Goal: Task Accomplishment & Management: Use online tool/utility

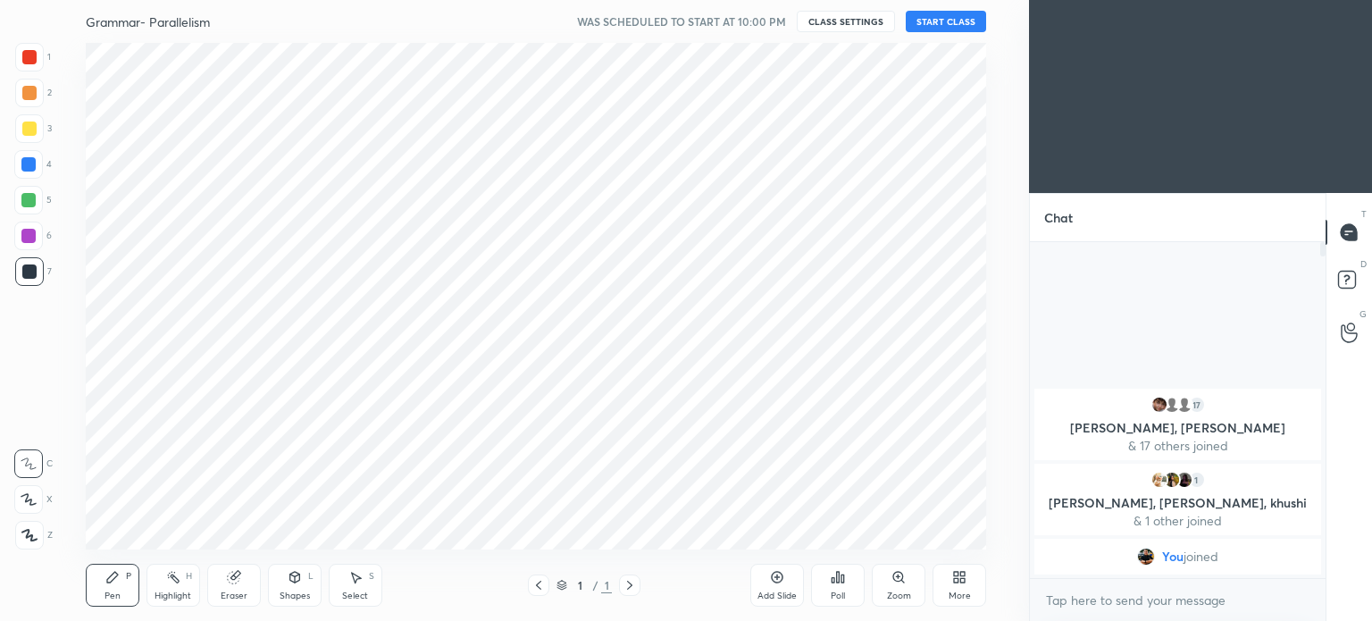
scroll to position [88788, 88338]
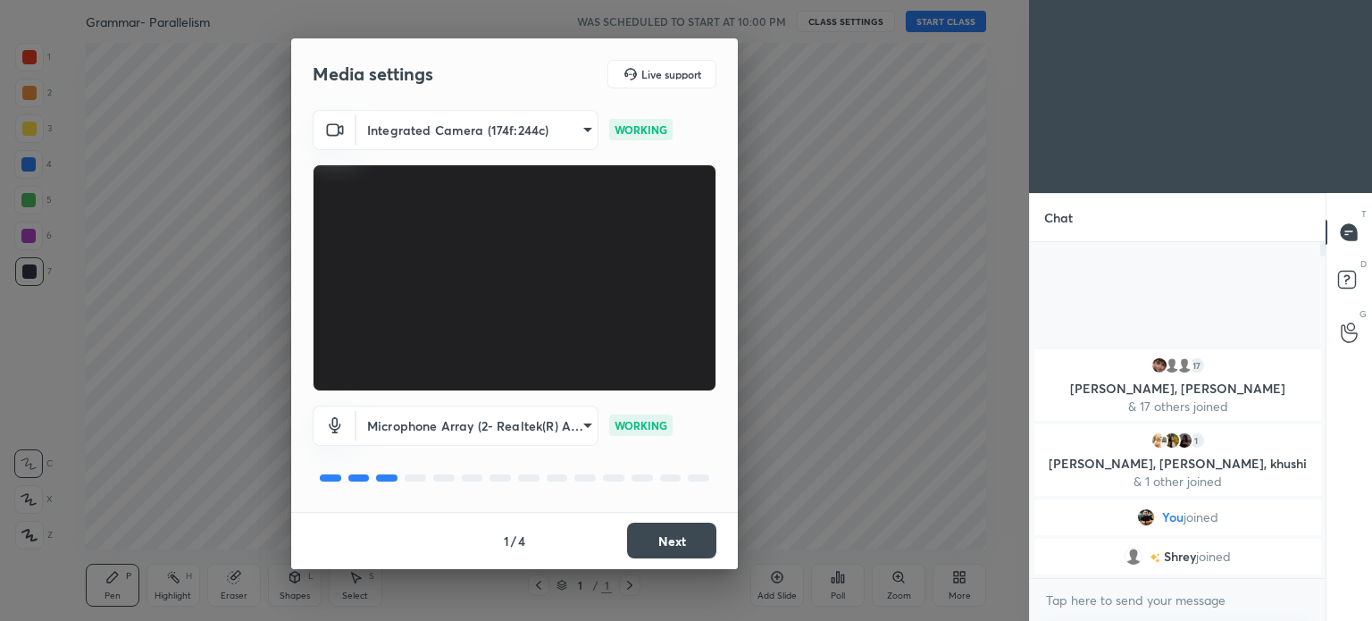
click at [674, 542] on button "Next" at bounding box center [671, 540] width 89 height 36
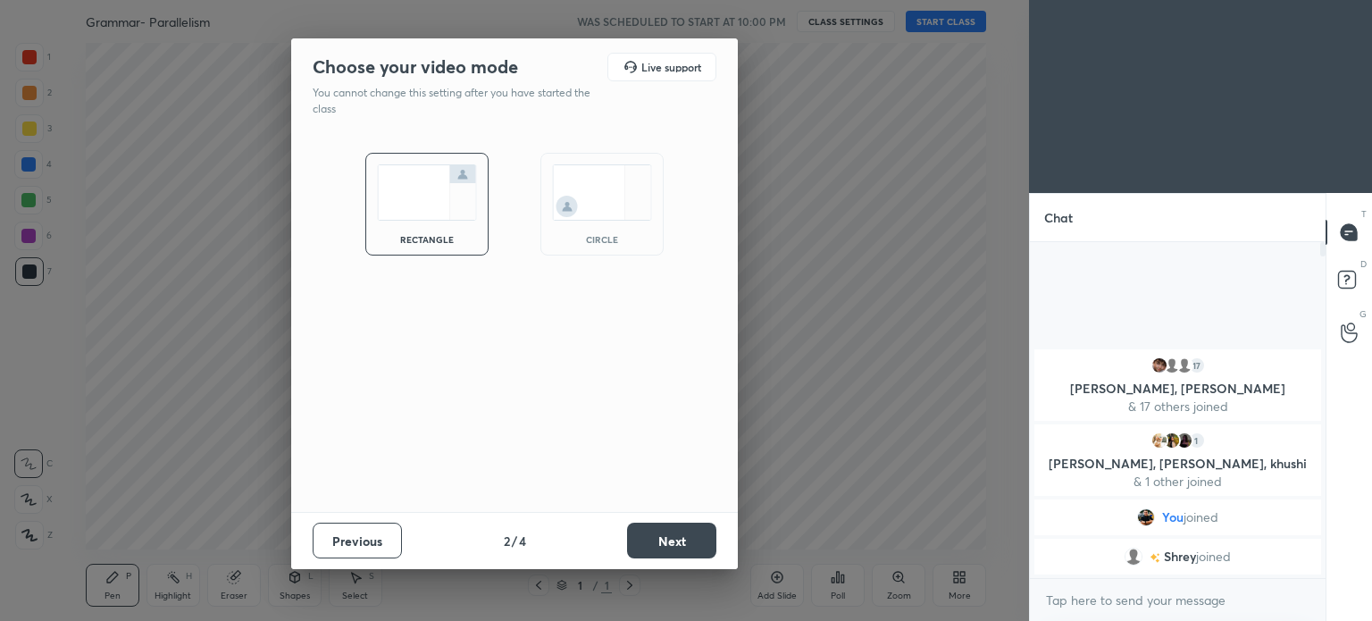
click at [668, 546] on button "Next" at bounding box center [671, 540] width 89 height 36
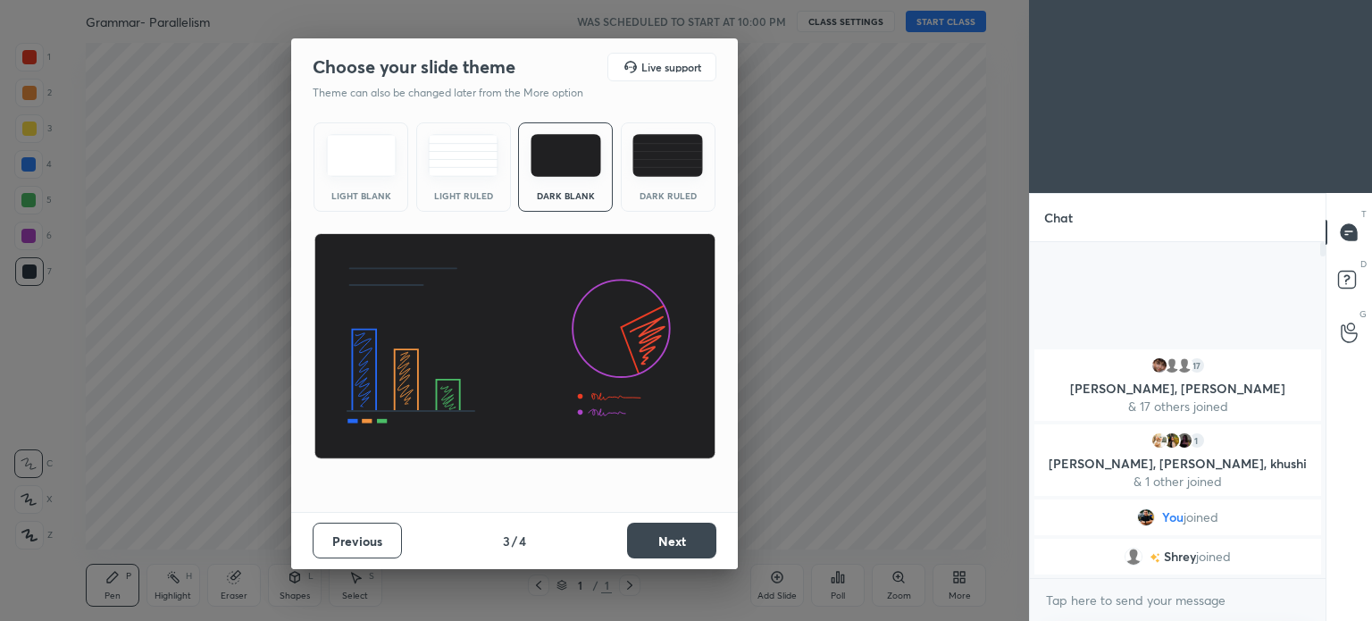
click at [671, 544] on button "Next" at bounding box center [671, 540] width 89 height 36
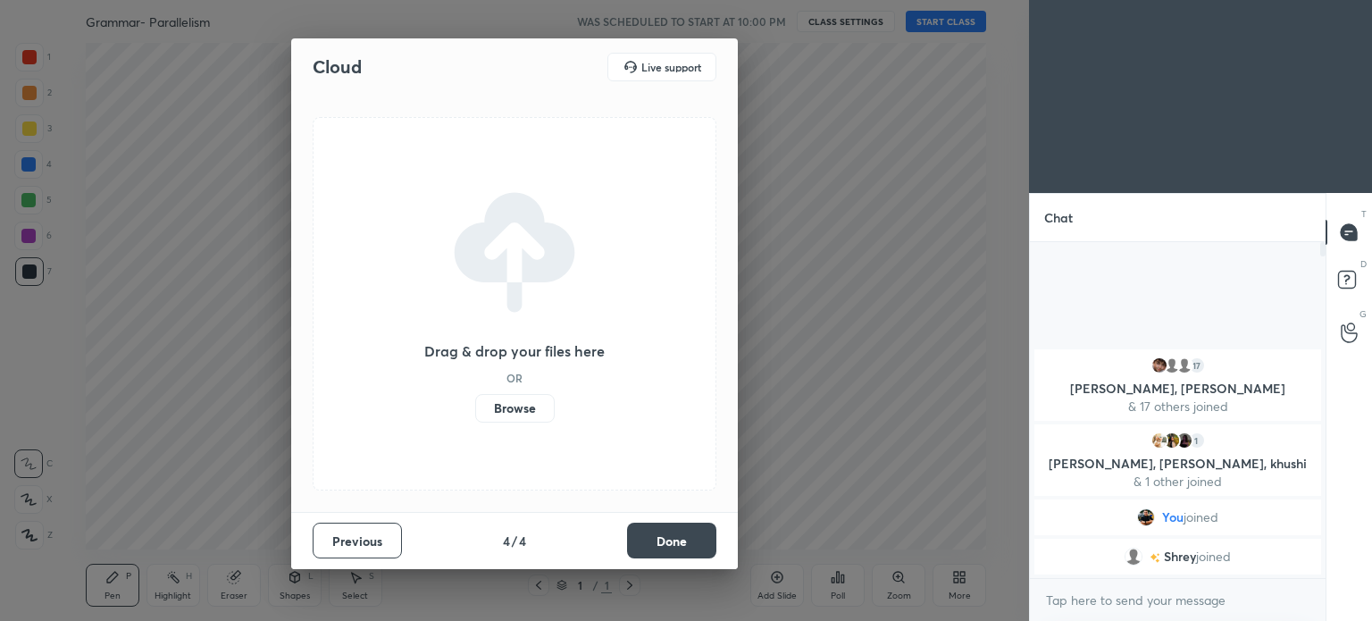
click at [507, 408] on label "Browse" at bounding box center [514, 408] width 79 height 29
click at [475, 408] on input "Browse" at bounding box center [475, 408] width 0 height 29
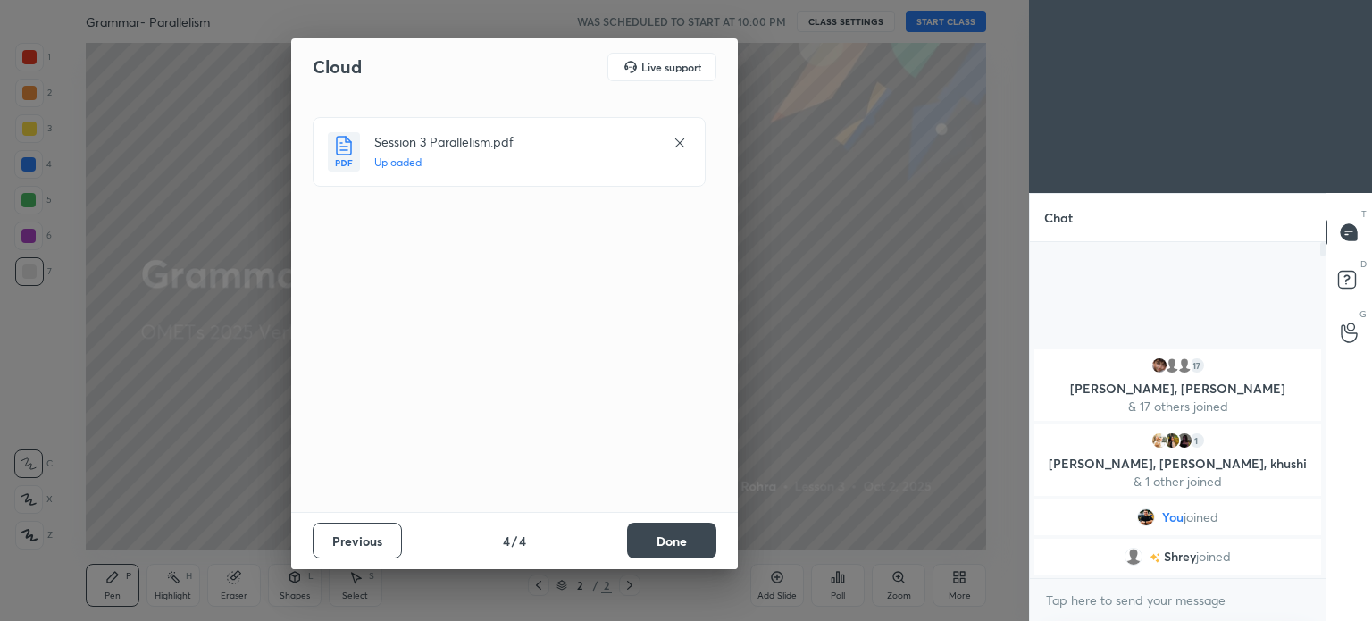
click at [668, 540] on button "Done" at bounding box center [671, 540] width 89 height 36
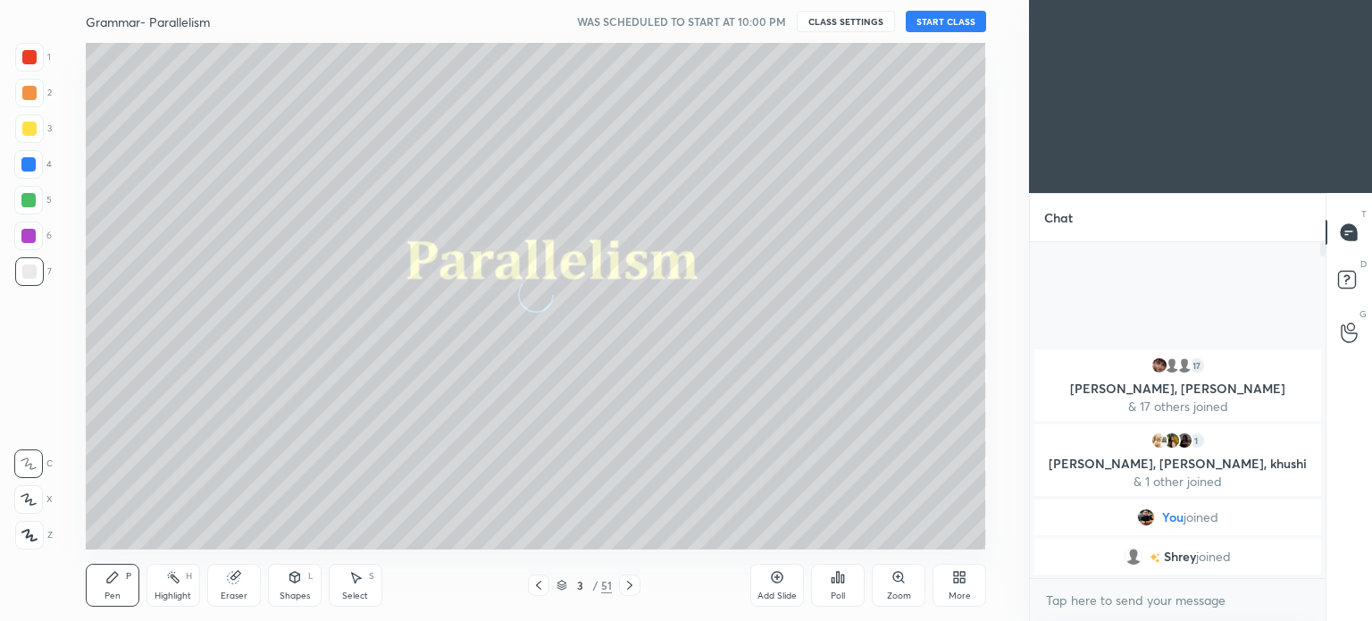
click at [952, 24] on button "START CLASS" at bounding box center [945, 21] width 80 height 21
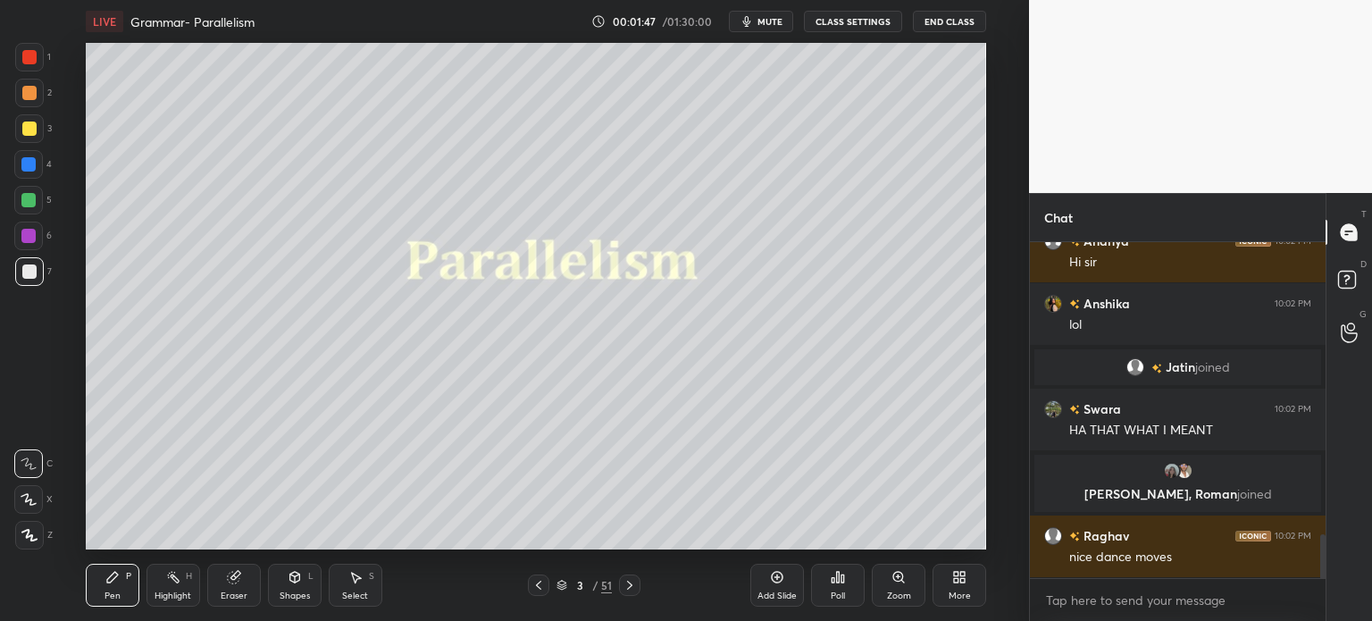
scroll to position [2325, 0]
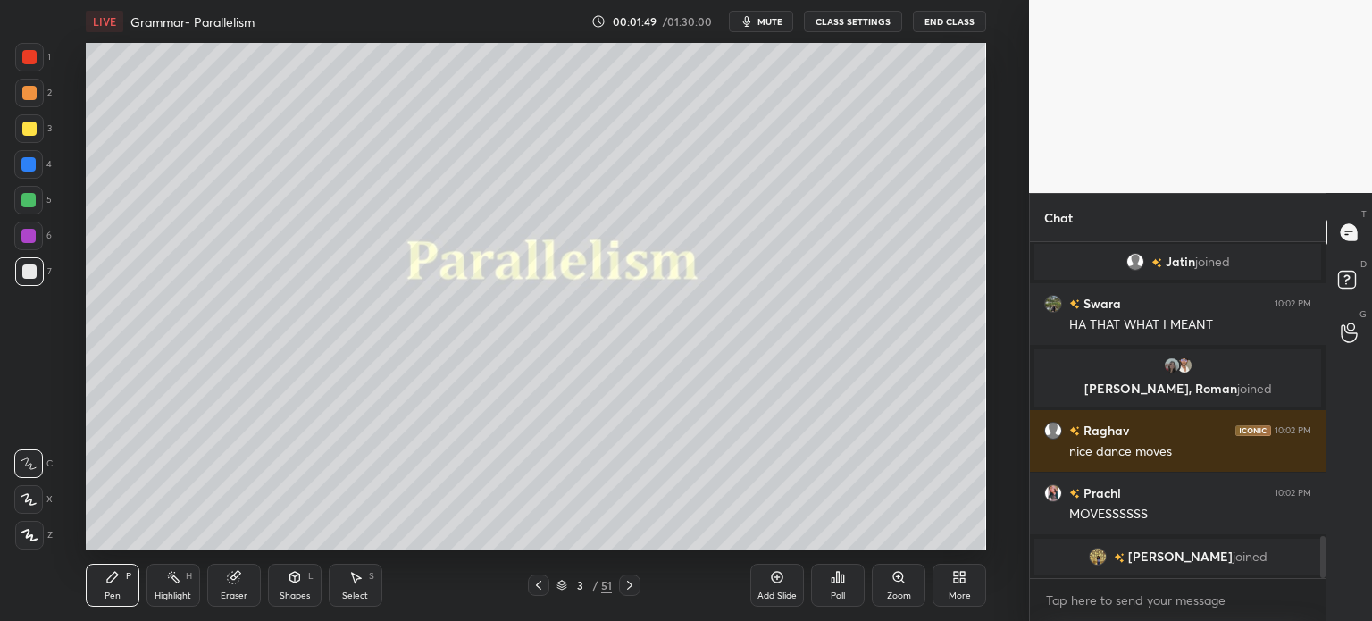
click at [29, 59] on div at bounding box center [29, 57] width 14 height 14
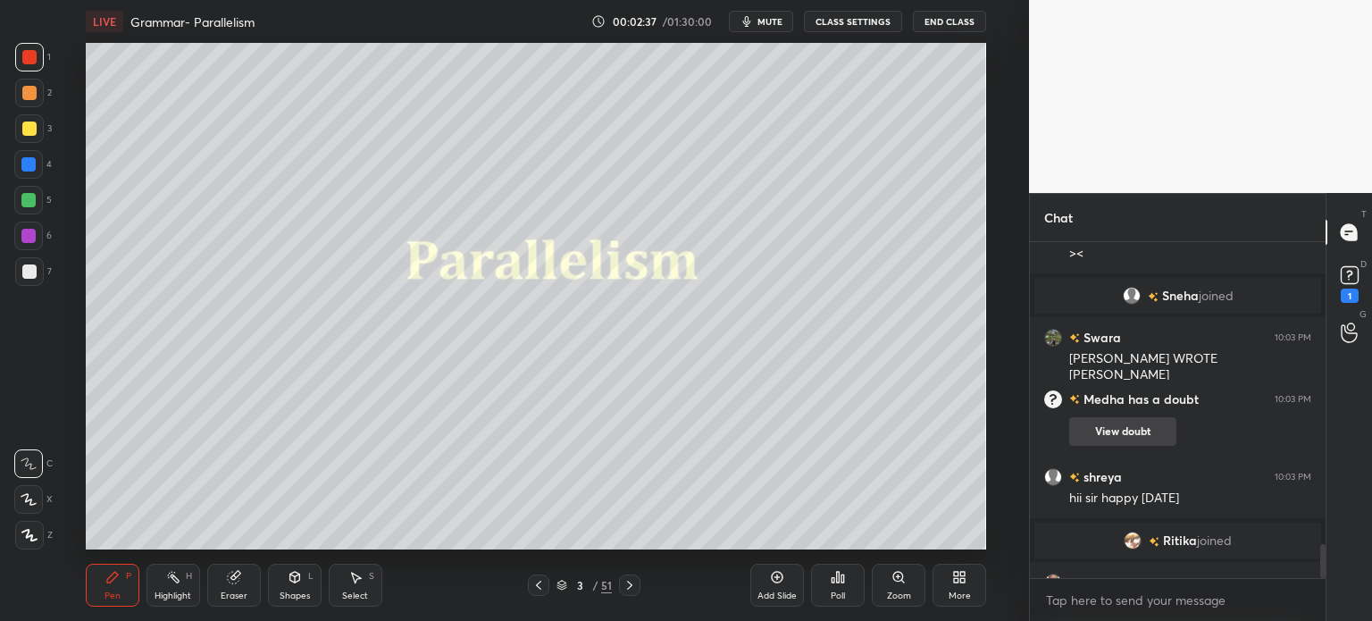
scroll to position [3006, 0]
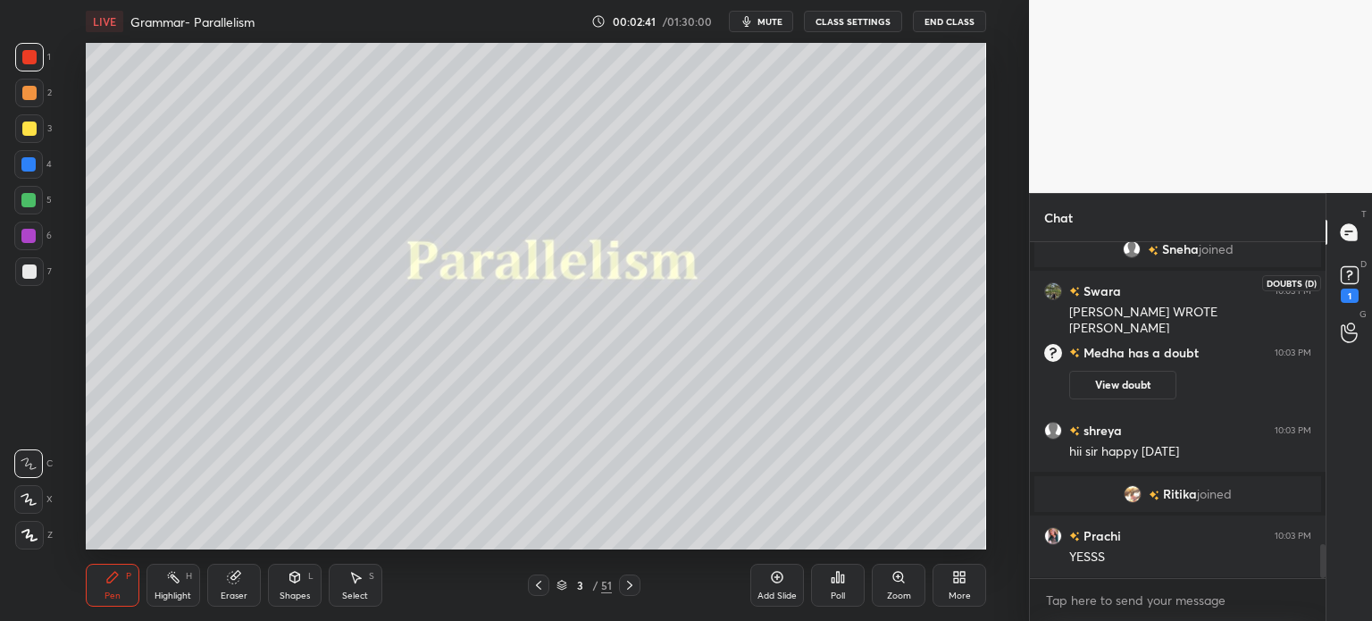
click at [1340, 274] on rect at bounding box center [1348, 275] width 17 height 17
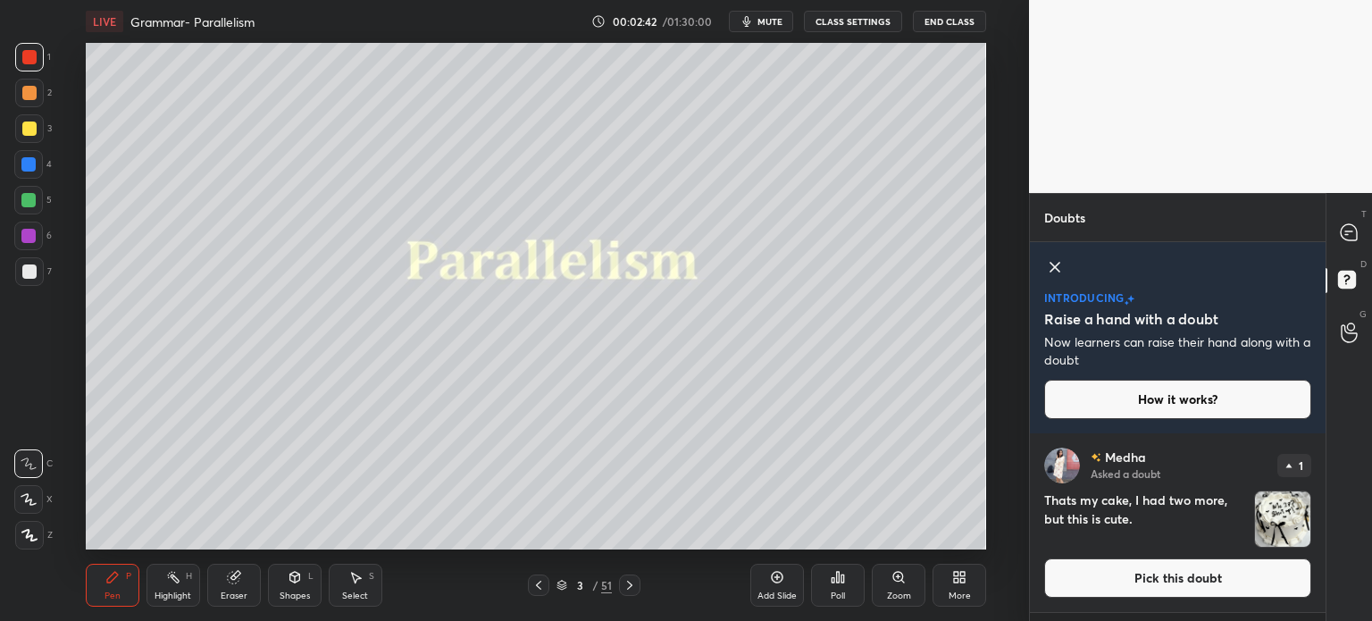
click at [1055, 263] on icon at bounding box center [1054, 266] width 21 height 21
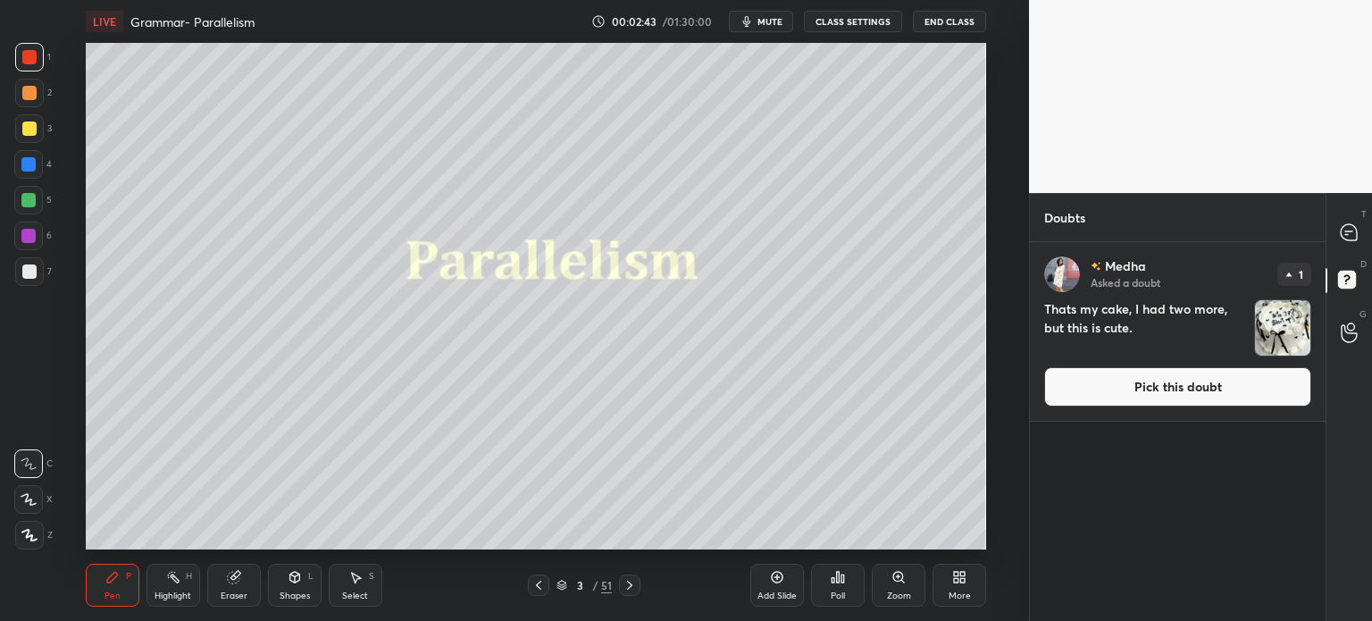
click at [1289, 338] on img "grid" at bounding box center [1282, 327] width 55 height 55
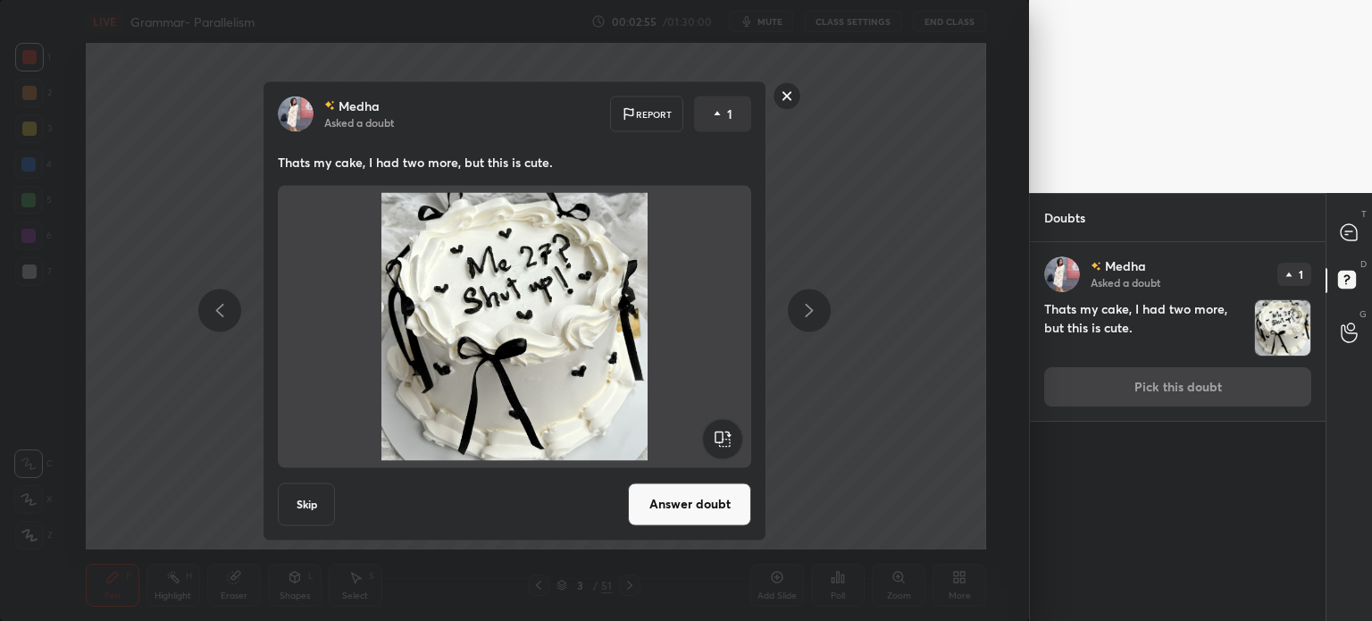
click at [705, 503] on button "Answer doubt" at bounding box center [689, 503] width 123 height 43
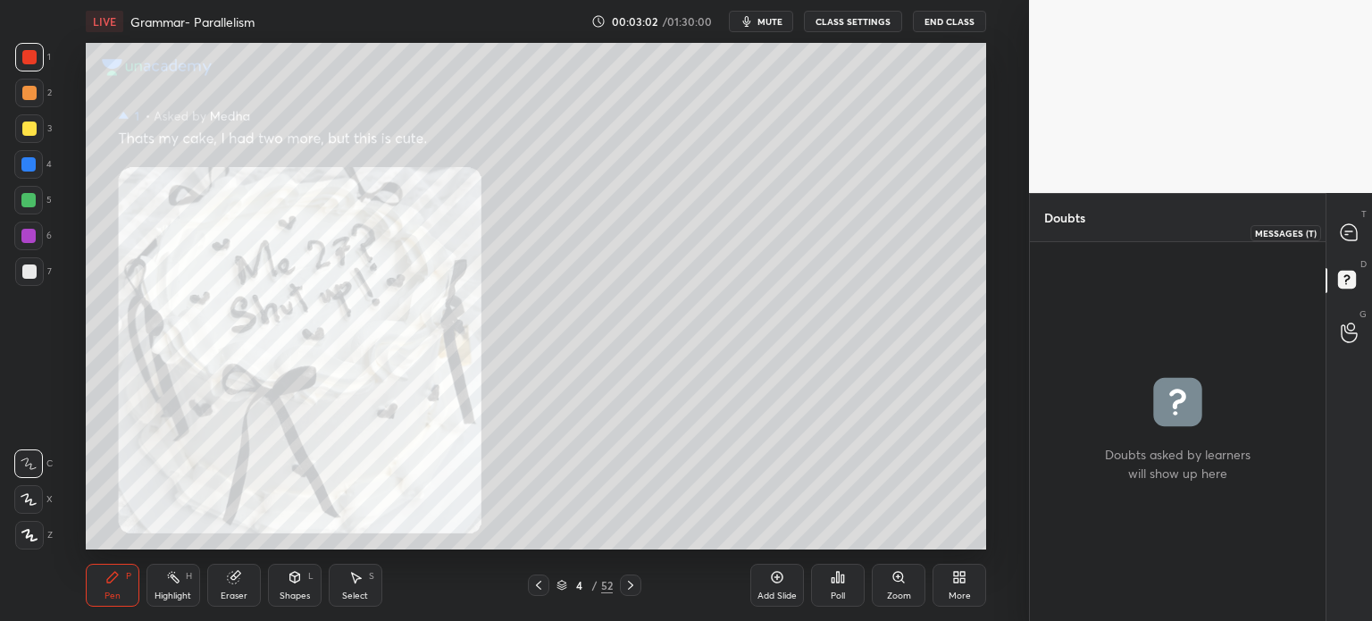
click at [1347, 224] on icon at bounding box center [1348, 232] width 16 height 16
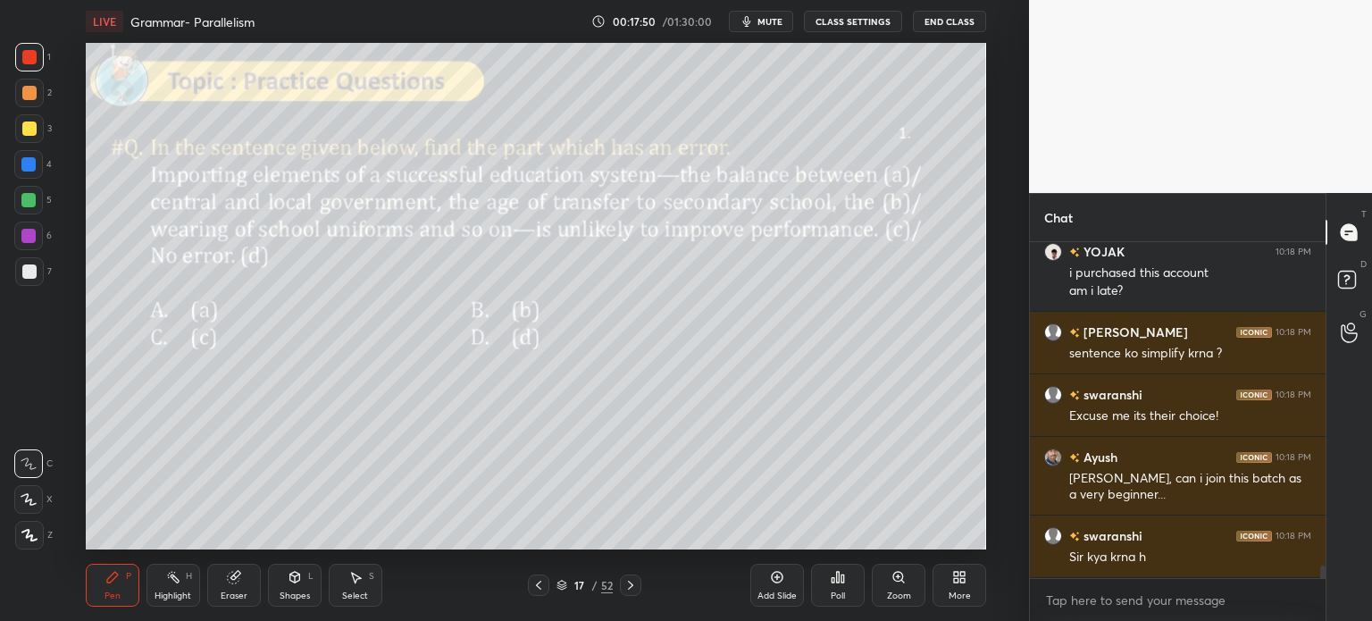
scroll to position [8926, 0]
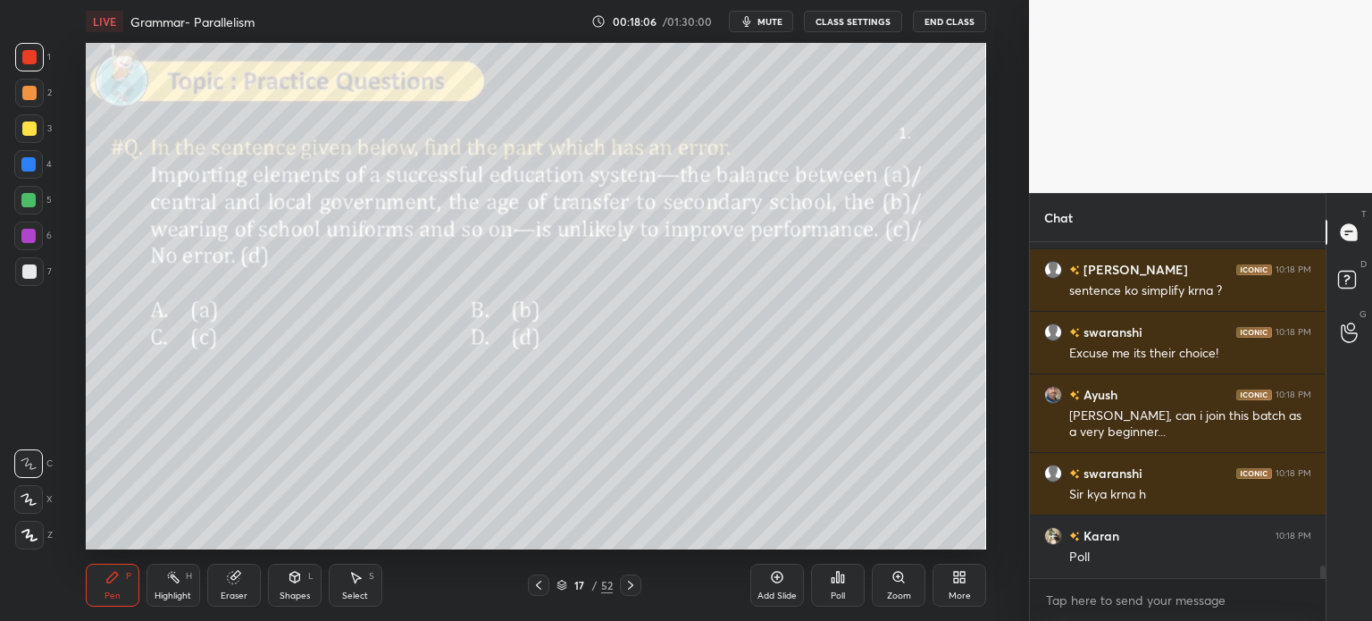
click at [229, 581] on icon at bounding box center [233, 577] width 12 height 12
click at [22, 538] on span "Erase all" at bounding box center [28, 535] width 27 height 13
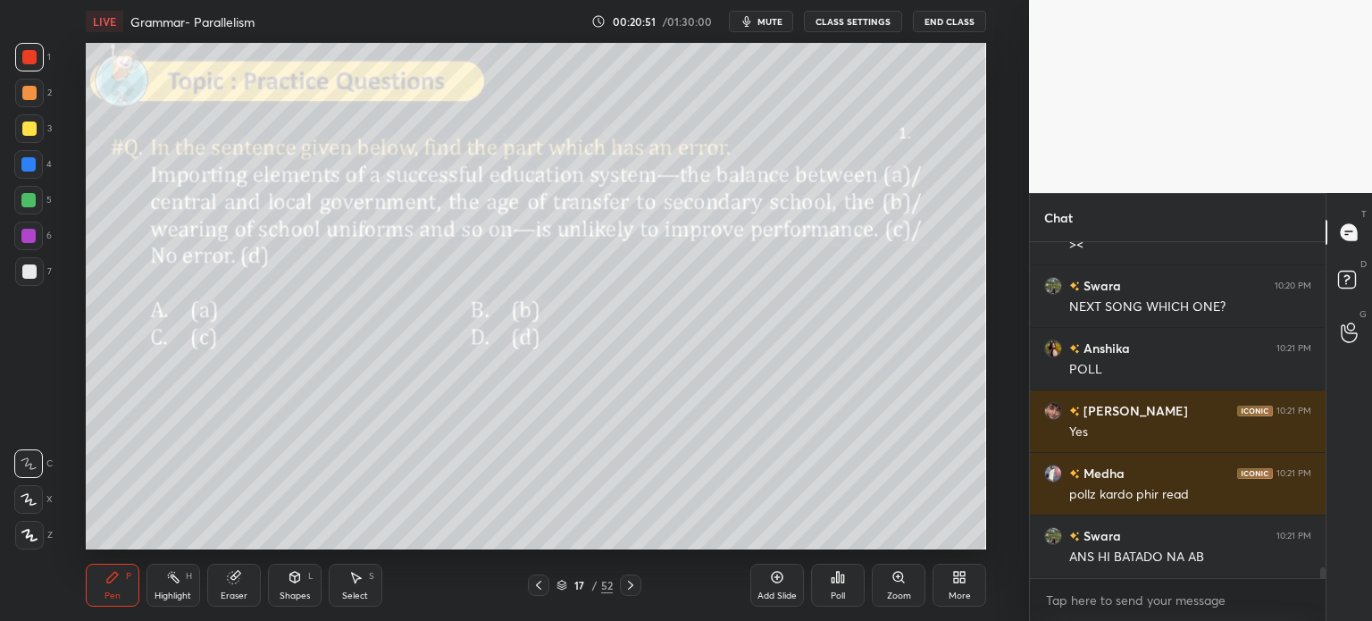
scroll to position [10185, 0]
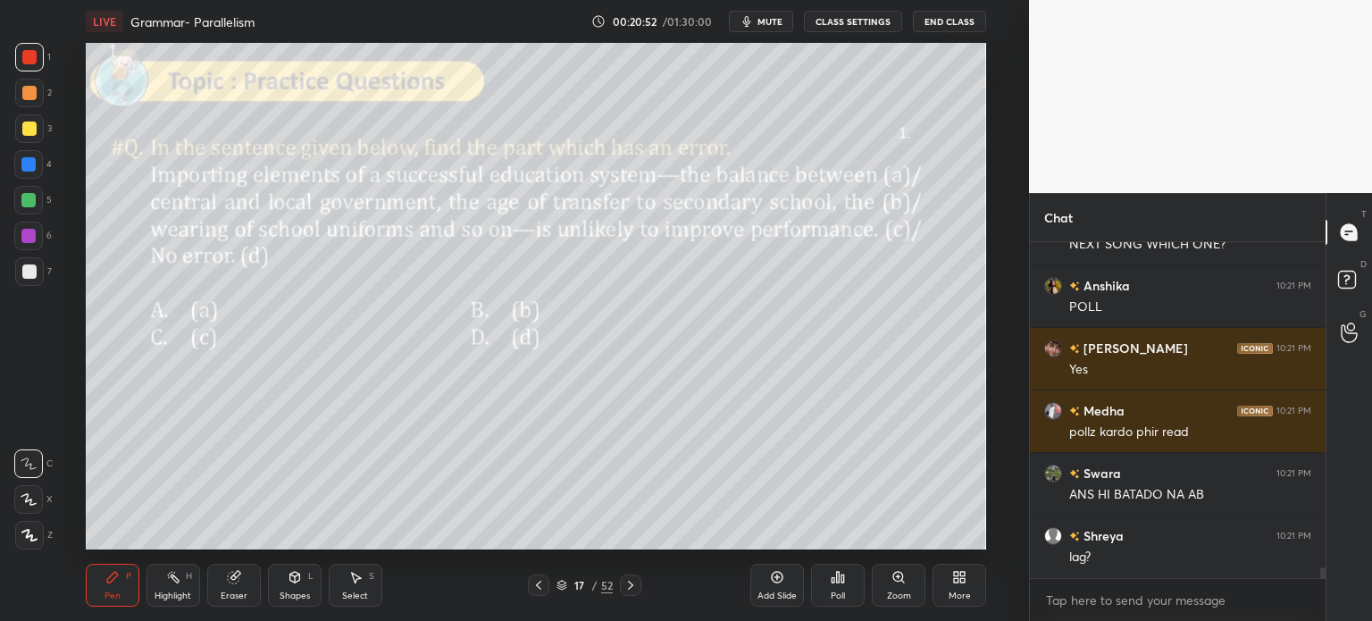
click at [224, 582] on div "Eraser" at bounding box center [234, 584] width 54 height 43
click at [29, 536] on span "Erase all" at bounding box center [28, 535] width 27 height 13
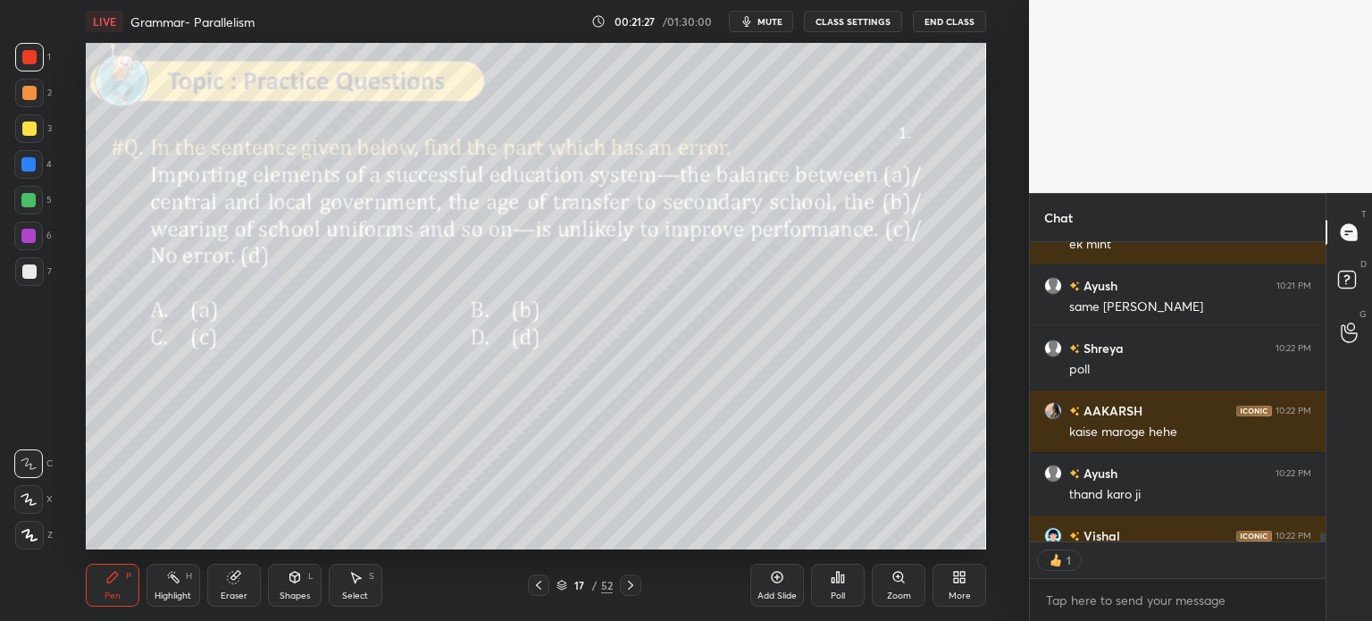
scroll to position [5, 5]
click at [824, 574] on div "Poll" at bounding box center [838, 584] width 54 height 43
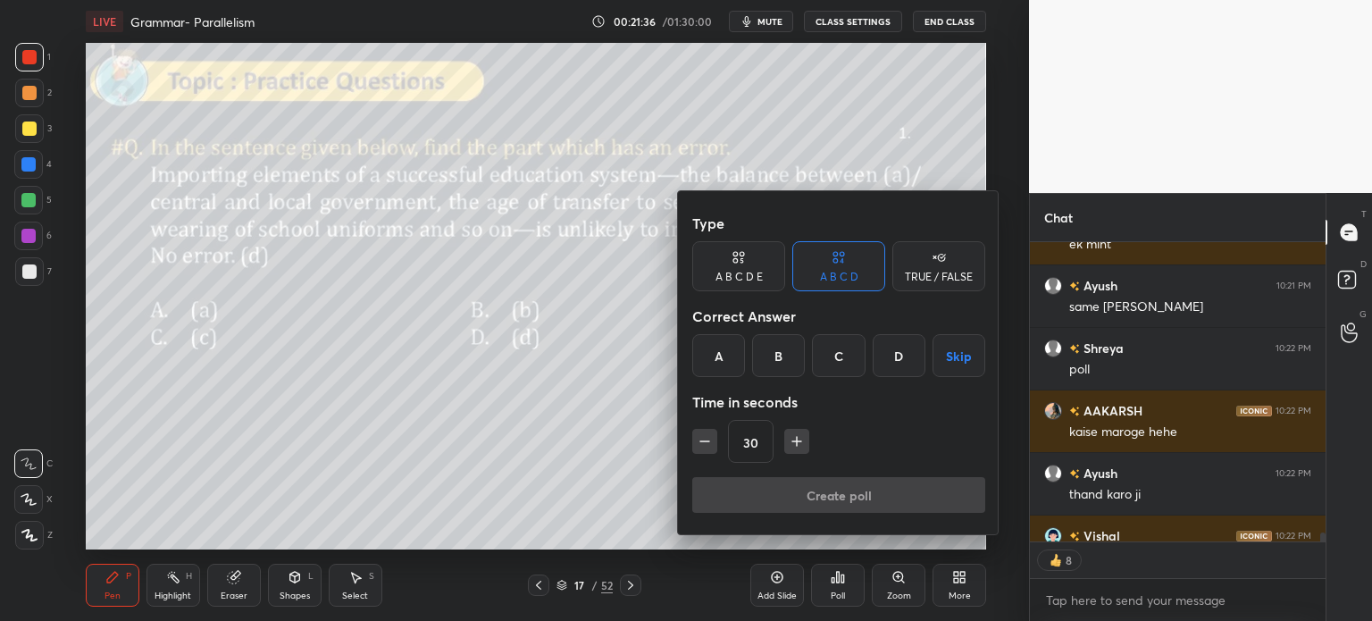
click at [897, 346] on div "D" at bounding box center [898, 355] width 53 height 43
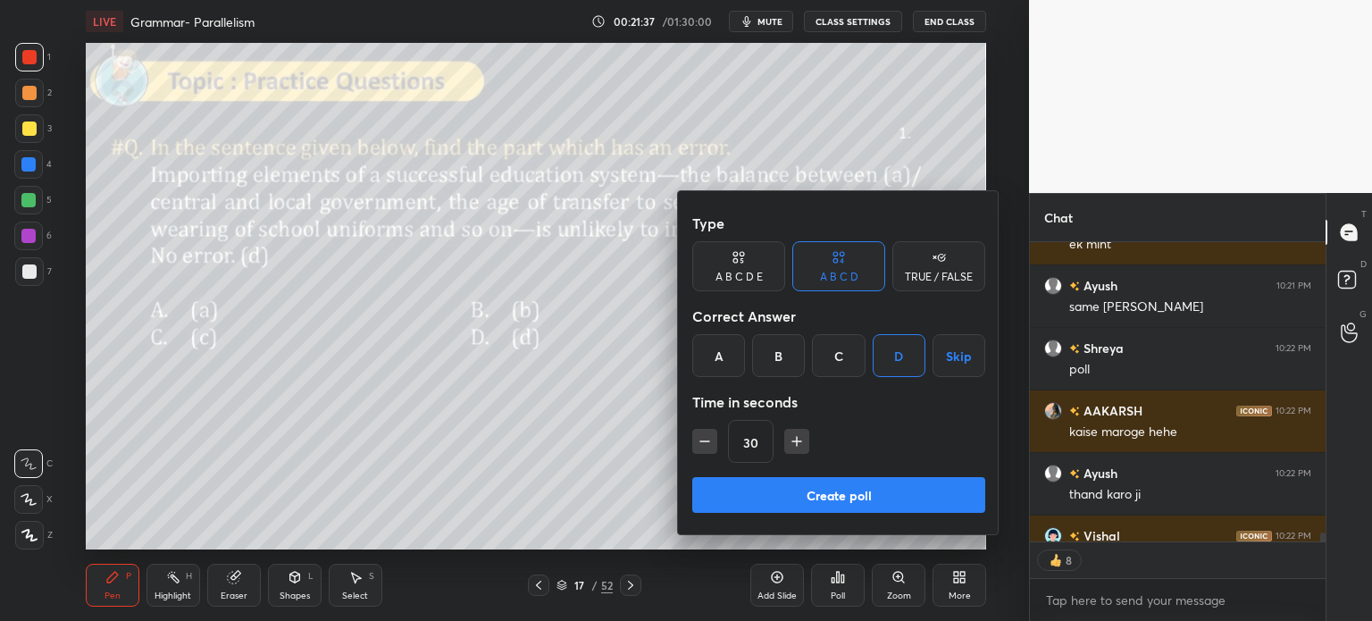
scroll to position [10722, 0]
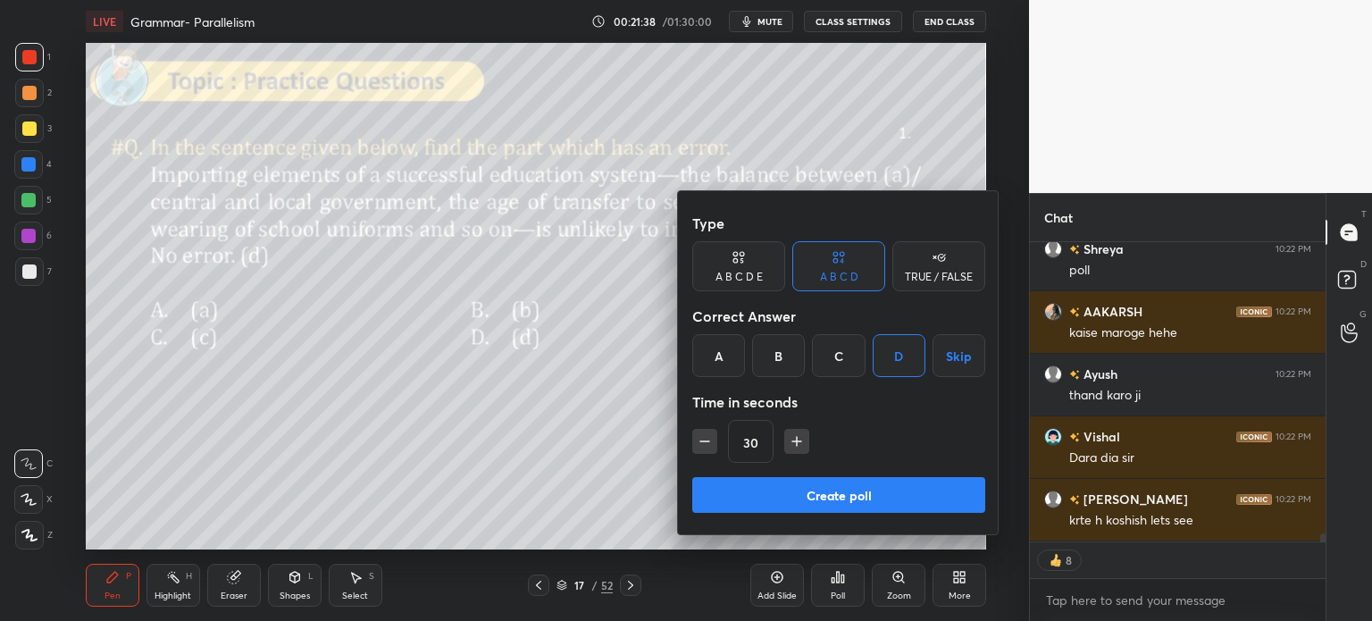
click at [864, 499] on button "Create poll" at bounding box center [838, 495] width 293 height 36
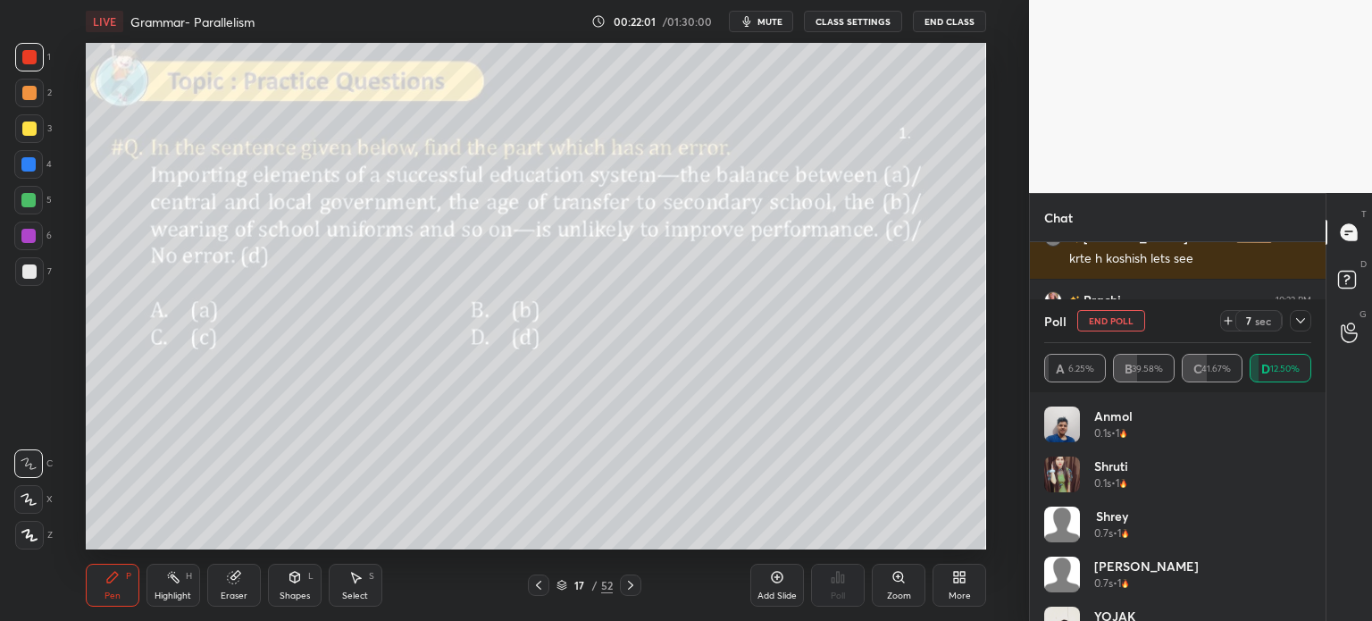
scroll to position [11046, 0]
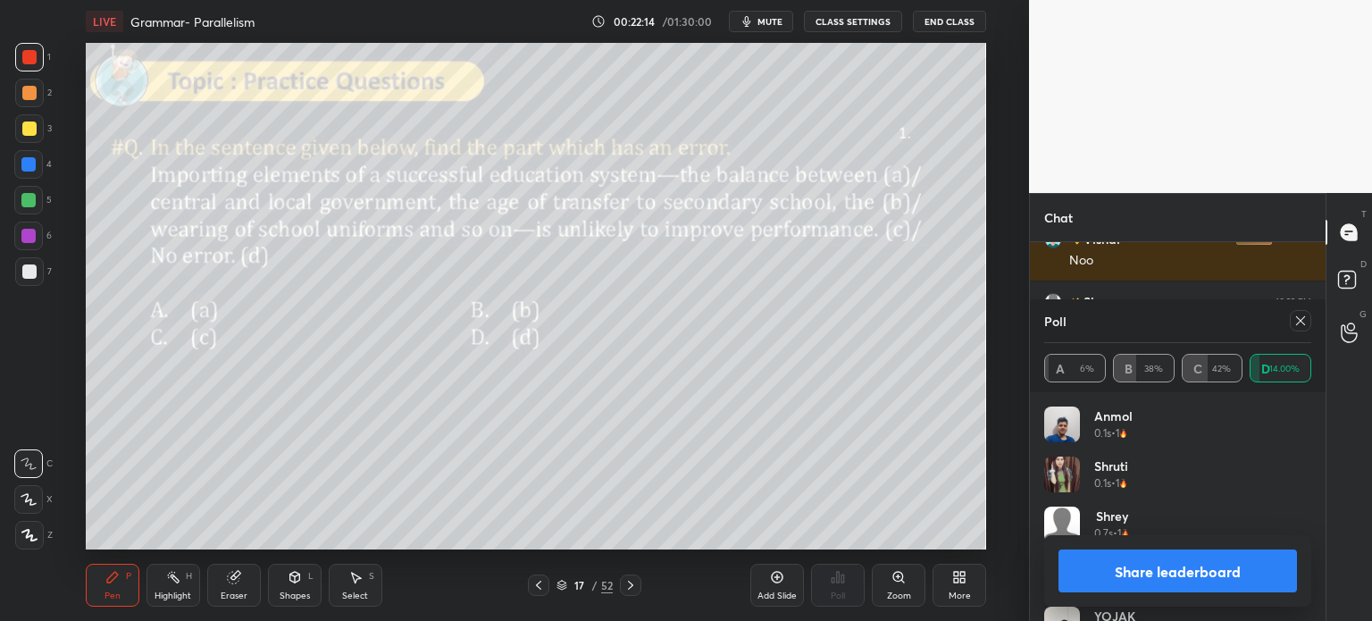
click at [1125, 568] on button "Share leaderboard" at bounding box center [1177, 570] width 238 height 43
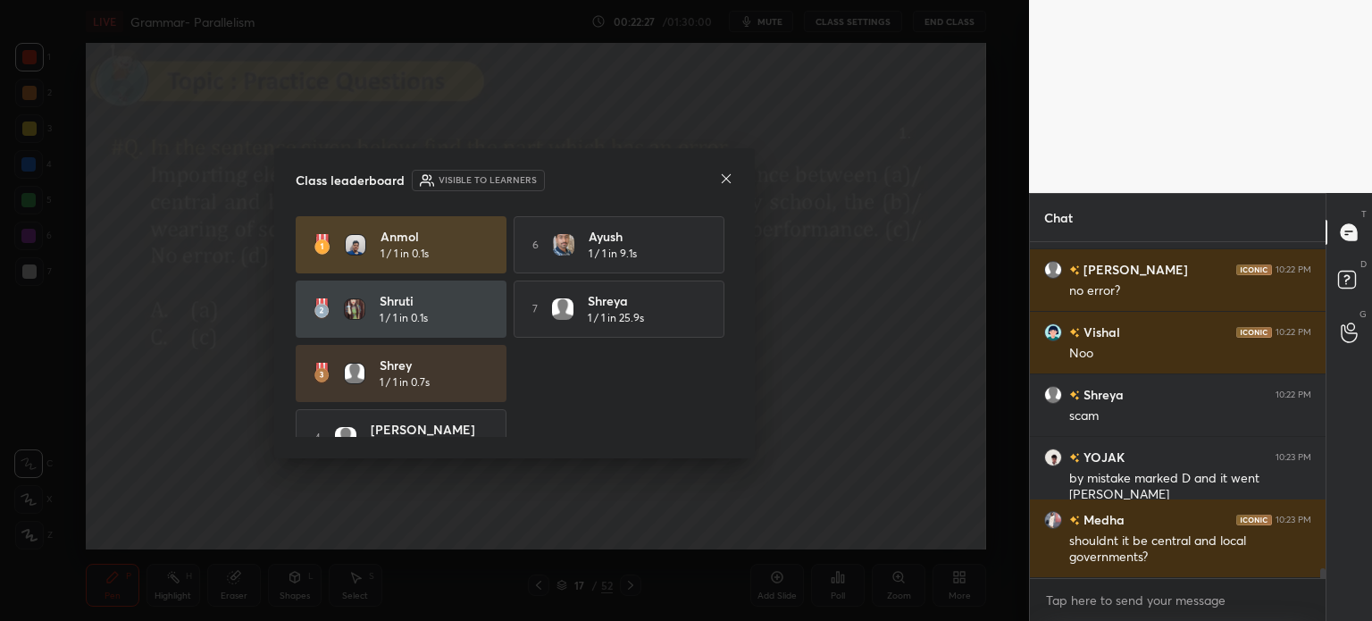
click at [727, 188] on div at bounding box center [726, 180] width 14 height 19
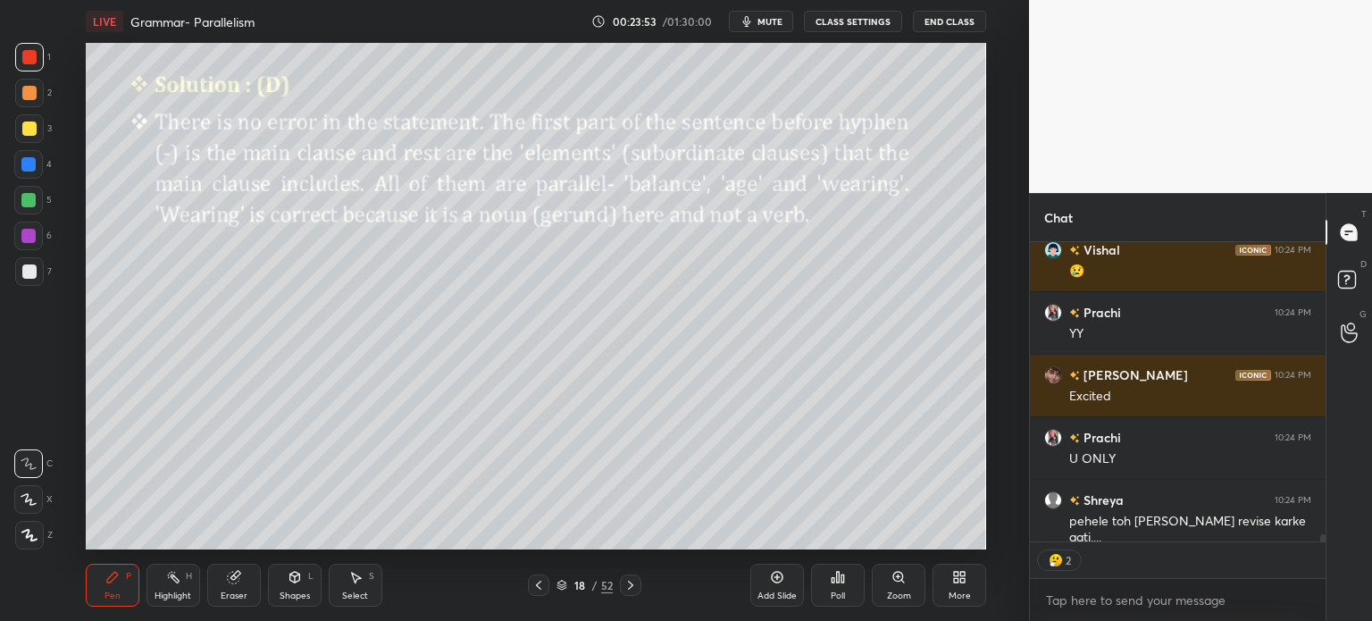
scroll to position [11679, 0]
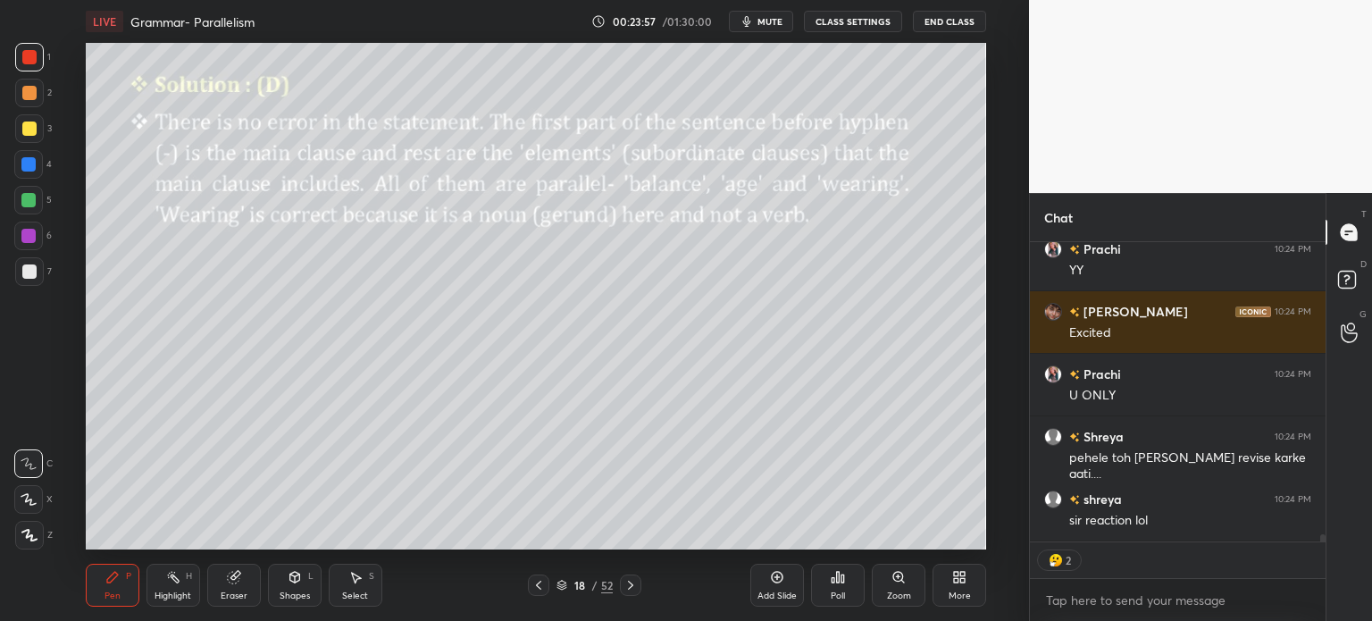
type textarea "x"
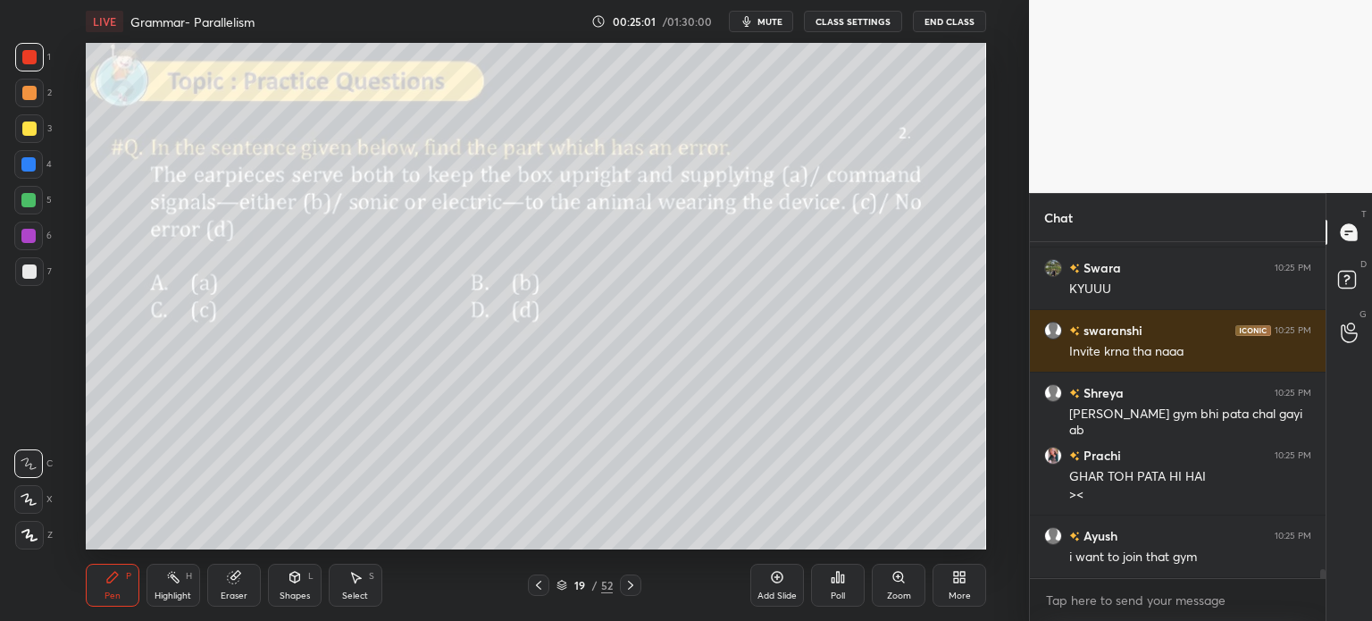
scroll to position [12473, 0]
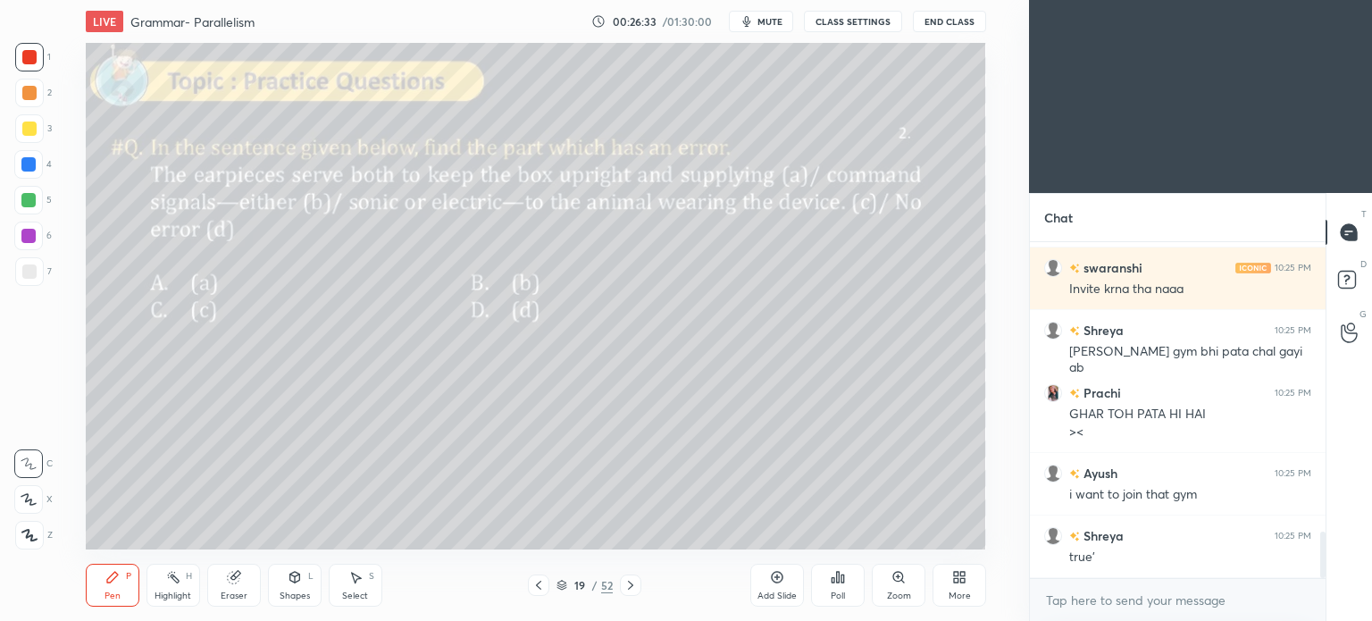
scroll to position [88788, 88338]
click at [963, 582] on icon at bounding box center [963, 580] width 4 height 4
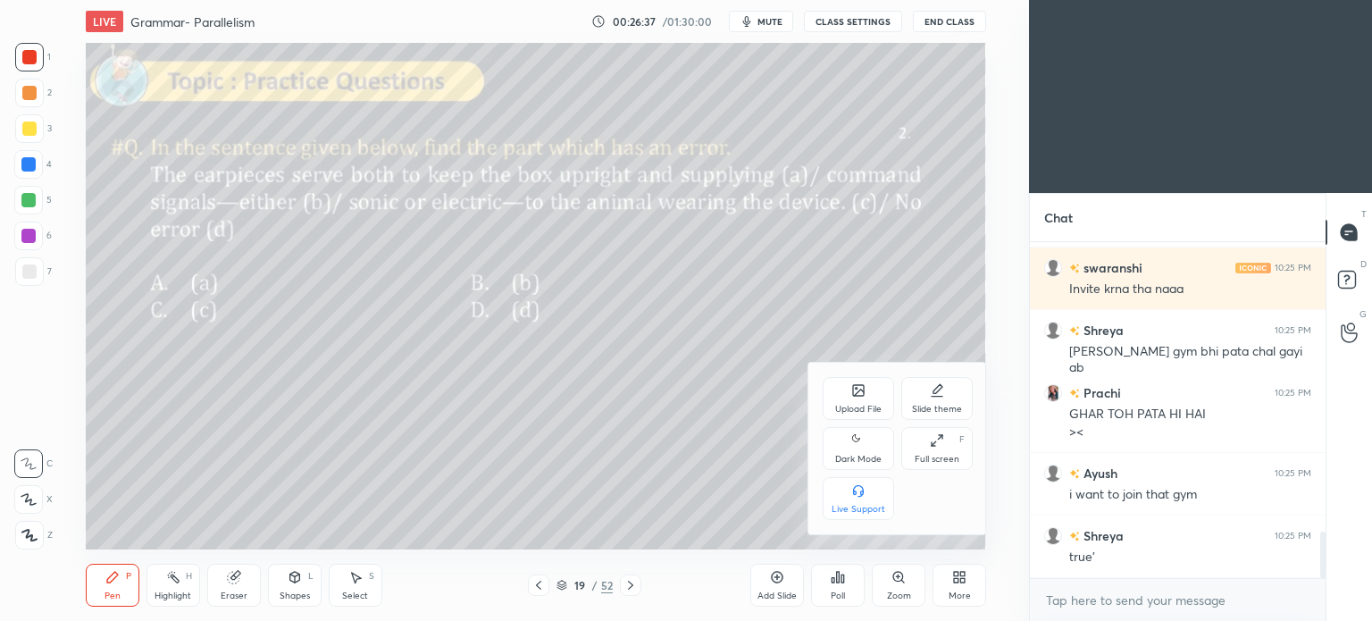
click at [850, 455] on div "Dark Mode" at bounding box center [858, 459] width 46 height 9
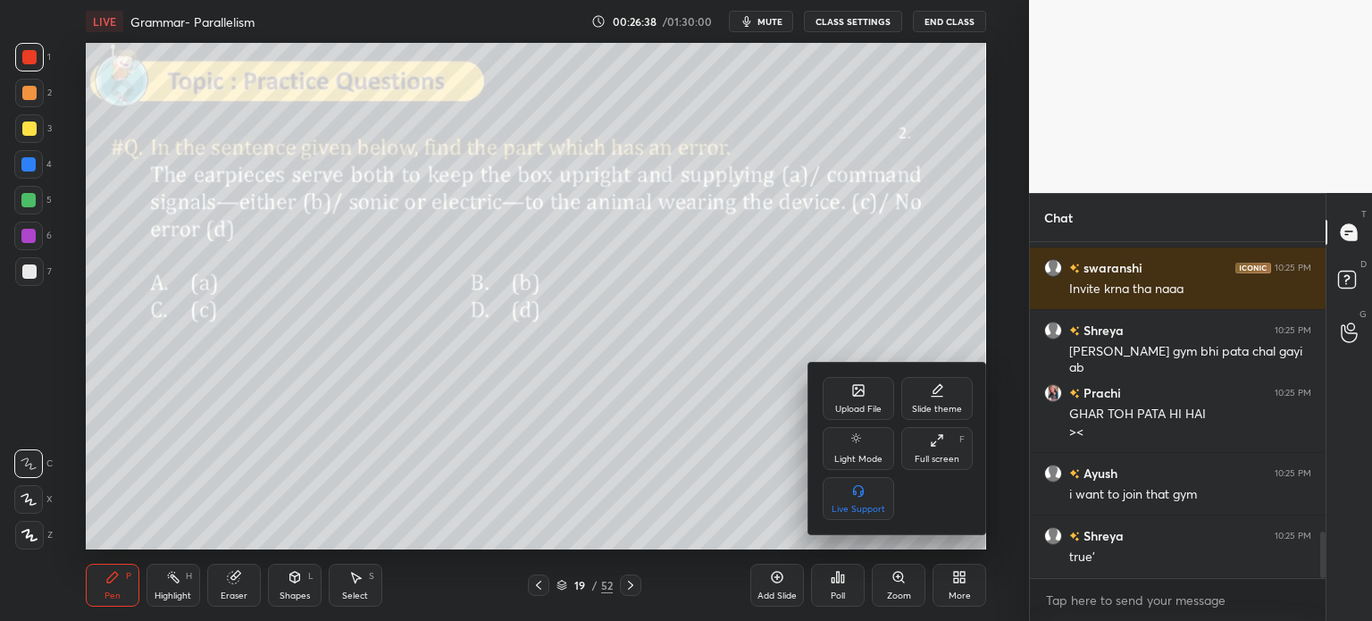
click at [950, 592] on div at bounding box center [686, 310] width 1372 height 621
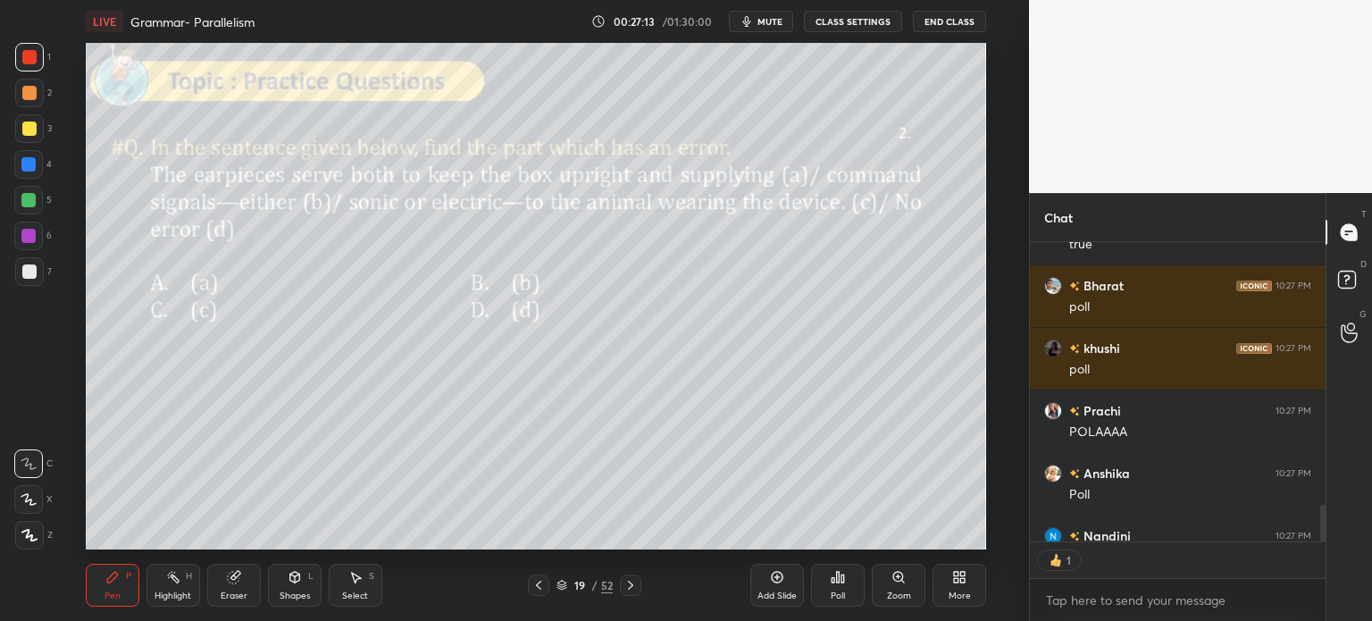
scroll to position [5, 5]
click at [836, 588] on div "Poll" at bounding box center [838, 584] width 54 height 43
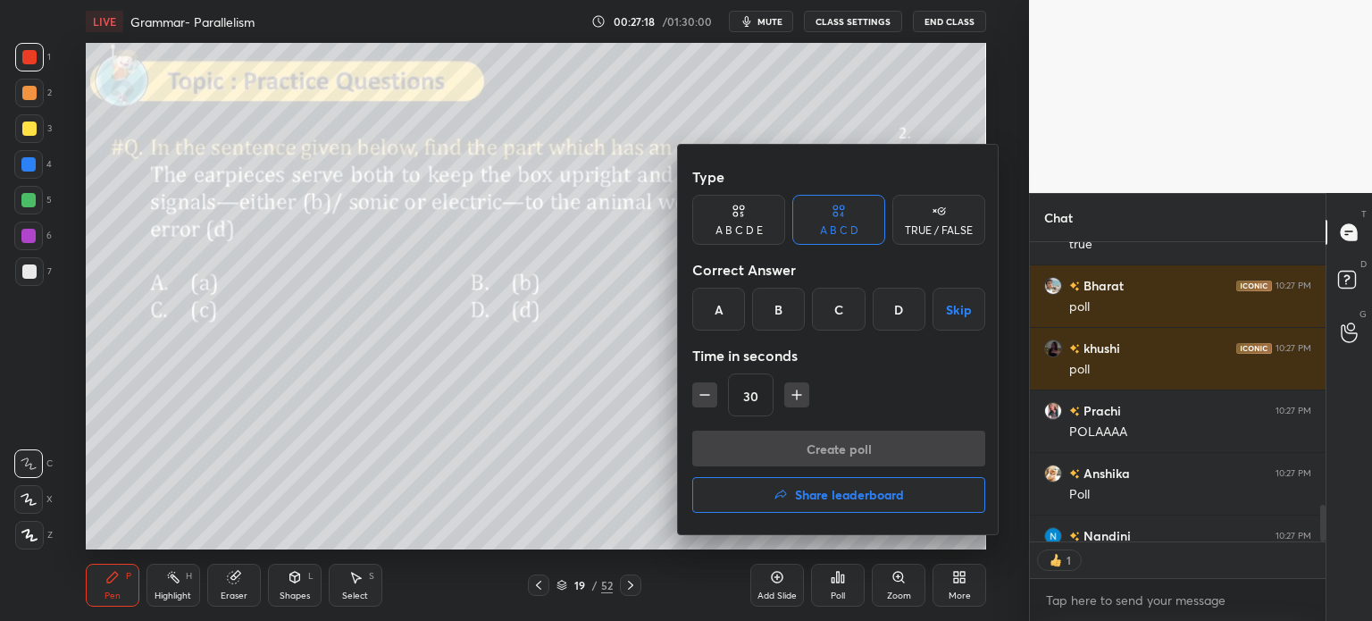
click at [765, 313] on div "B" at bounding box center [778, 309] width 53 height 43
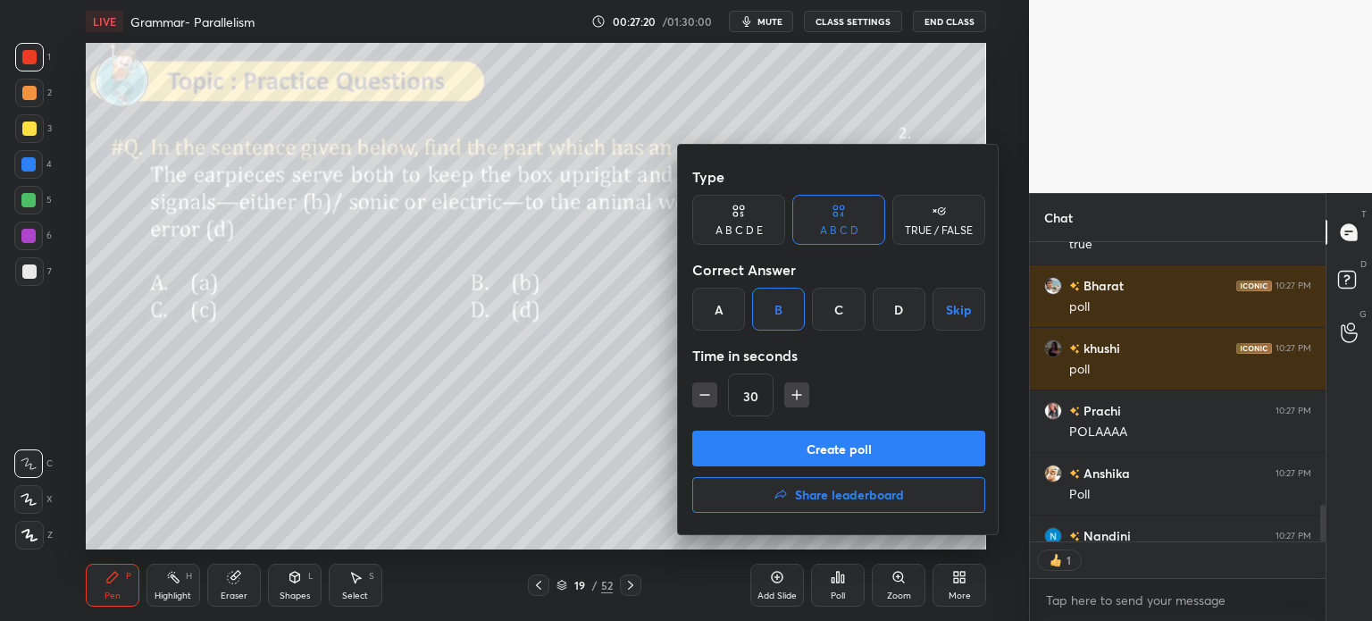
click at [913, 451] on button "Create poll" at bounding box center [838, 448] width 293 height 36
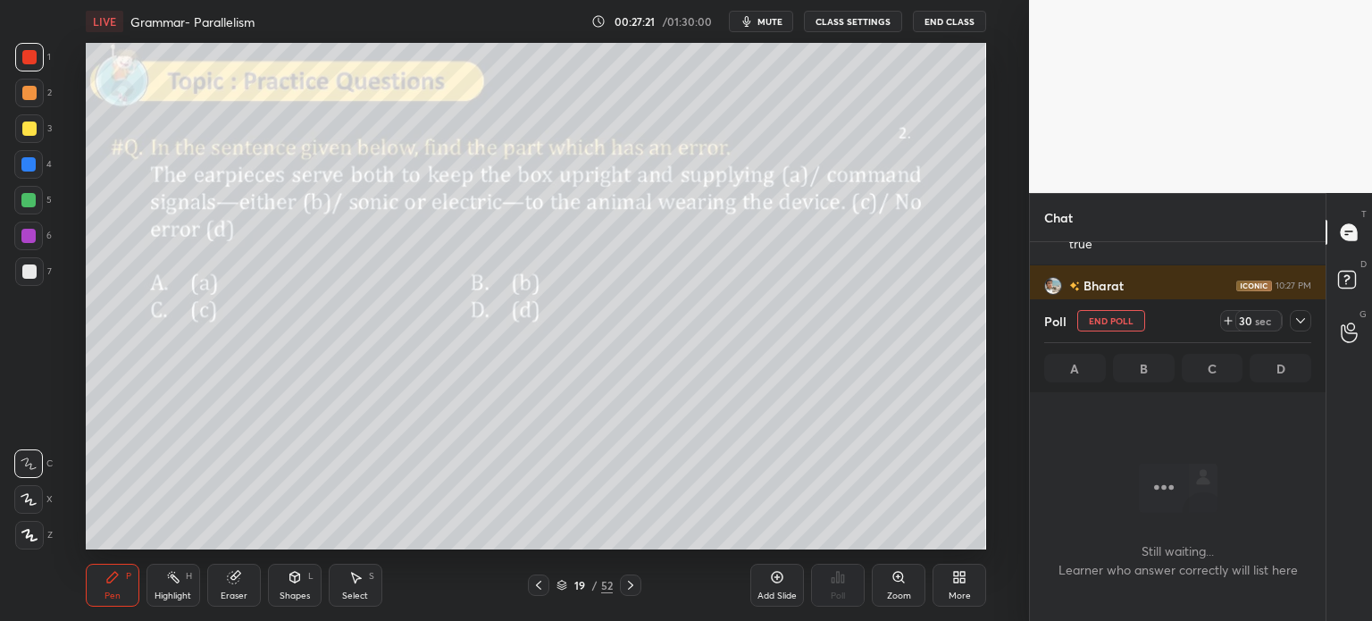
scroll to position [0, 0]
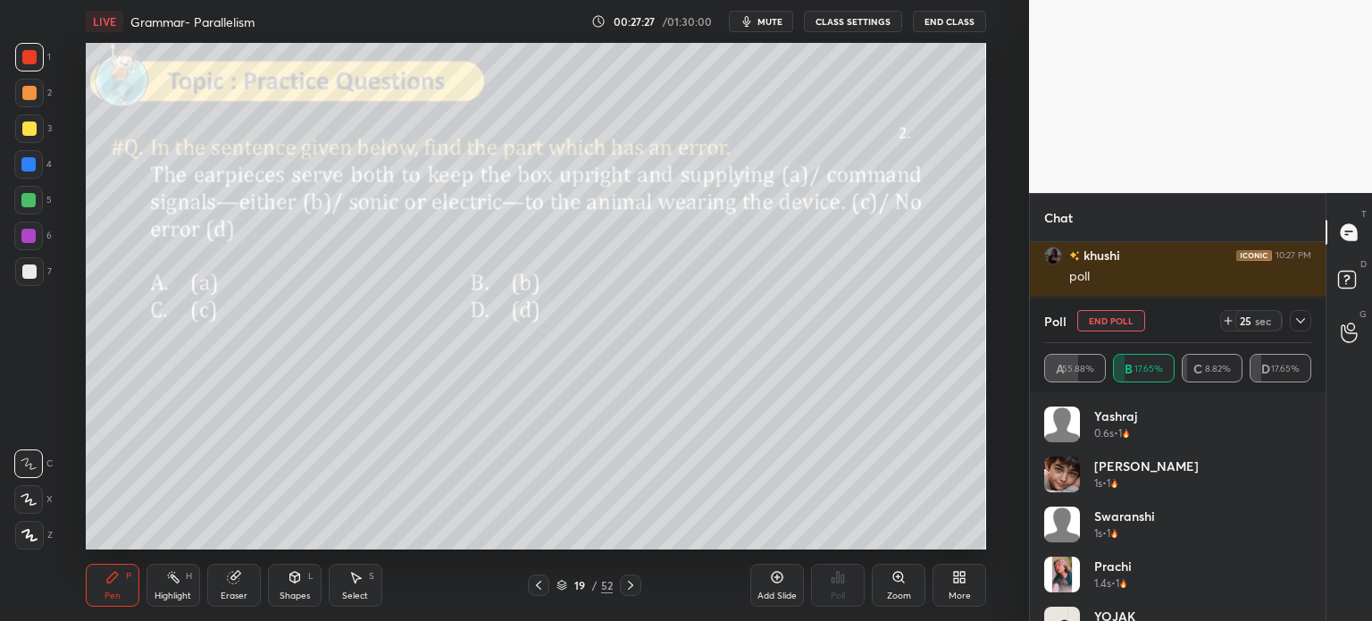
click at [1301, 316] on icon at bounding box center [1300, 320] width 14 height 14
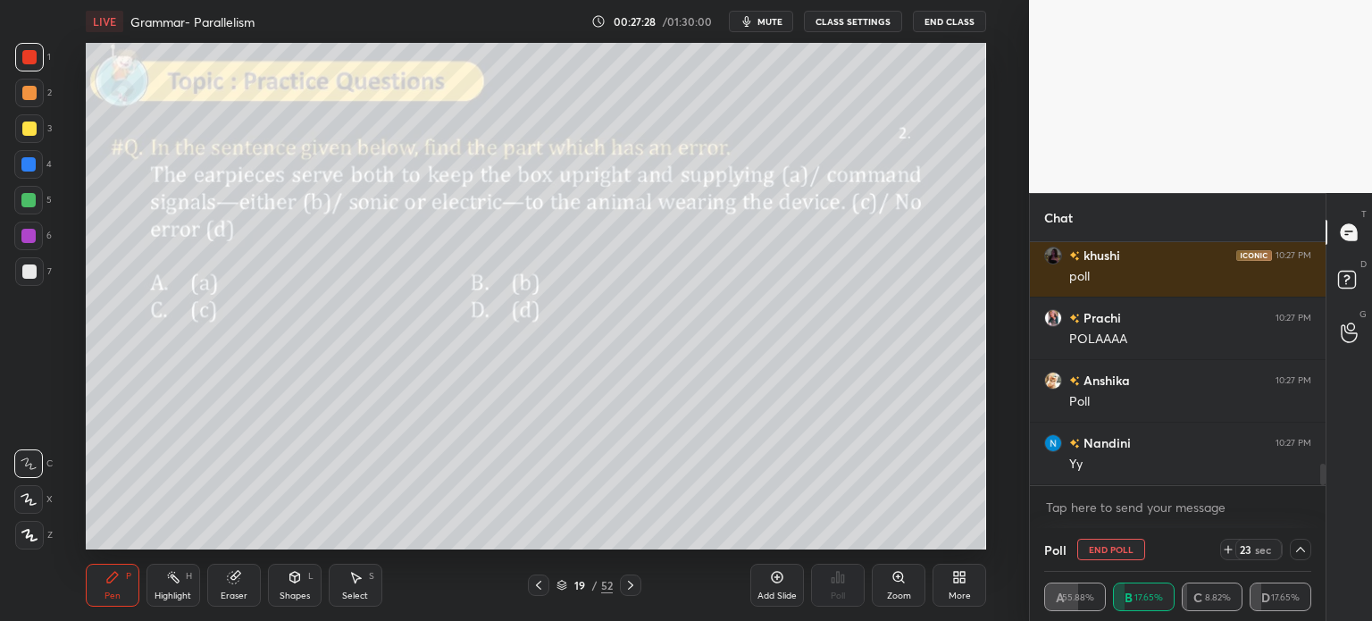
click at [1108, 549] on button "End Poll" at bounding box center [1111, 548] width 68 height 21
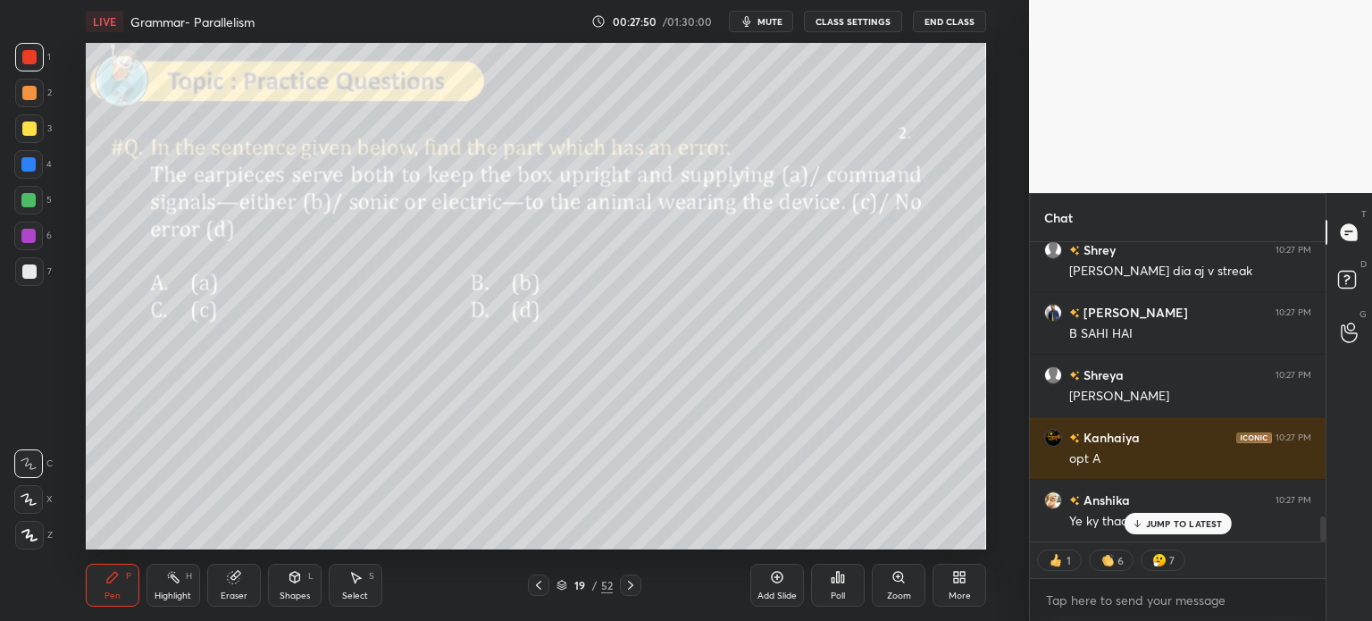
click at [836, 580] on icon at bounding box center [837, 577] width 14 height 14
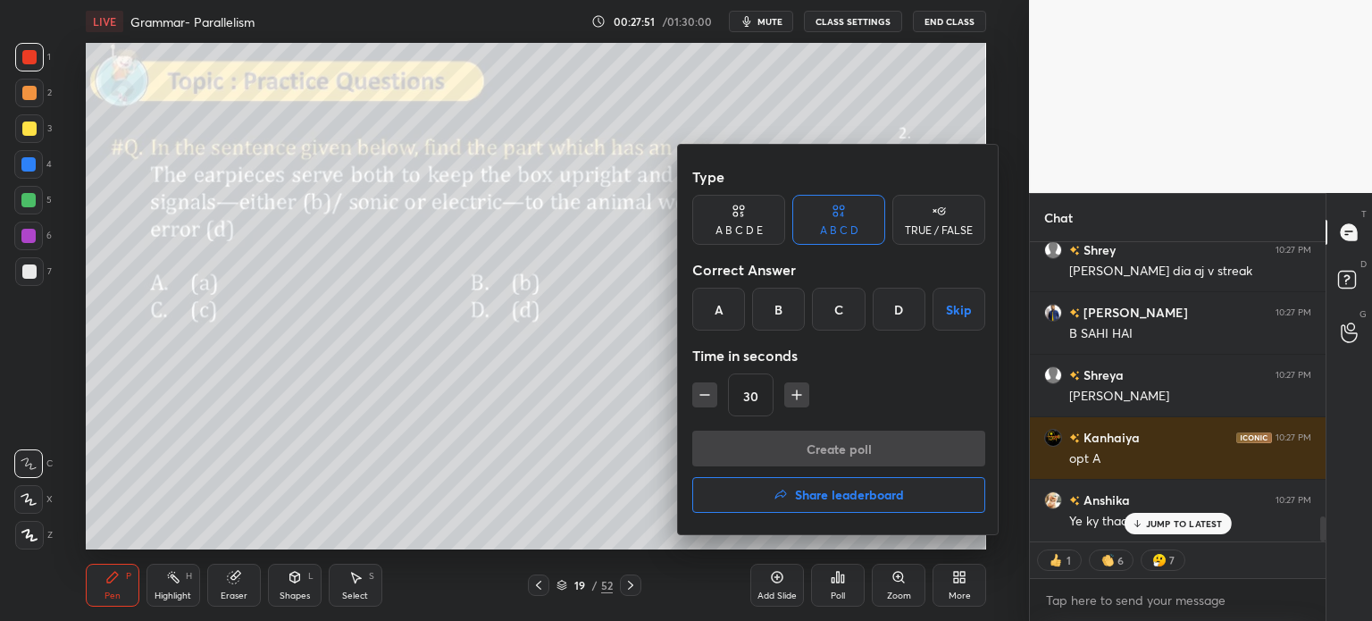
click at [722, 321] on div "A" at bounding box center [718, 309] width 53 height 43
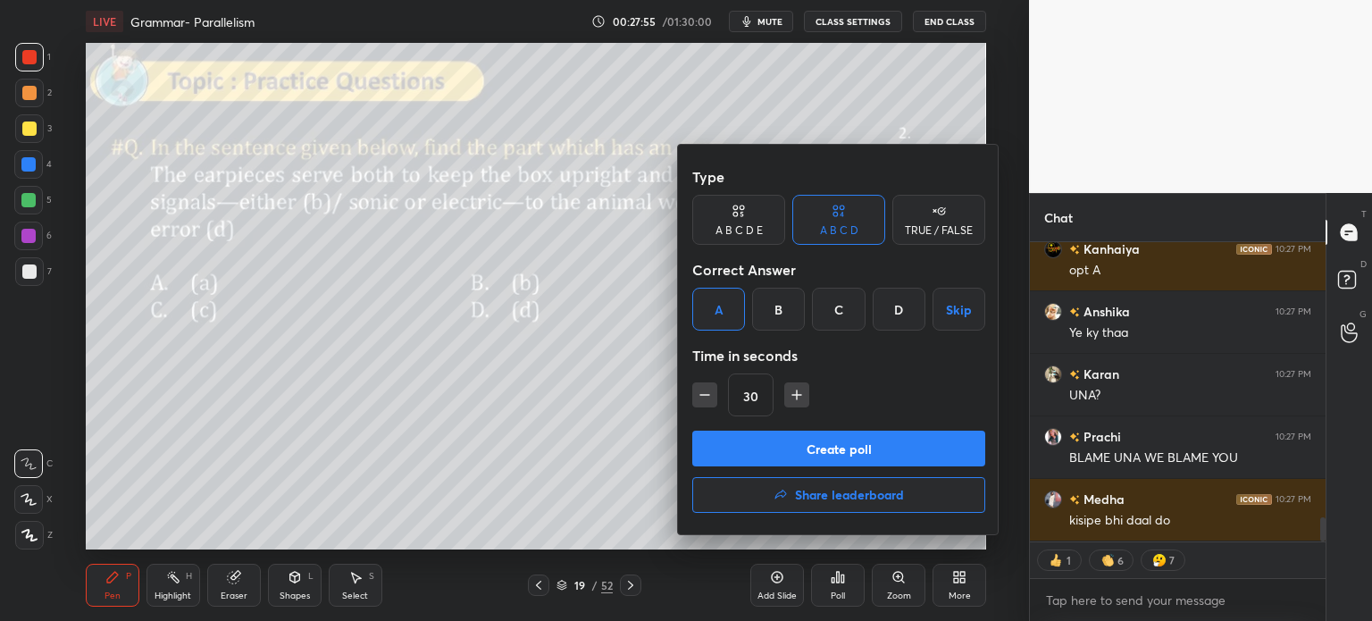
click at [871, 448] on button "Create poll" at bounding box center [838, 448] width 293 height 36
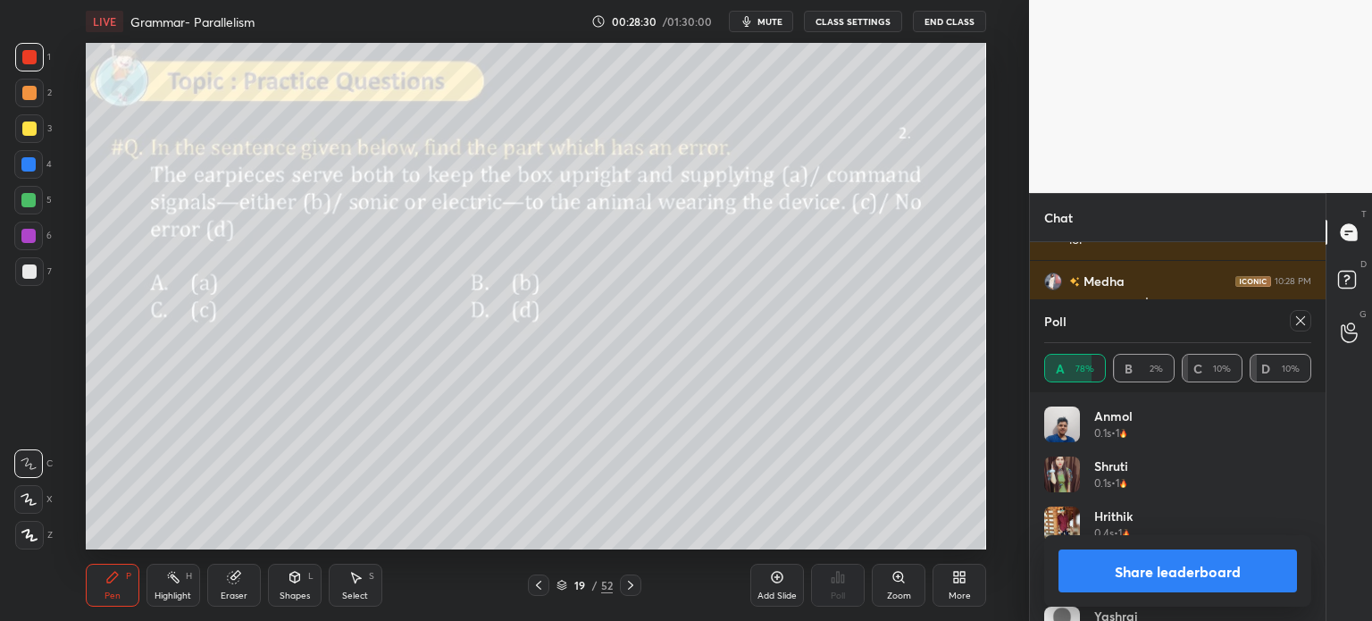
click at [1124, 569] on button "Share leaderboard" at bounding box center [1177, 570] width 238 height 43
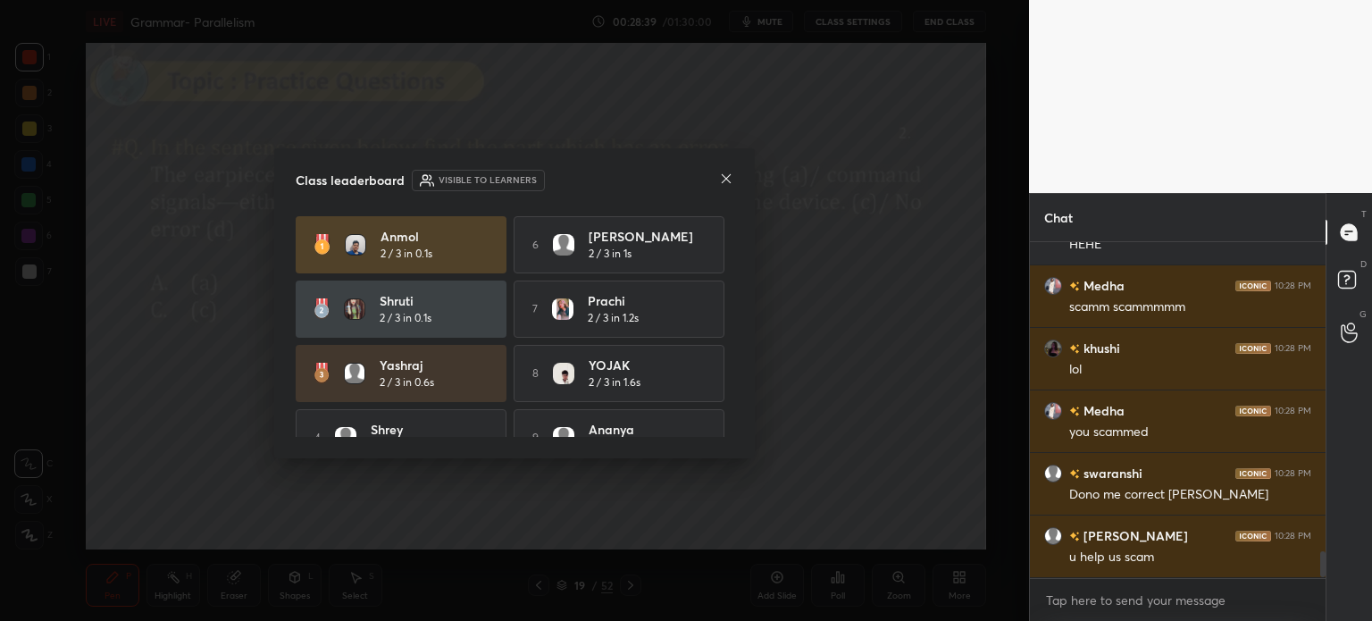
click at [719, 178] on icon at bounding box center [726, 178] width 14 height 14
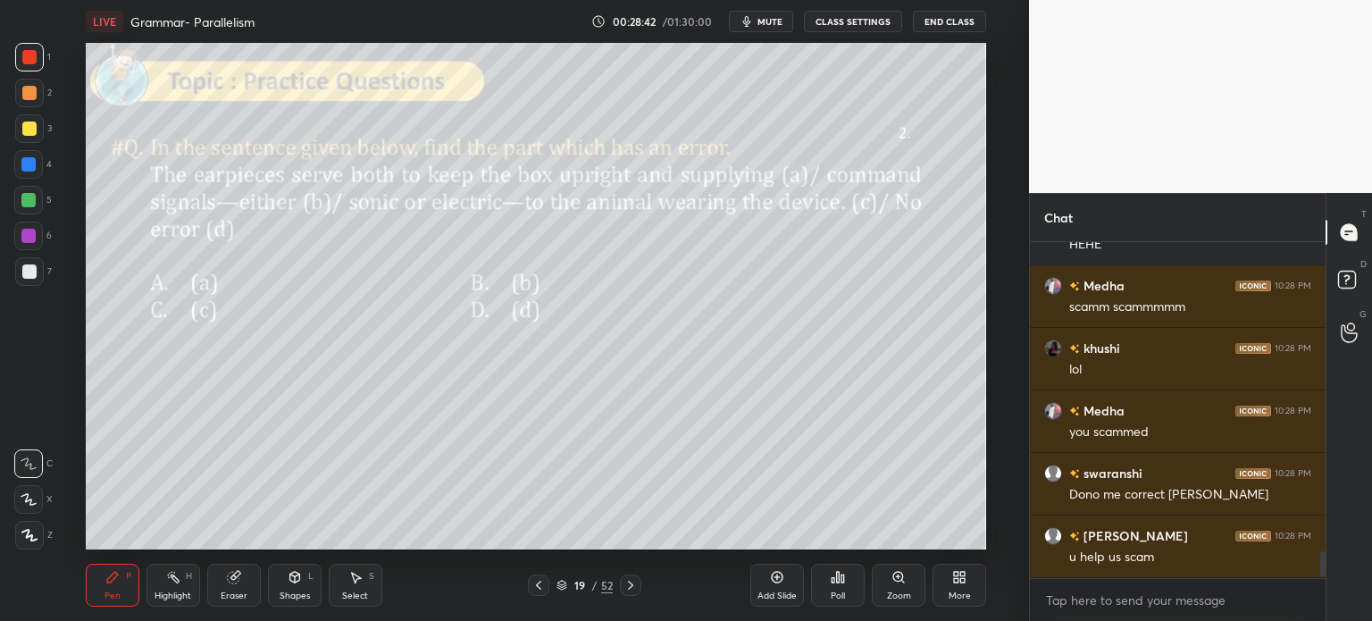
click at [243, 582] on div "Eraser" at bounding box center [234, 584] width 54 height 43
click at [36, 532] on span "Erase all" at bounding box center [28, 535] width 27 height 13
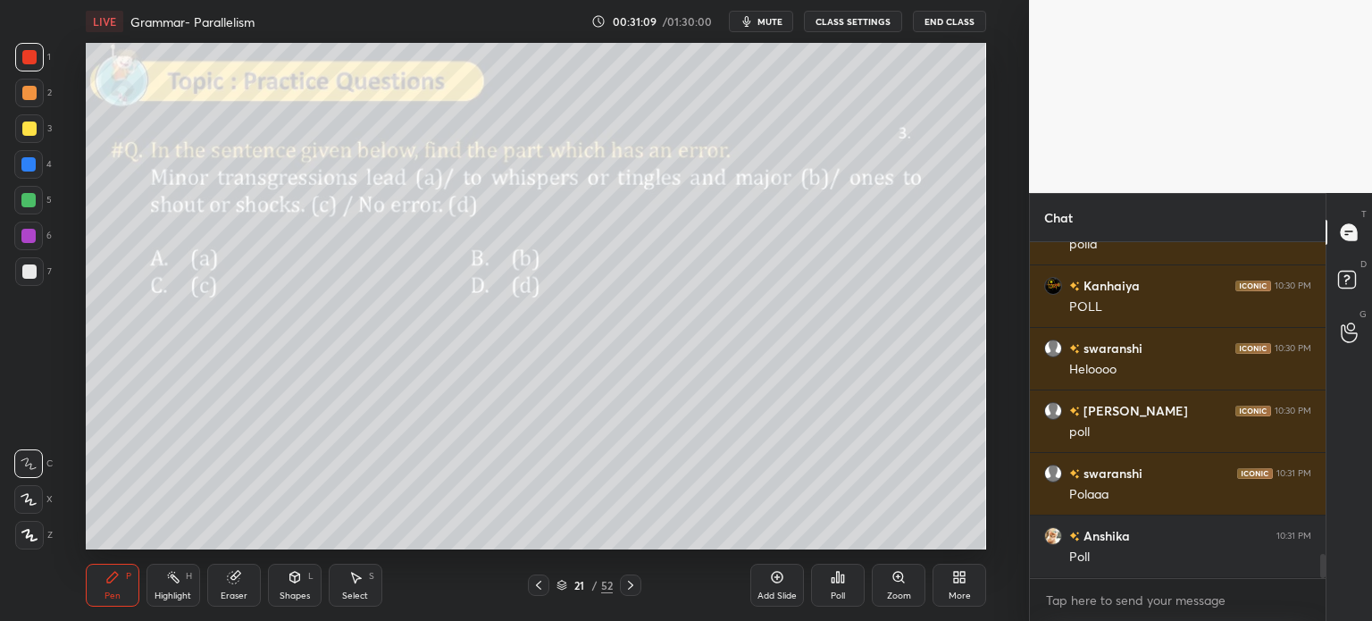
scroll to position [4408, 0]
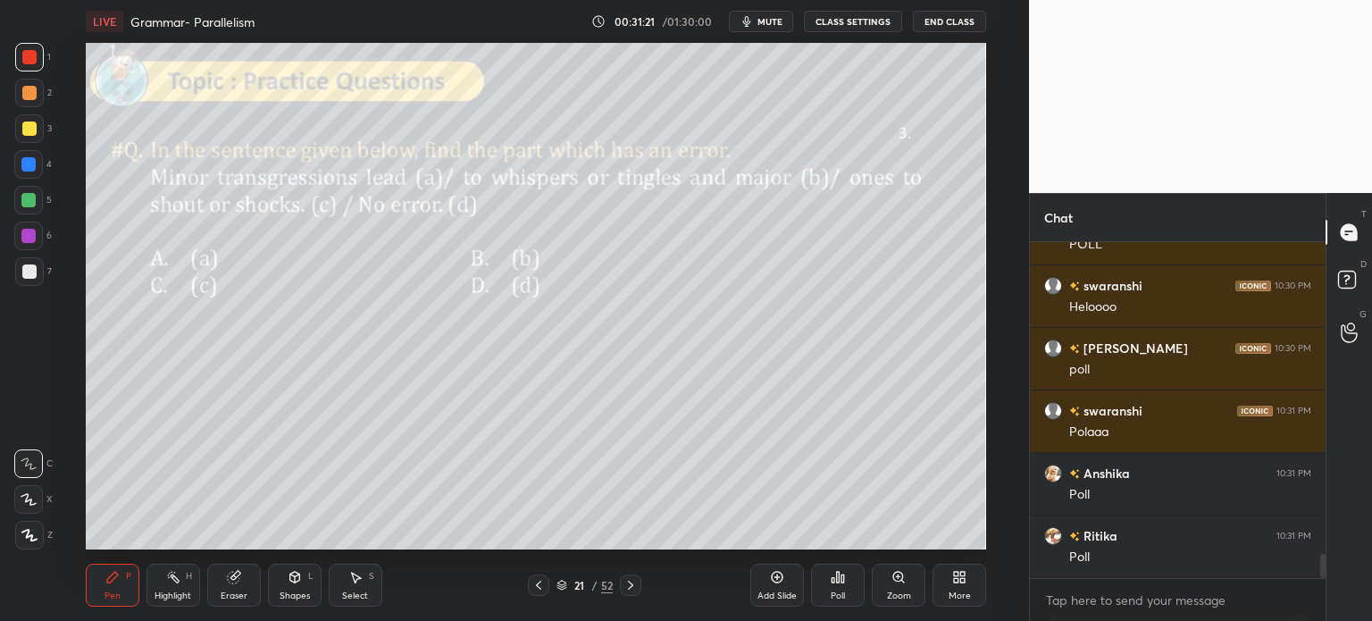
click at [832, 578] on icon at bounding box center [833, 580] width 3 height 4
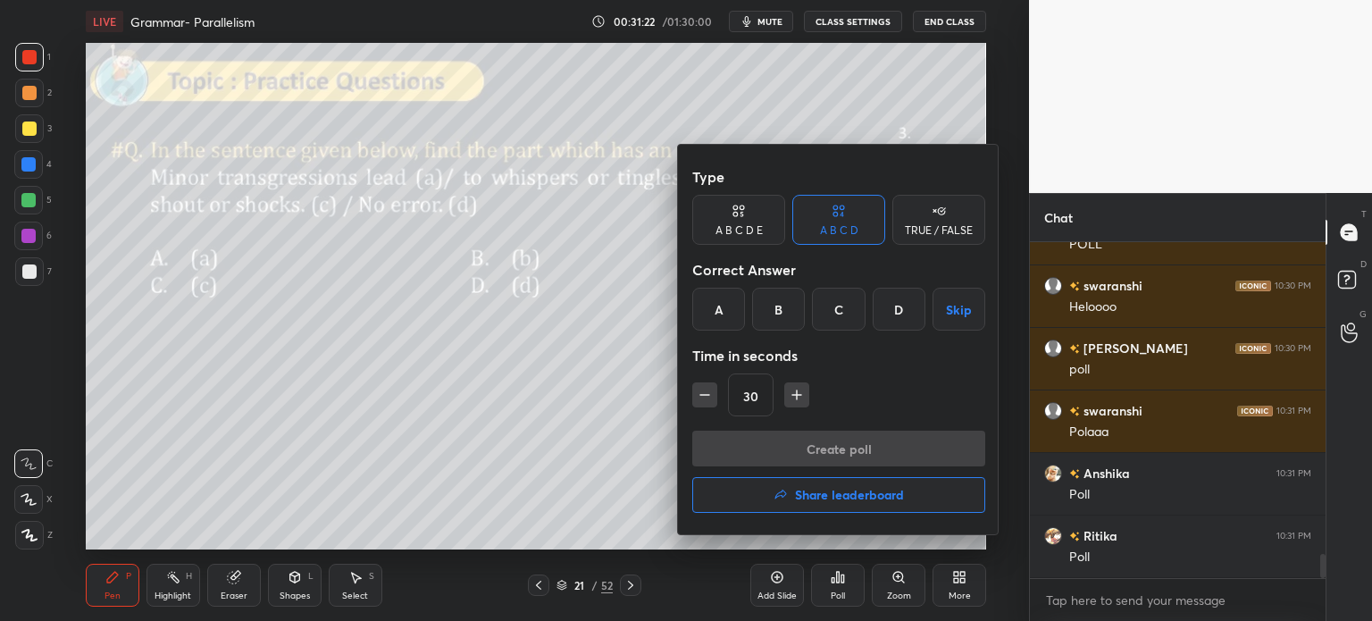
click at [827, 317] on div "C" at bounding box center [838, 309] width 53 height 43
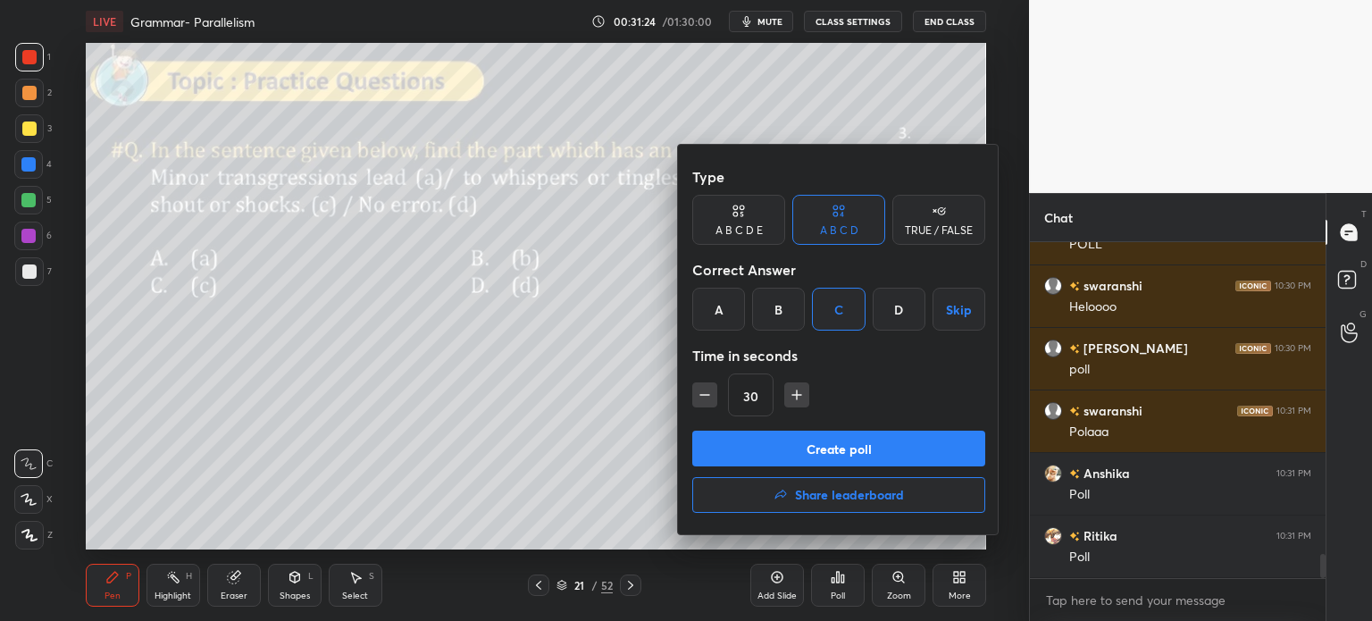
click at [829, 446] on button "Create poll" at bounding box center [838, 448] width 293 height 36
type textarea "x"
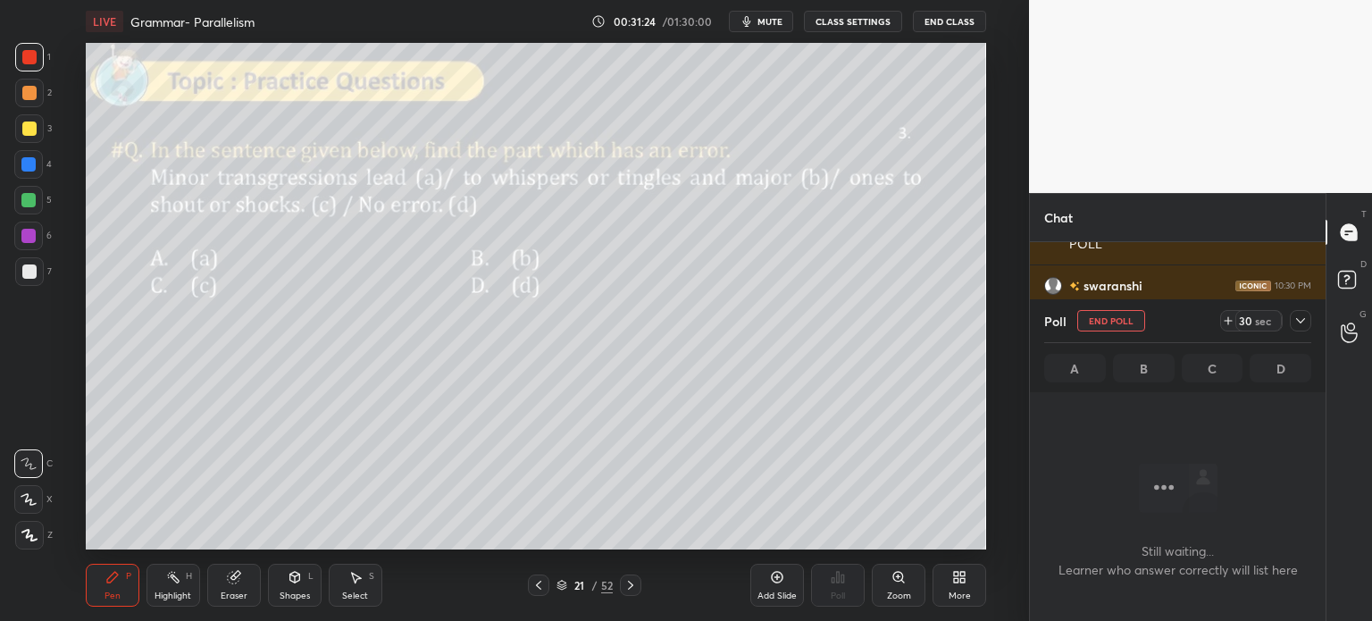
scroll to position [280, 290]
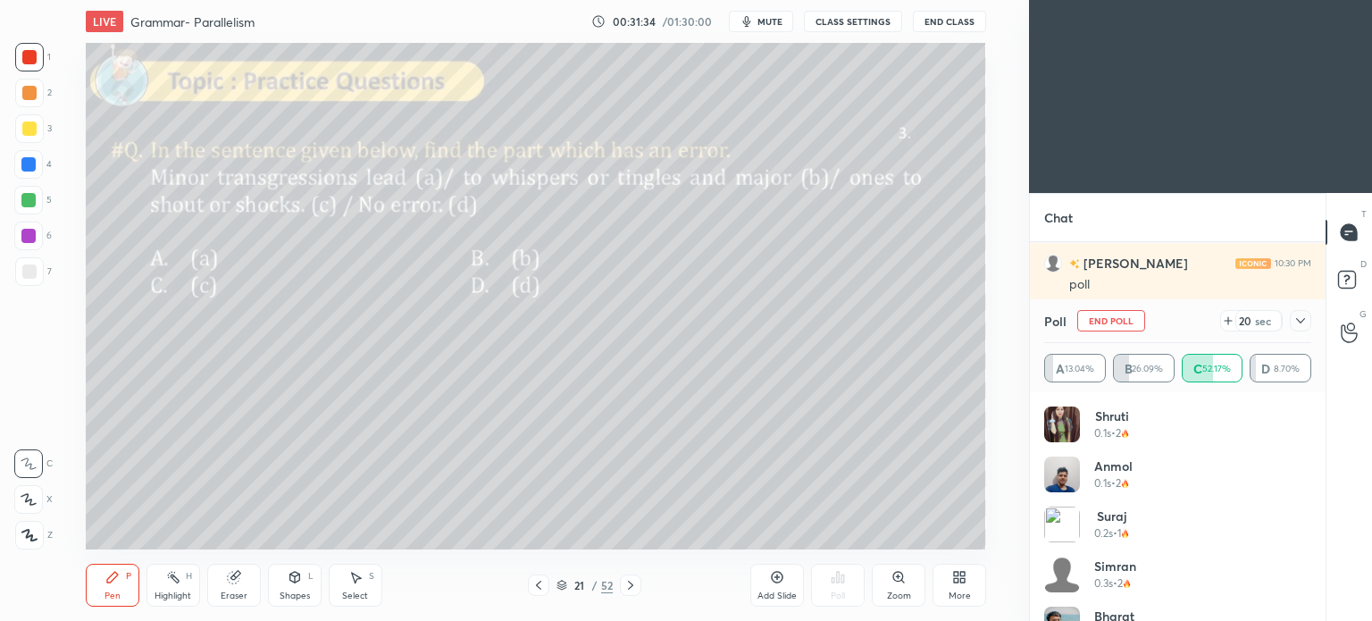
scroll to position [506, 957]
click at [957, 580] on icon at bounding box center [956, 580] width 4 height 4
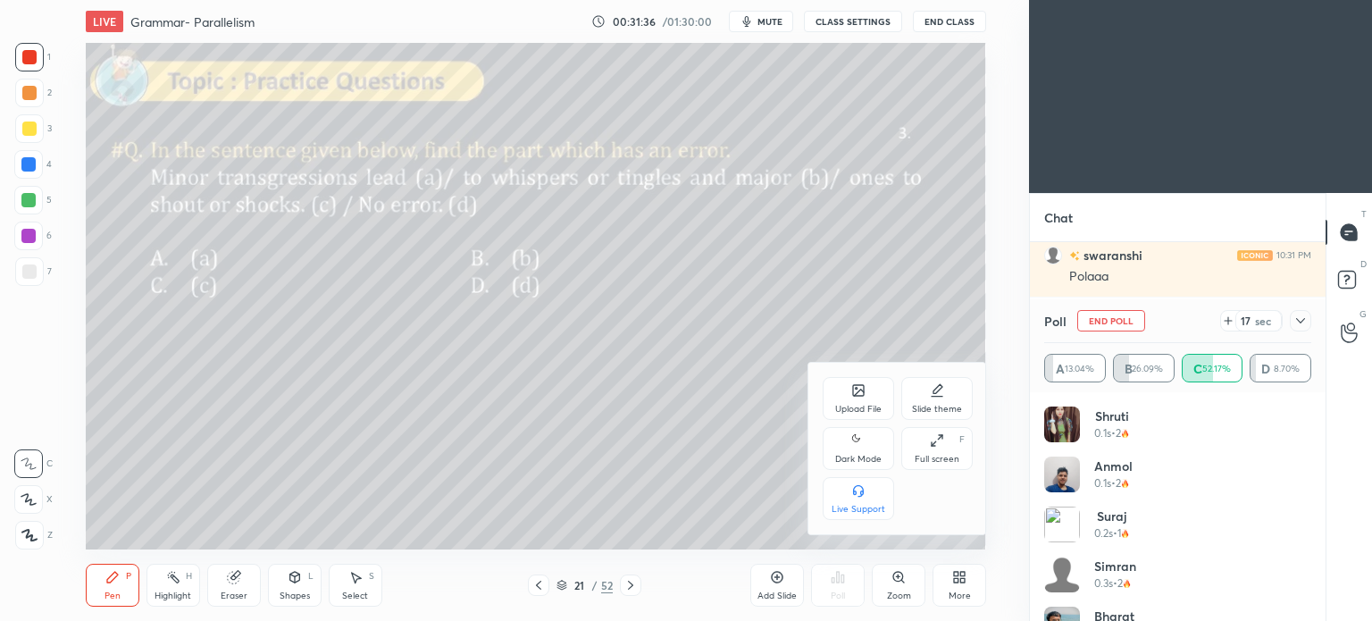
click at [857, 448] on icon at bounding box center [858, 440] width 14 height 21
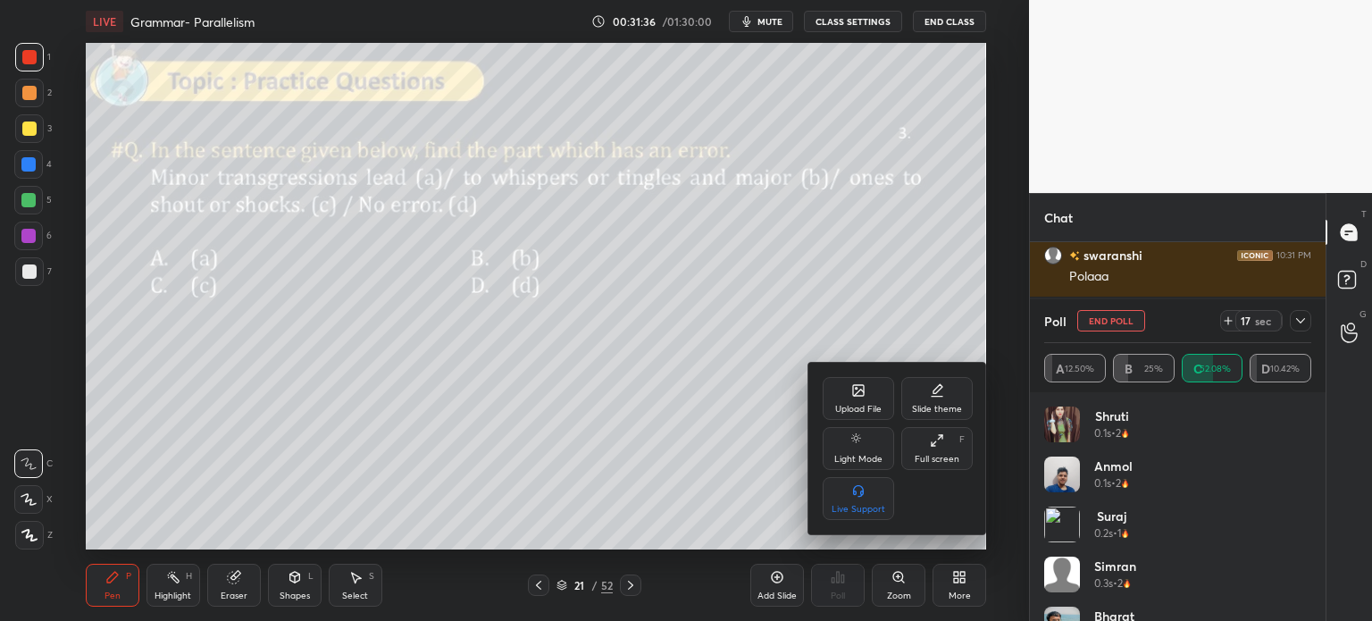
click at [955, 578] on div at bounding box center [686, 310] width 1372 height 621
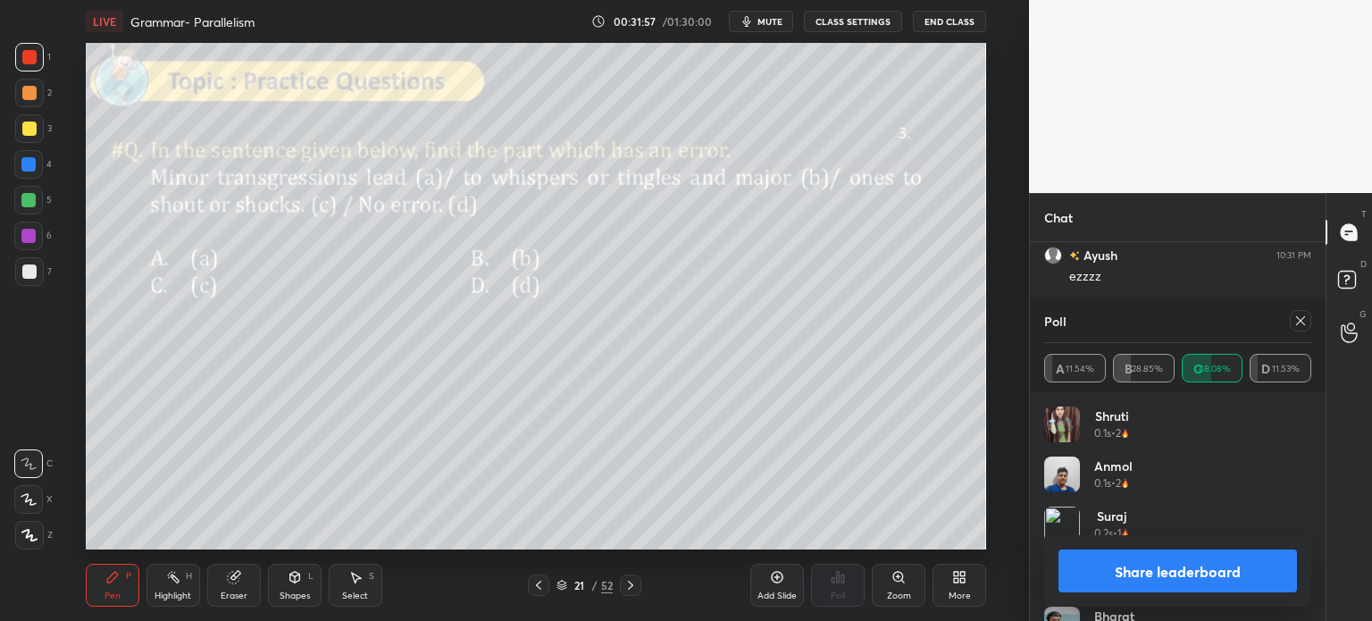
click at [1105, 570] on button "Share leaderboard" at bounding box center [1177, 570] width 238 height 43
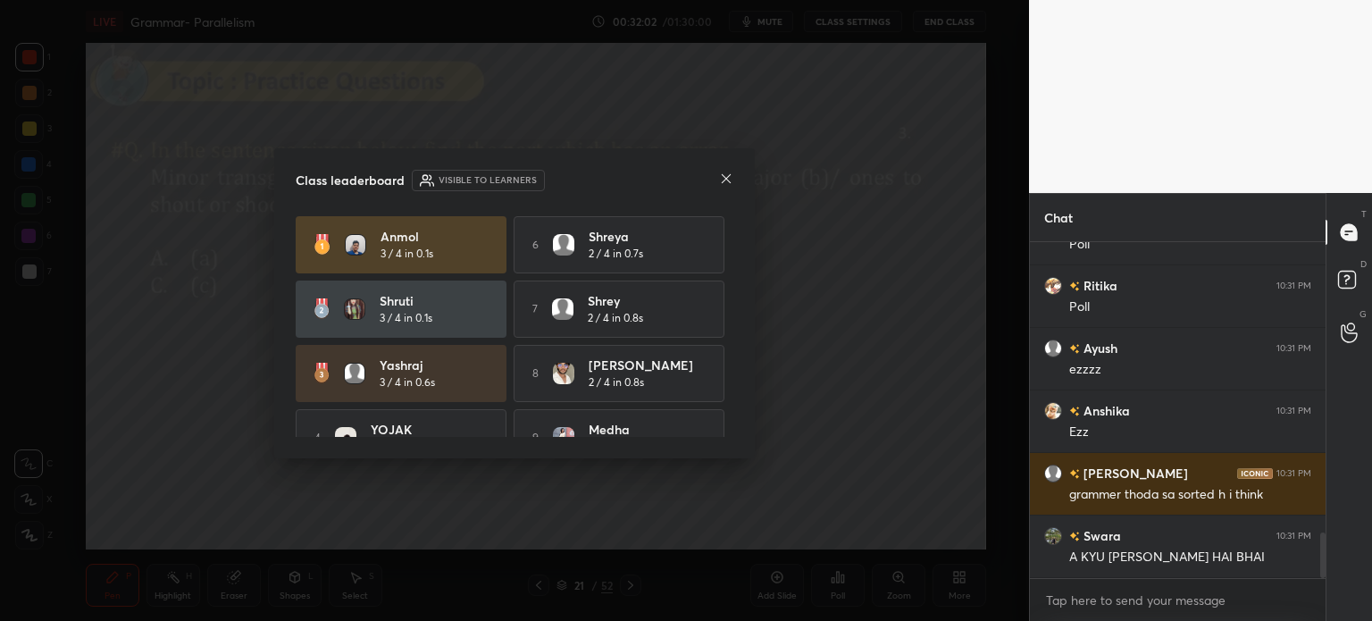
click at [720, 171] on icon at bounding box center [726, 178] width 14 height 14
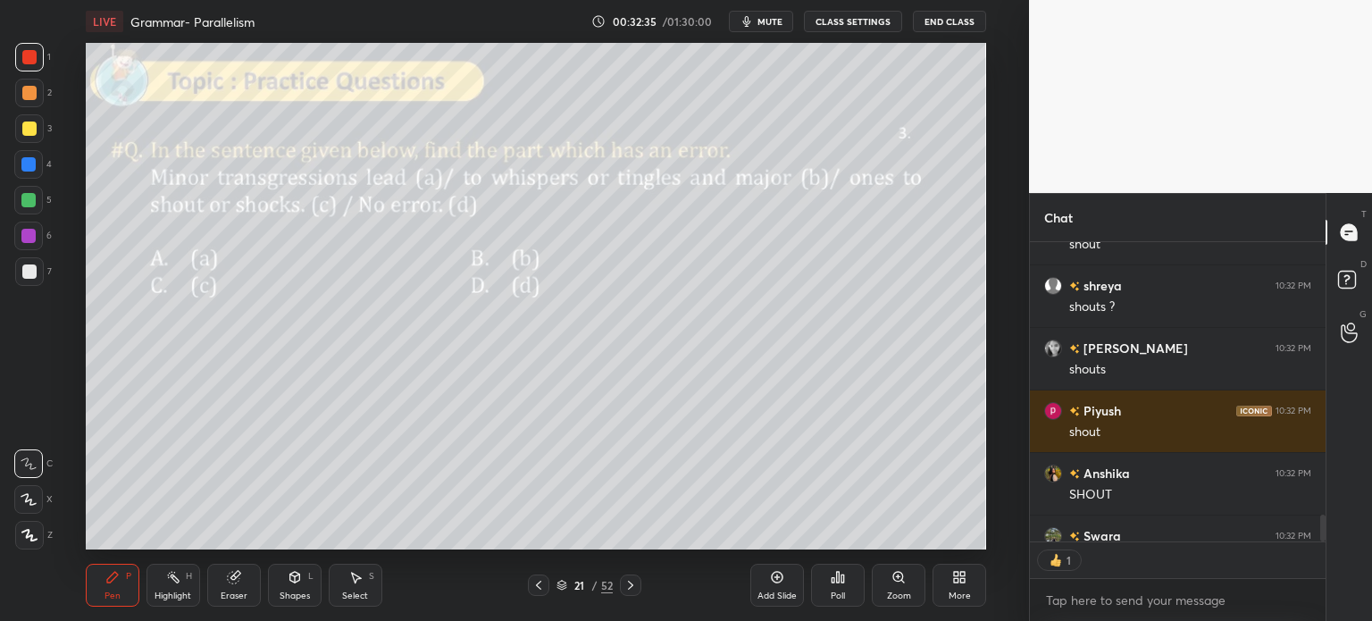
scroll to position [5, 5]
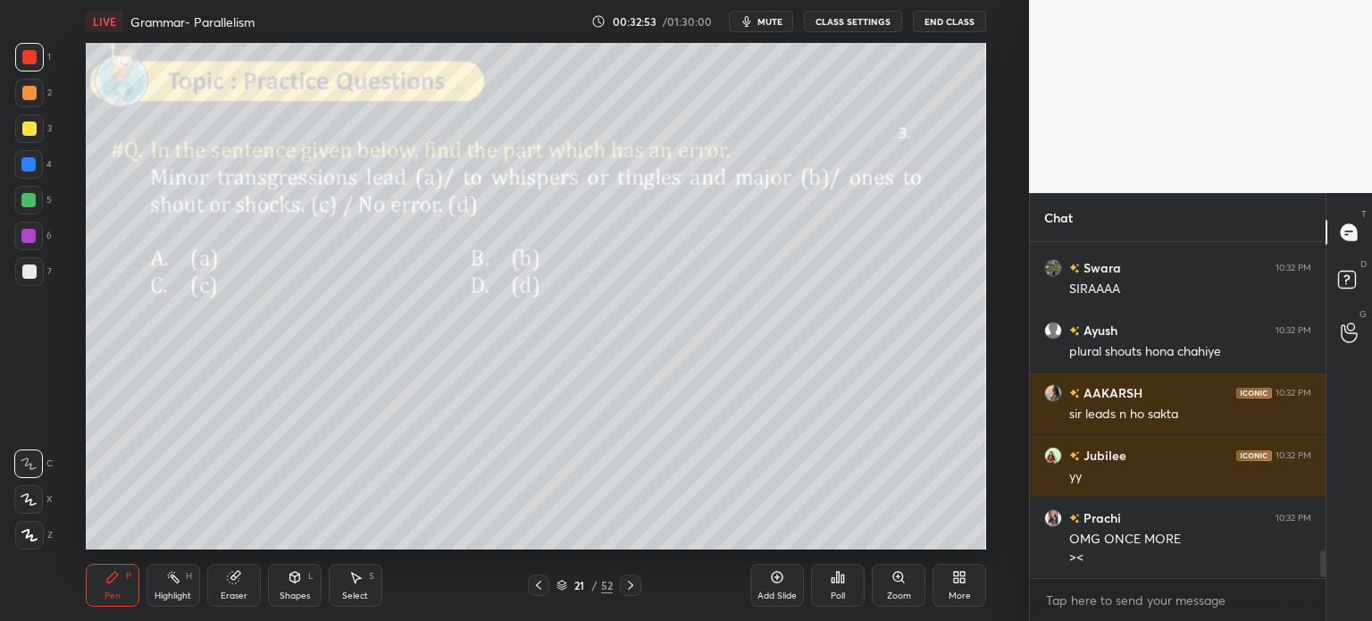
click at [240, 581] on icon at bounding box center [234, 577] width 14 height 14
click at [34, 532] on span "Erase all" at bounding box center [28, 535] width 27 height 13
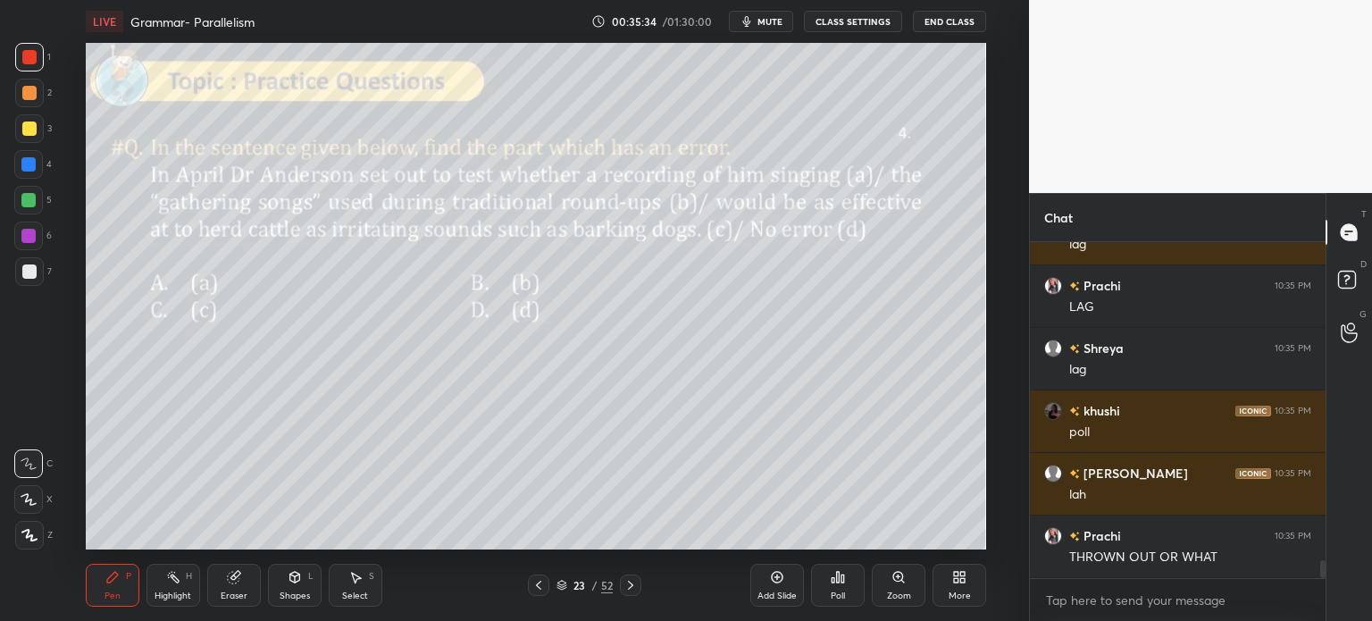
scroll to position [6035, 0]
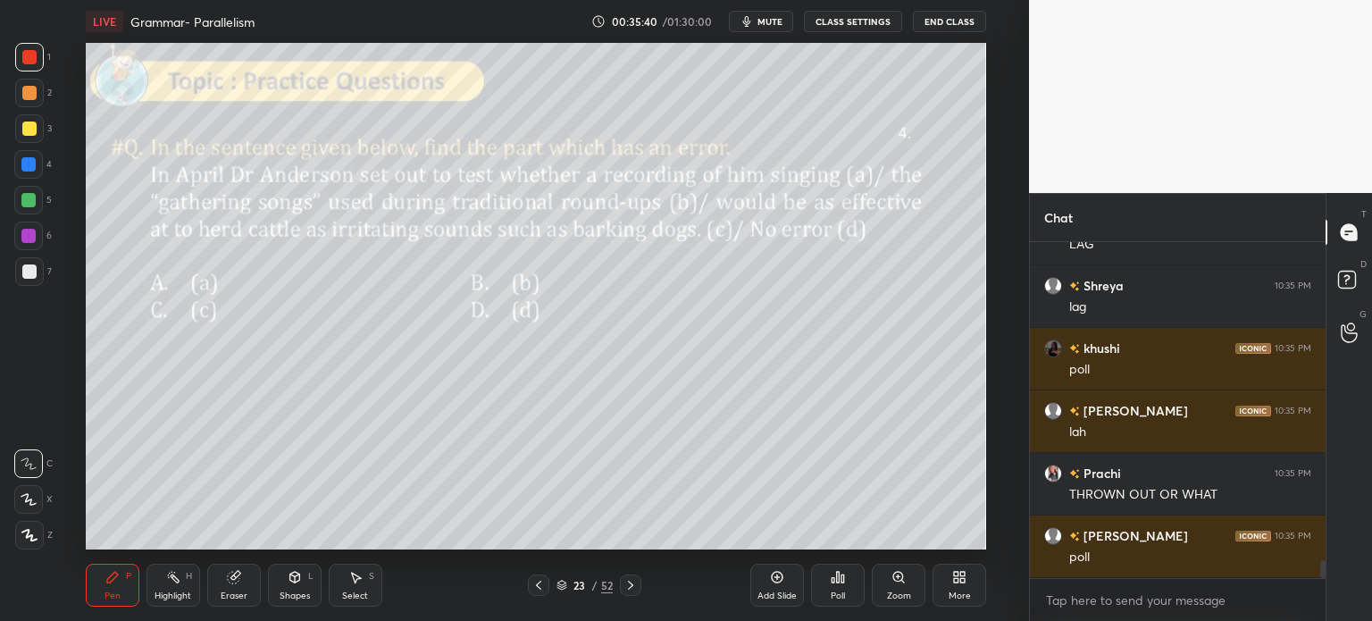
click at [827, 585] on div "Poll" at bounding box center [838, 584] width 54 height 43
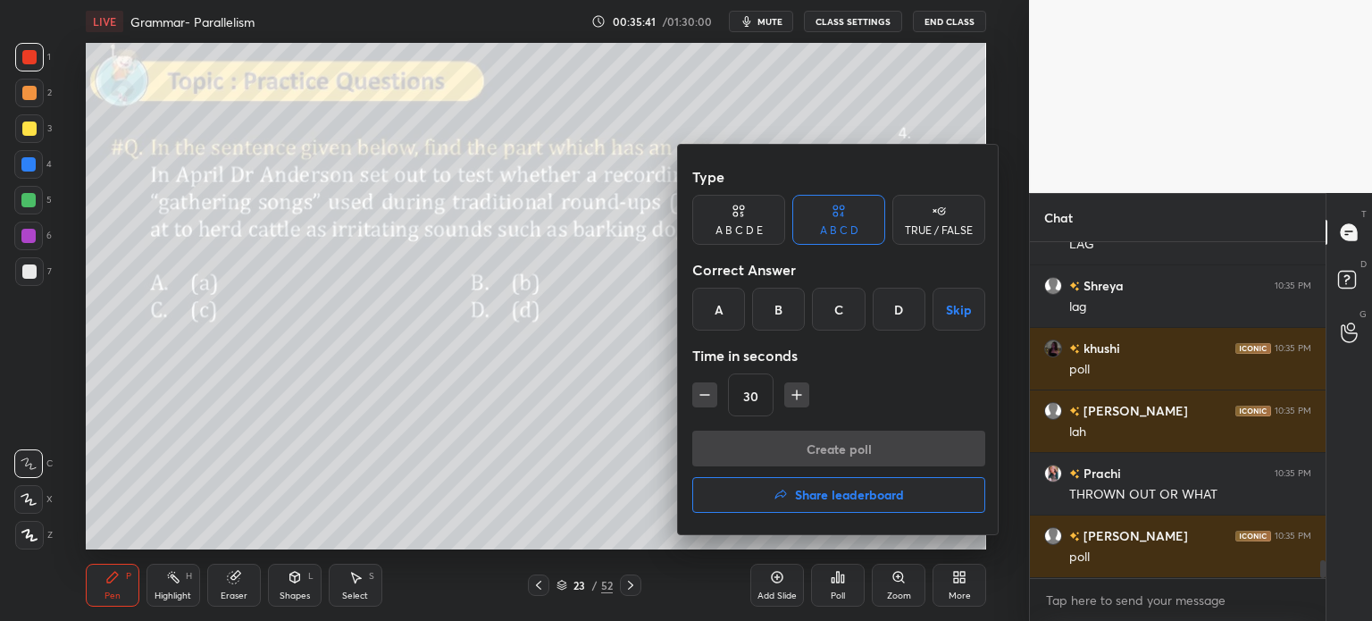
click at [839, 311] on div "C" at bounding box center [838, 309] width 53 height 43
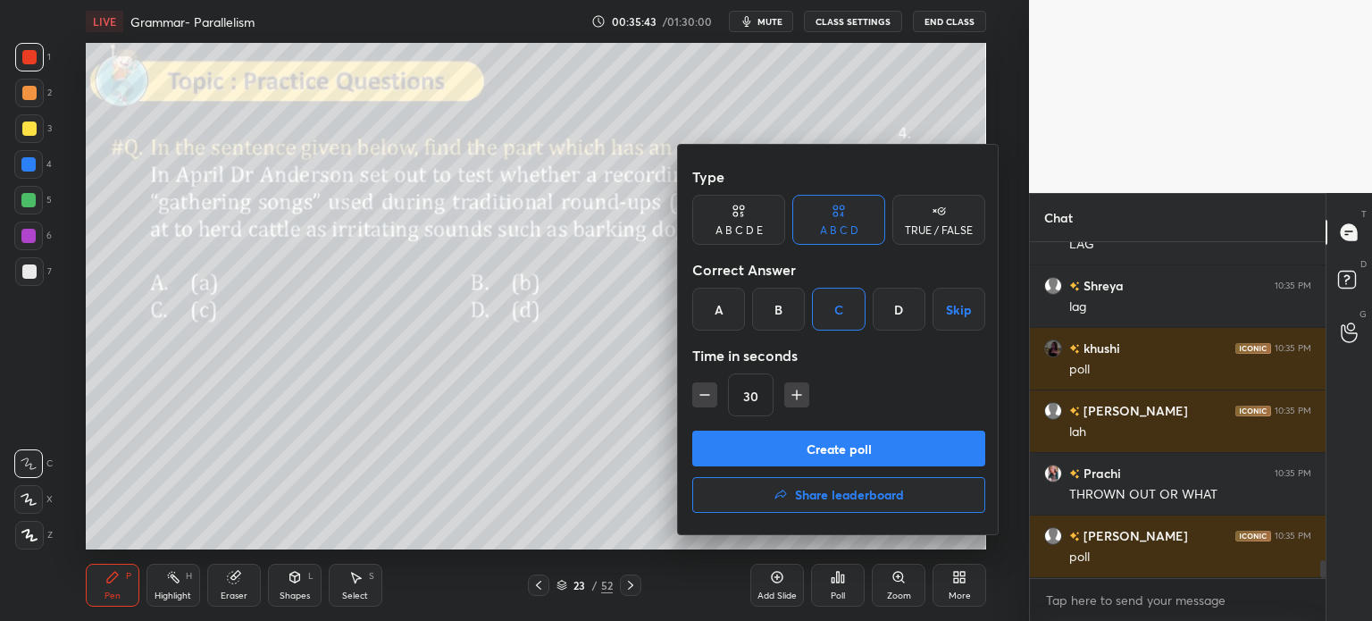
click at [864, 453] on button "Create poll" at bounding box center [838, 448] width 293 height 36
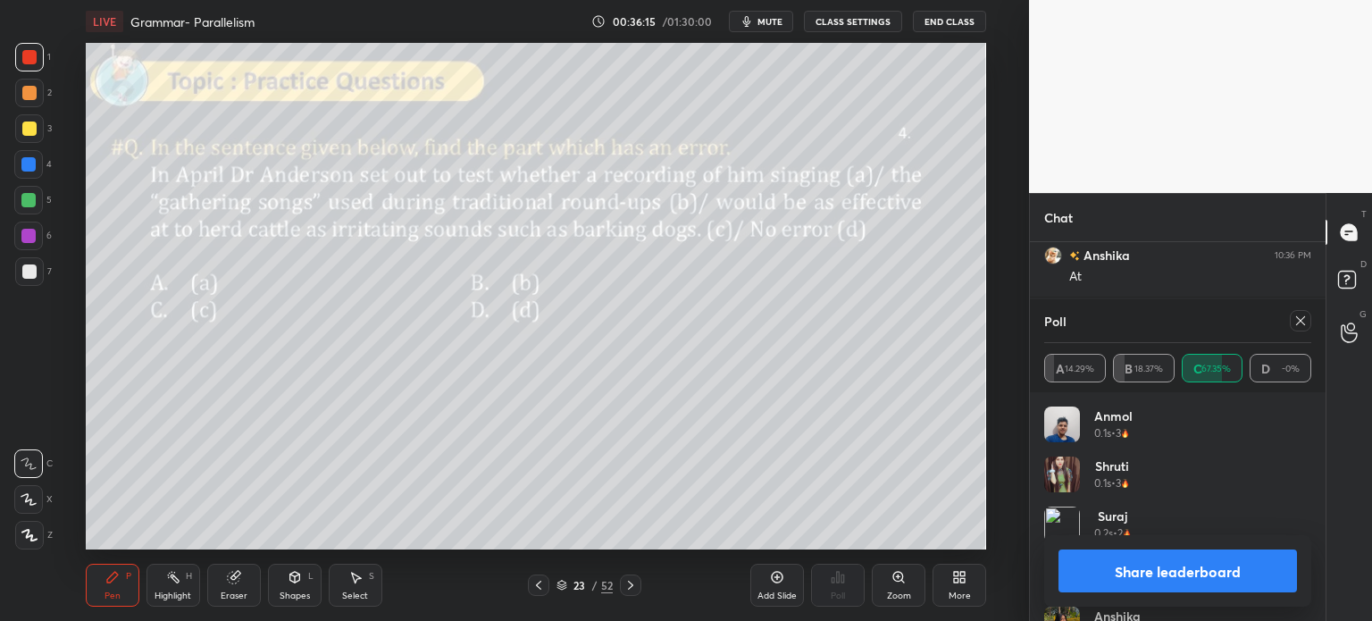
scroll to position [6690, 0]
click at [1125, 563] on button "Share leaderboard" at bounding box center [1177, 570] width 238 height 43
type textarea "x"
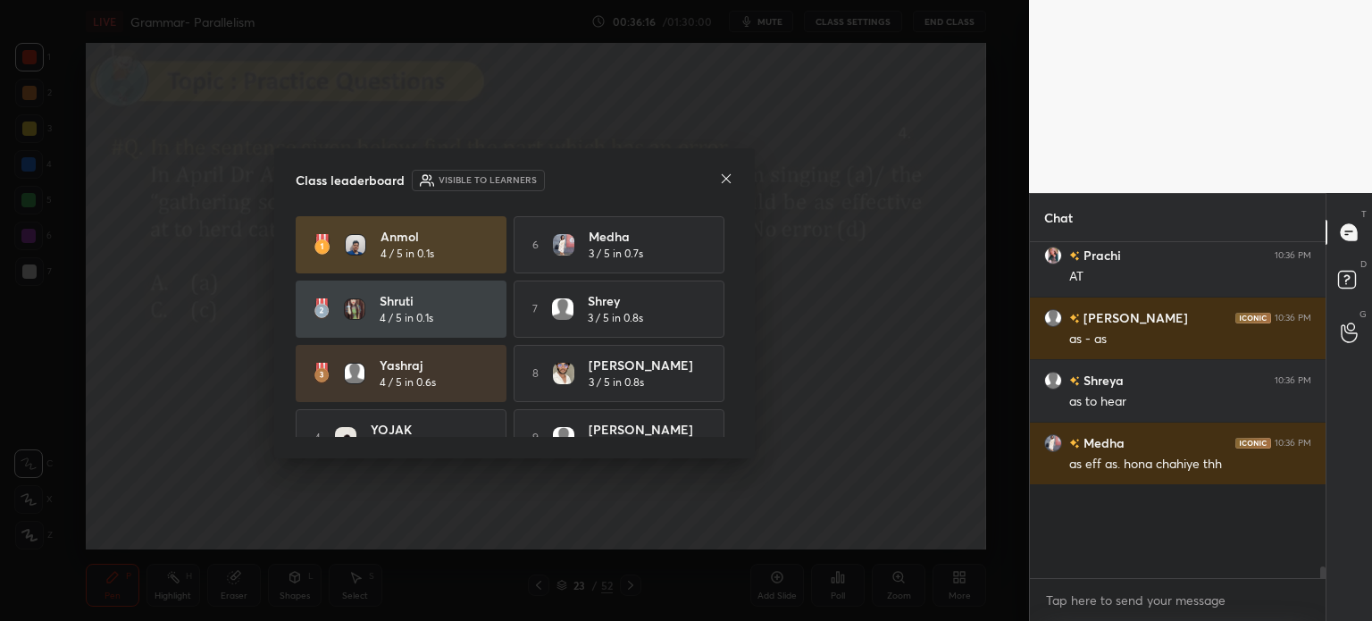
scroll to position [306, 290]
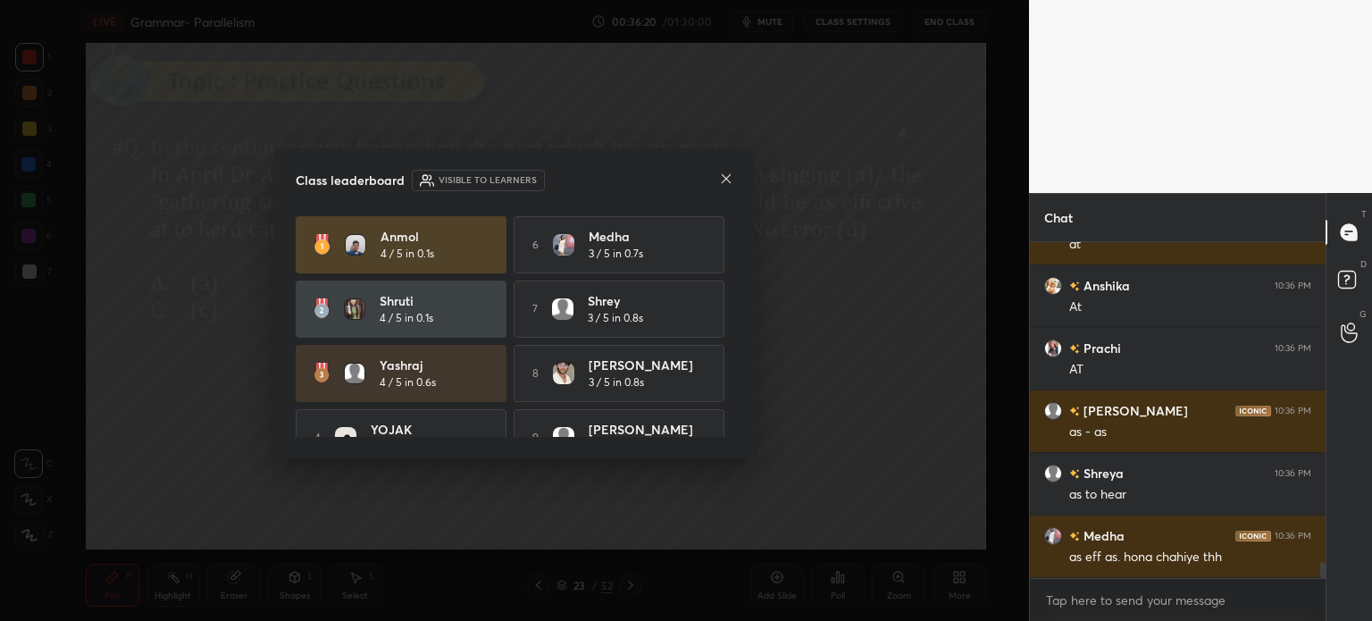
click at [714, 181] on div "Class leaderboard Visible to learners" at bounding box center [515, 180] width 438 height 21
click at [721, 178] on icon at bounding box center [726, 178] width 14 height 14
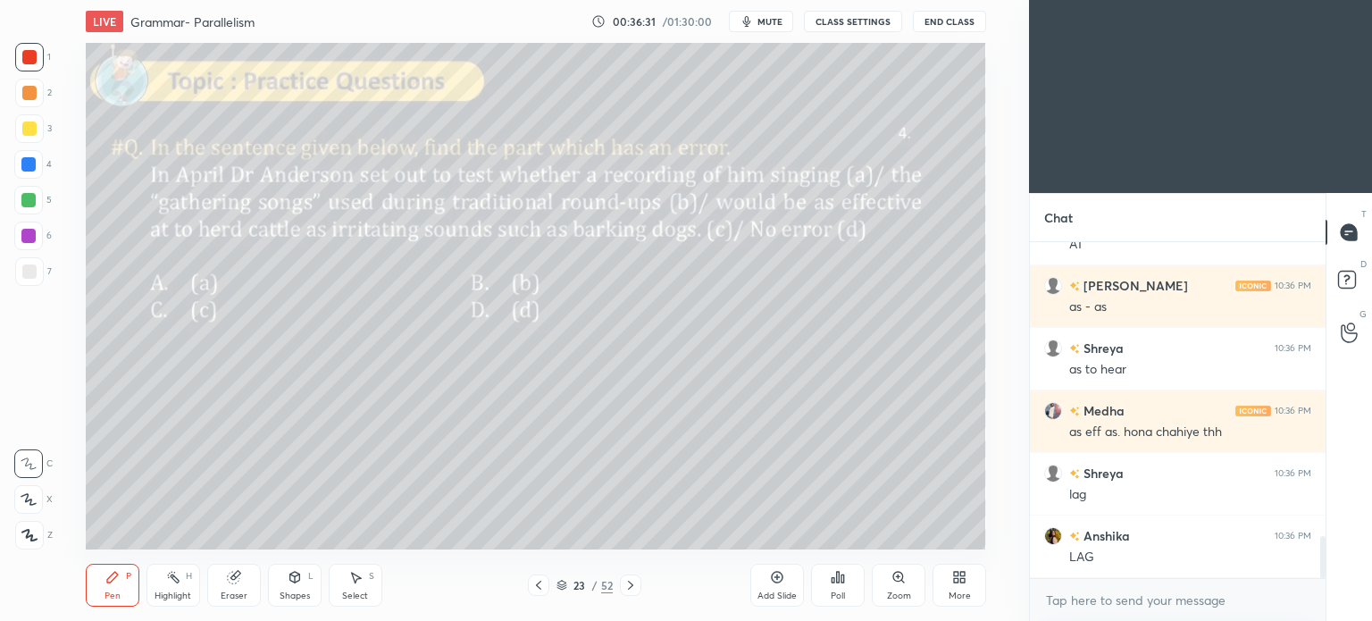
scroll to position [88788, 88338]
click at [959, 578] on icon at bounding box center [959, 577] width 14 height 14
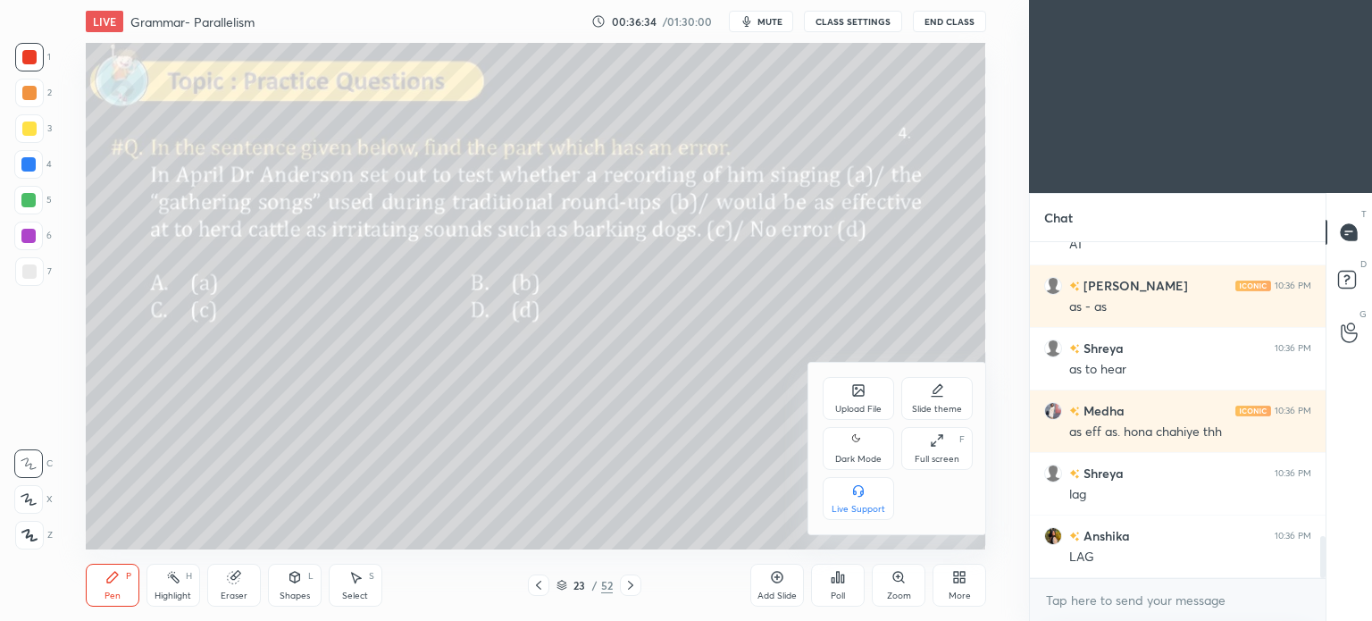
click at [862, 448] on icon at bounding box center [858, 440] width 14 height 21
type textarea "x"
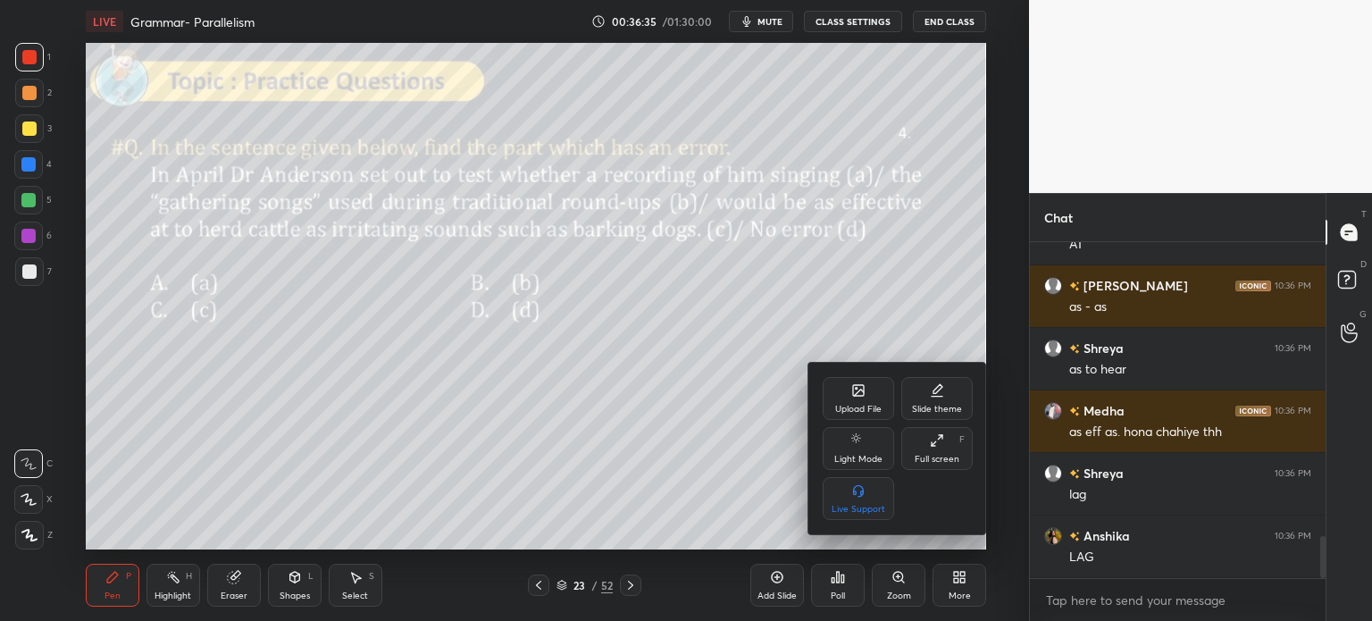
click at [965, 582] on div at bounding box center [686, 310] width 1372 height 621
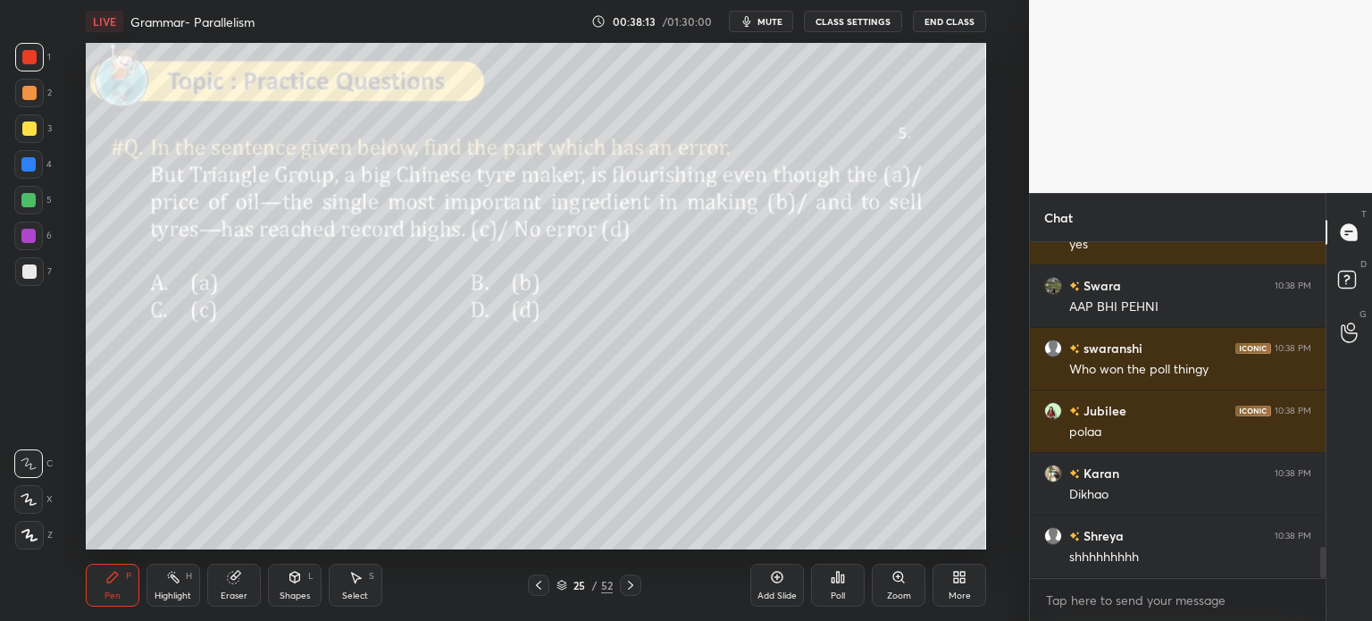
scroll to position [3318, 0]
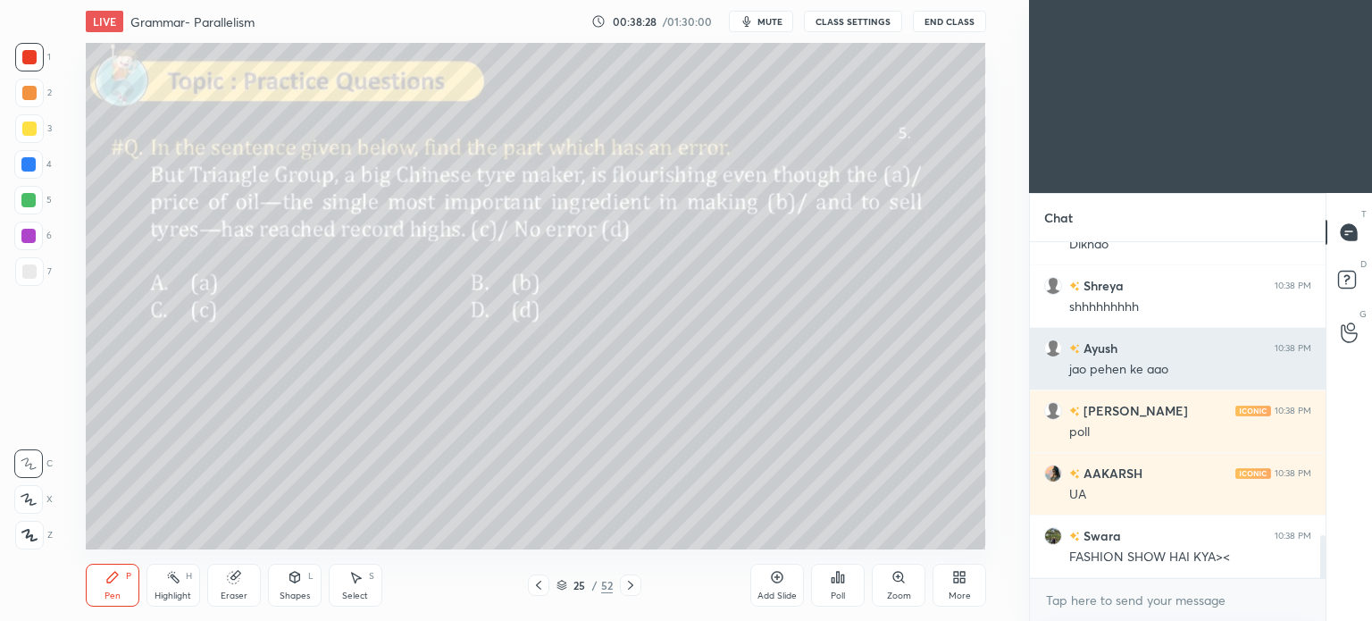
scroll to position [88788, 88338]
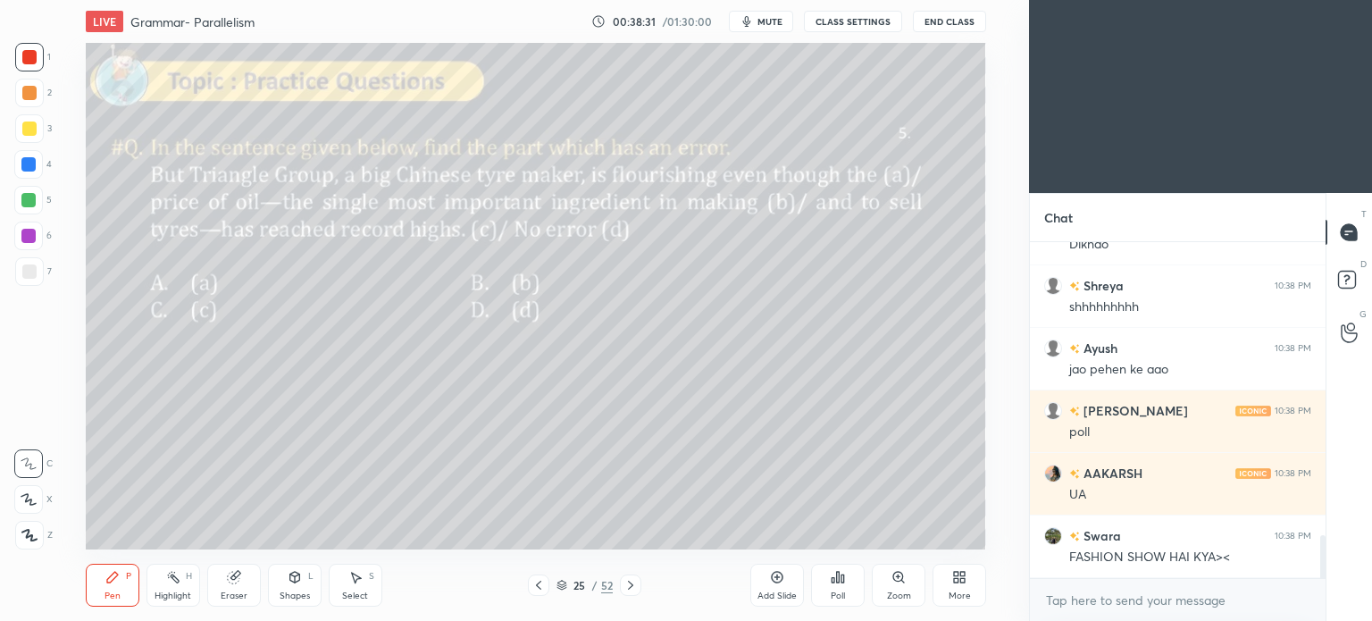
click at [958, 586] on div "More" at bounding box center [959, 584] width 54 height 43
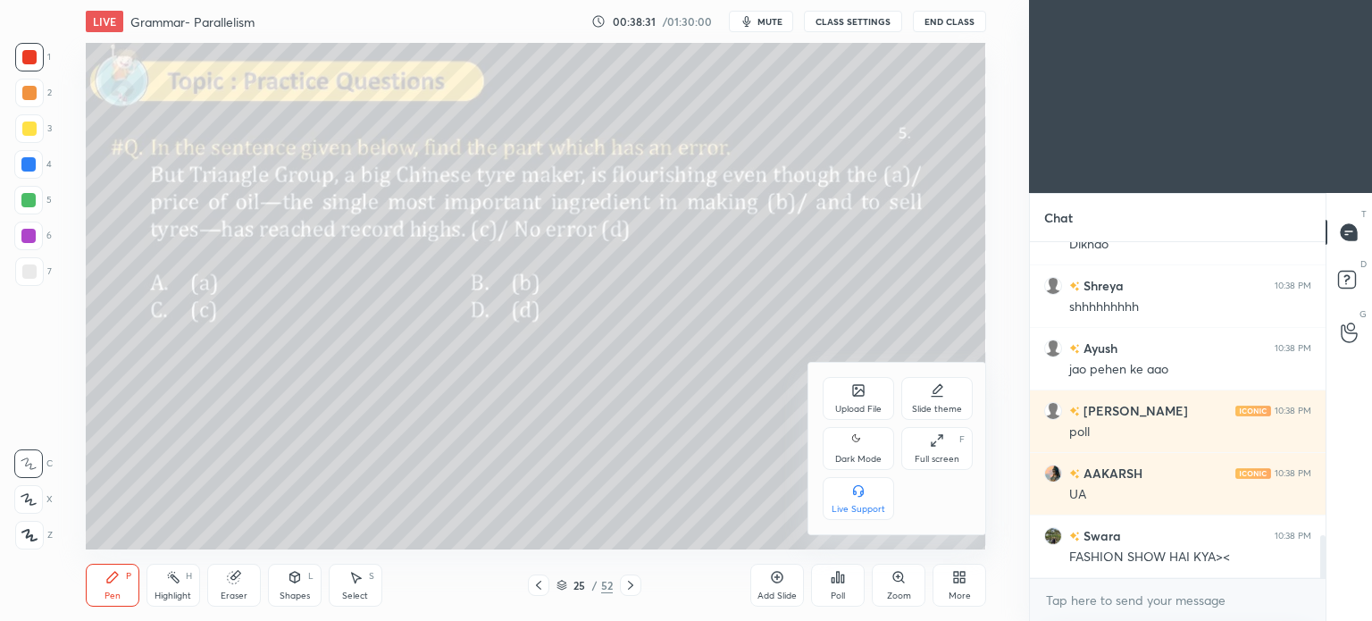
click at [862, 459] on div "Dark Mode" at bounding box center [858, 459] width 46 height 9
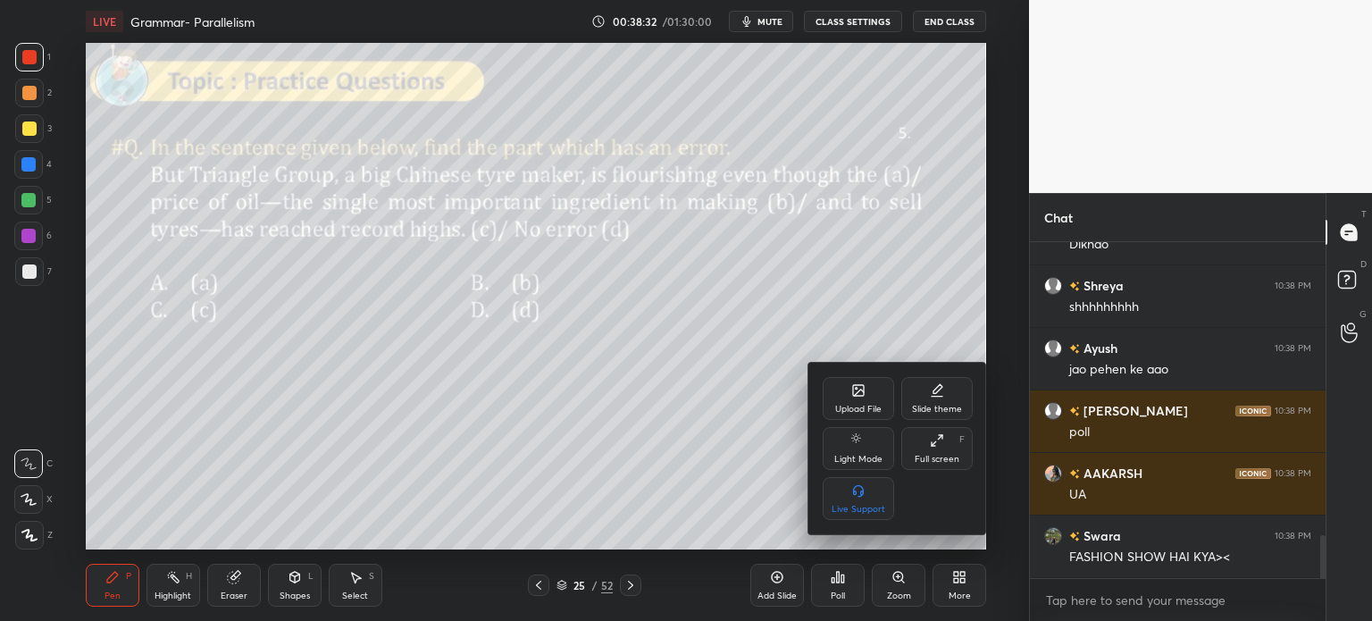
click at [963, 596] on div at bounding box center [686, 310] width 1372 height 621
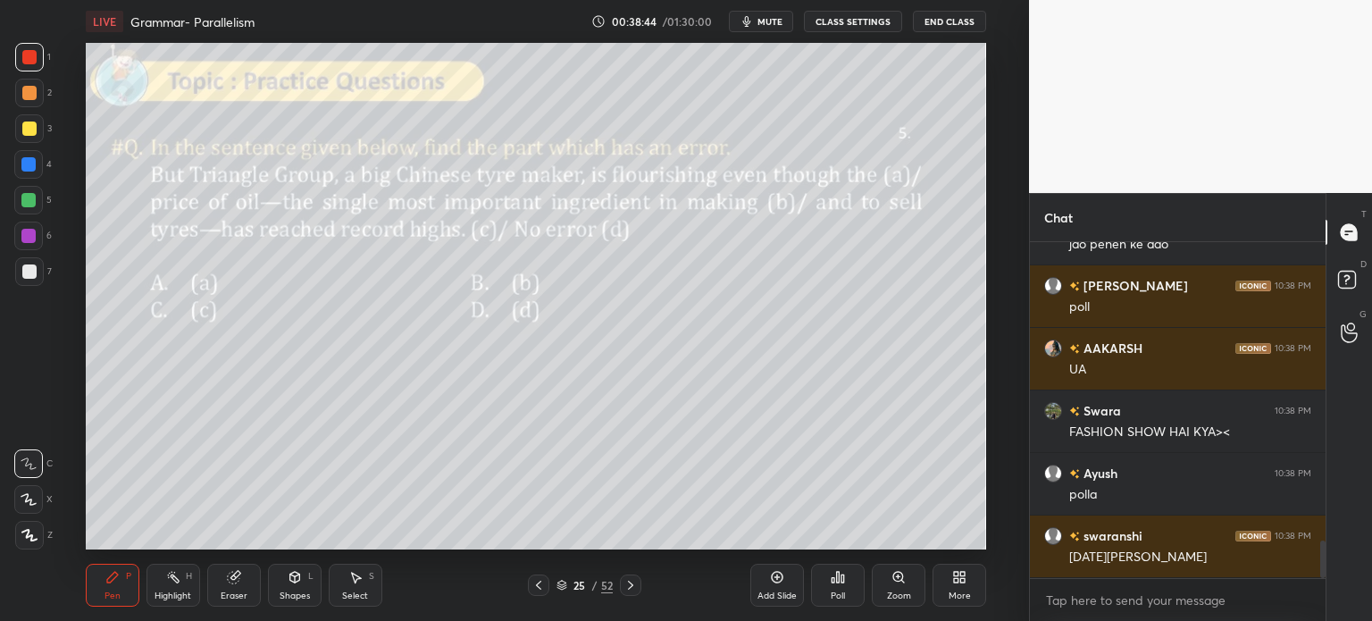
scroll to position [2690, 0]
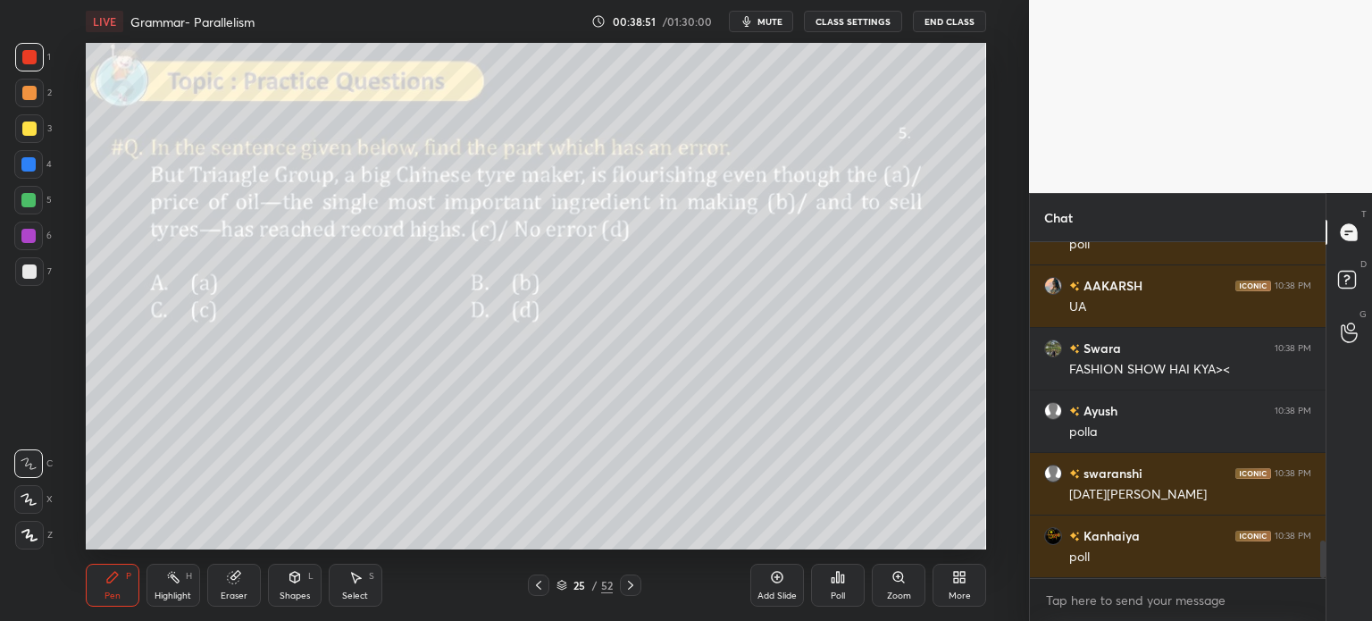
click at [835, 586] on div "Poll" at bounding box center [838, 584] width 54 height 43
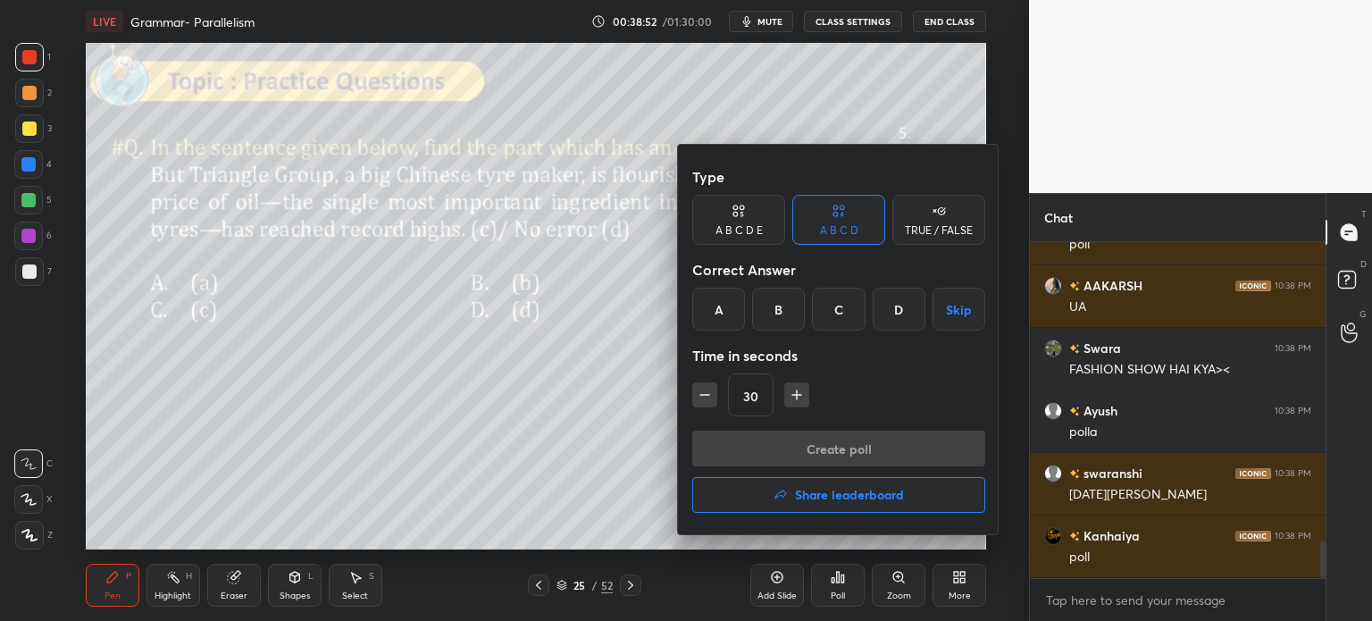
click at [830, 312] on div "C" at bounding box center [838, 309] width 53 height 43
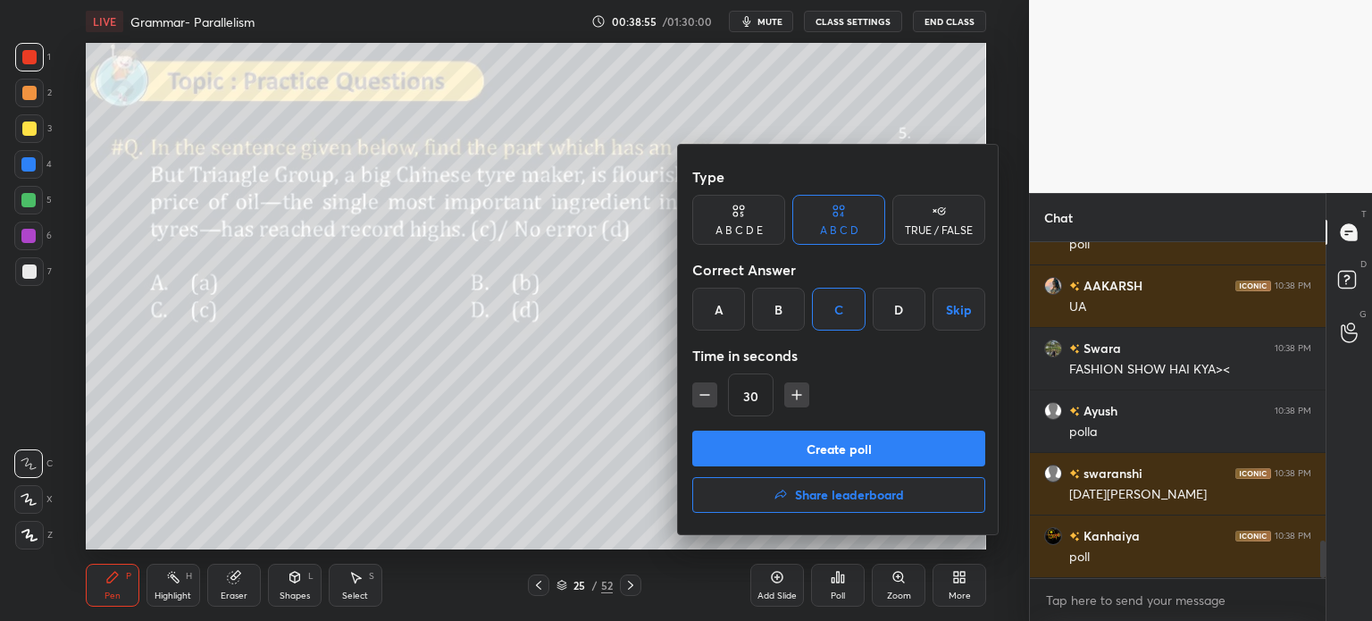
click at [843, 446] on button "Create poll" at bounding box center [838, 448] width 293 height 36
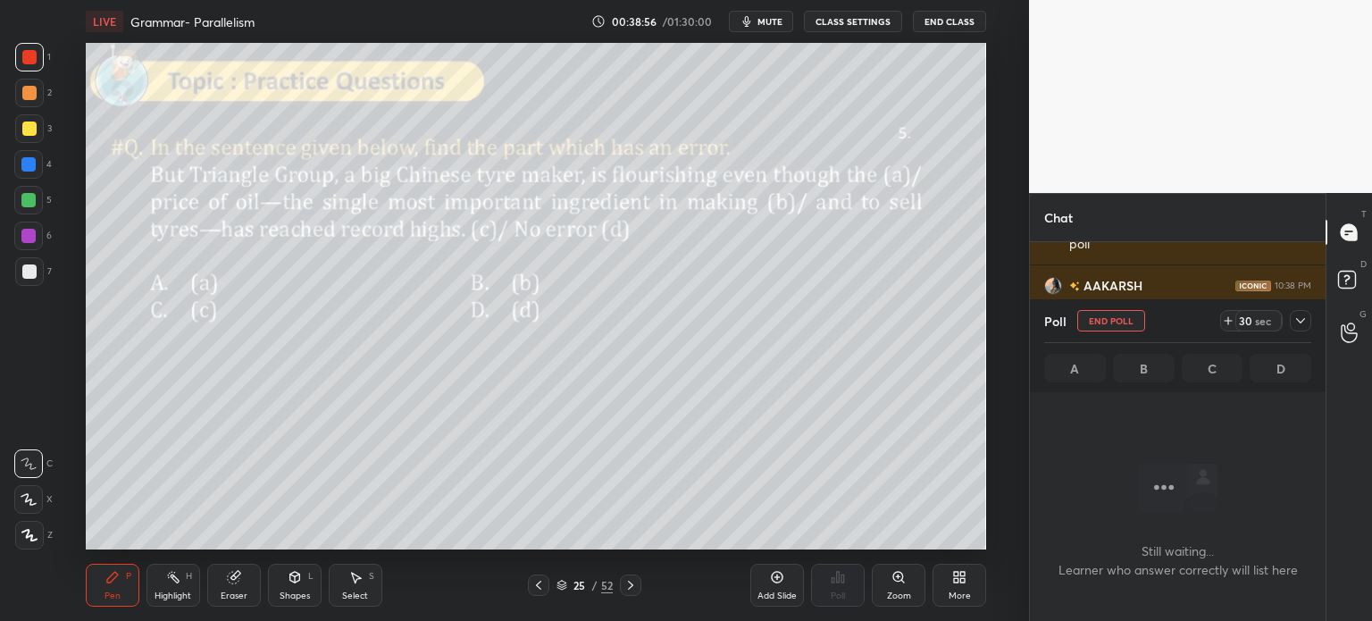
scroll to position [0, 0]
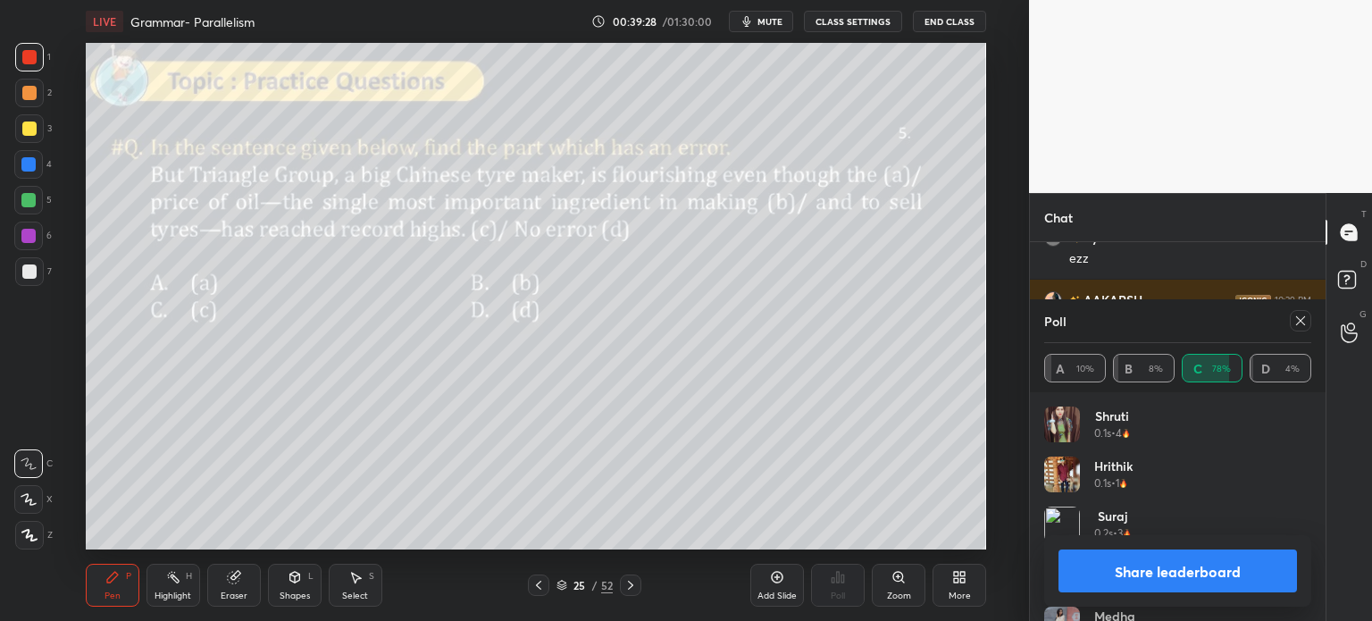
click at [1143, 563] on button "Share leaderboard" at bounding box center [1177, 570] width 238 height 43
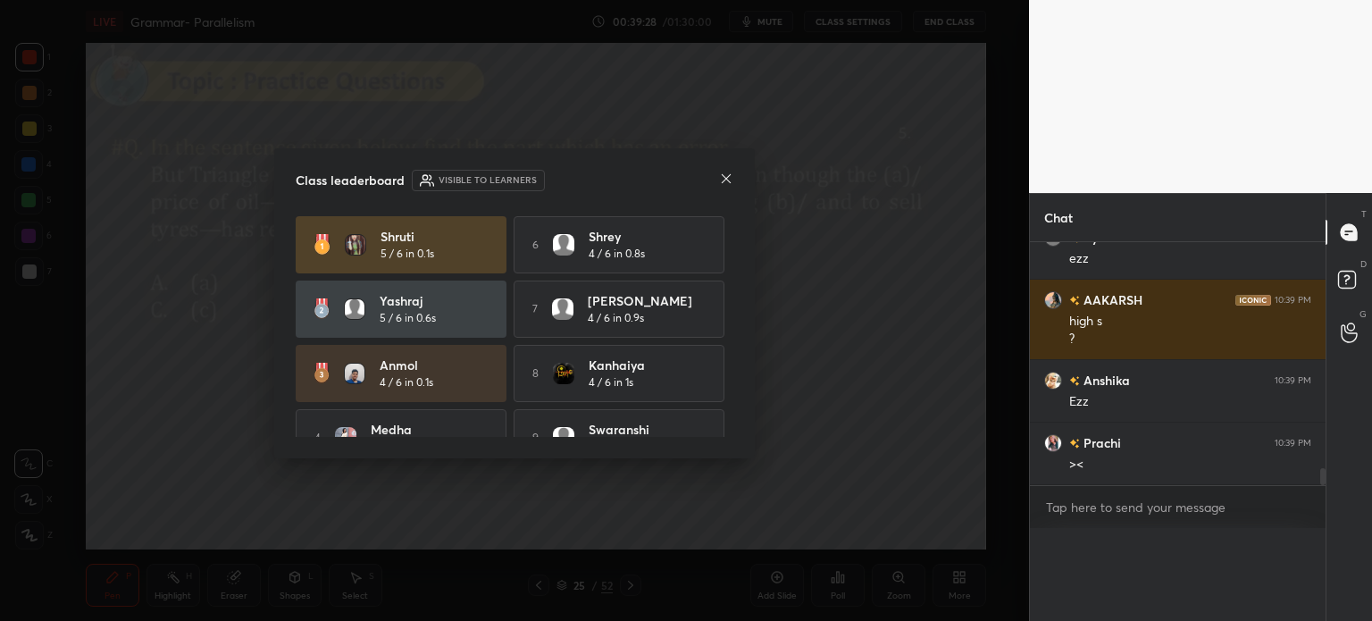
scroll to position [306, 290]
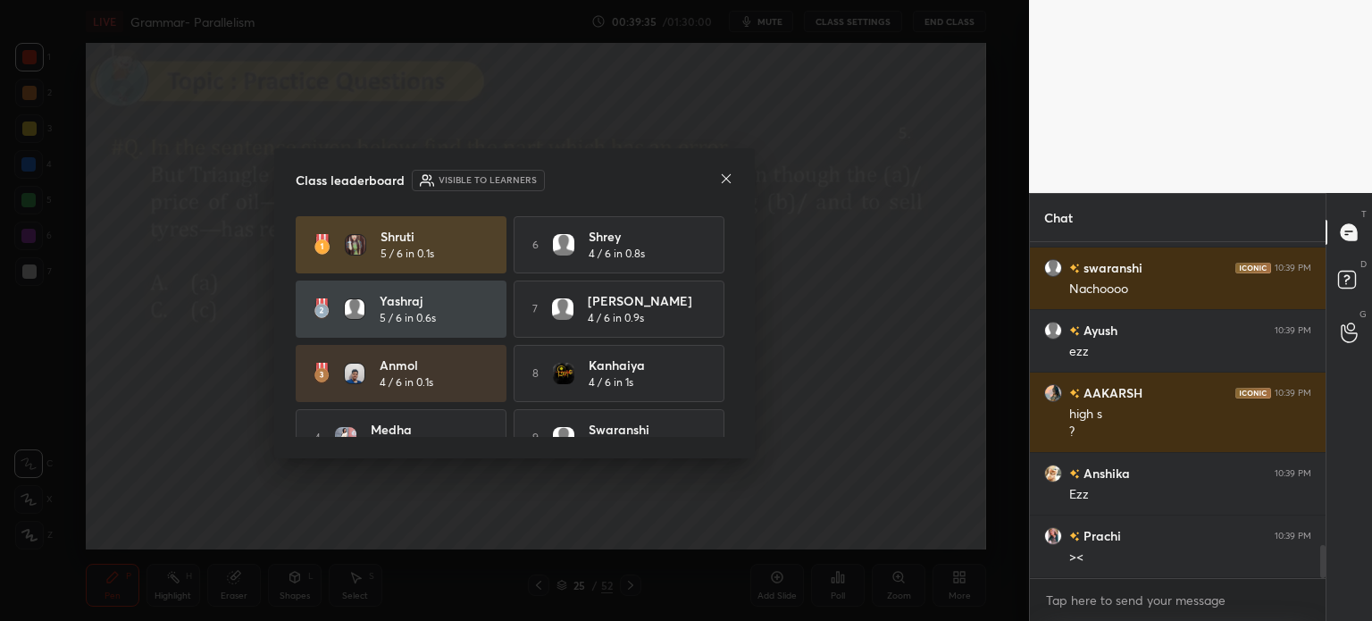
click at [722, 175] on icon at bounding box center [726, 178] width 9 height 9
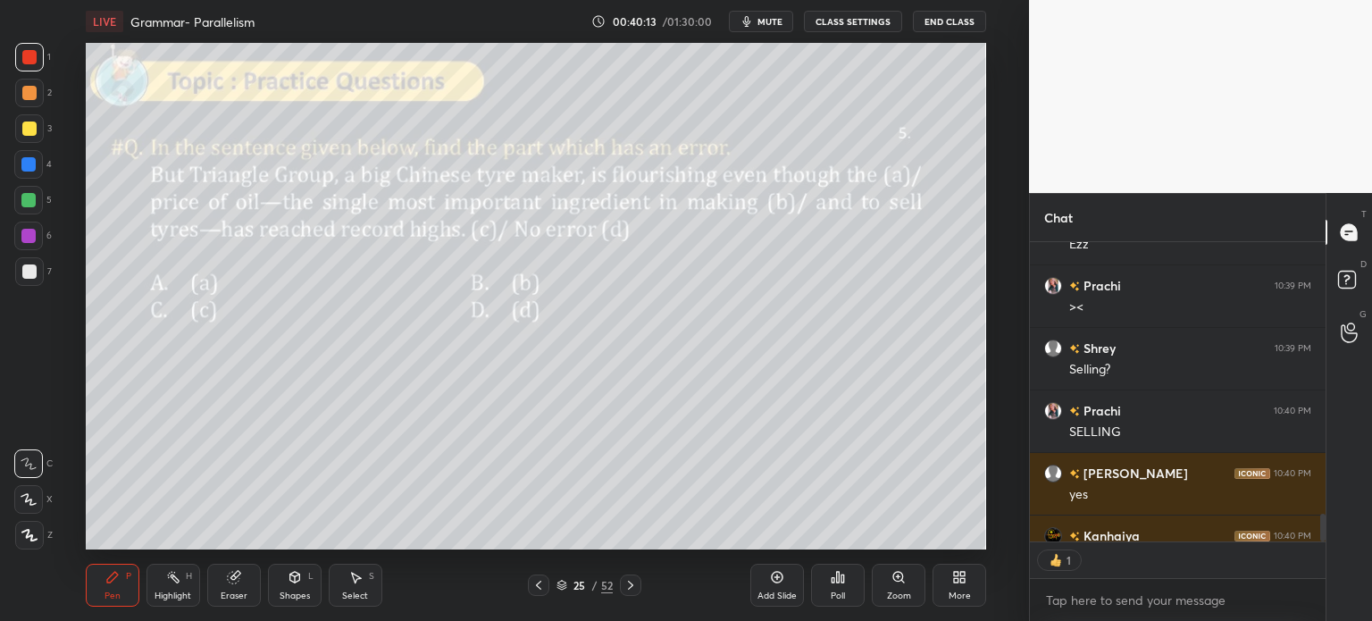
scroll to position [3557, 0]
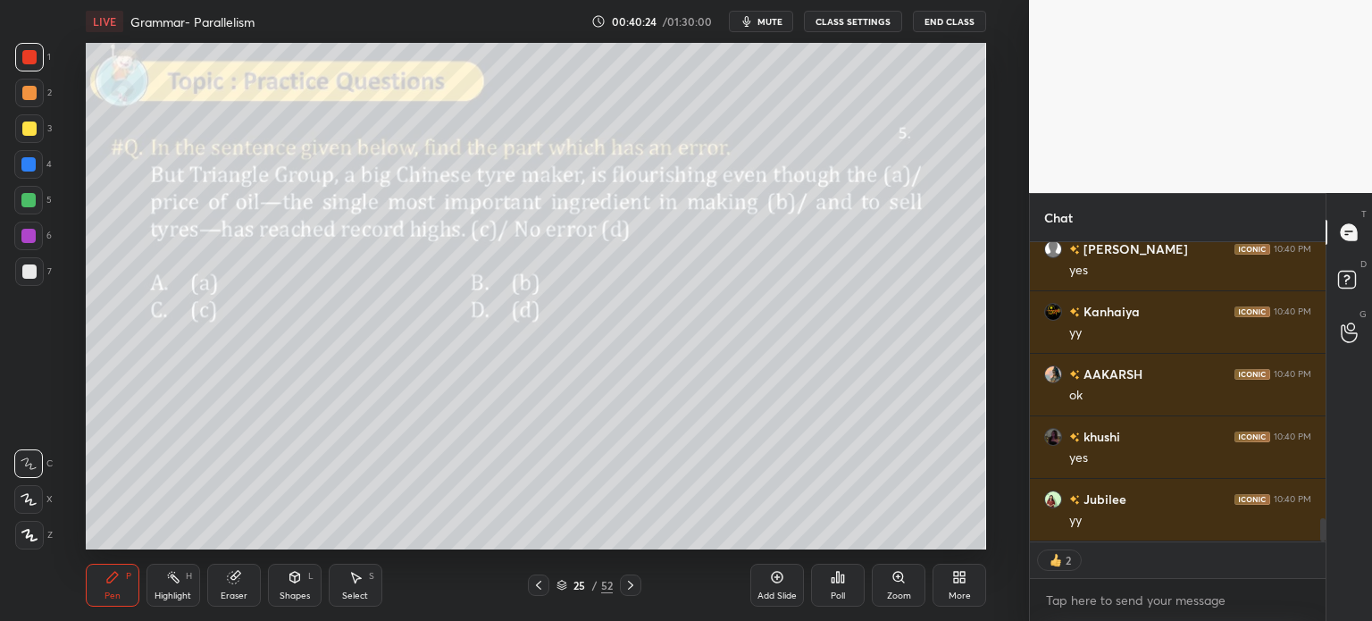
type textarea "x"
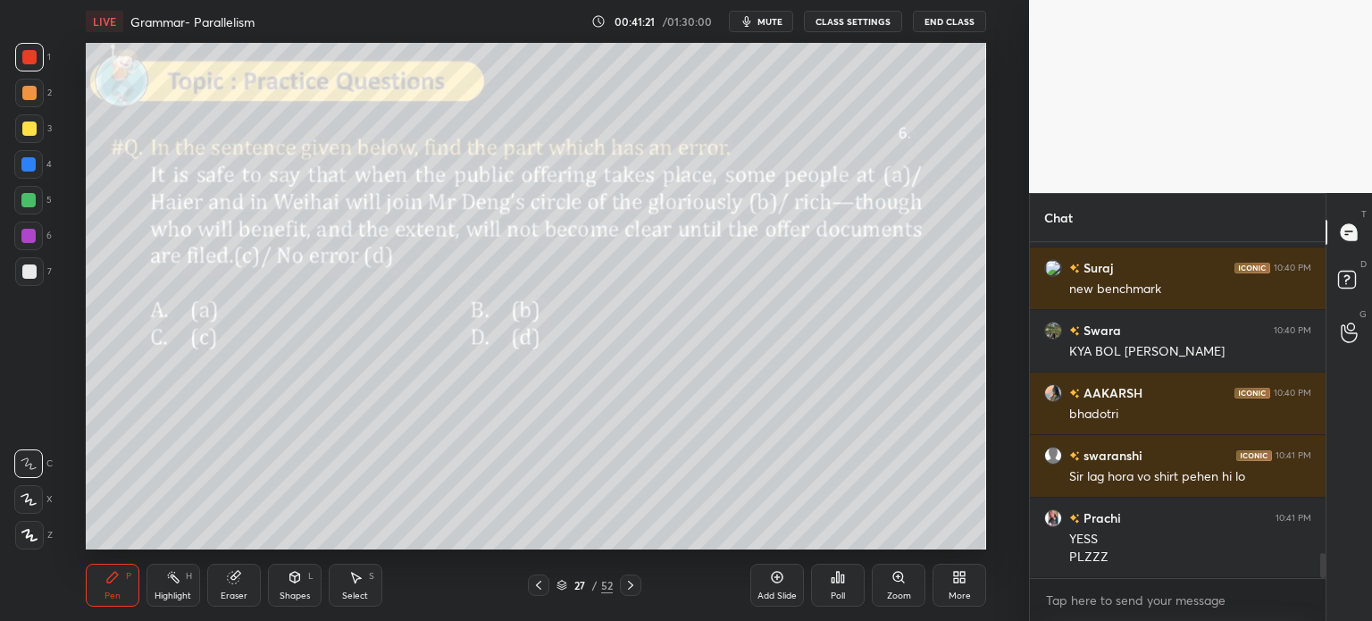
scroll to position [4163, 0]
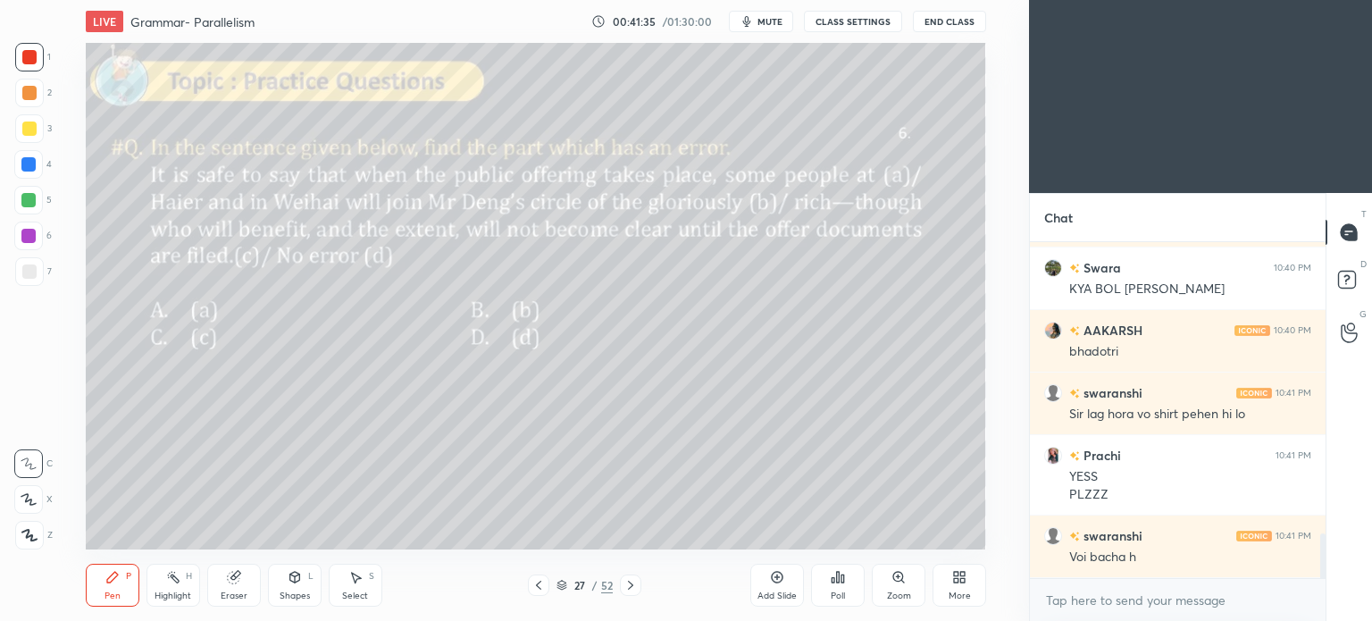
scroll to position [88788, 88338]
click at [962, 581] on icon at bounding box center [963, 580] width 4 height 4
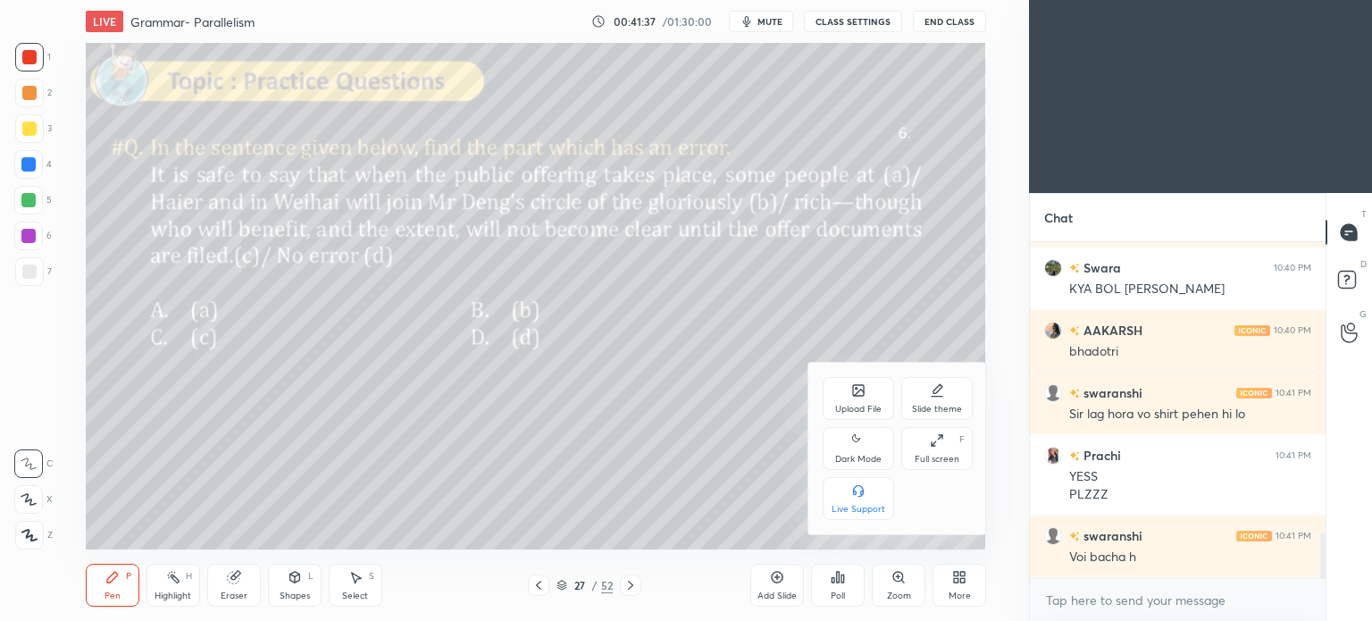
click at [855, 463] on div "Dark Mode" at bounding box center [858, 459] width 46 height 9
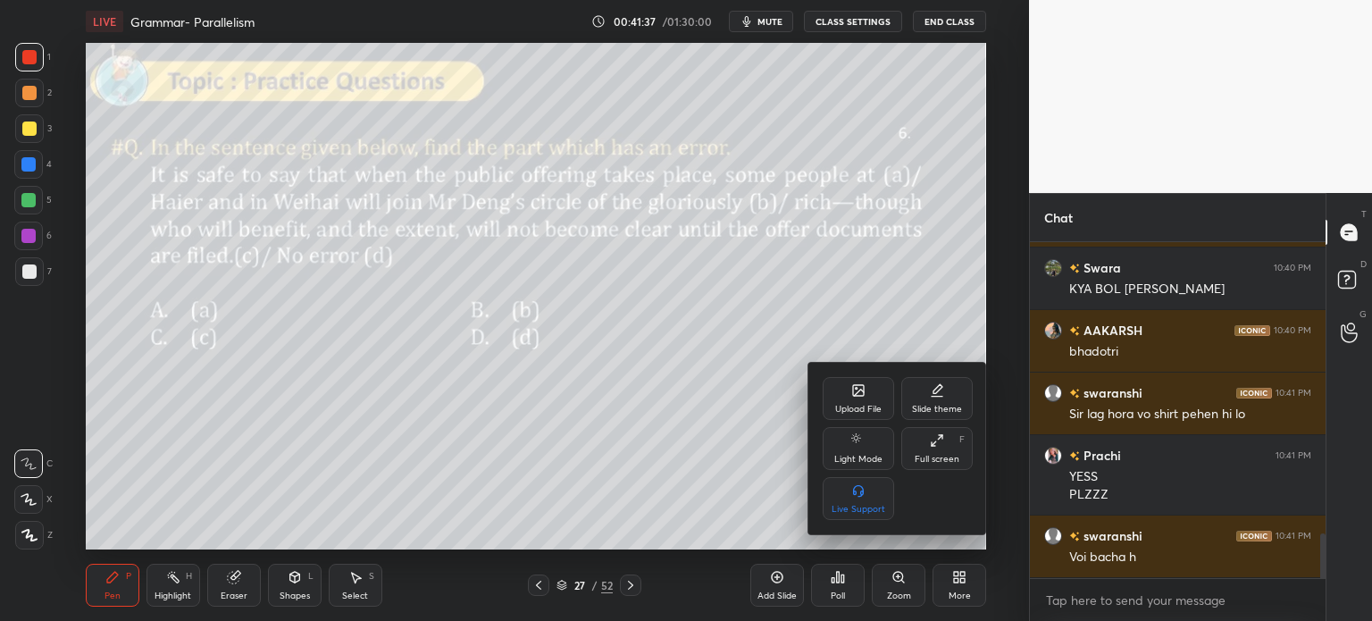
click at [949, 572] on div at bounding box center [686, 310] width 1372 height 621
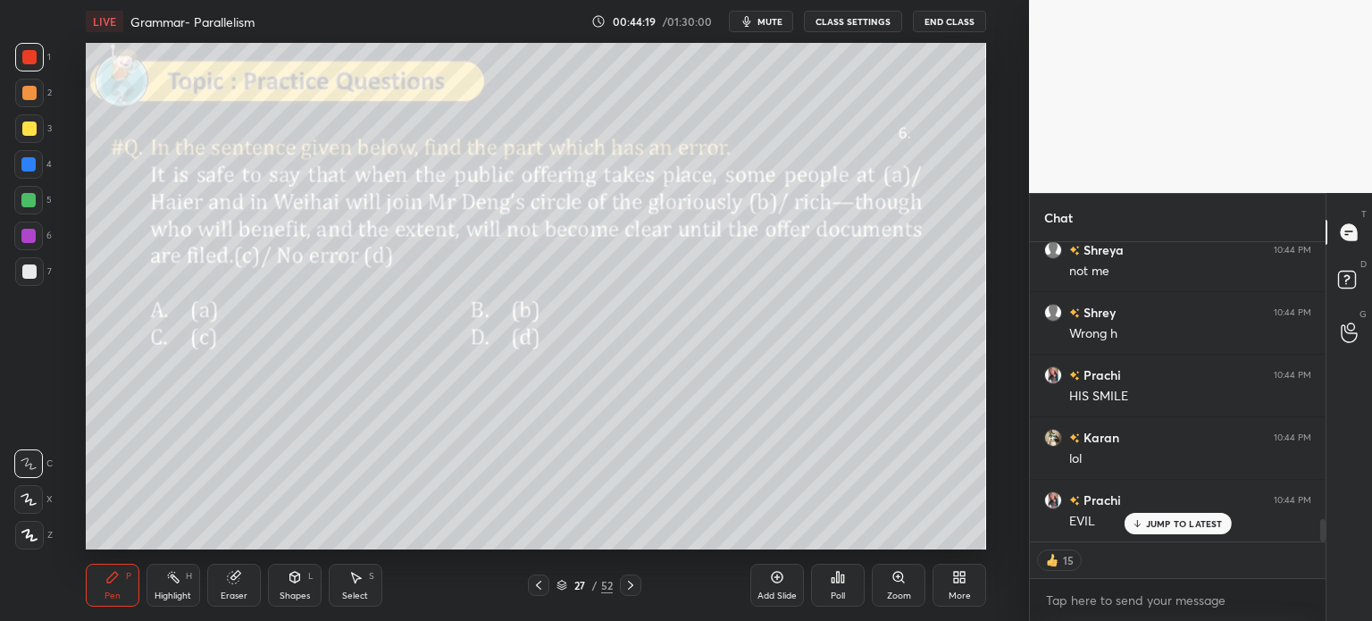
scroll to position [3842, 0]
click at [830, 585] on div "Poll" at bounding box center [838, 584] width 54 height 43
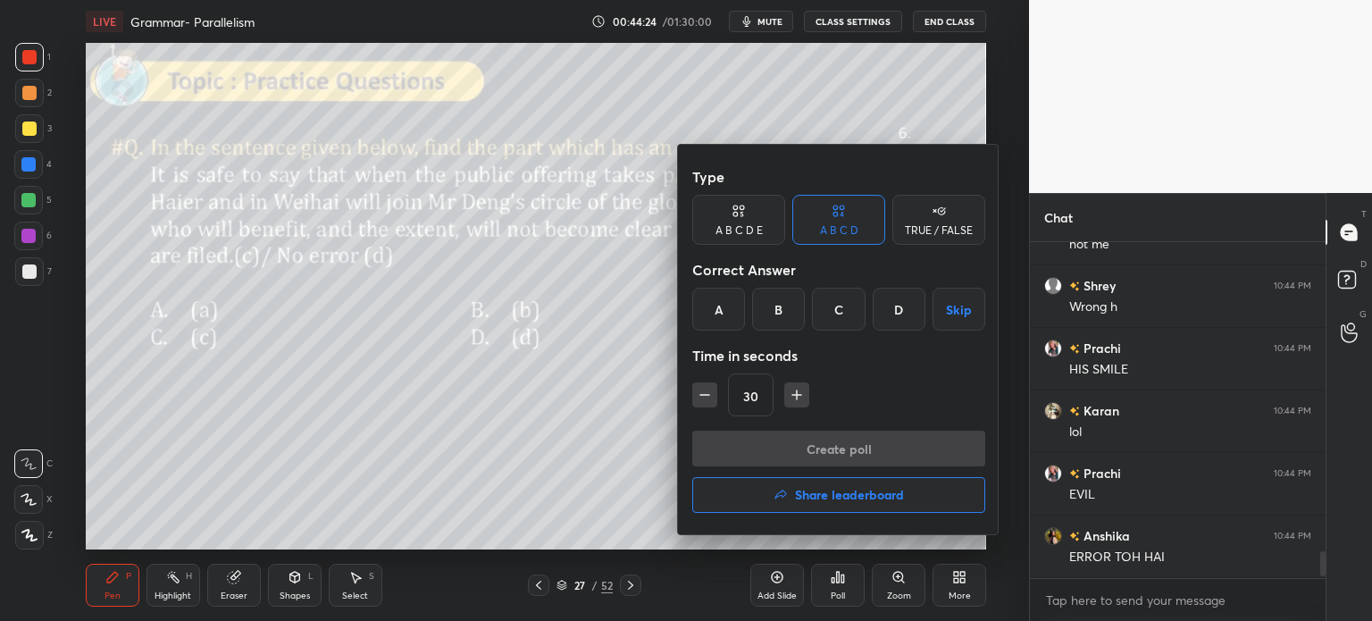
scroll to position [4, 5]
click at [835, 304] on div "C" at bounding box center [838, 309] width 53 height 43
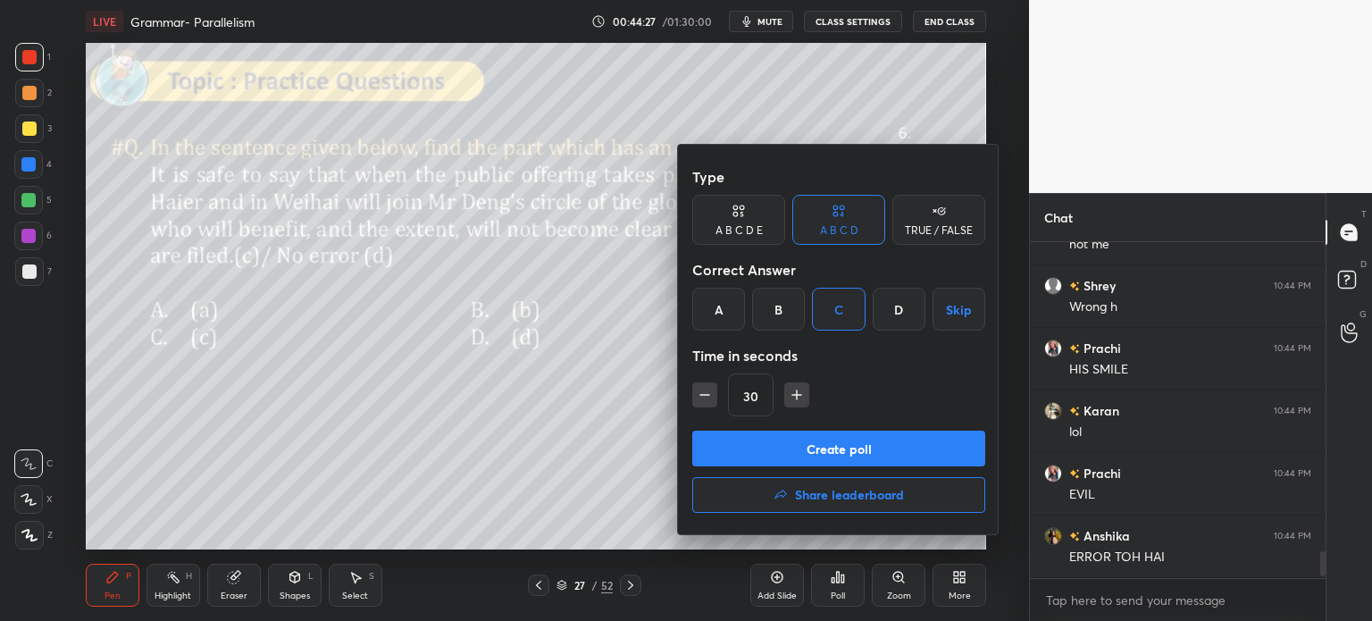
click at [870, 454] on button "Create poll" at bounding box center [838, 448] width 293 height 36
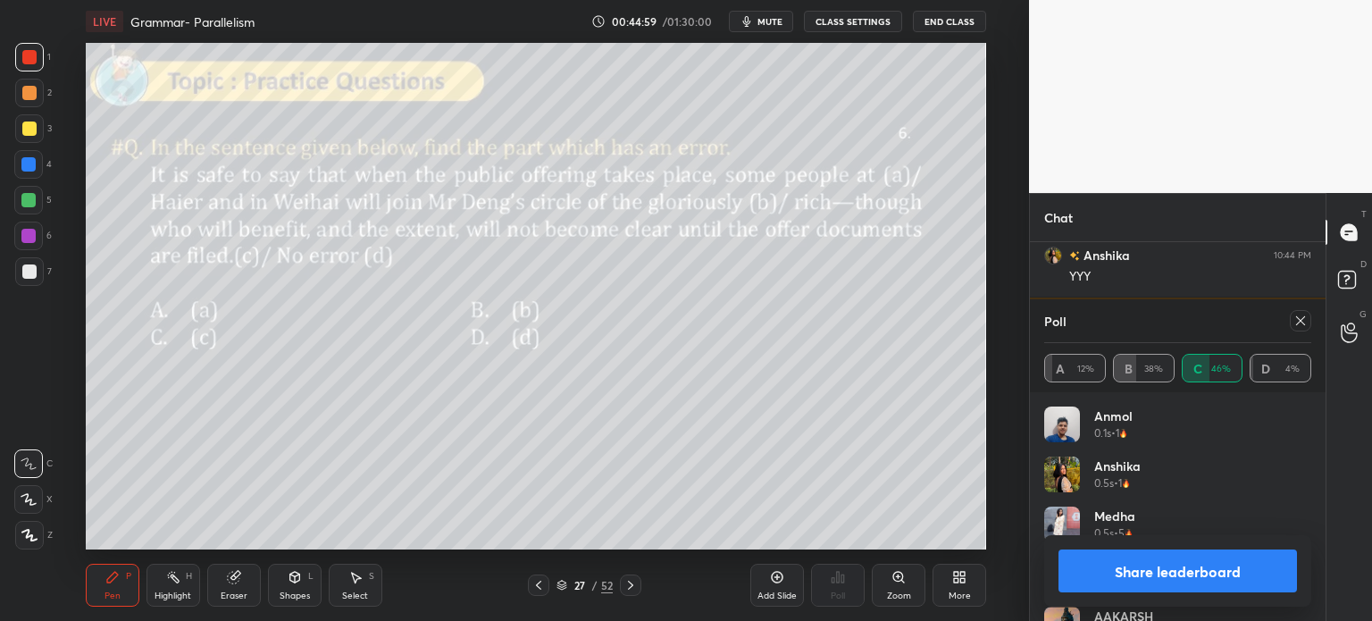
scroll to position [4336, 0]
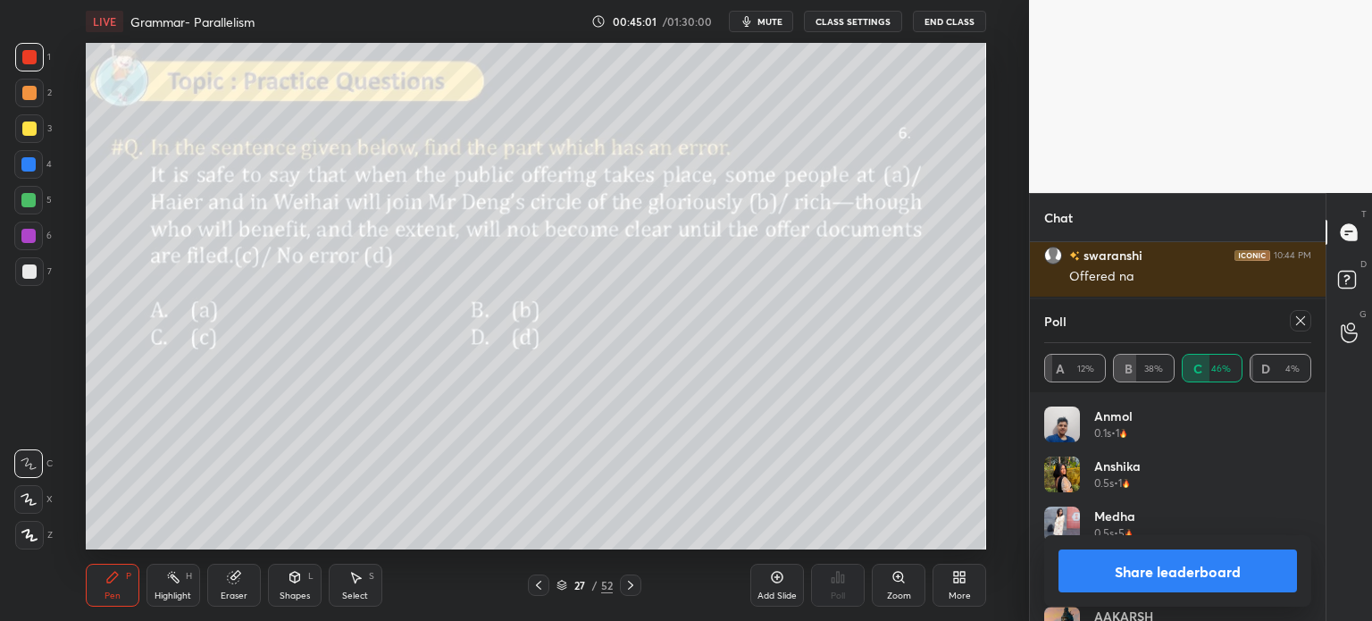
click at [1126, 567] on button "Share leaderboard" at bounding box center [1177, 570] width 238 height 43
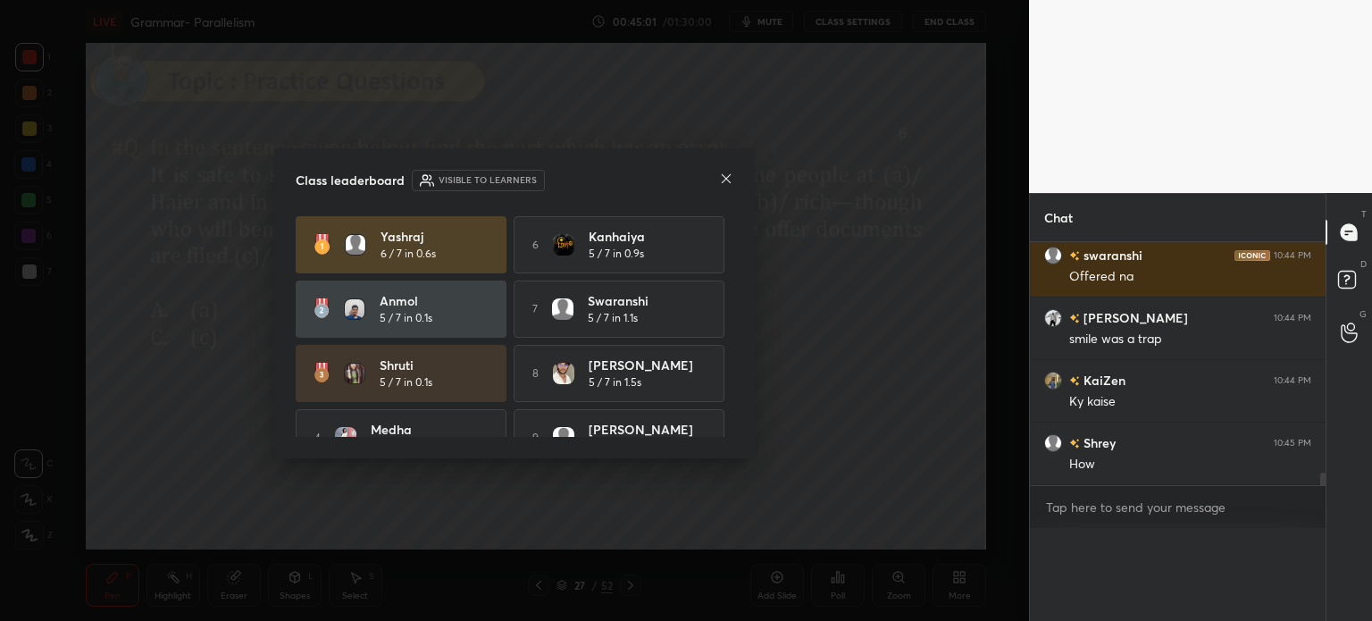
scroll to position [0, 0]
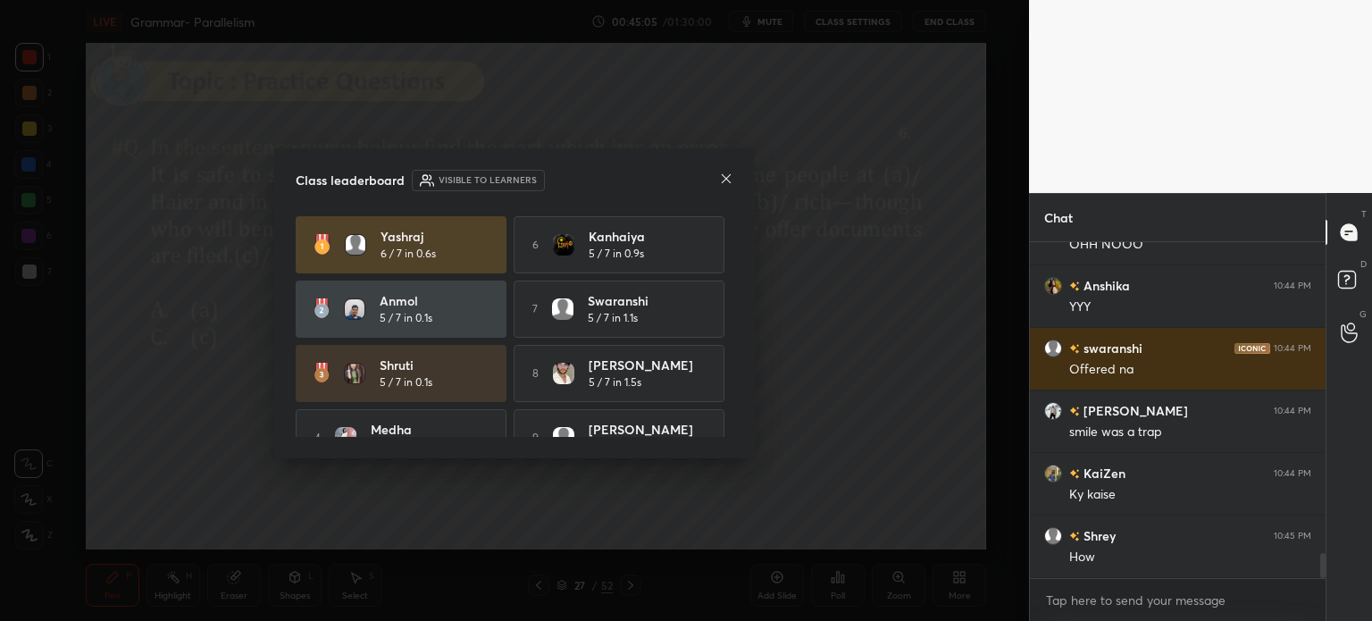
click at [717, 174] on div "Class leaderboard Visible to learners" at bounding box center [515, 180] width 438 height 21
click at [721, 173] on icon at bounding box center [726, 178] width 14 height 14
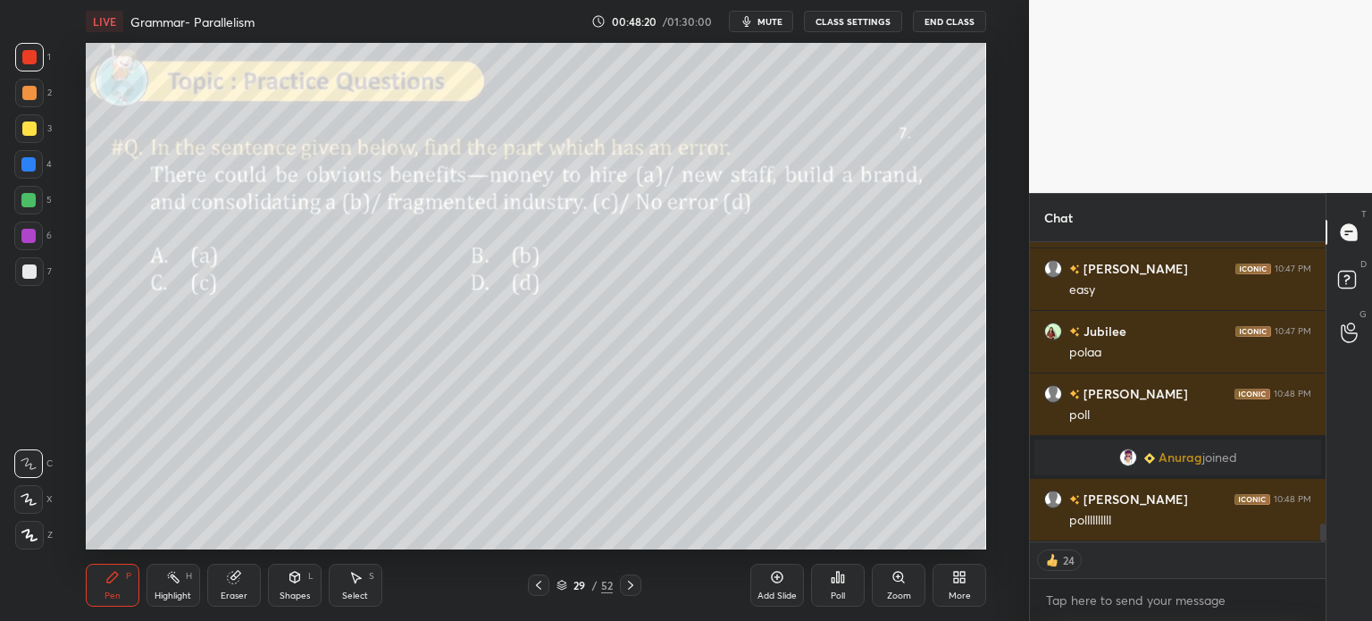
scroll to position [4822, 0]
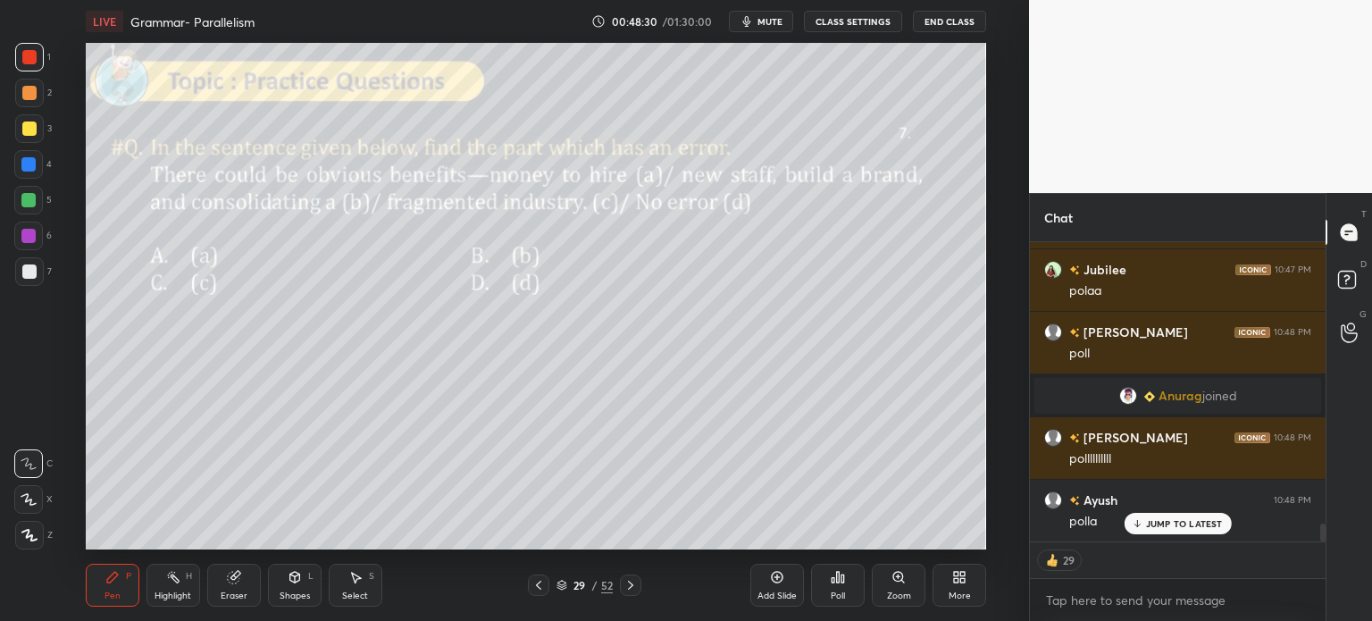
click at [842, 581] on icon at bounding box center [842, 578] width 3 height 8
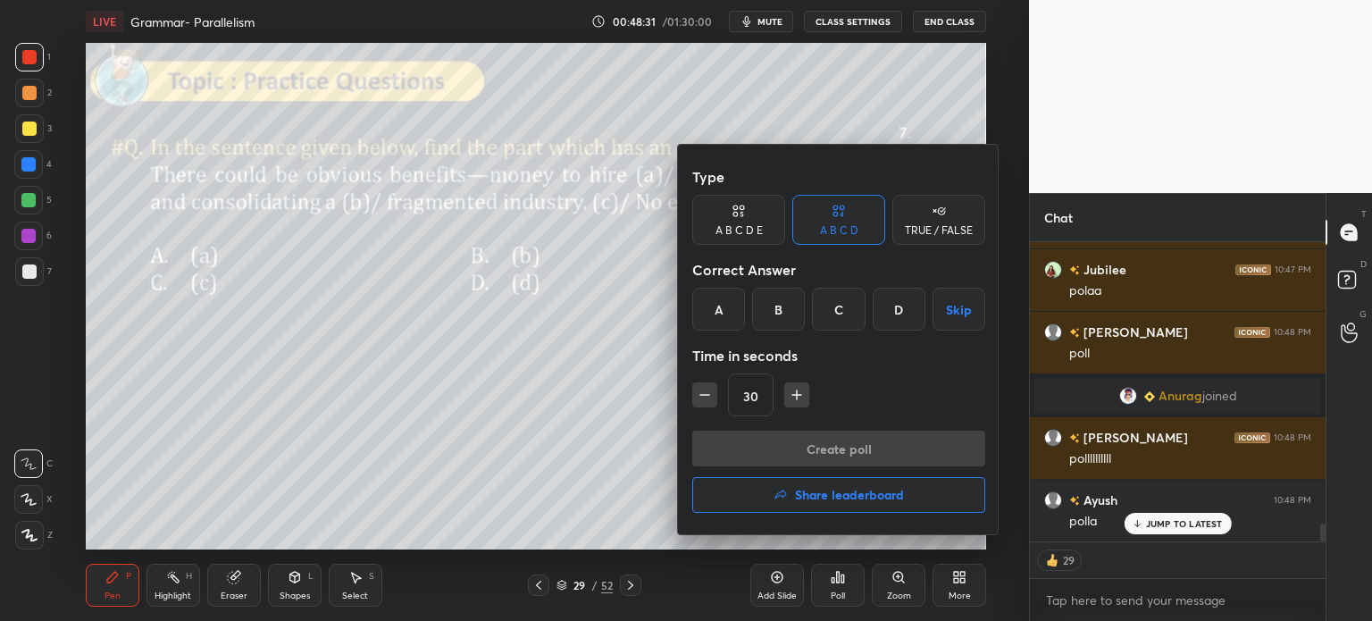
click at [770, 312] on div "B" at bounding box center [778, 309] width 53 height 43
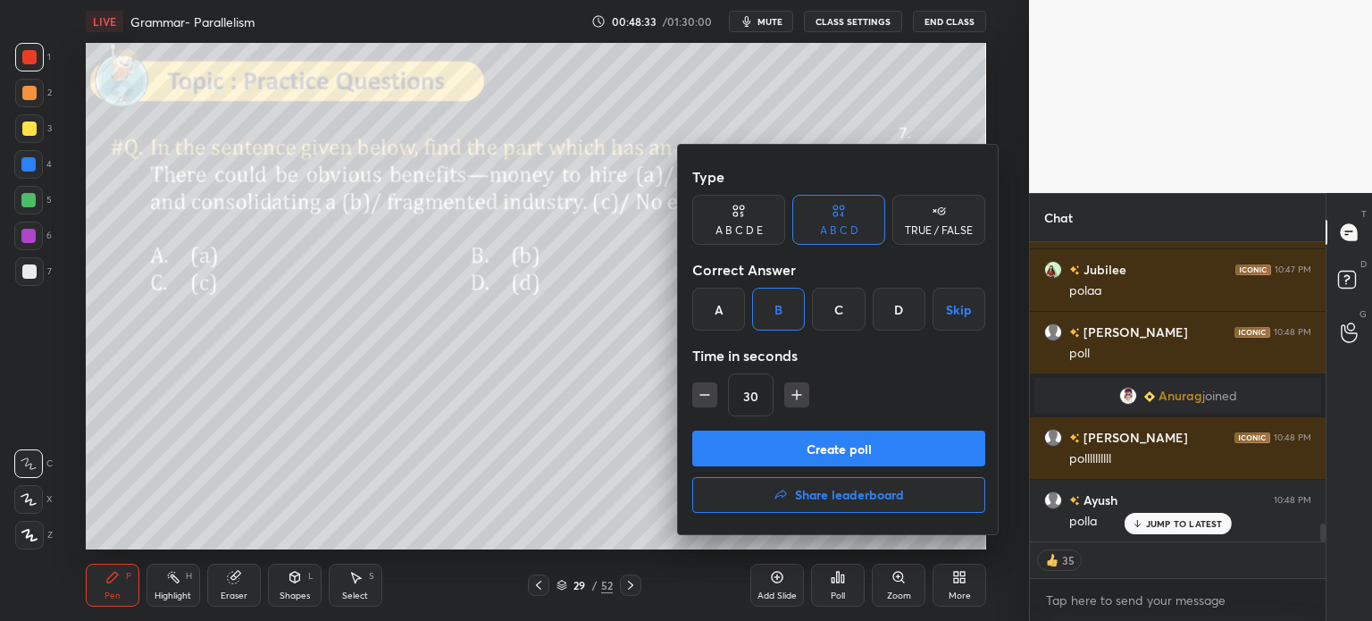
click at [873, 449] on button "Create poll" at bounding box center [838, 448] width 293 height 36
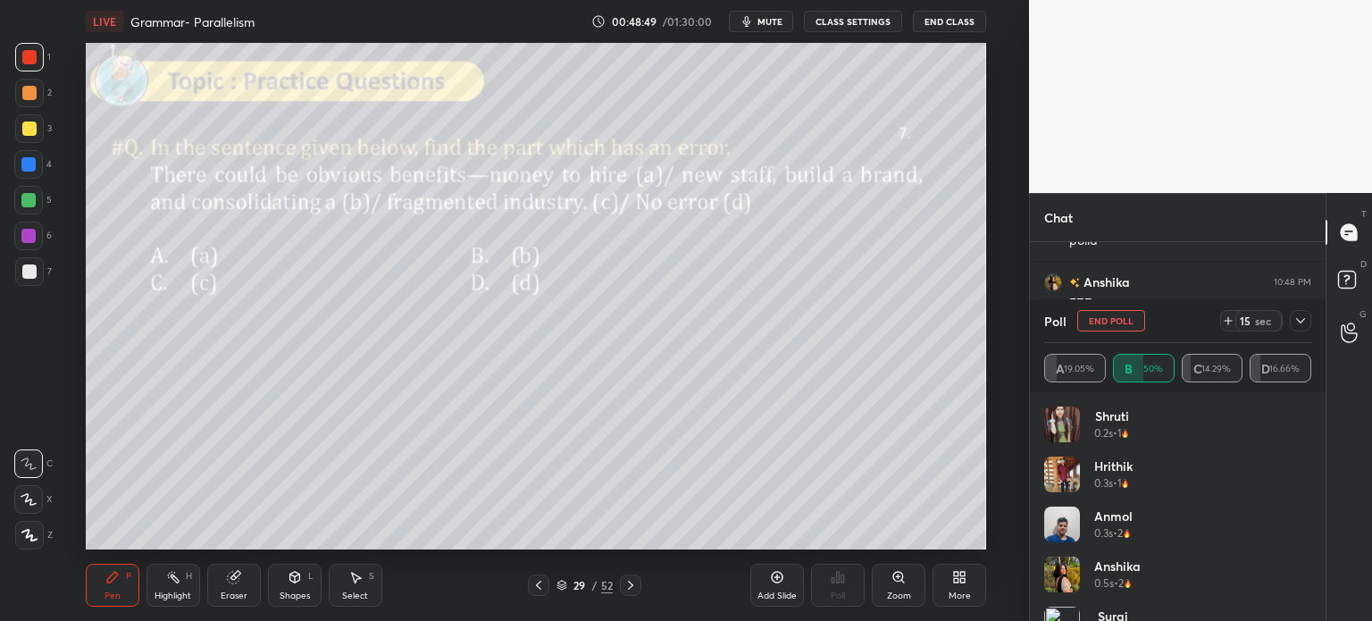
scroll to position [5076, 0]
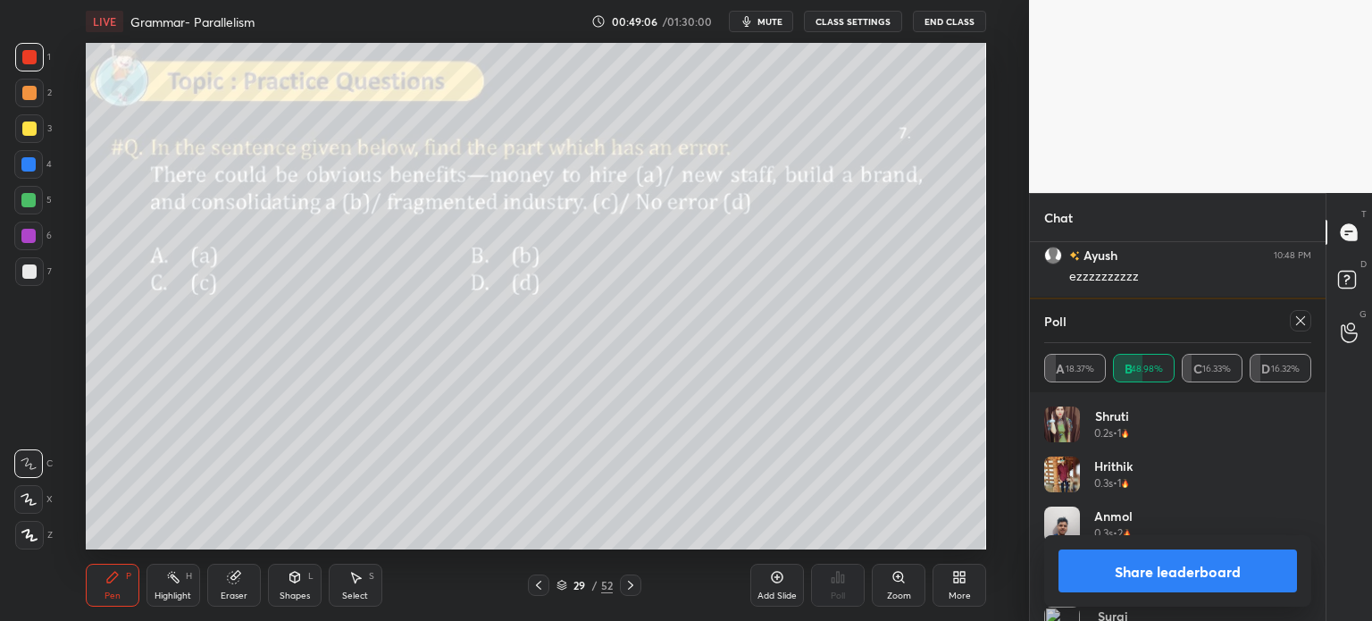
click at [1105, 574] on button "Share leaderboard" at bounding box center [1177, 570] width 238 height 43
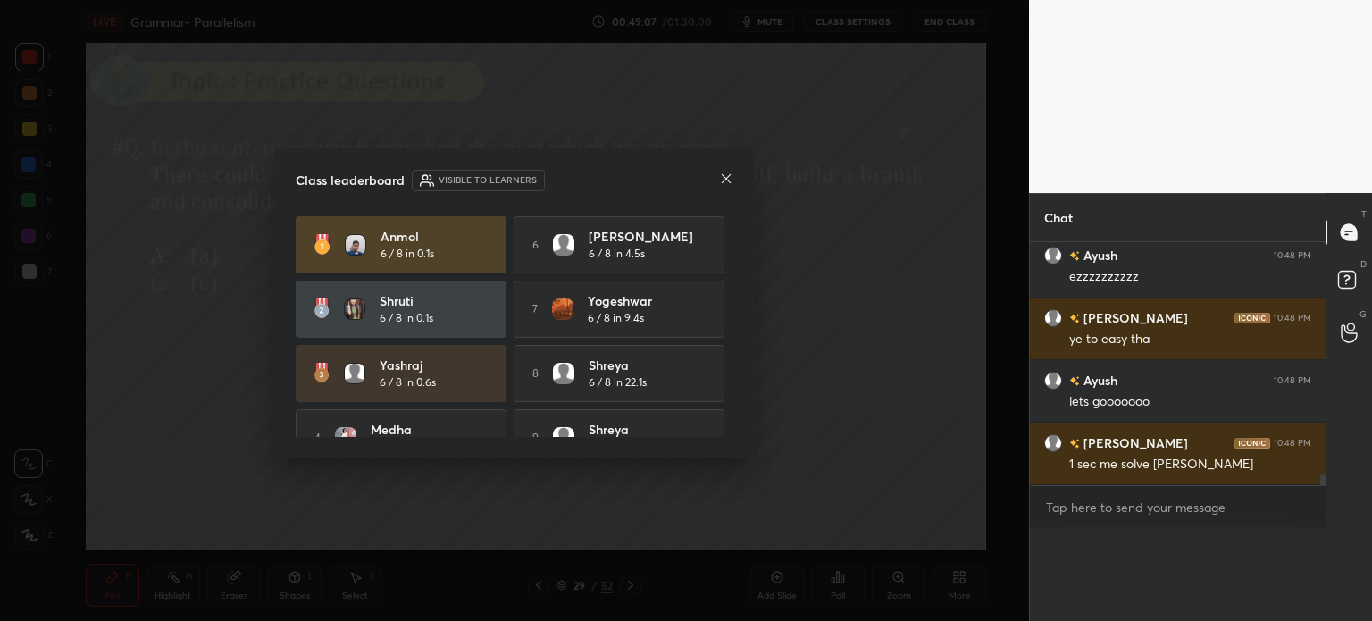
scroll to position [0, 0]
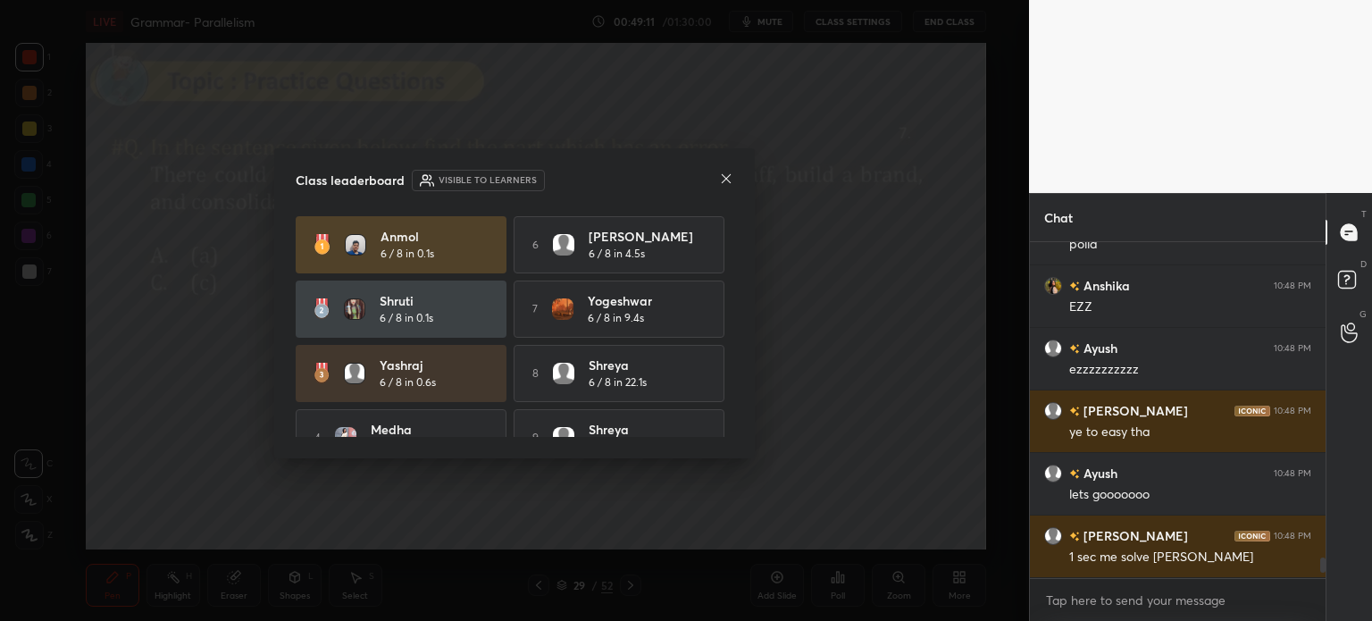
click at [720, 171] on icon at bounding box center [726, 178] width 14 height 14
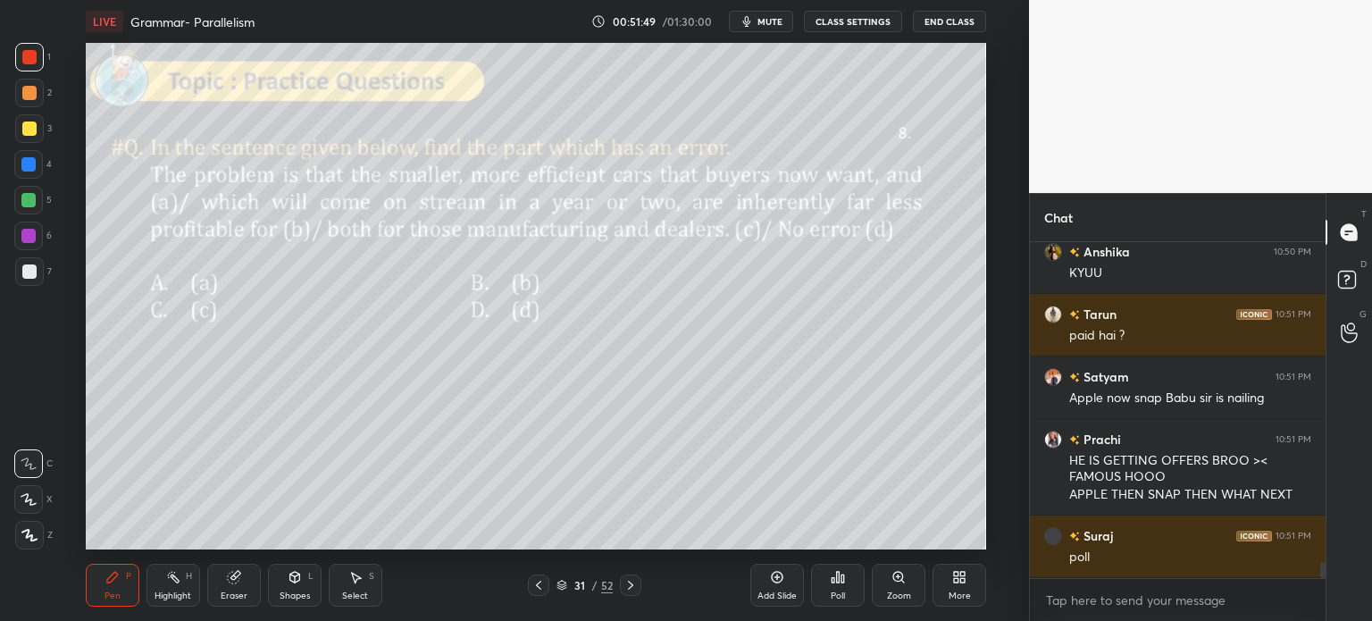
scroll to position [6883, 0]
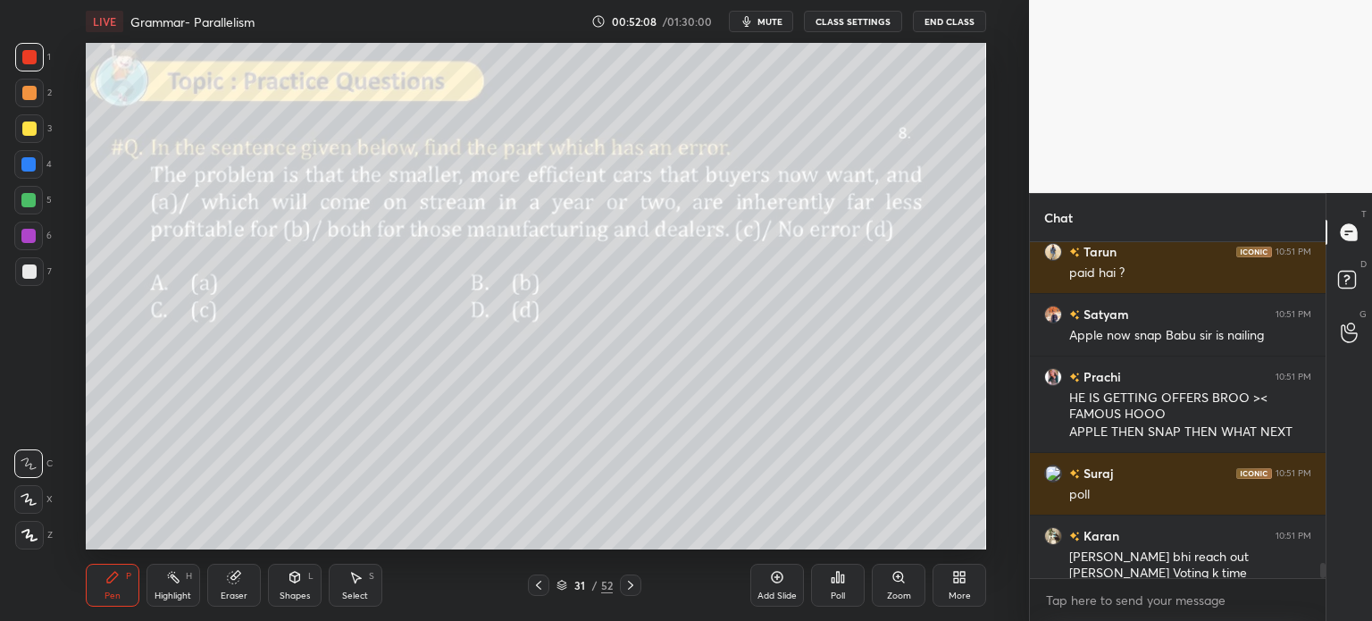
click at [1050, 368] on img "grid" at bounding box center [1053, 377] width 18 height 18
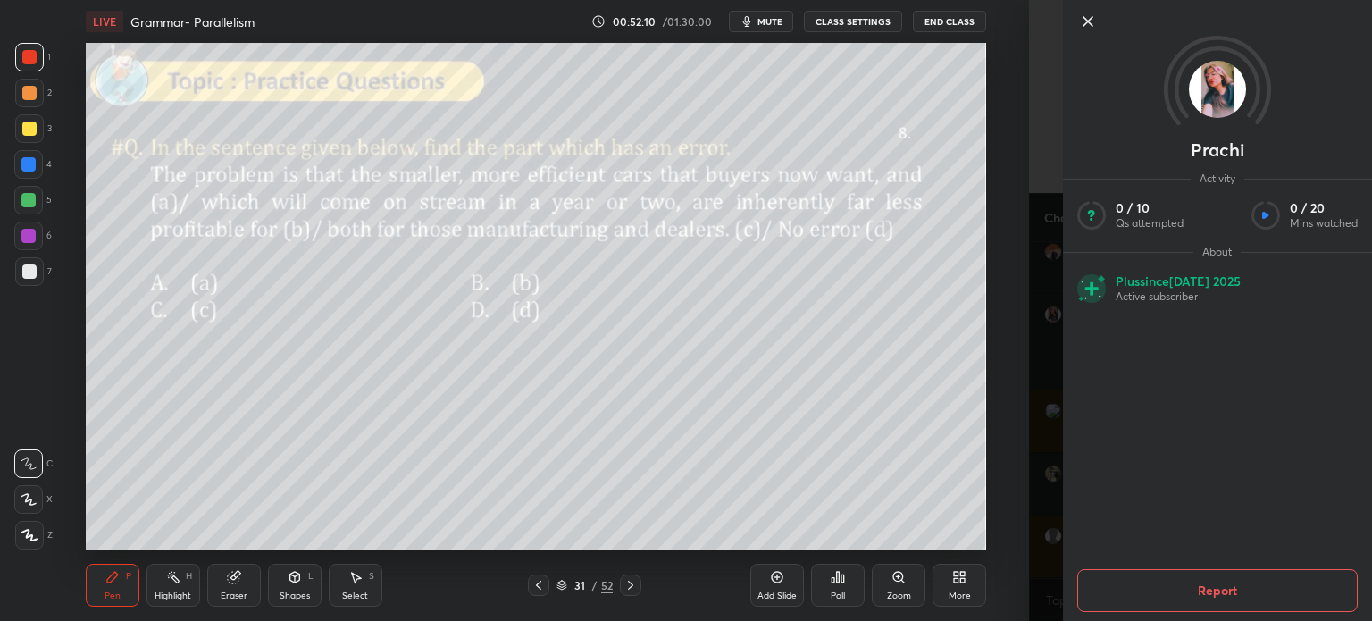
click at [1085, 26] on icon at bounding box center [1087, 21] width 21 height 21
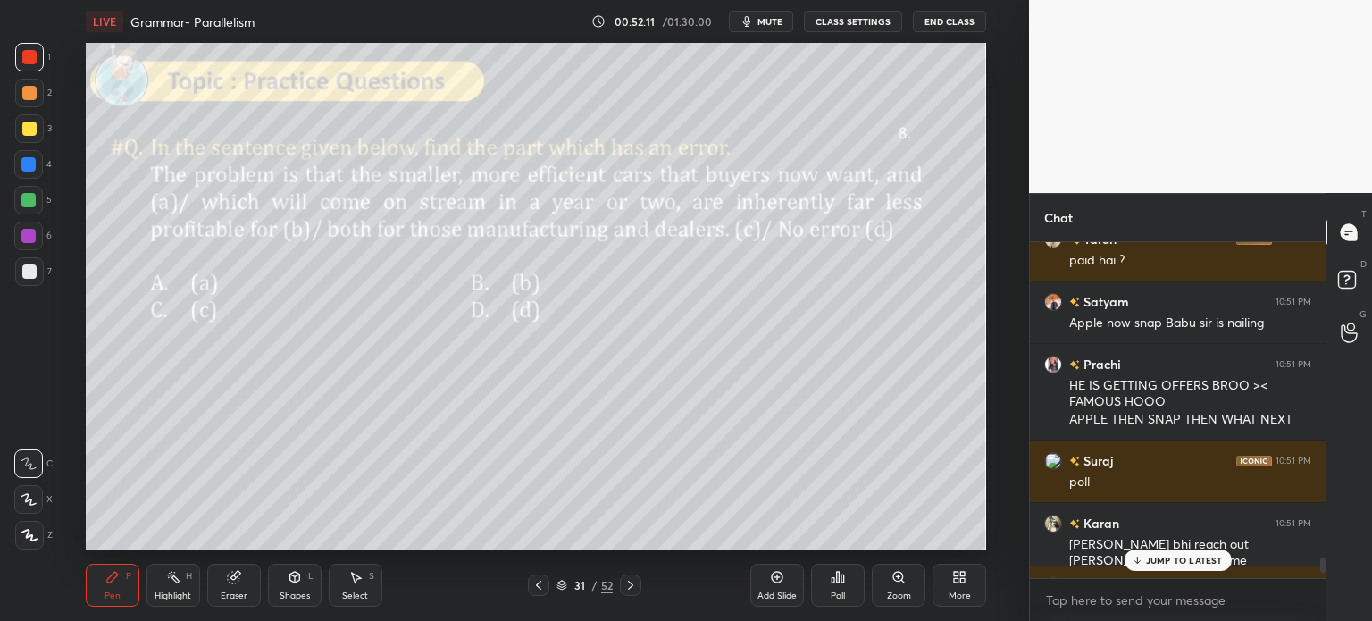
scroll to position [6896, 0]
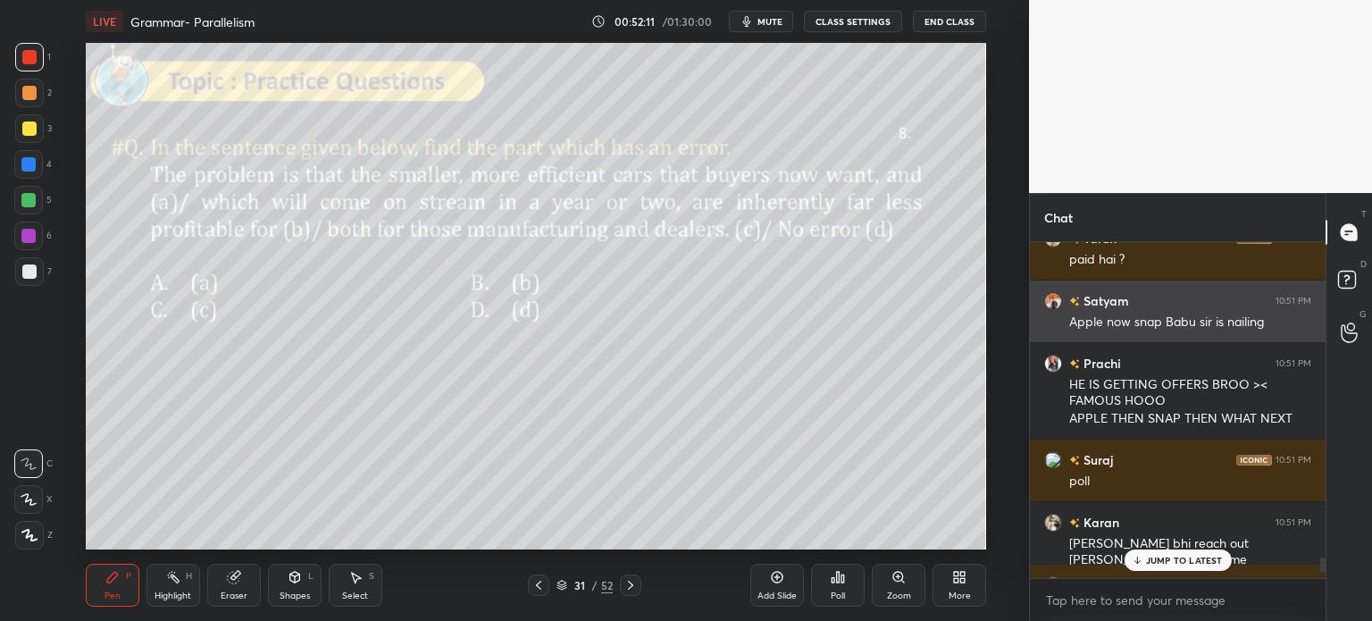
click at [1047, 294] on div "grid" at bounding box center [1053, 301] width 18 height 18
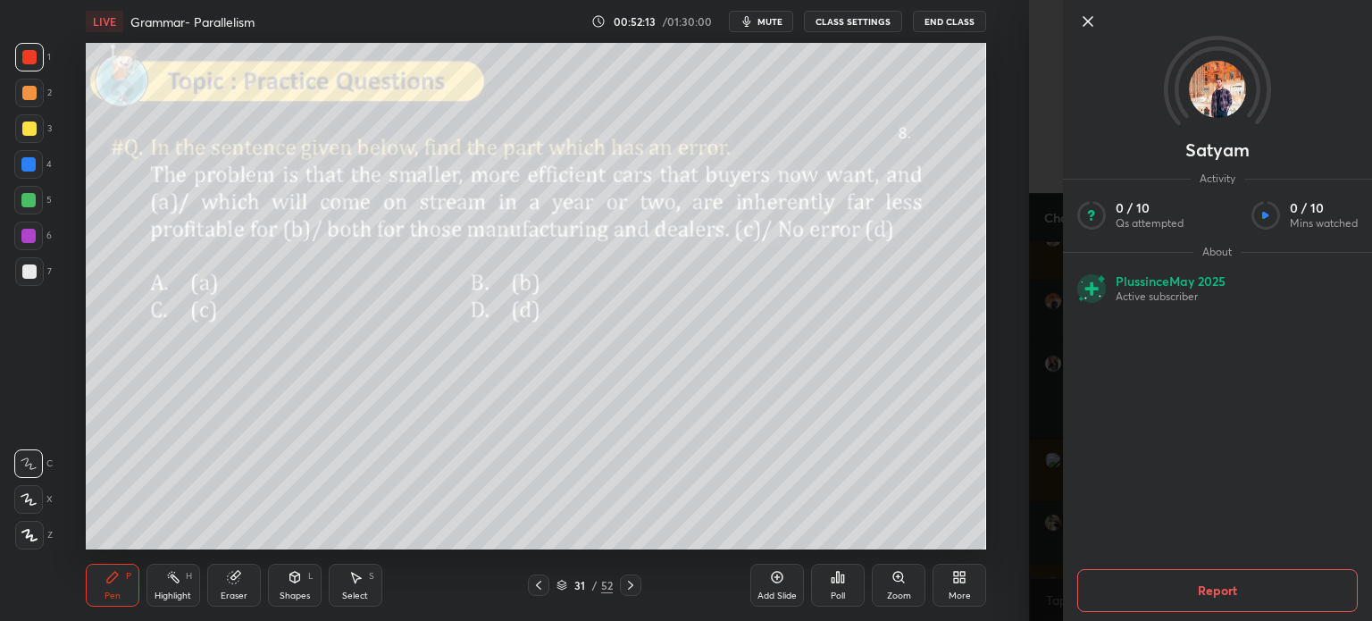
click at [1080, 24] on icon at bounding box center [1087, 21] width 21 height 21
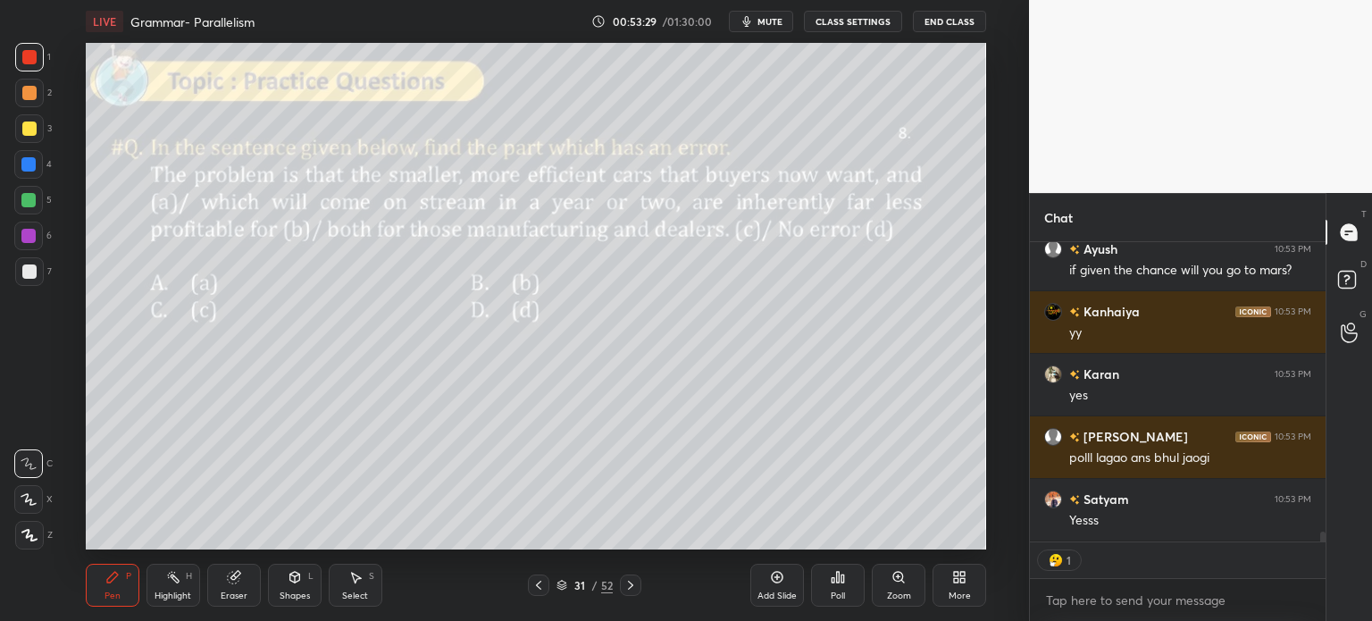
scroll to position [8583, 0]
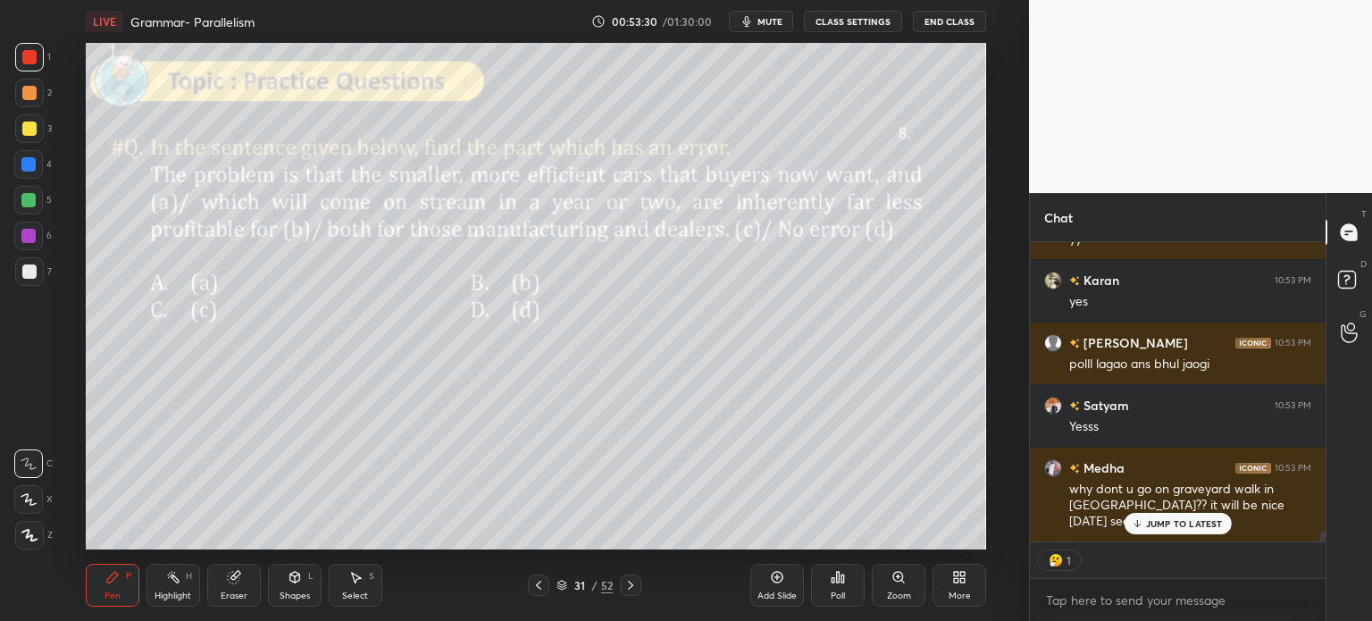
click at [843, 582] on icon at bounding box center [842, 578] width 3 height 8
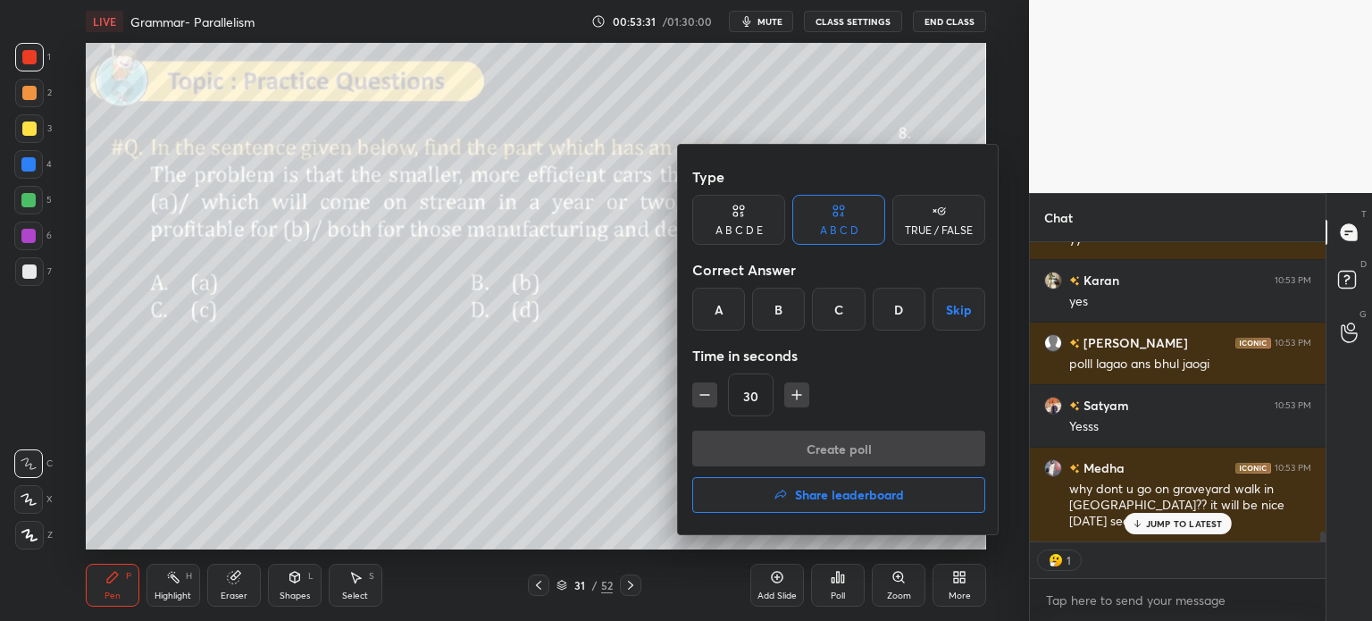
click at [832, 315] on div "C" at bounding box center [838, 309] width 53 height 43
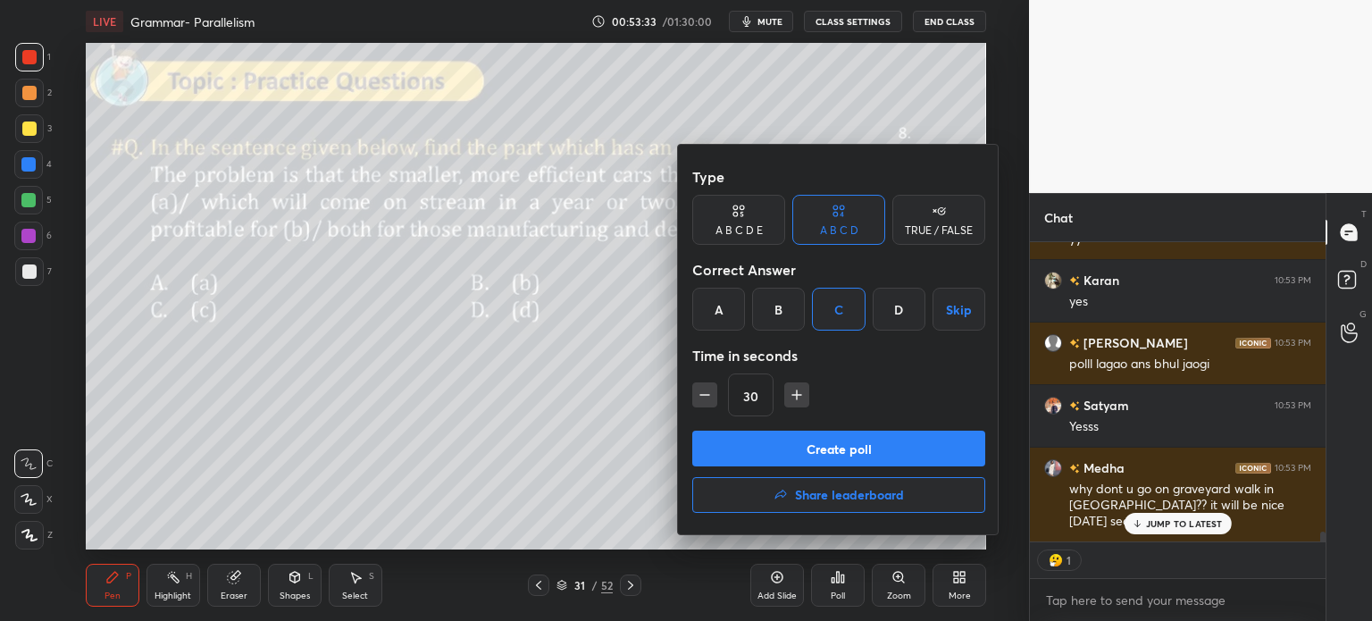
click at [882, 449] on button "Create poll" at bounding box center [838, 448] width 293 height 36
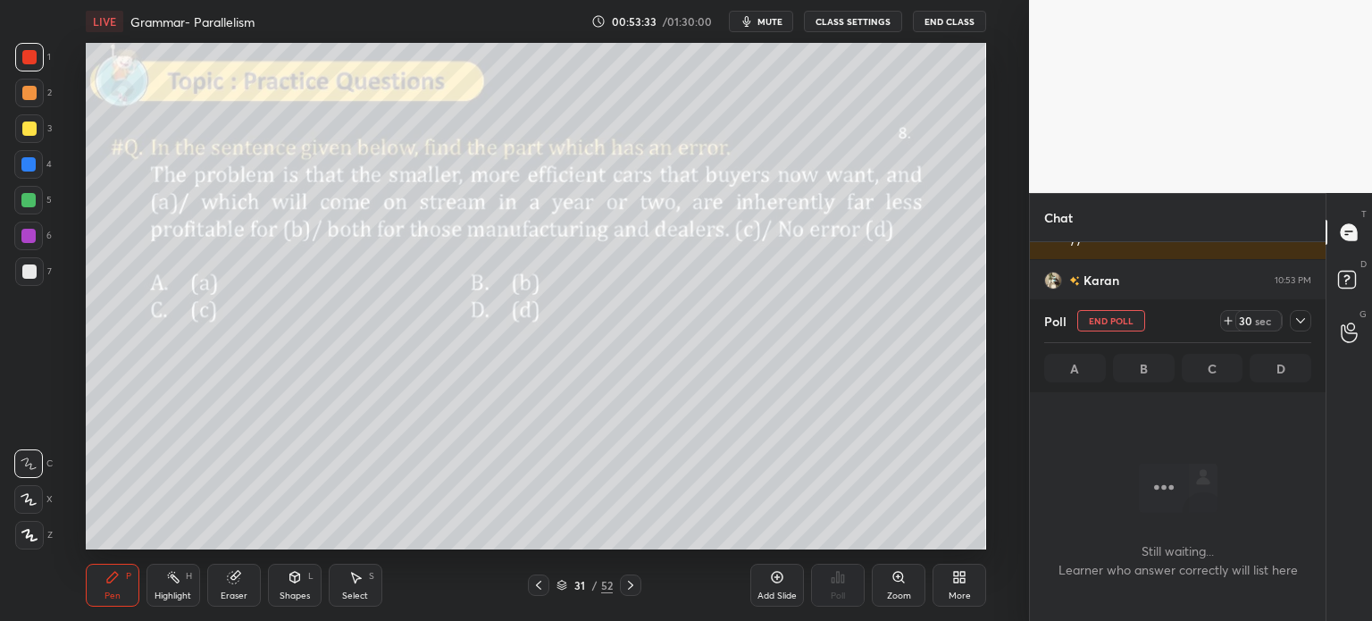
scroll to position [6, 5]
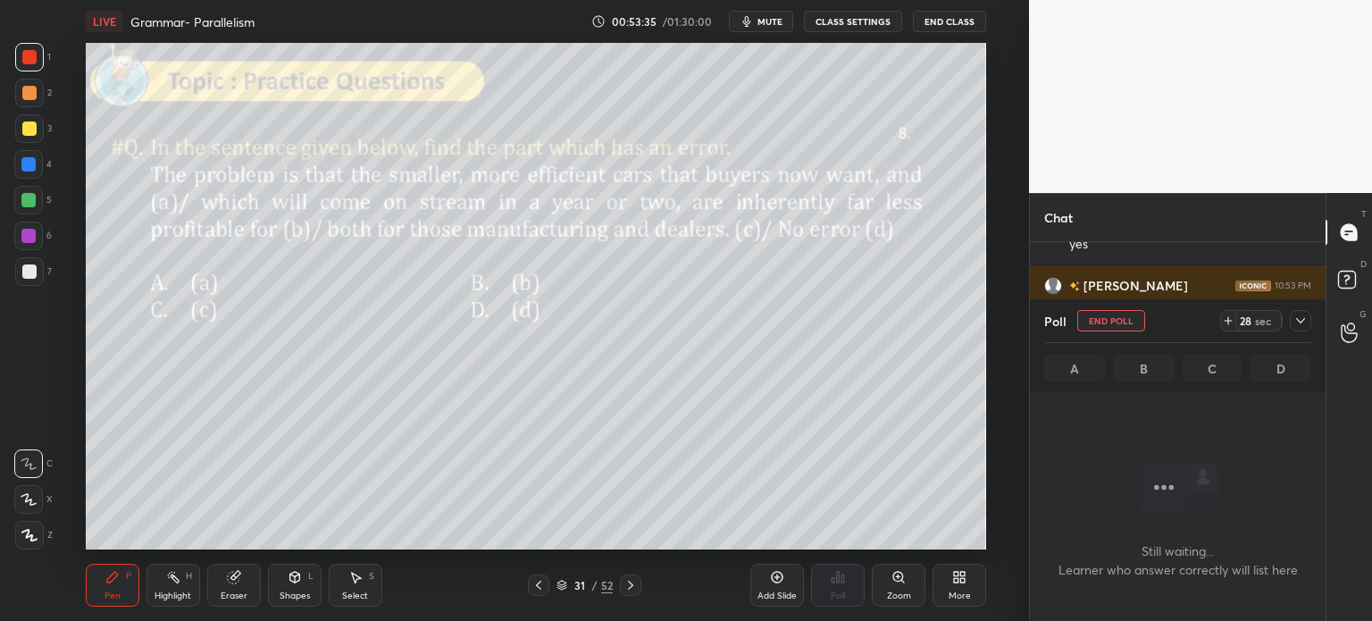
click at [1295, 321] on icon at bounding box center [1300, 320] width 14 height 14
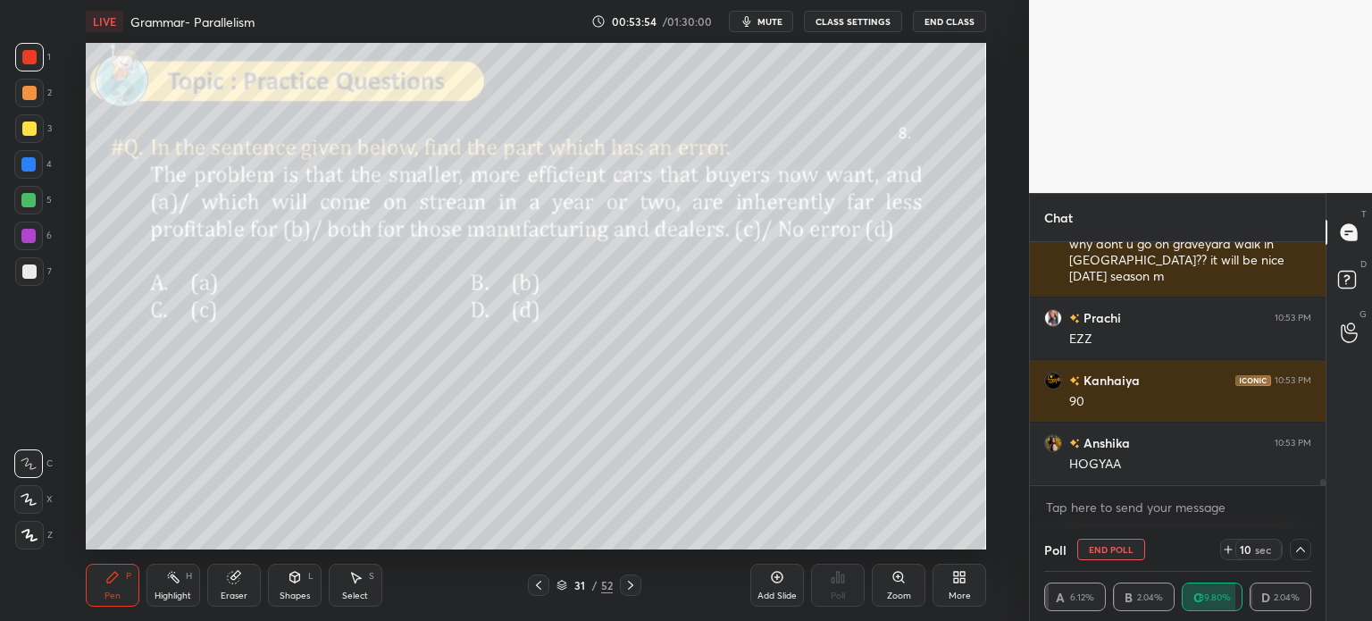
click at [1296, 546] on icon at bounding box center [1300, 549] width 14 height 14
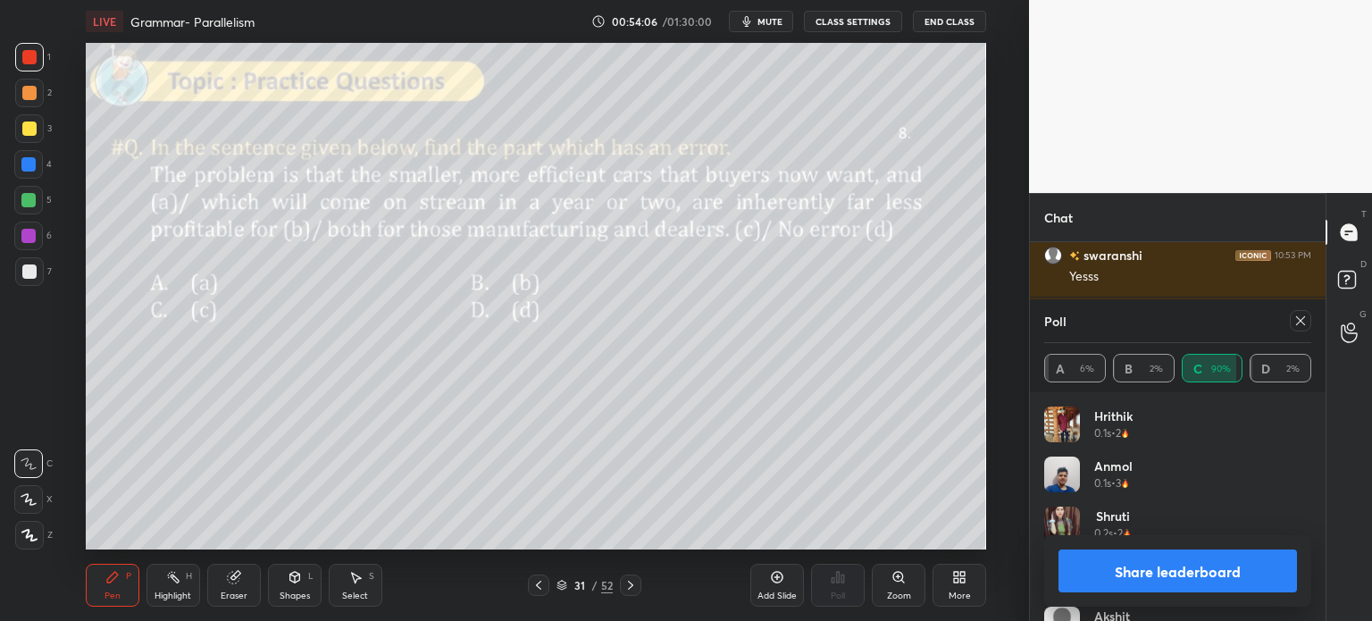
click at [1124, 569] on button "Share leaderboard" at bounding box center [1177, 570] width 238 height 43
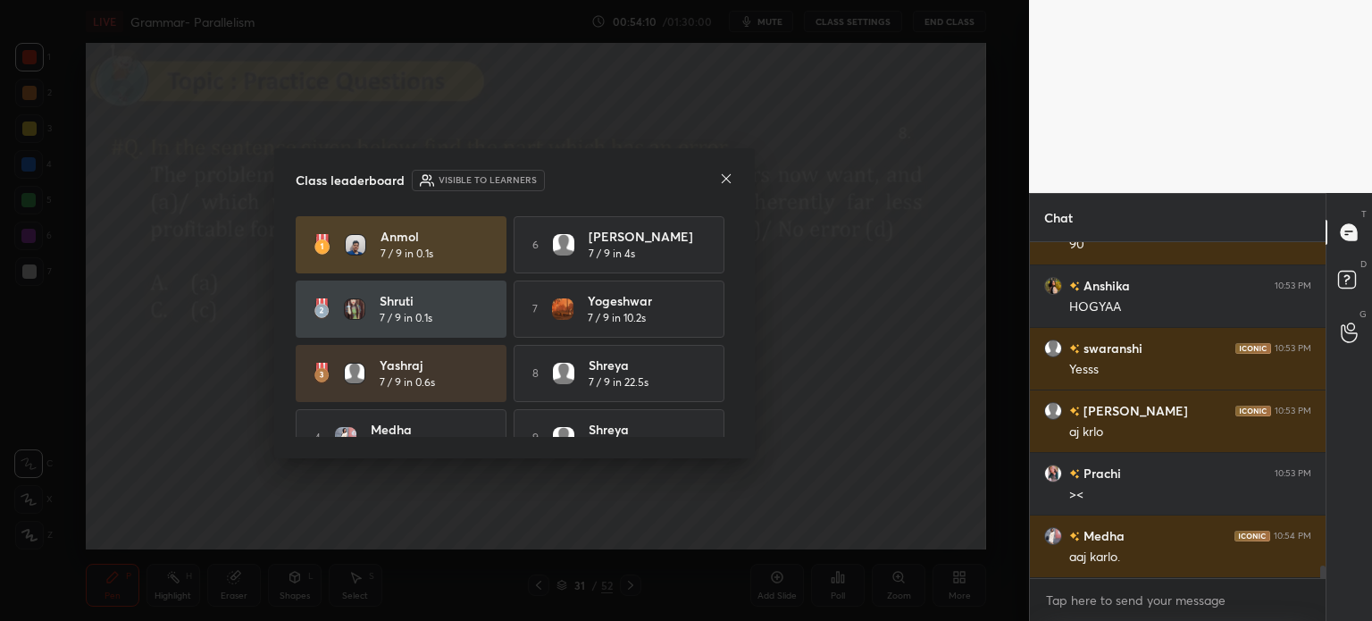
click at [725, 179] on icon at bounding box center [726, 178] width 9 height 9
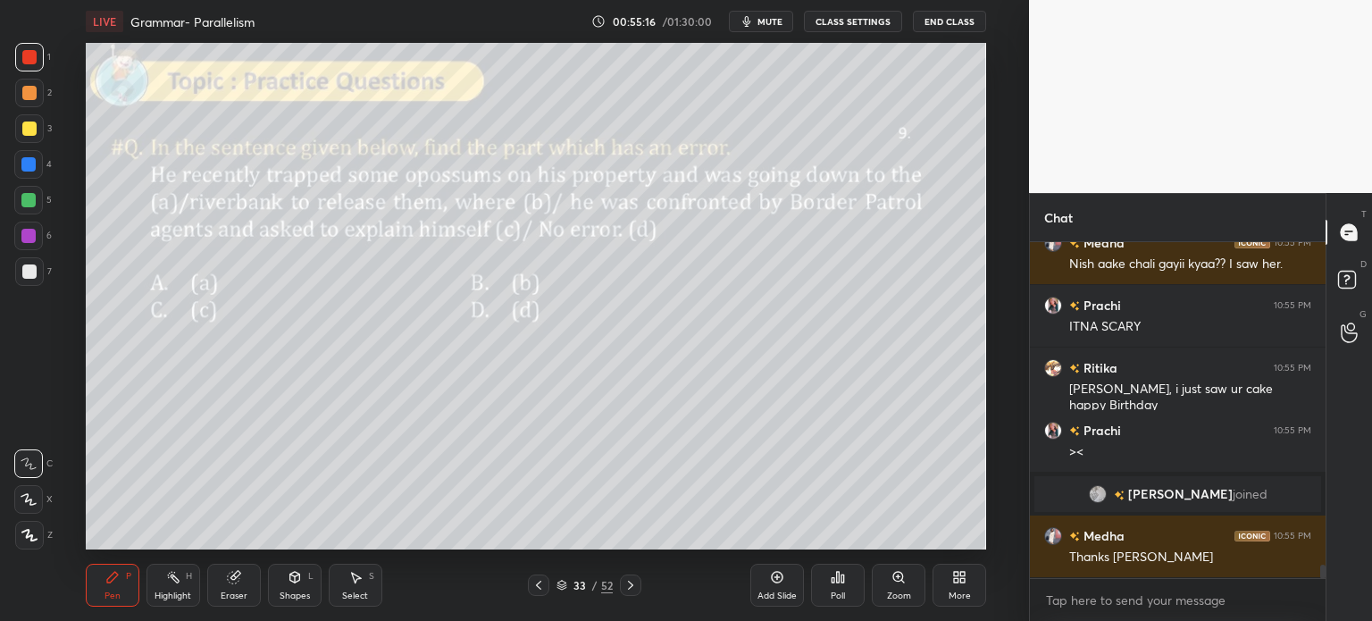
scroll to position [8106, 0]
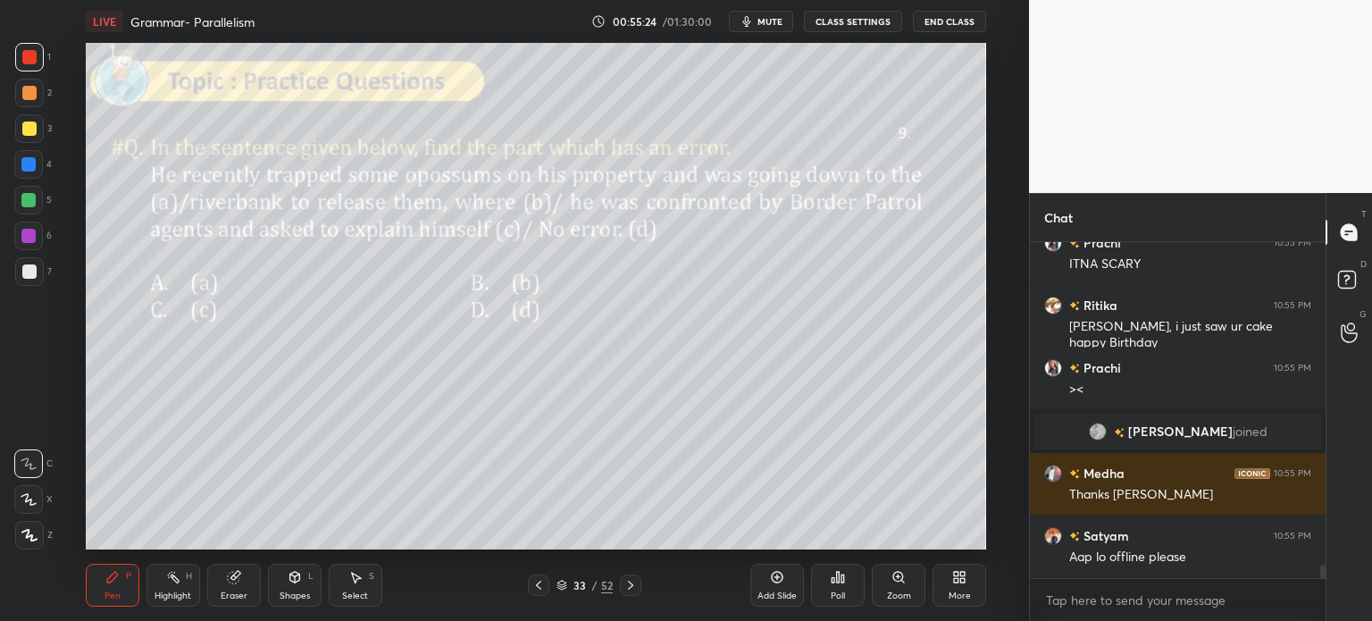
click at [235, 585] on div "Eraser" at bounding box center [234, 584] width 54 height 43
click at [30, 531] on span "Erase all" at bounding box center [28, 535] width 27 height 13
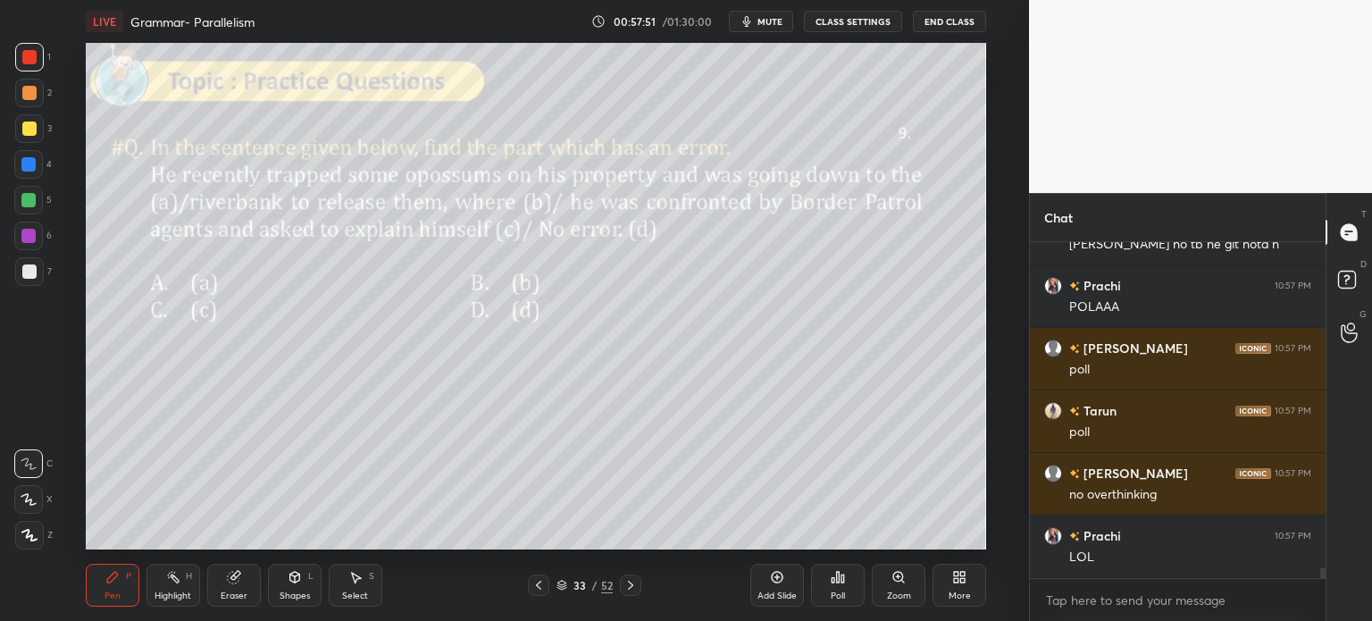
scroll to position [10001, 0]
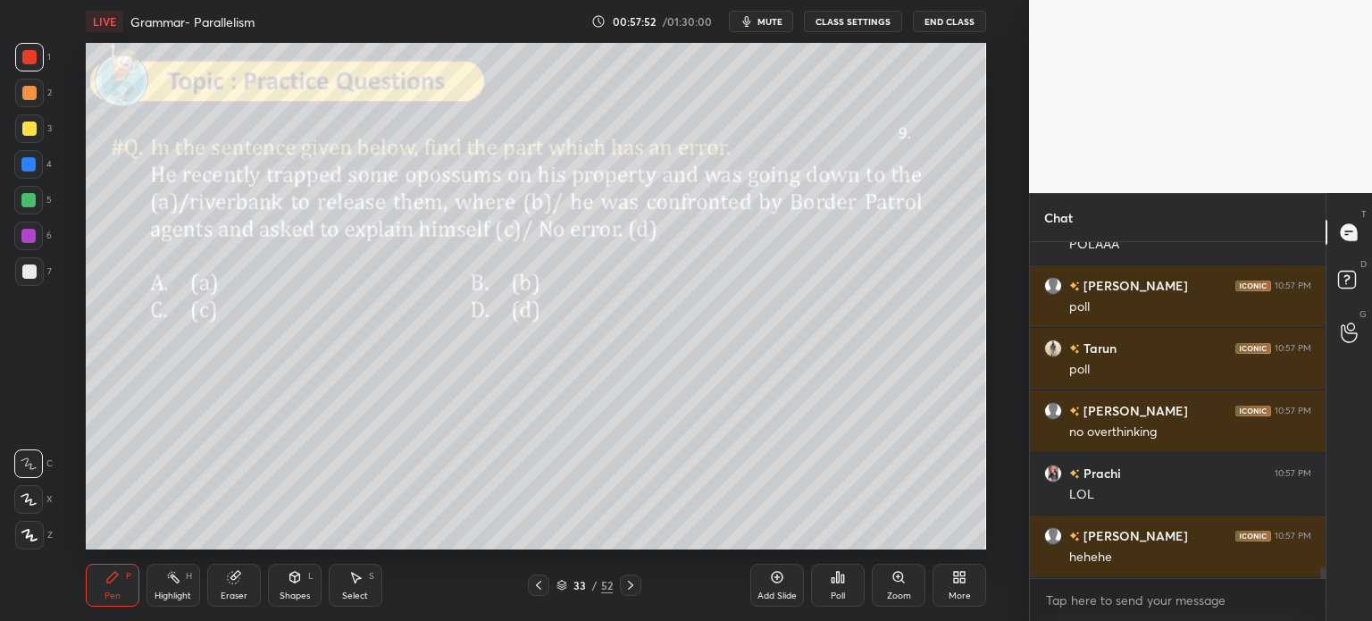
click at [833, 584] on icon at bounding box center [837, 577] width 14 height 14
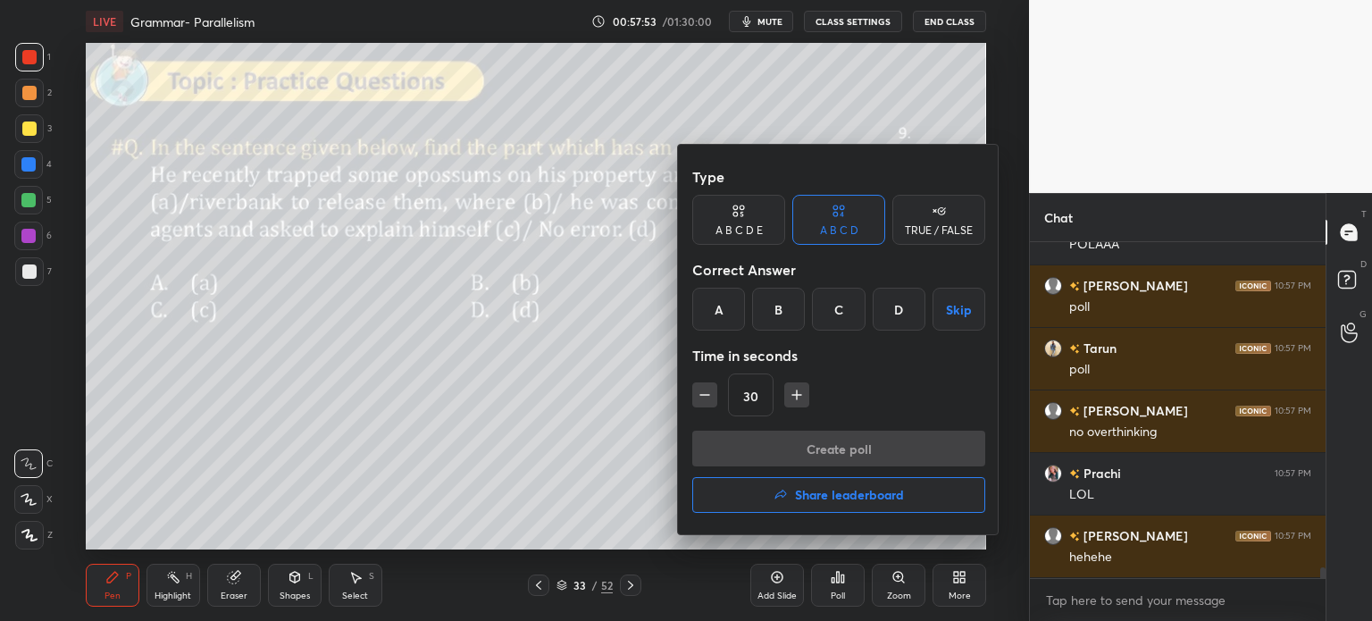
click at [897, 313] on div "D" at bounding box center [898, 309] width 53 height 43
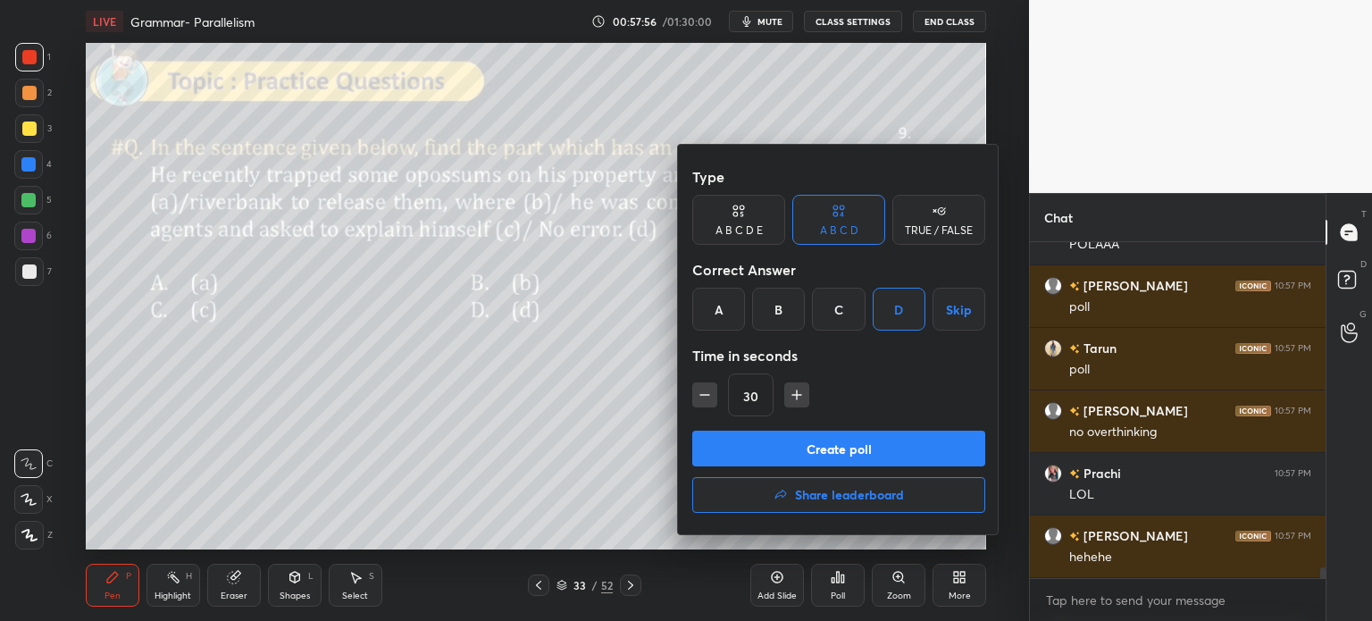
click at [859, 445] on button "Create poll" at bounding box center [838, 448] width 293 height 36
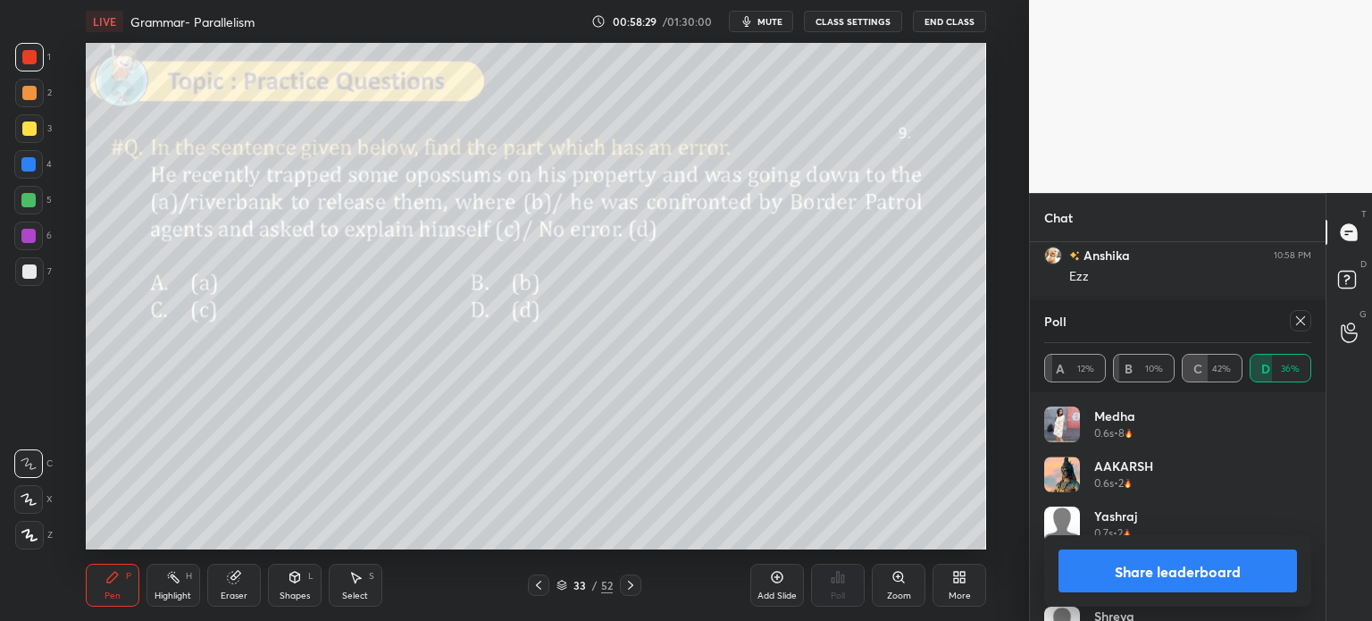
scroll to position [10531, 0]
click at [1086, 565] on button "Share leaderboard" at bounding box center [1177, 570] width 238 height 43
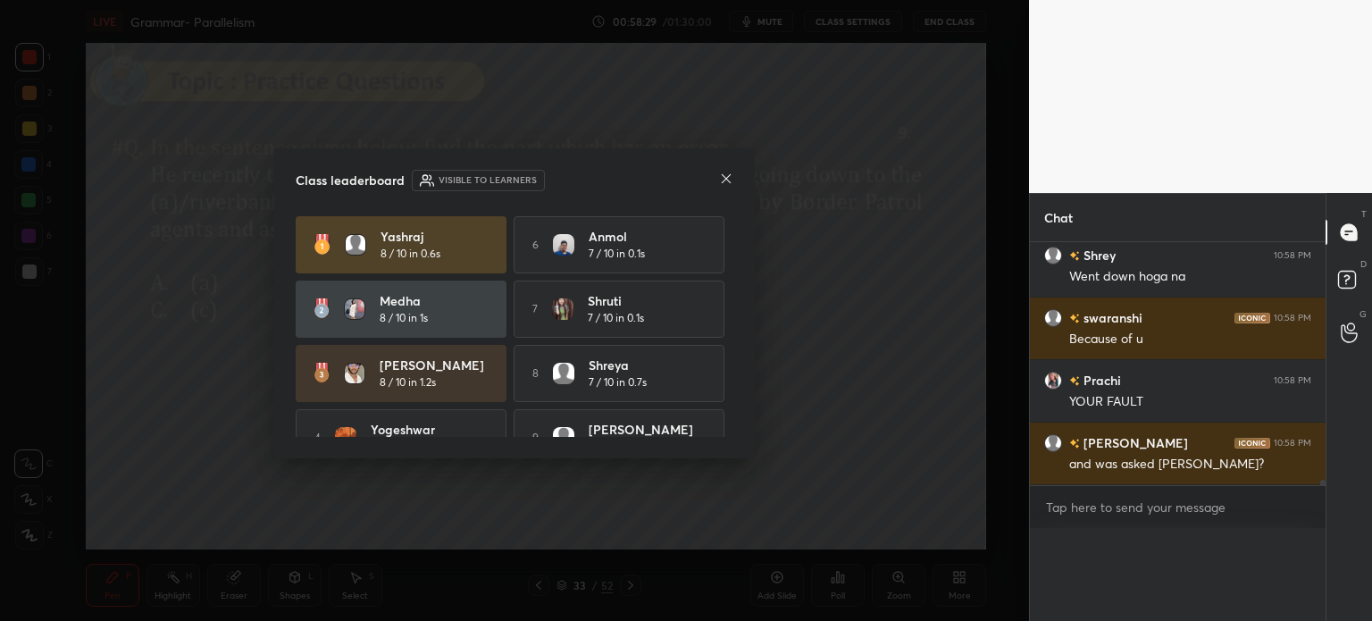
scroll to position [6, 5]
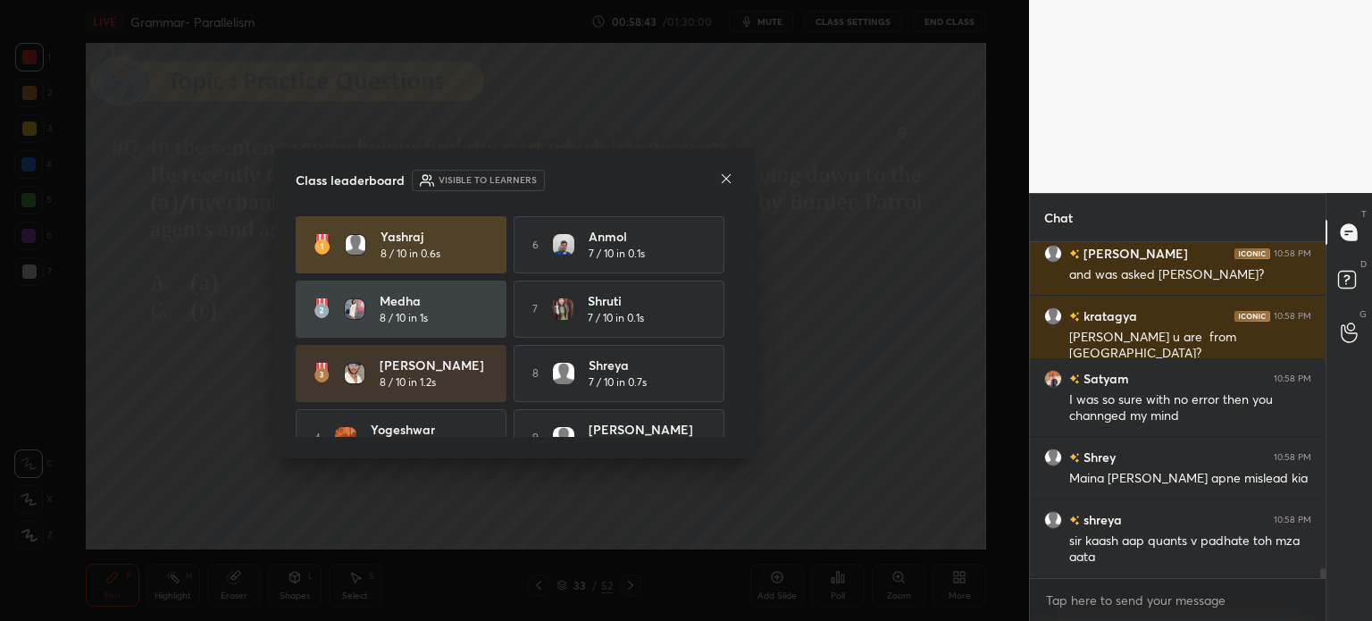
click at [720, 176] on icon at bounding box center [726, 178] width 14 height 14
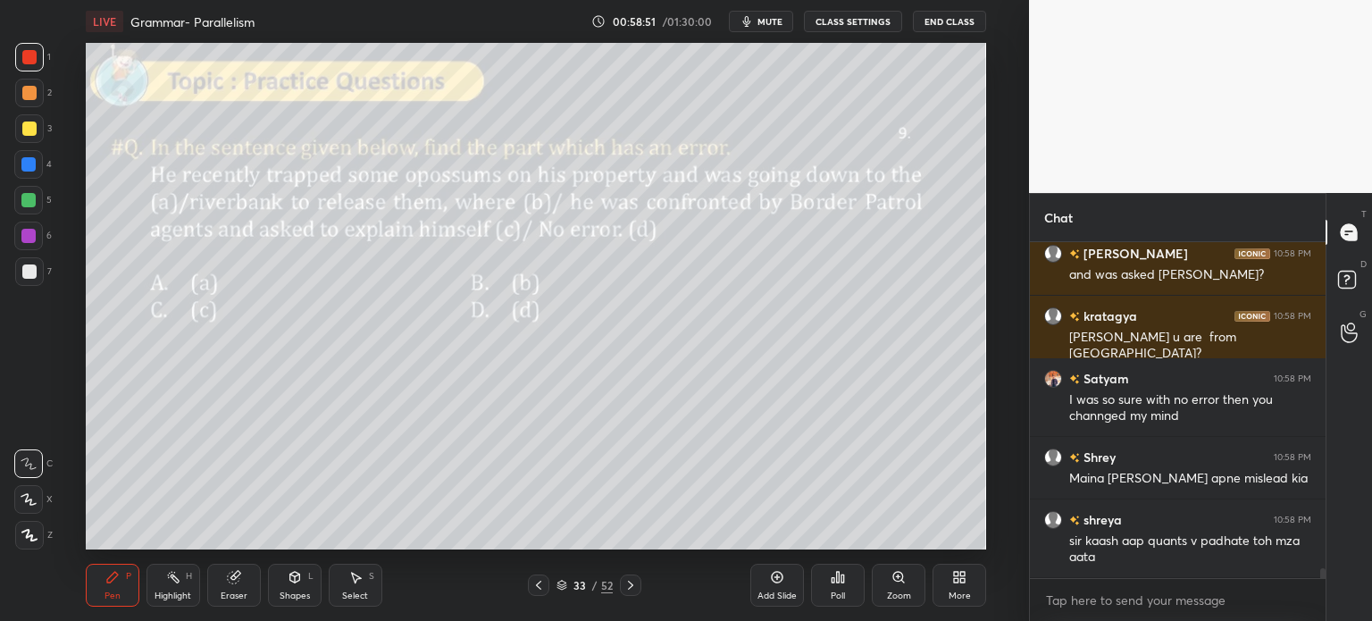
click at [227, 573] on icon at bounding box center [234, 577] width 14 height 14
click at [26, 528] on div "Erase all" at bounding box center [28, 535] width 29 height 29
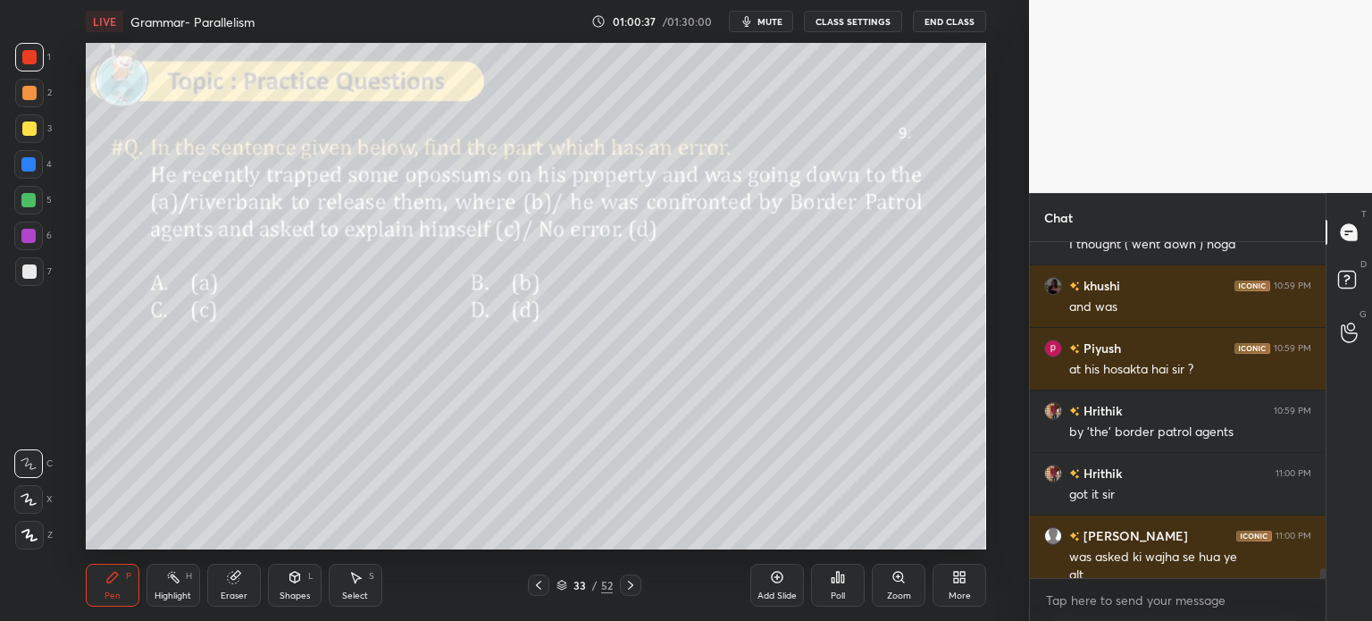
scroll to position [11317, 0]
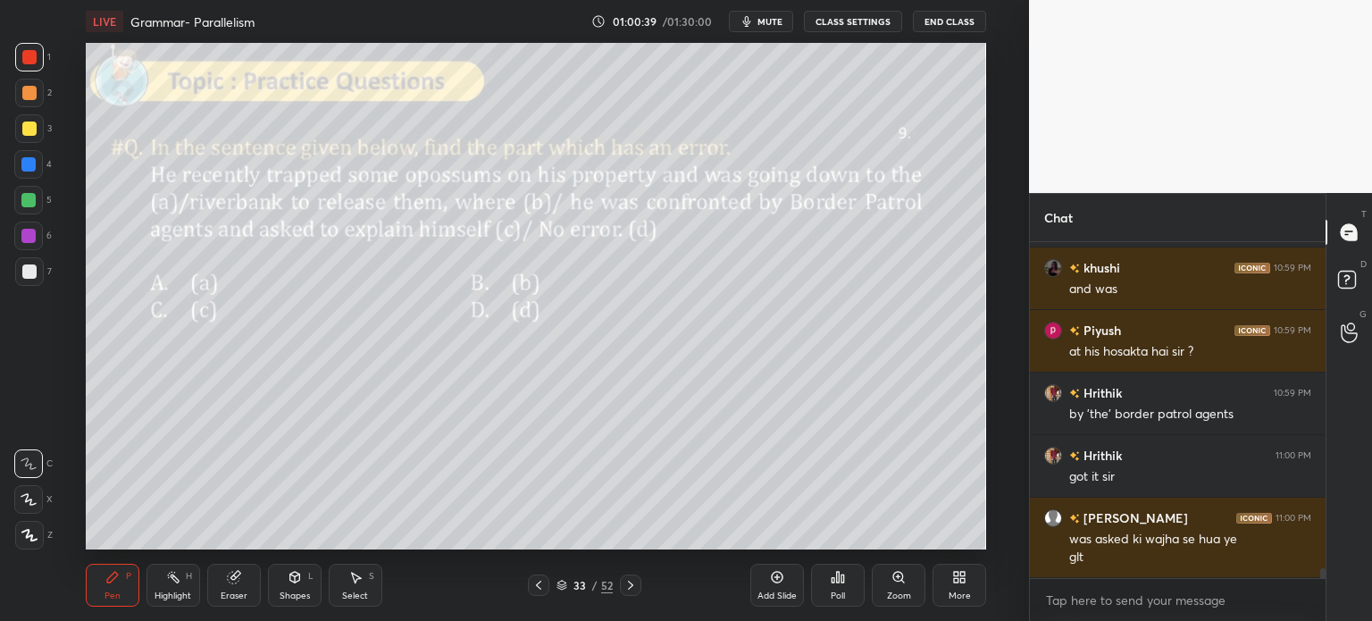
click at [770, 580] on icon at bounding box center [777, 577] width 14 height 14
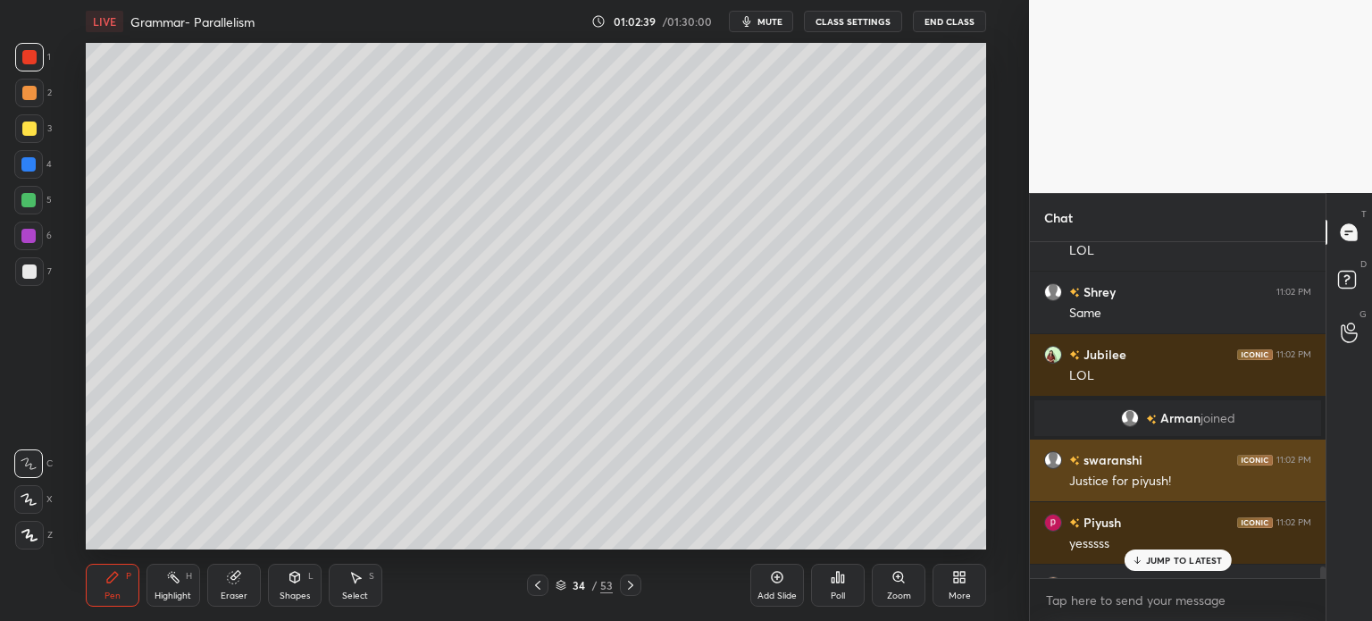
scroll to position [12042, 0]
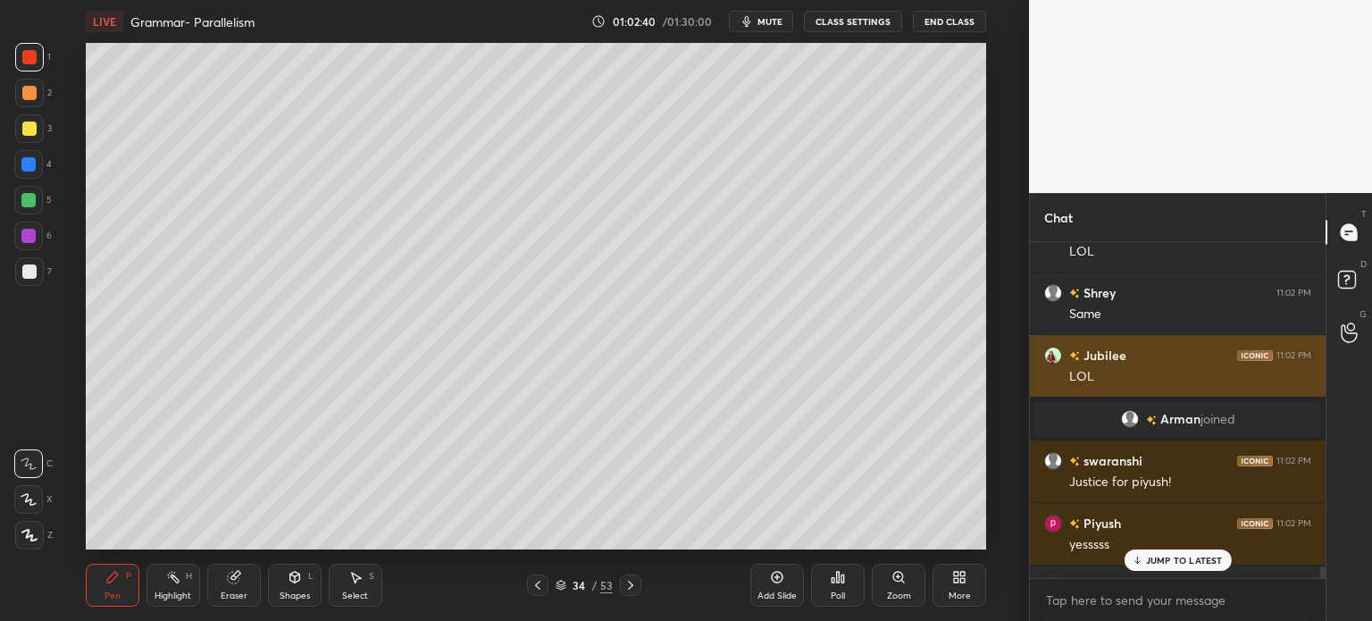
click at [1049, 358] on img "grid" at bounding box center [1053, 355] width 18 height 18
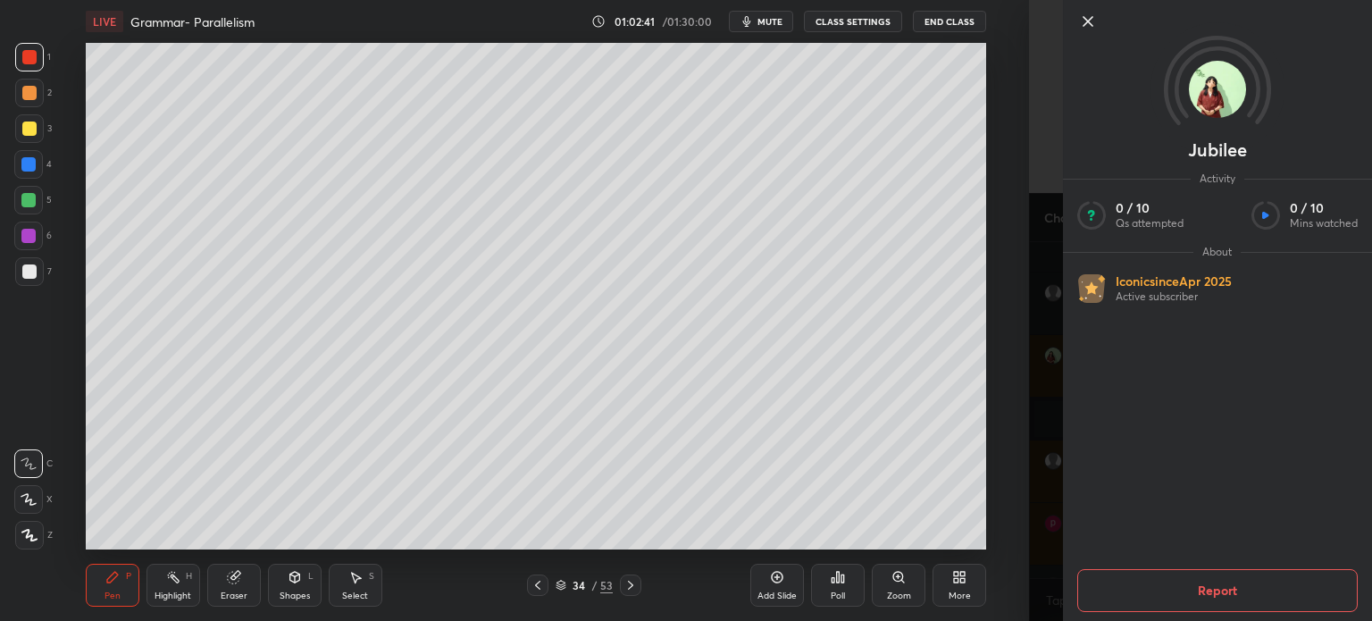
click at [1085, 19] on icon at bounding box center [1087, 21] width 9 height 9
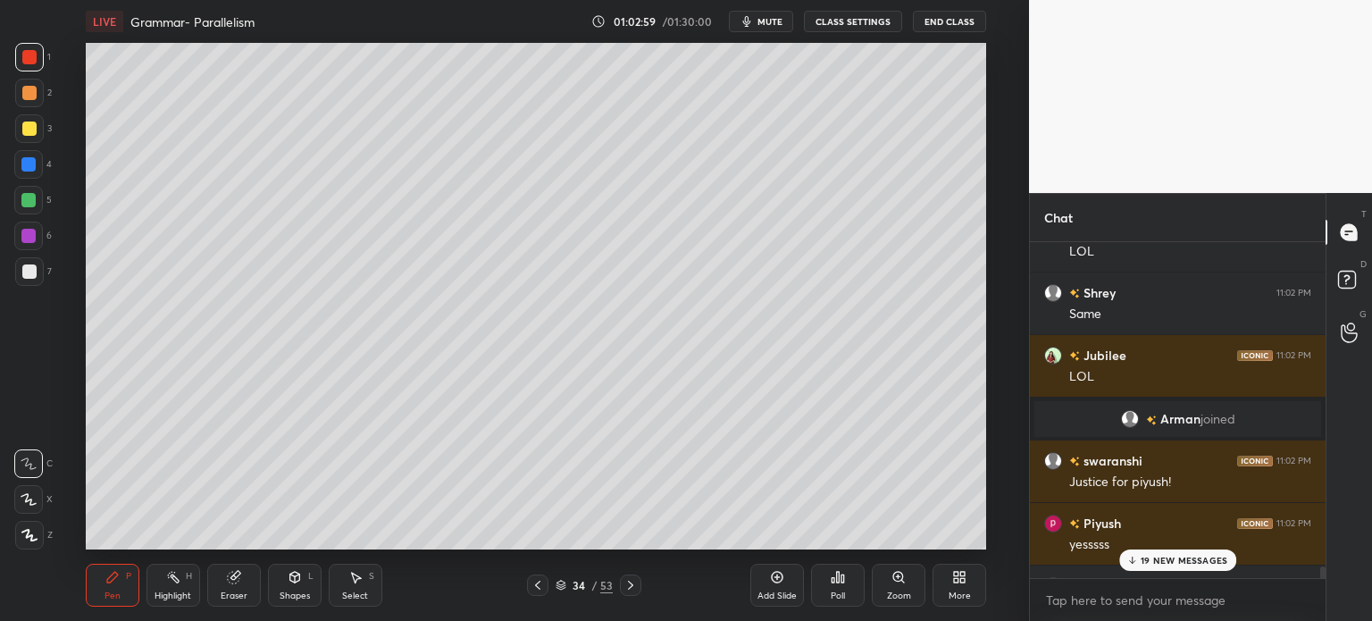
click at [1141, 557] on p "19 NEW MESSAGES" at bounding box center [1183, 560] width 87 height 11
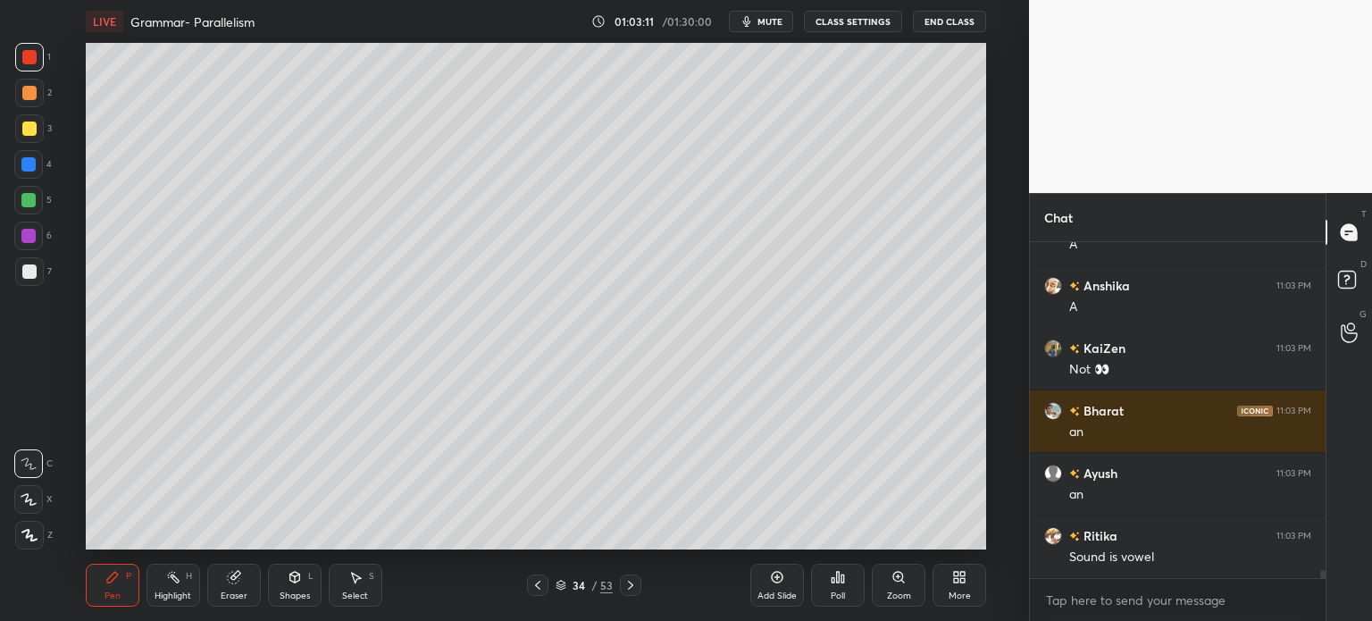
scroll to position [13789, 0]
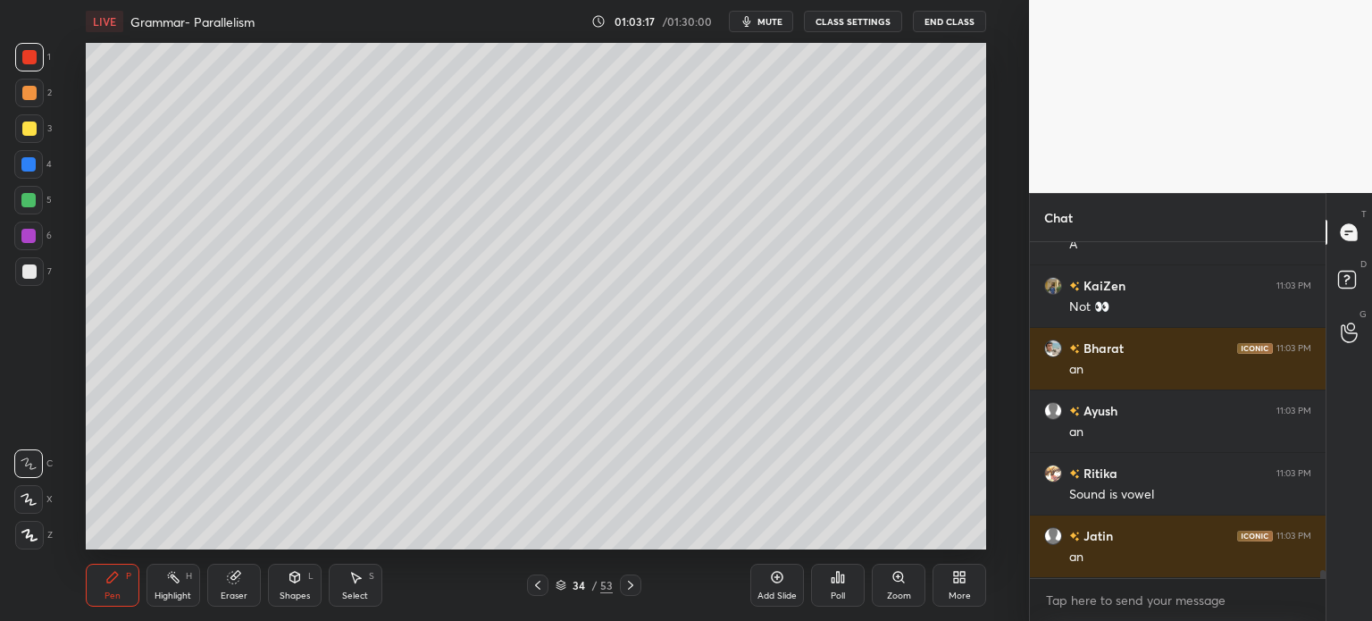
click at [838, 580] on icon at bounding box center [838, 576] width 3 height 11
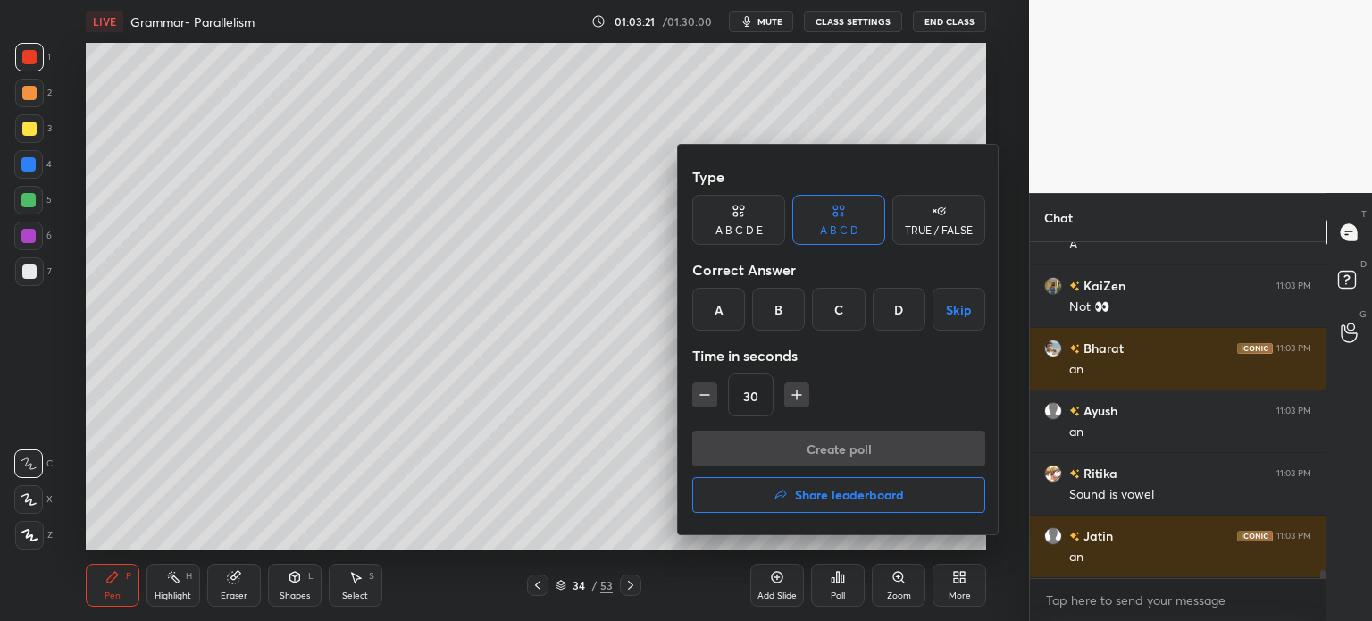
click at [777, 310] on div "B" at bounding box center [778, 309] width 53 height 43
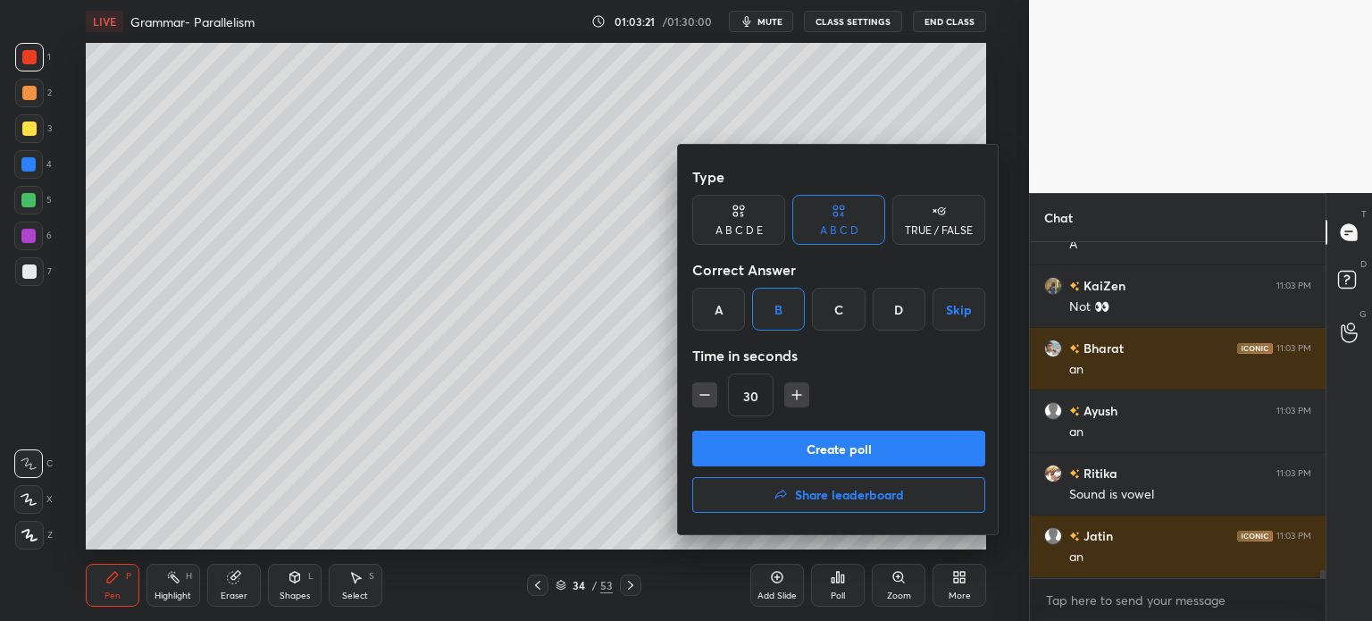
click at [888, 446] on button "Create poll" at bounding box center [838, 448] width 293 height 36
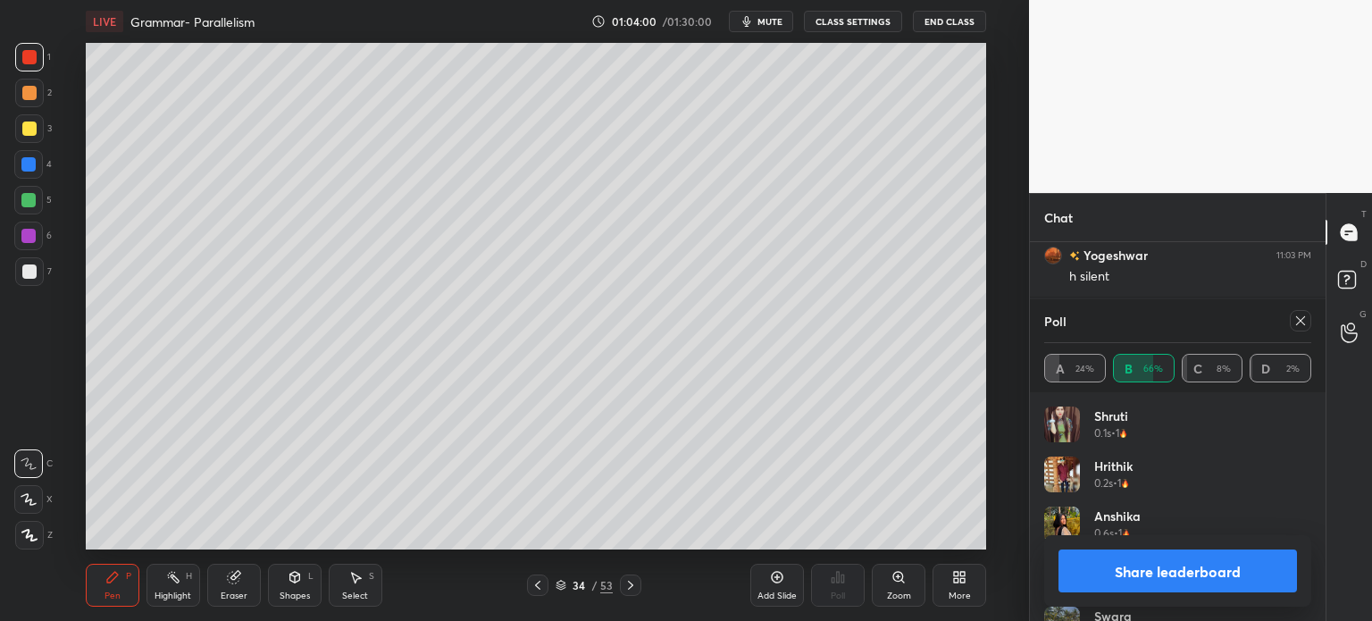
scroll to position [14603, 0]
click at [1147, 567] on button "Share leaderboard" at bounding box center [1177, 570] width 238 height 43
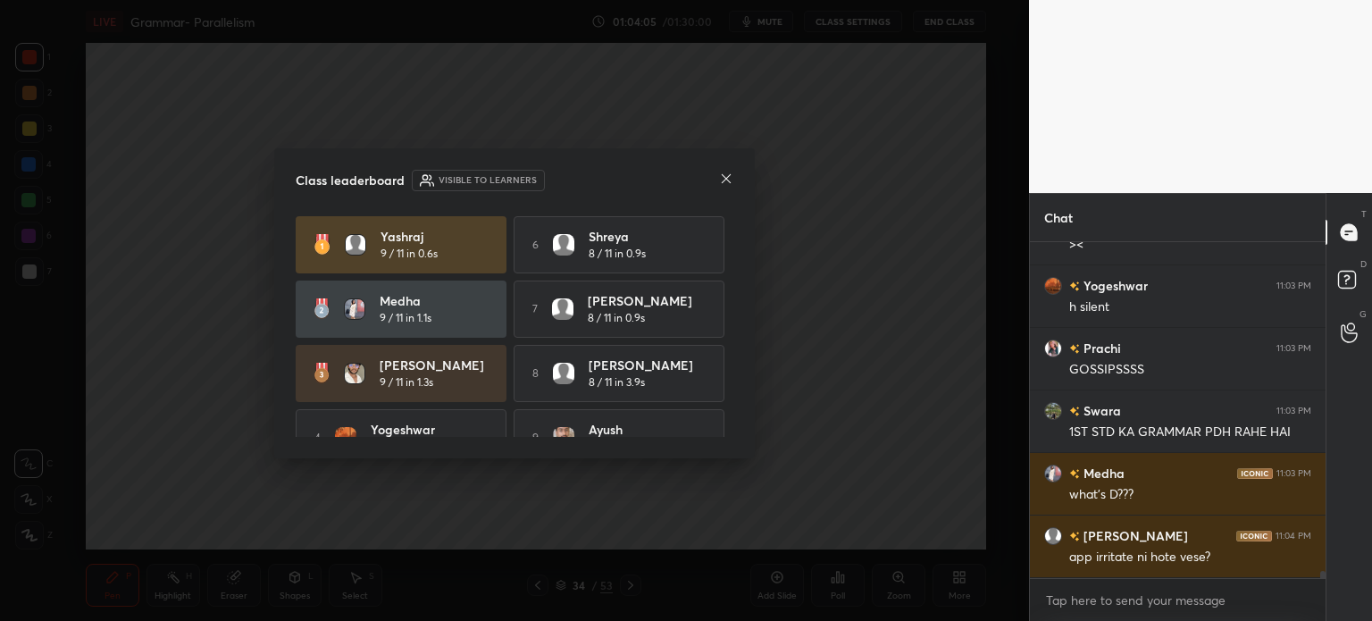
click at [722, 174] on icon at bounding box center [726, 178] width 14 height 14
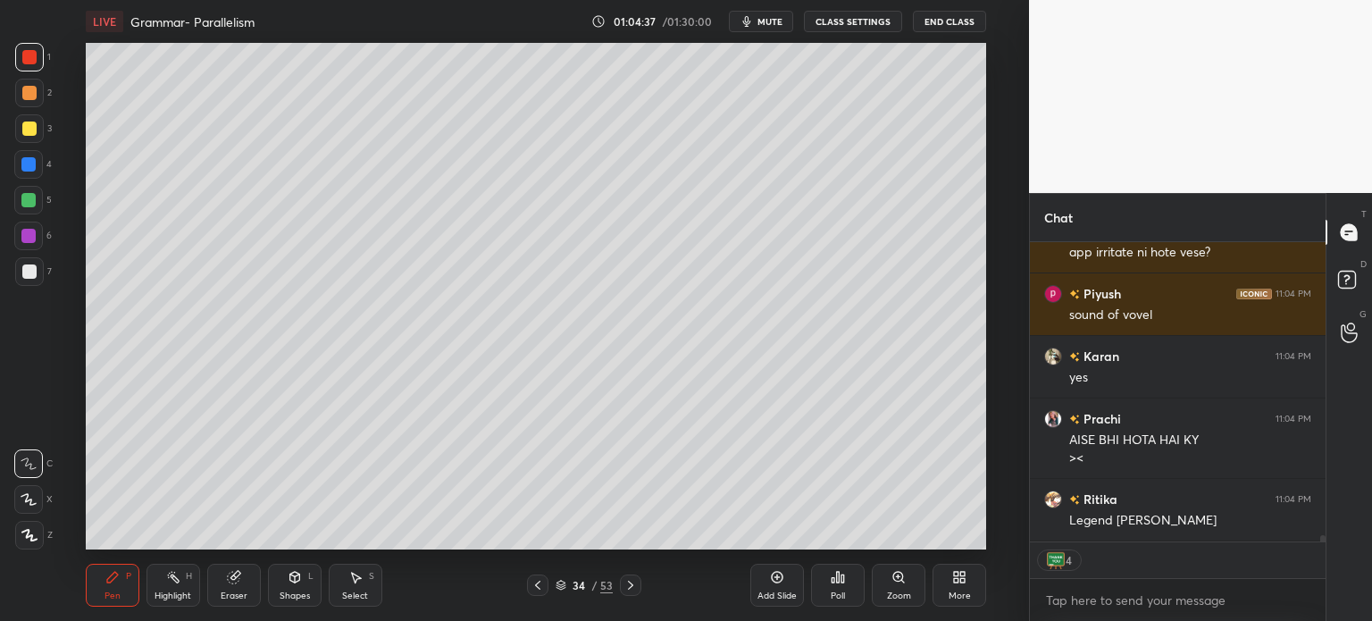
click at [767, 586] on div "Add Slide" at bounding box center [777, 584] width 54 height 43
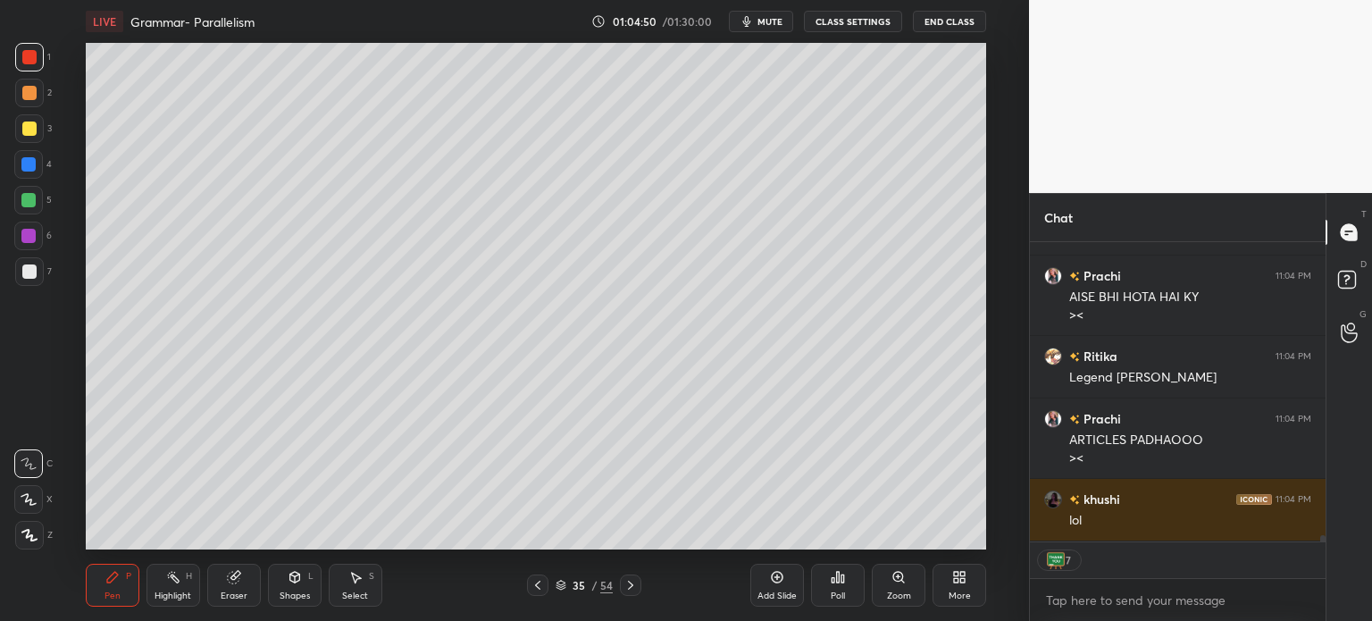
click at [229, 581] on icon at bounding box center [233, 577] width 12 height 12
click at [35, 535] on span "Erase all" at bounding box center [28, 535] width 27 height 13
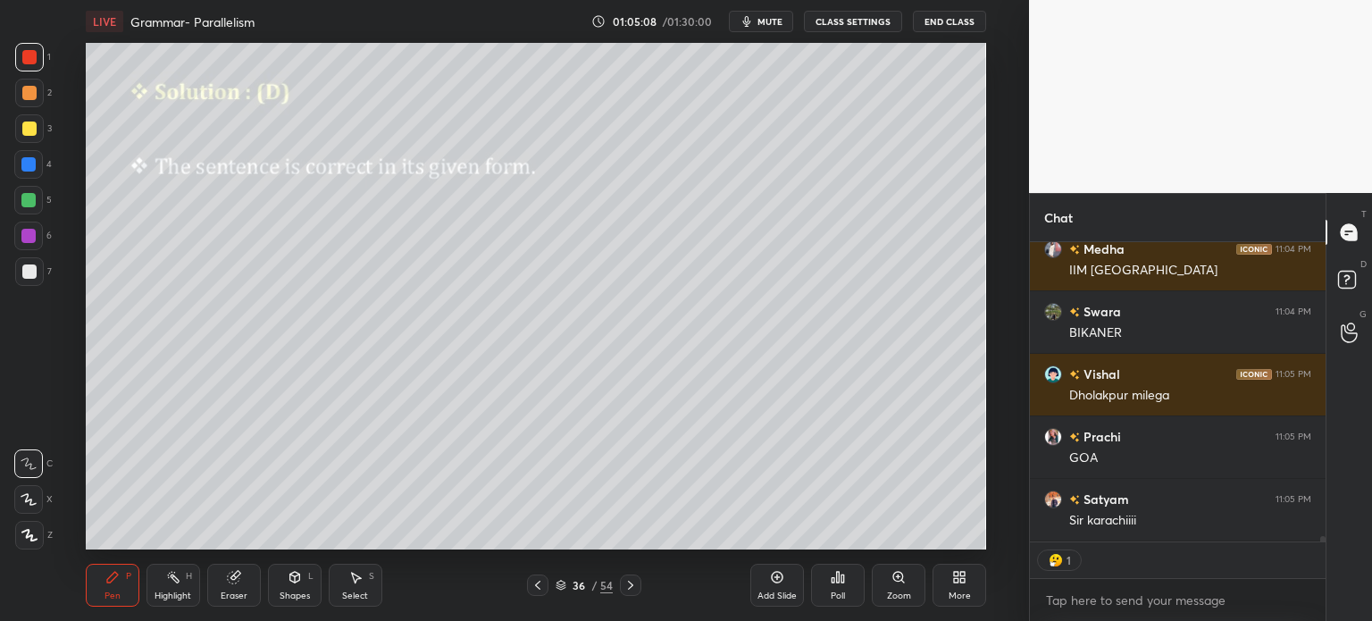
scroll to position [15519, 0]
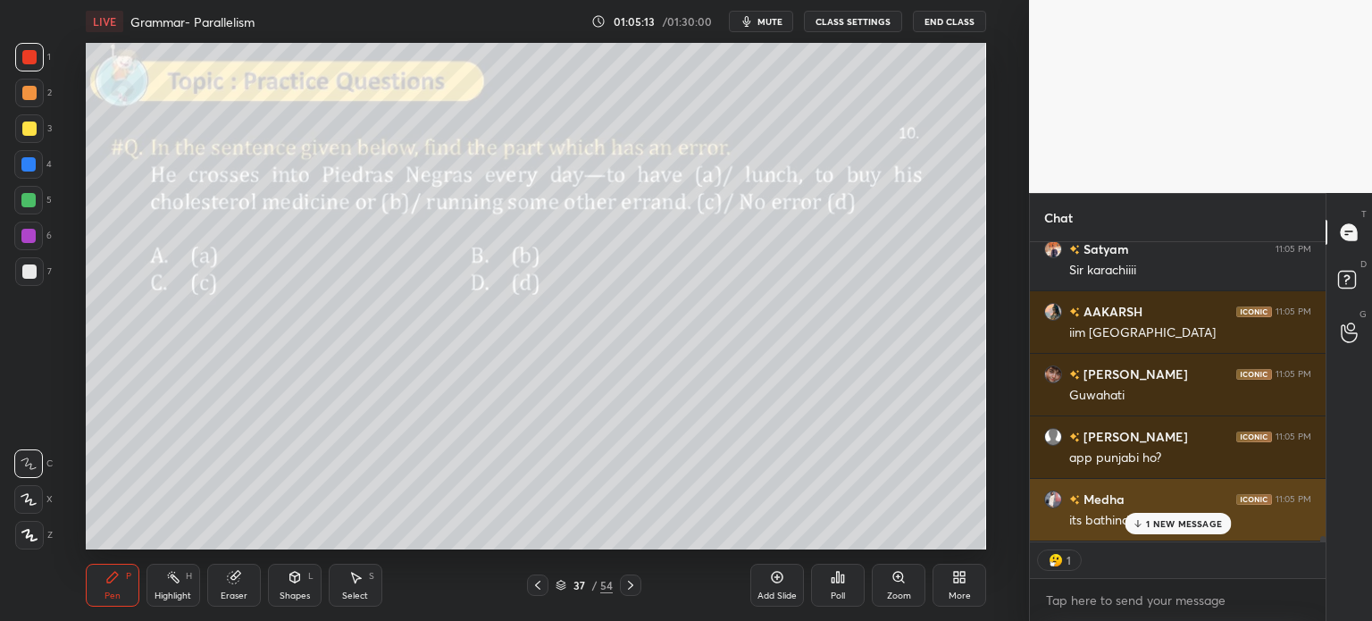
click at [1150, 521] on div "its bathinda right??" at bounding box center [1190, 521] width 242 height 18
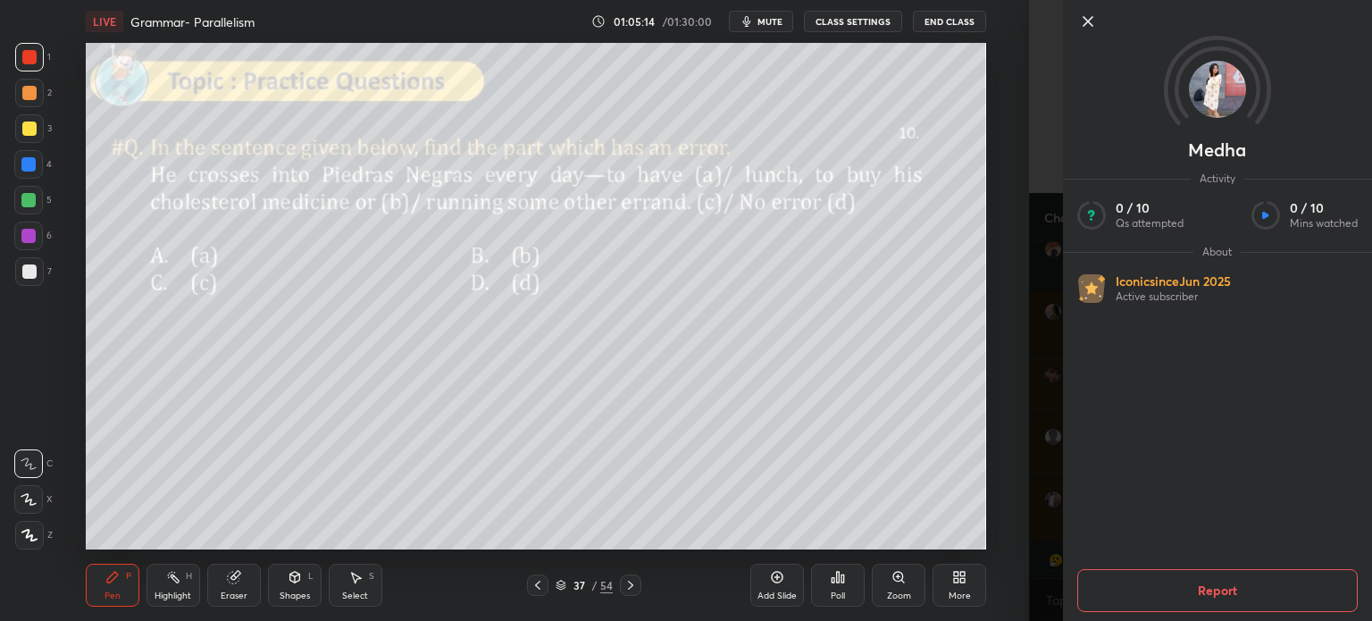
type textarea "x"
click at [1086, 26] on icon at bounding box center [1087, 21] width 21 height 21
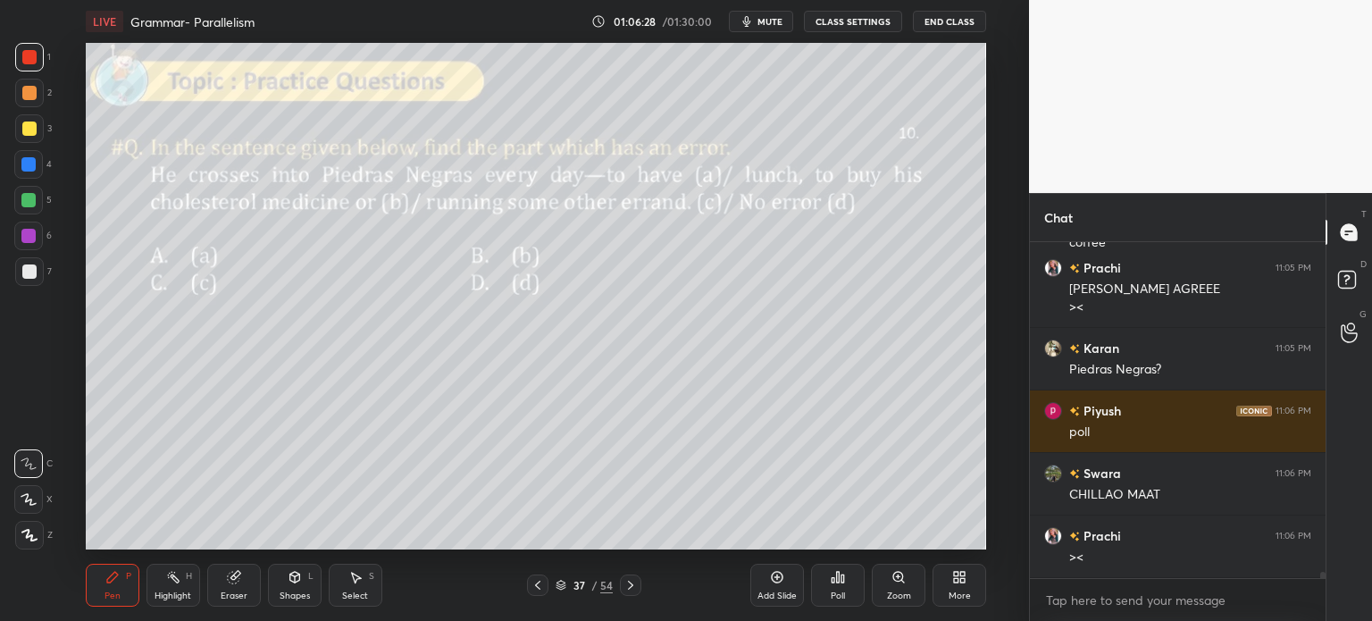
scroll to position [16661, 0]
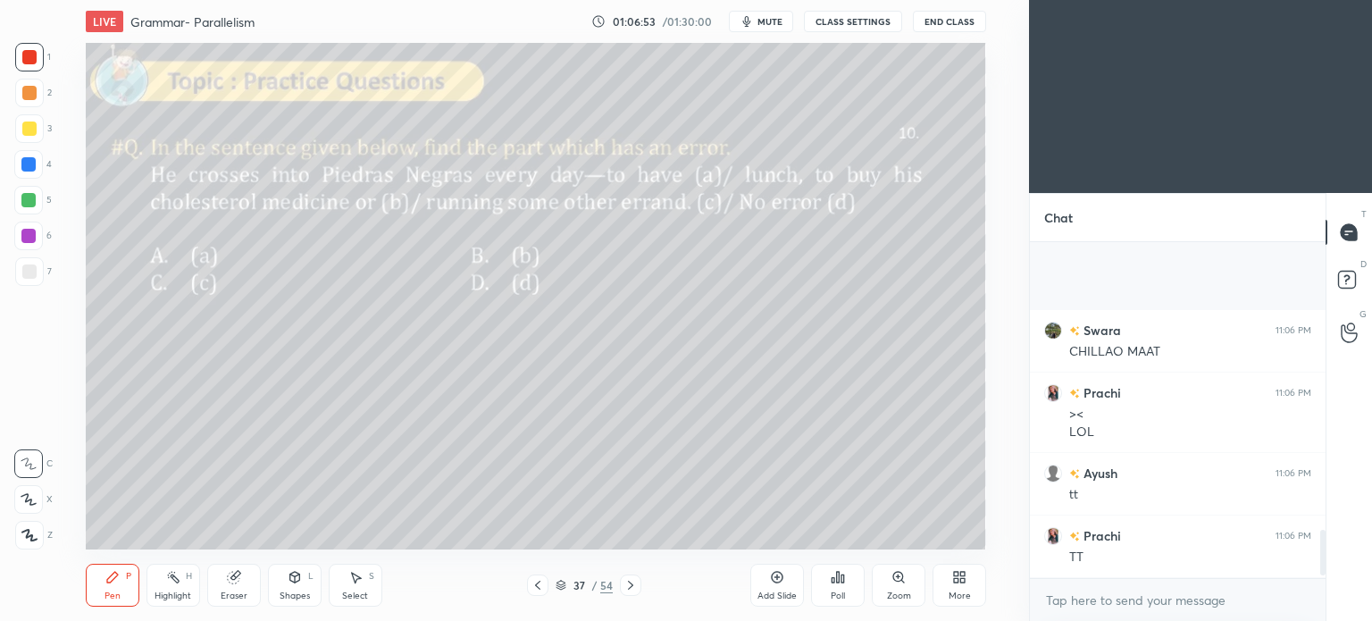
scroll to position [2152, 0]
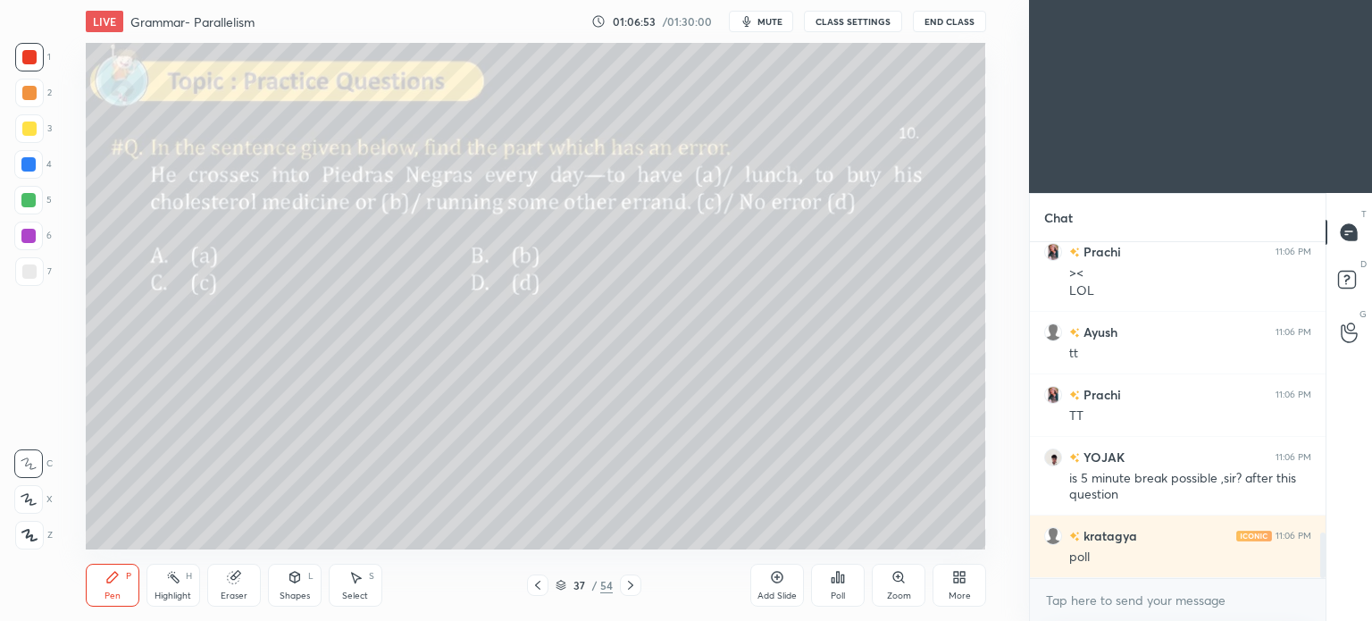
click at [960, 585] on div "More" at bounding box center [959, 584] width 54 height 43
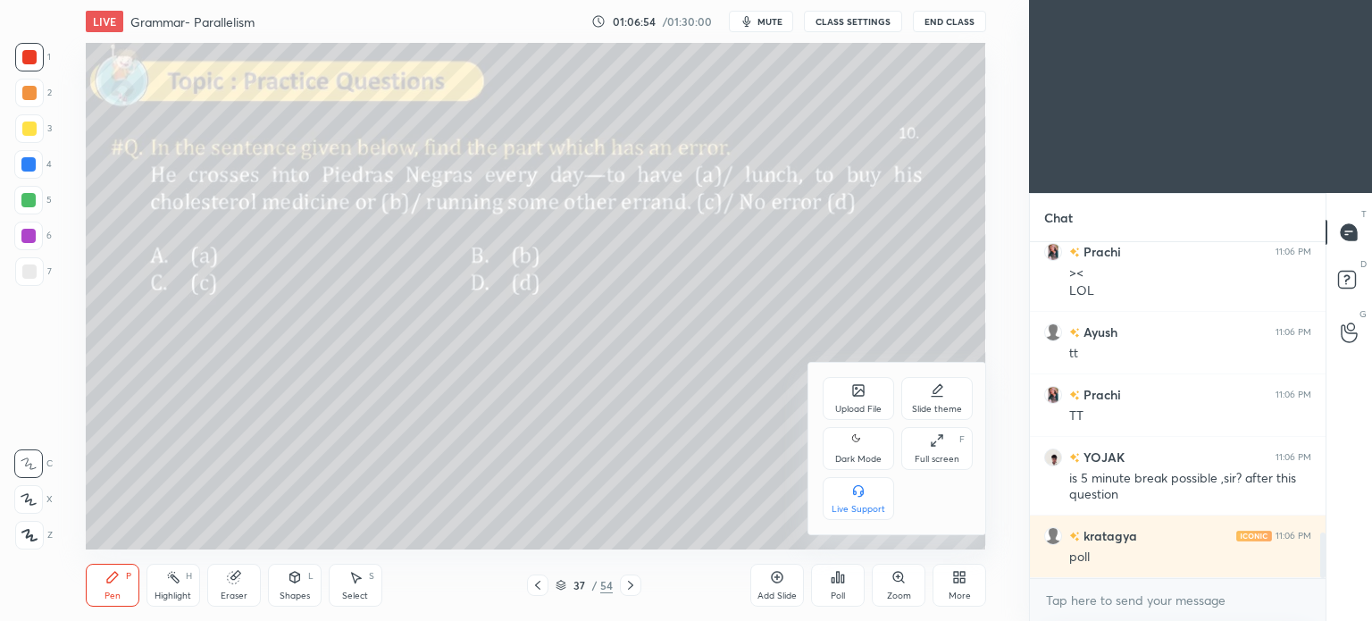
click at [864, 447] on div "Dark Mode" at bounding box center [857, 448] width 71 height 43
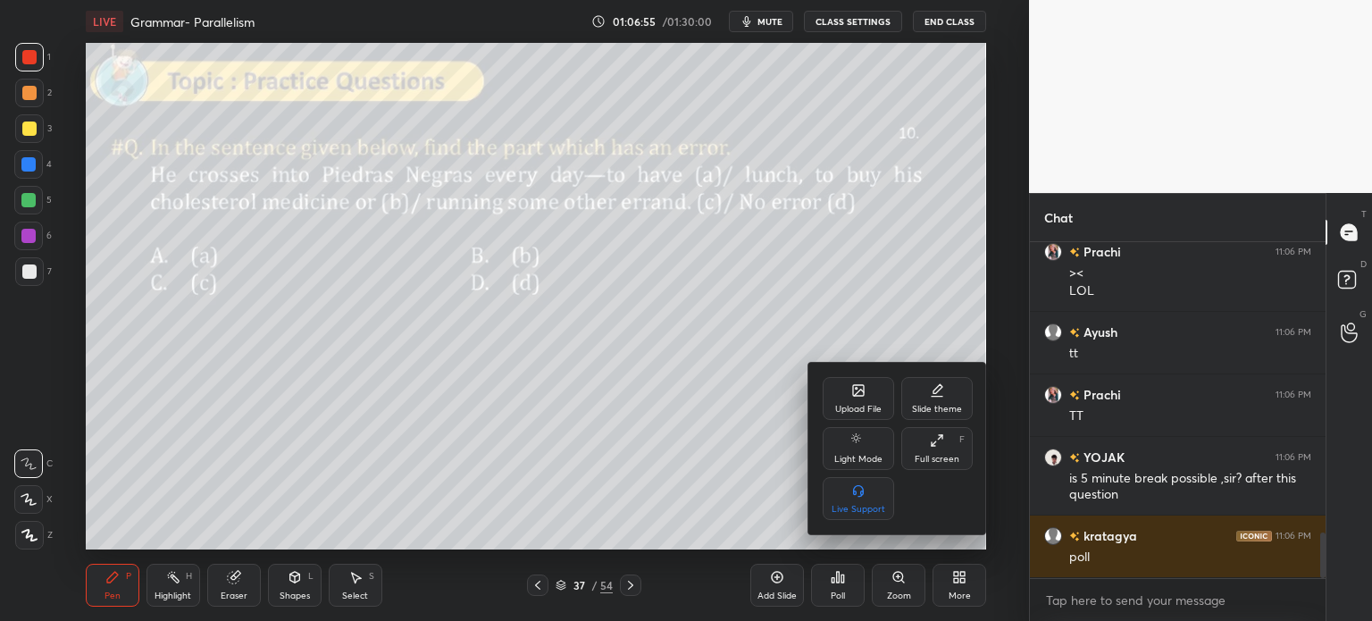
click at [963, 579] on div at bounding box center [686, 310] width 1372 height 621
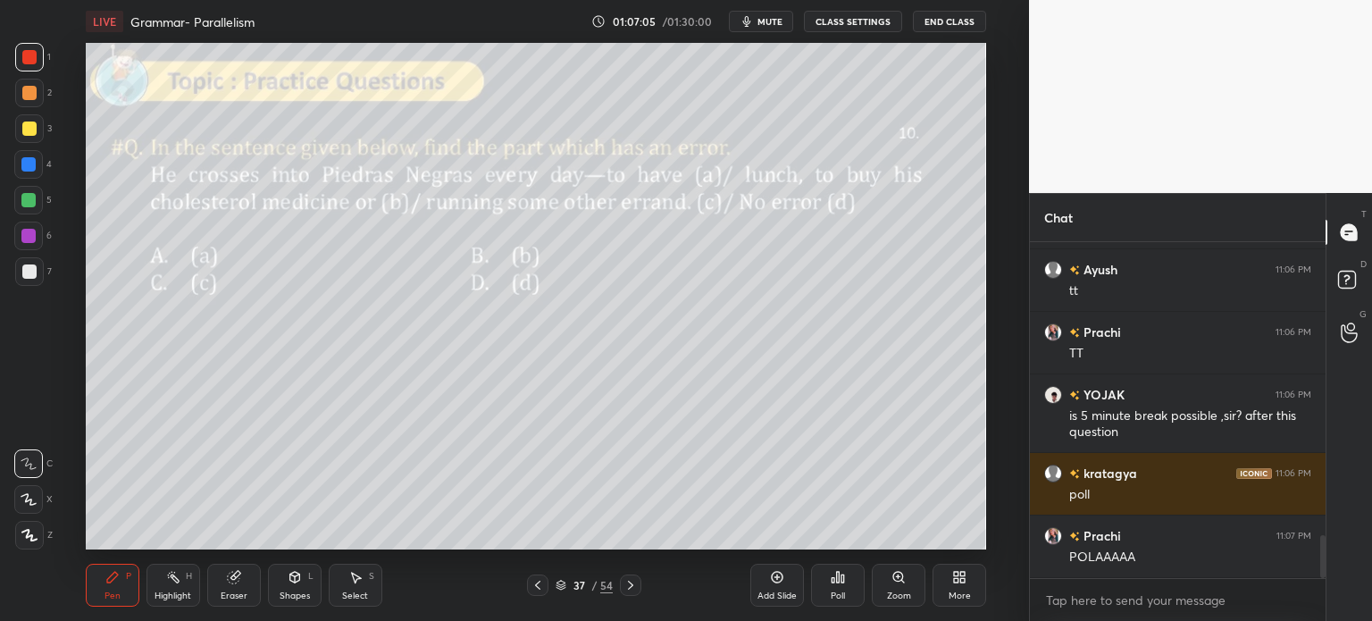
scroll to position [2277, 0]
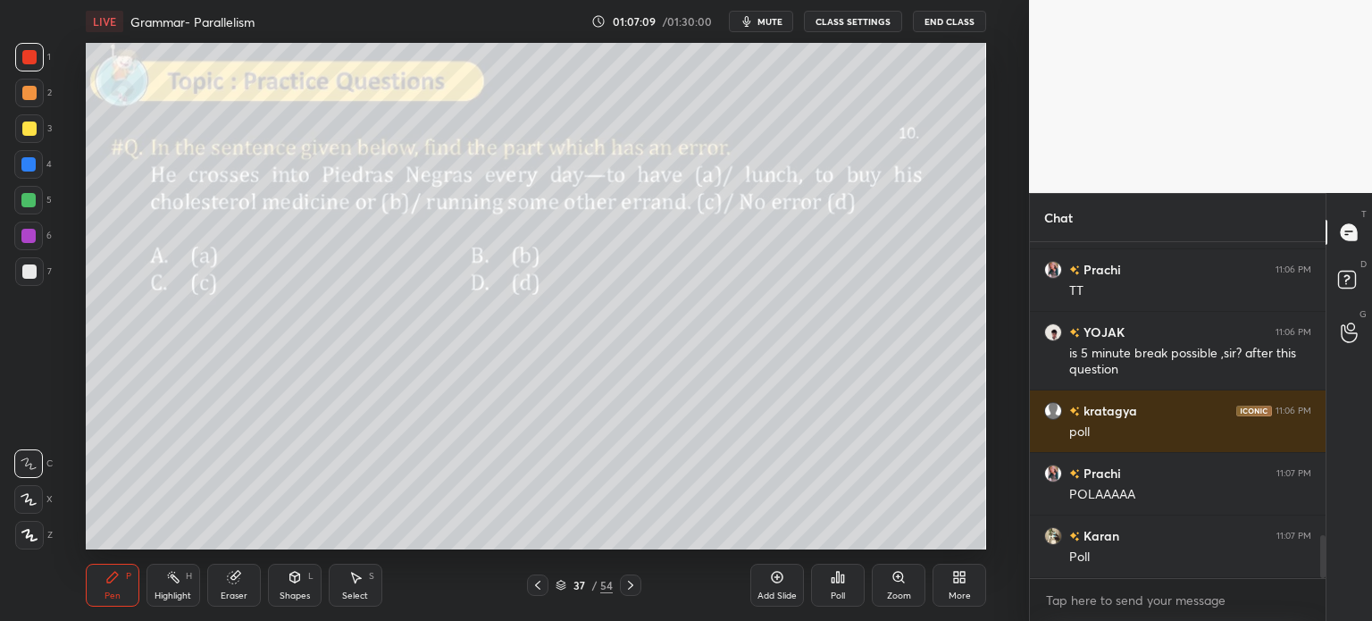
click at [830, 578] on icon at bounding box center [837, 577] width 14 height 14
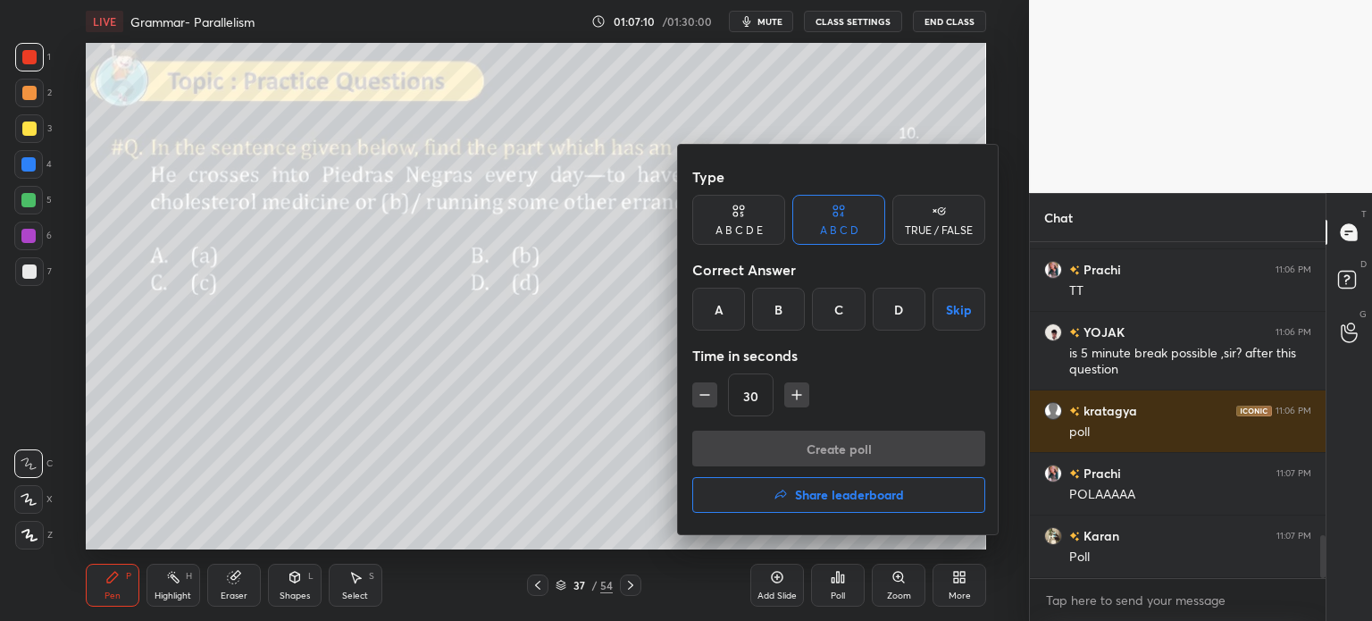
click at [847, 307] on div "C" at bounding box center [838, 309] width 53 height 43
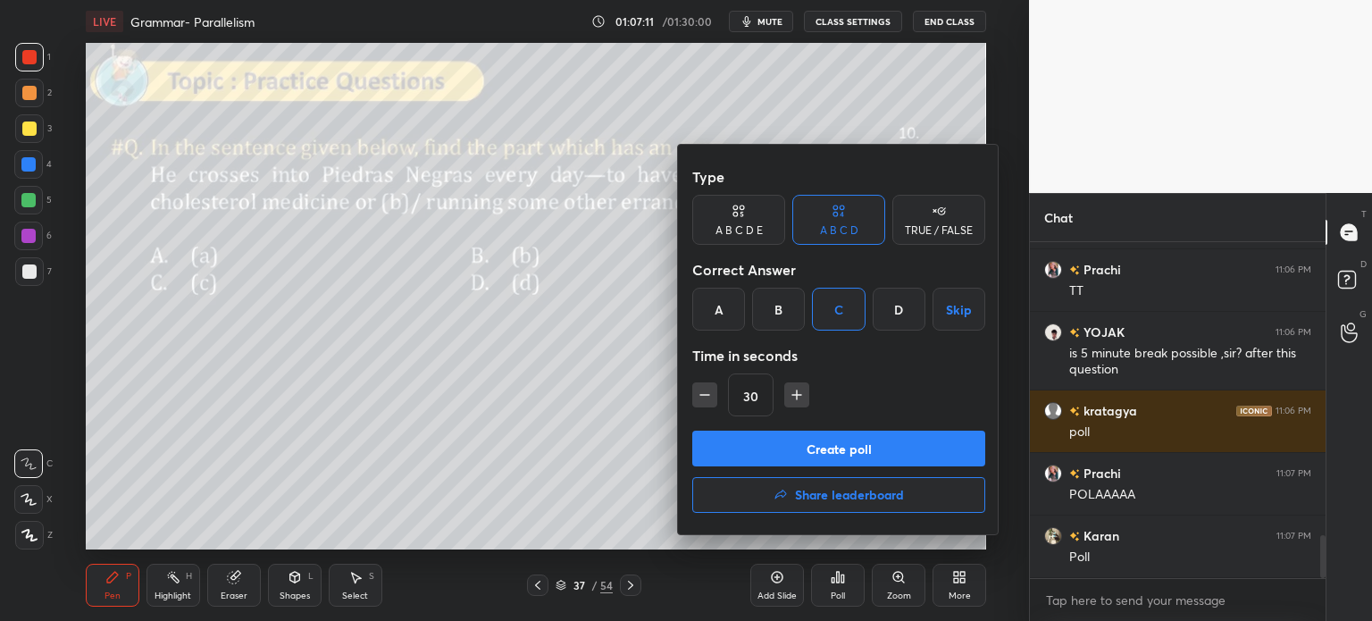
click at [893, 449] on button "Create poll" at bounding box center [838, 448] width 293 height 36
type textarea "x"
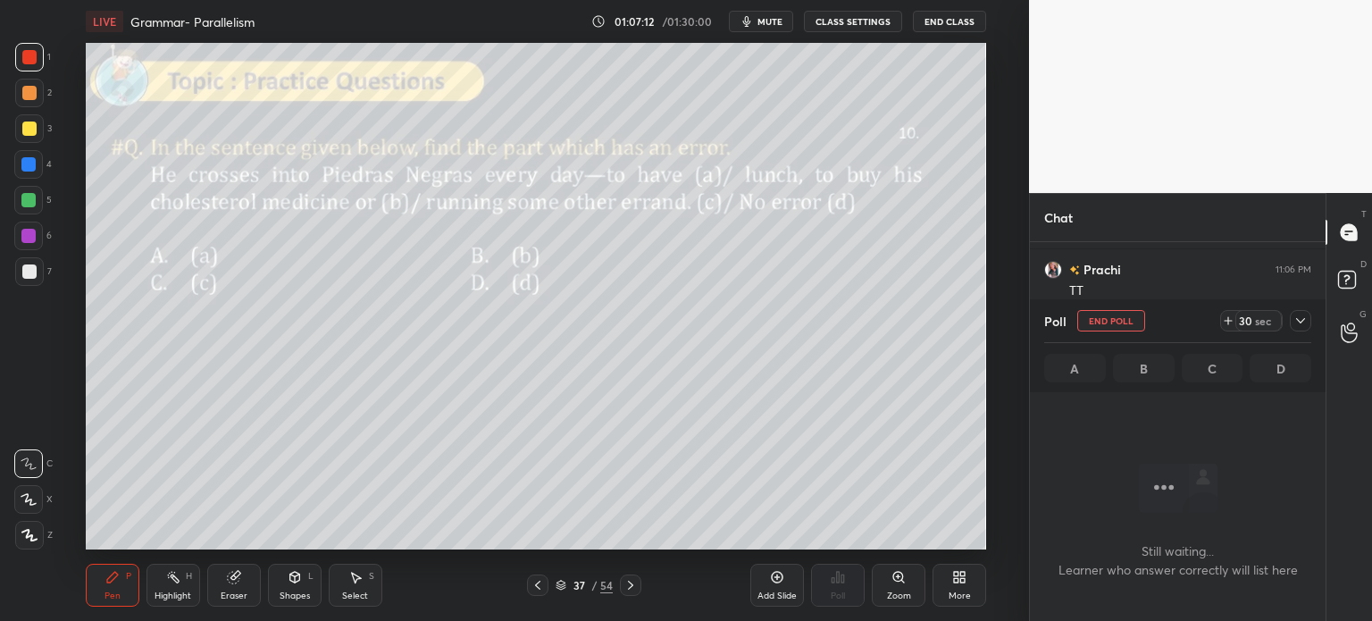
scroll to position [0, 0]
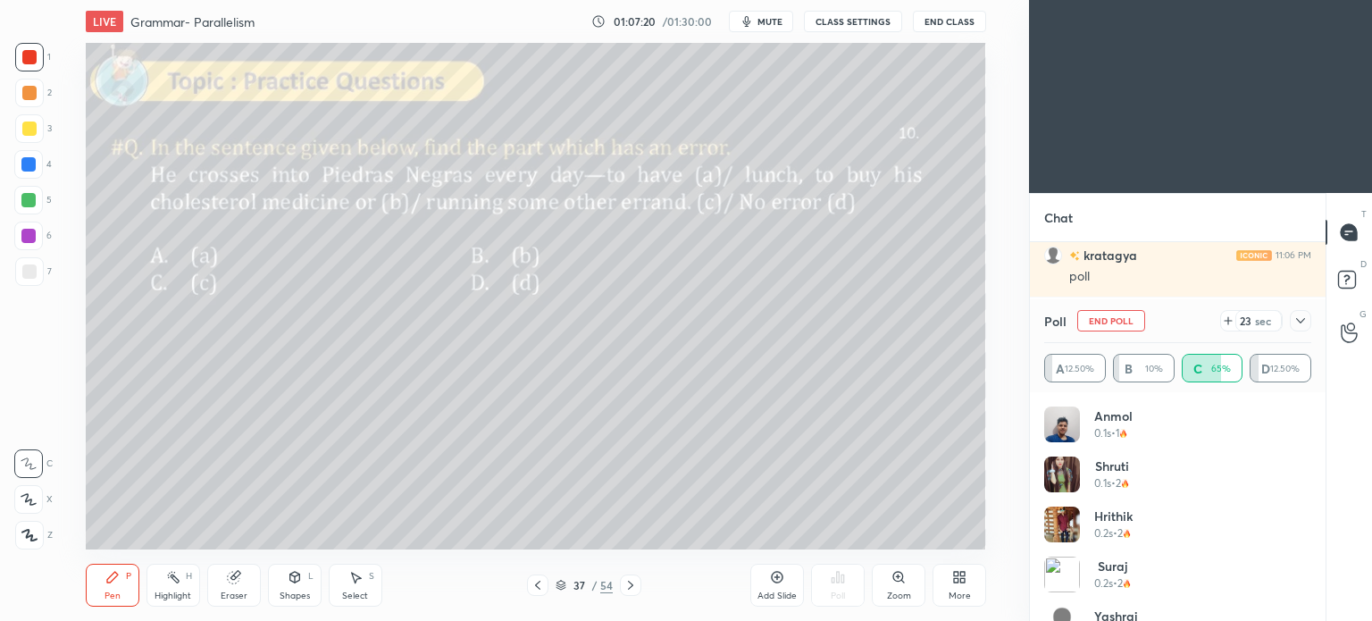
scroll to position [88788, 88338]
click at [963, 588] on div "More" at bounding box center [959, 584] width 54 height 43
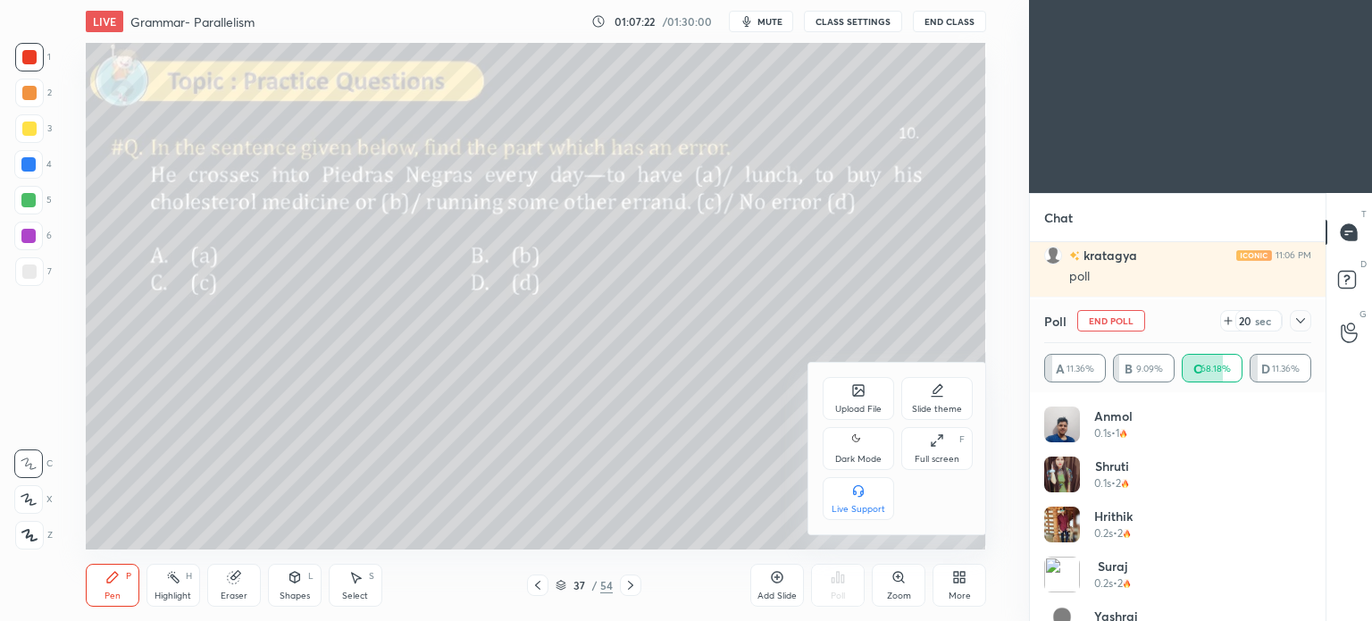
click at [862, 449] on icon at bounding box center [858, 440] width 14 height 21
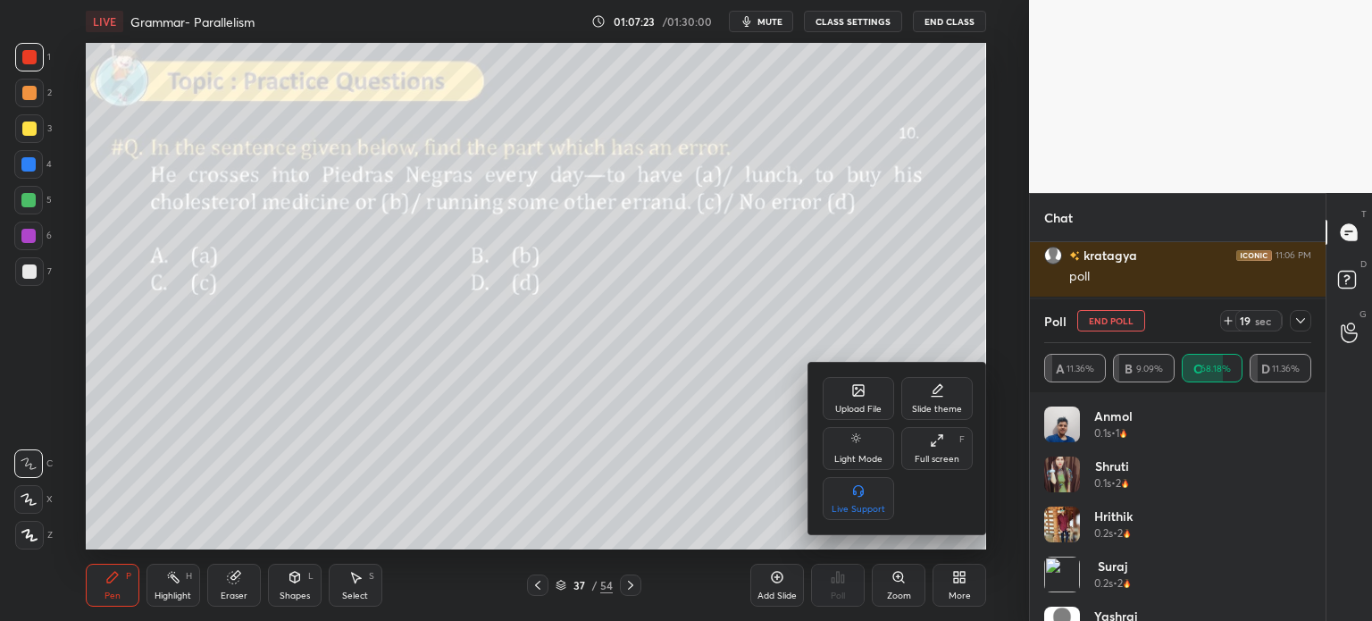
click at [952, 585] on div at bounding box center [686, 310] width 1372 height 621
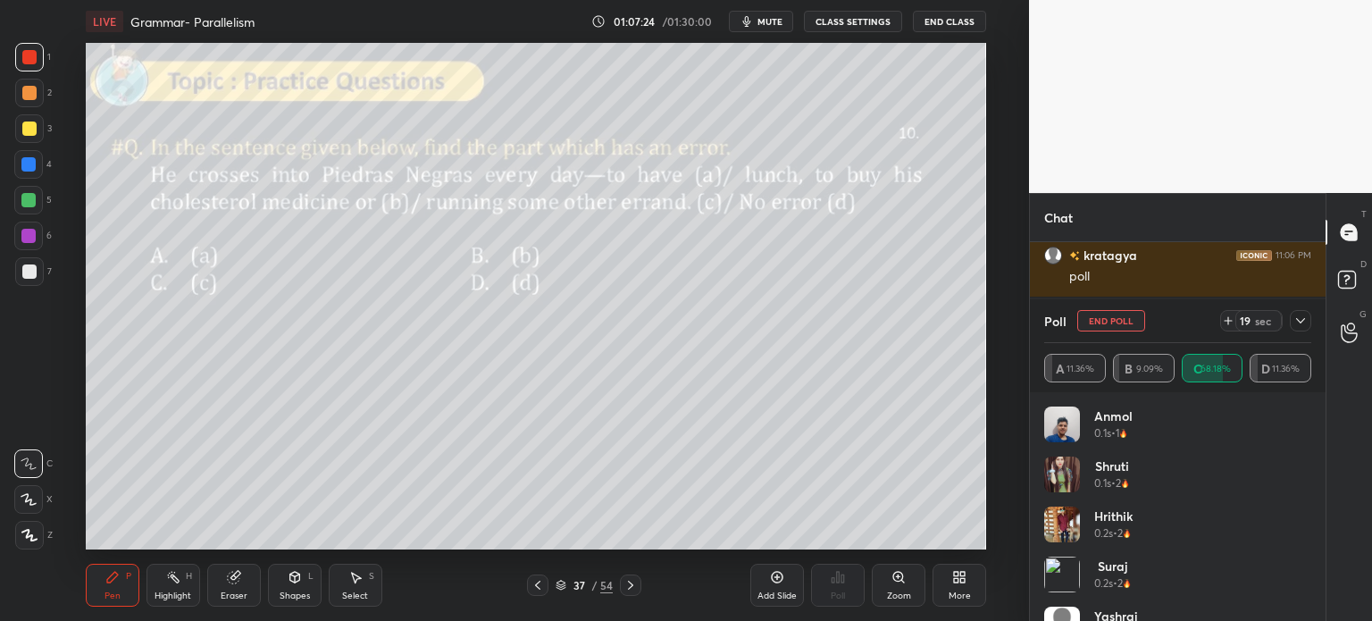
scroll to position [2468, 0]
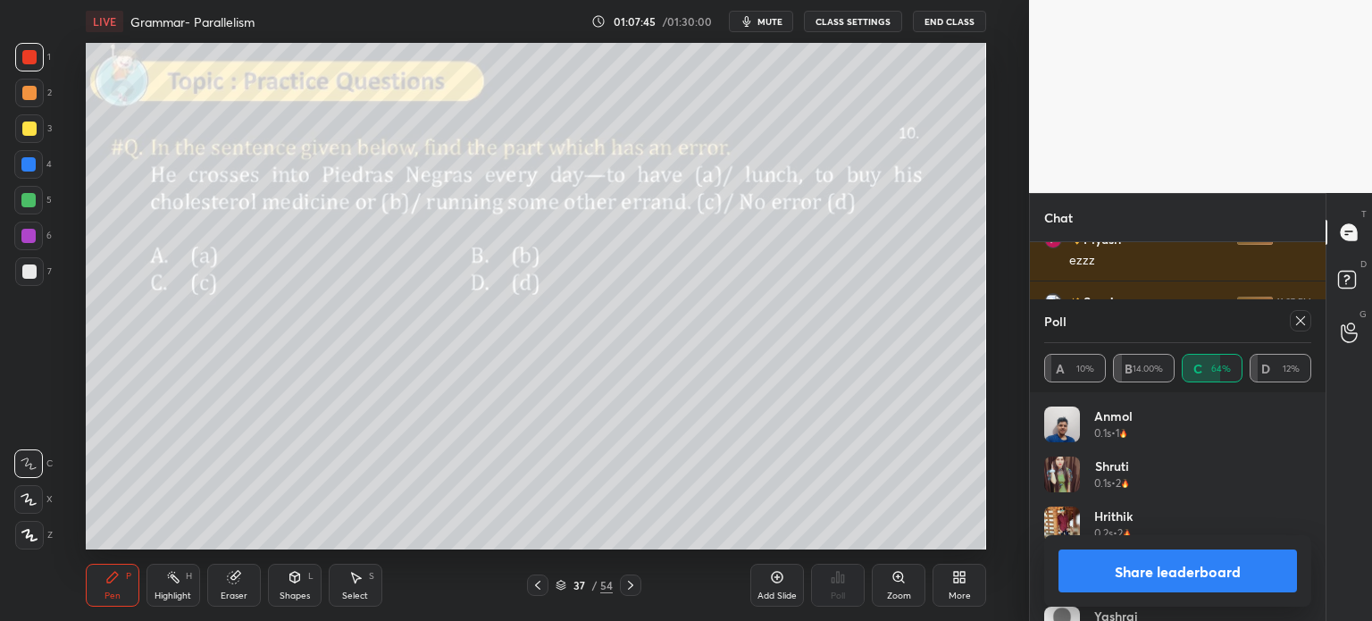
click at [1137, 568] on button "Share leaderboard" at bounding box center [1177, 570] width 238 height 43
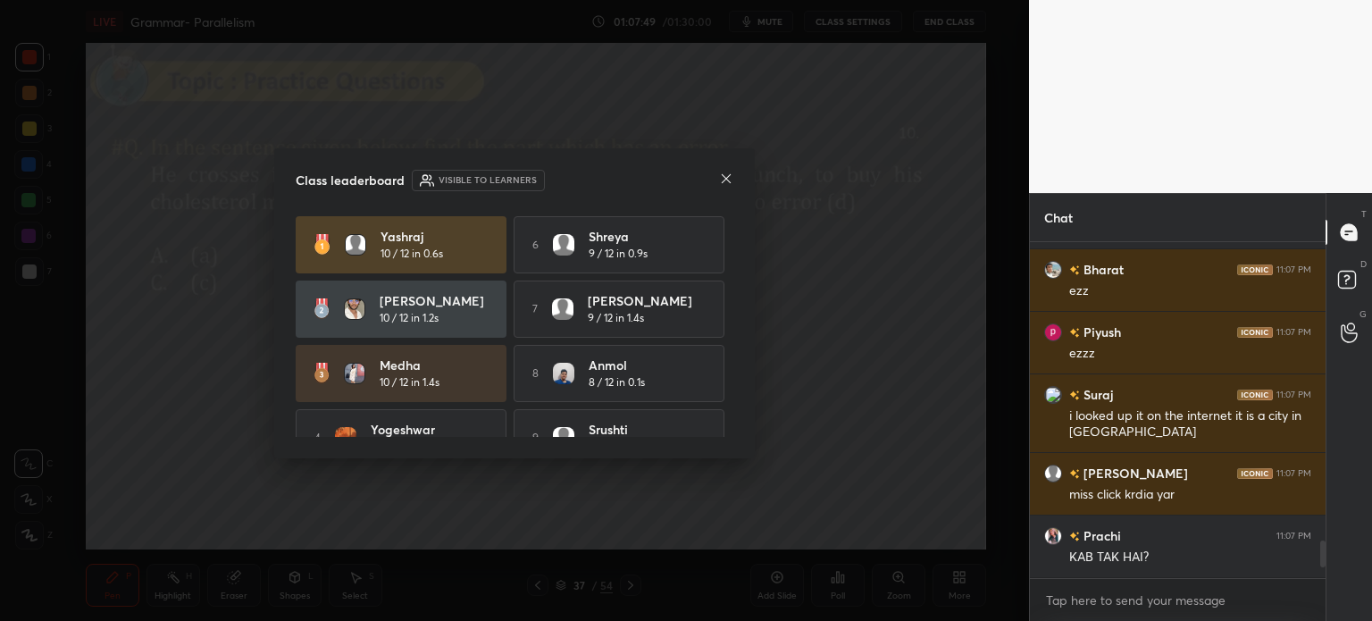
click at [720, 175] on icon at bounding box center [726, 178] width 14 height 14
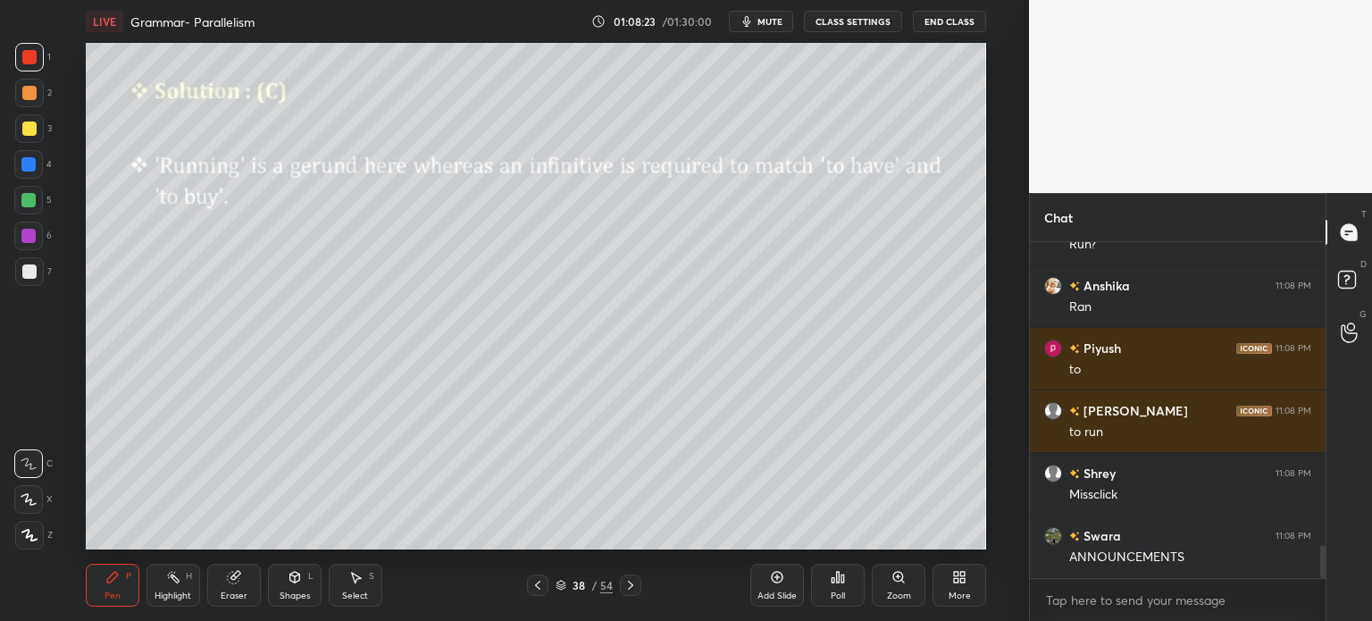
click at [757, 586] on div "Add Slide" at bounding box center [777, 584] width 54 height 43
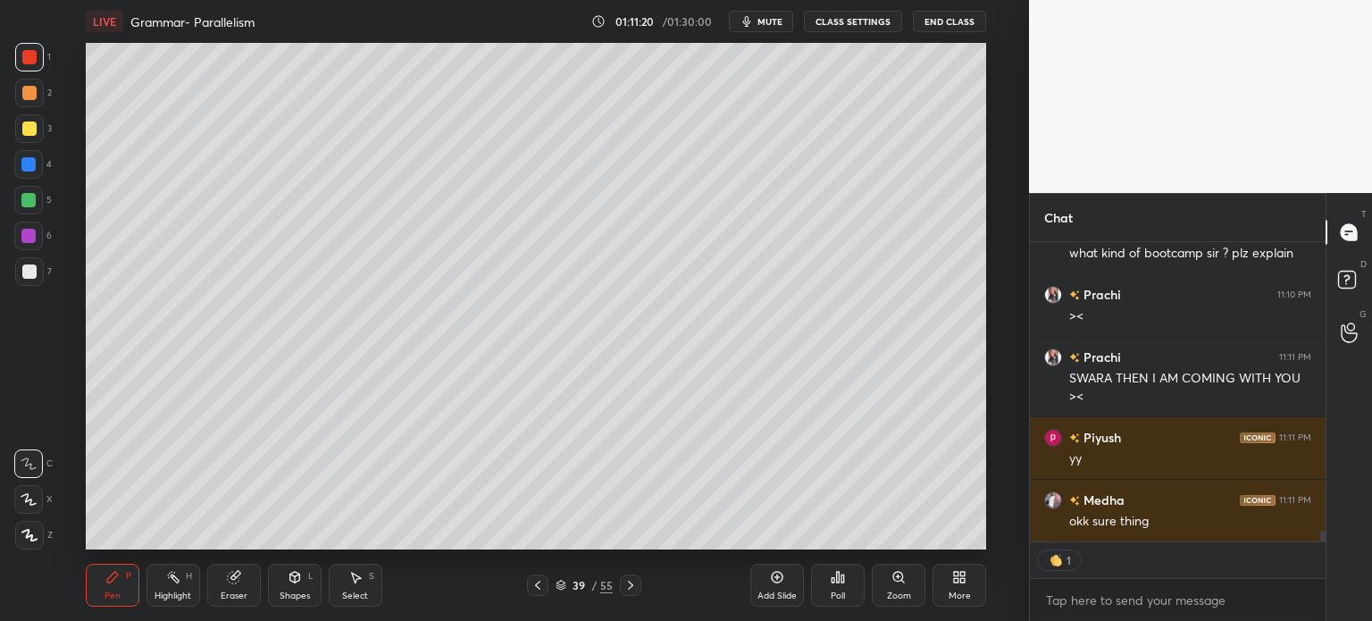
scroll to position [8061, 0]
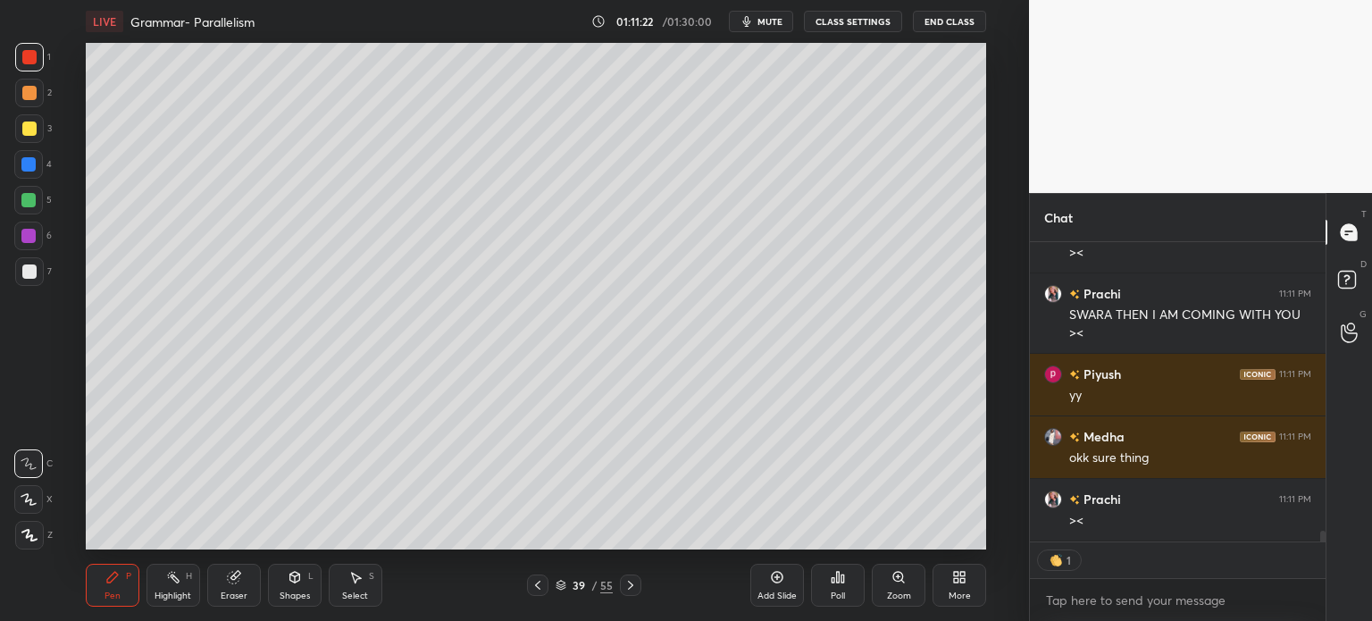
type textarea "x"
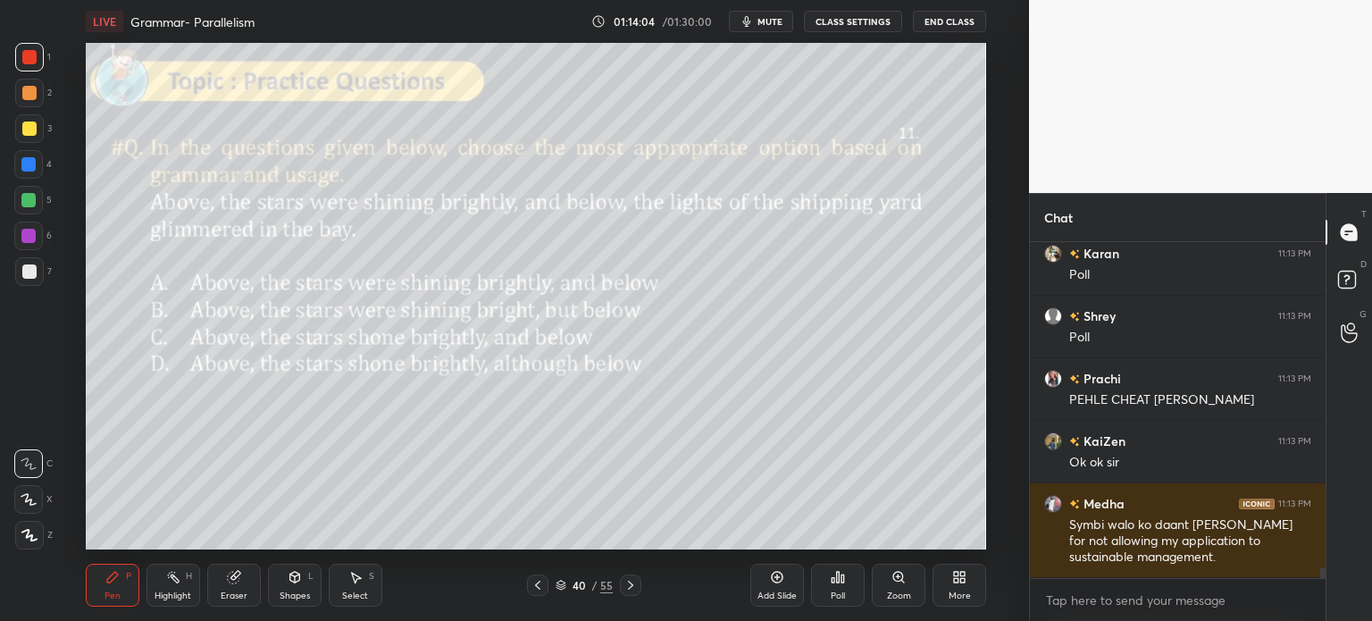
scroll to position [9839, 0]
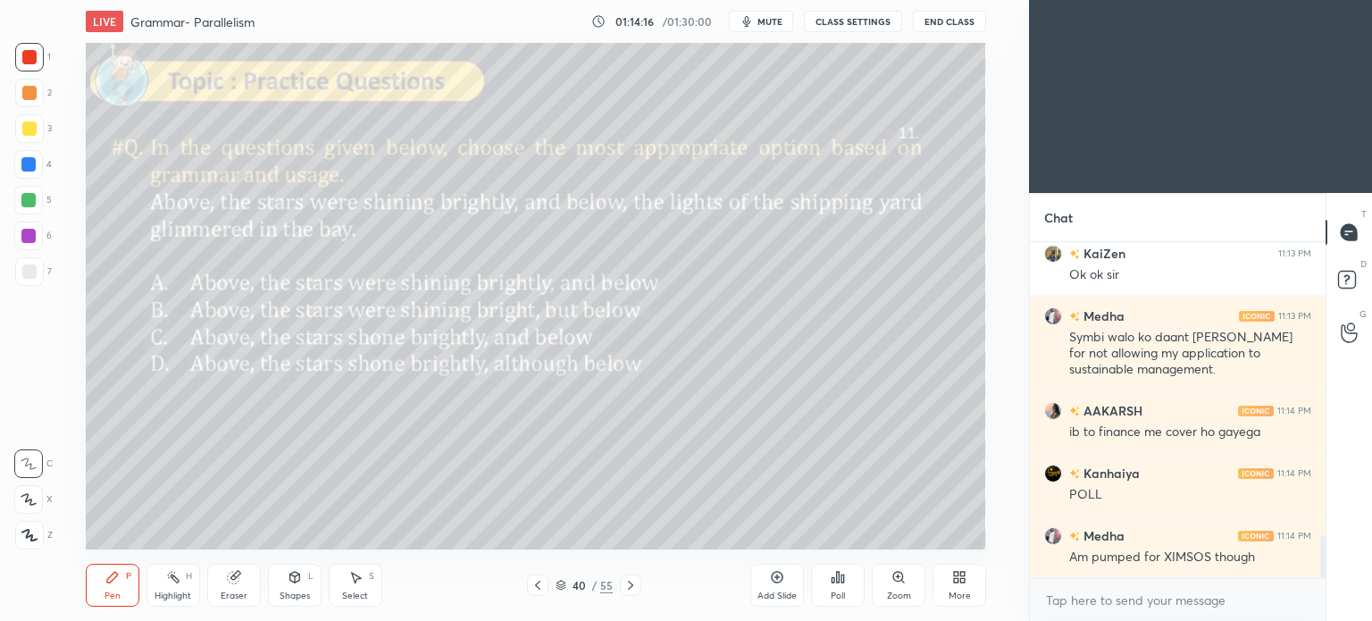
scroll to position [2316, 0]
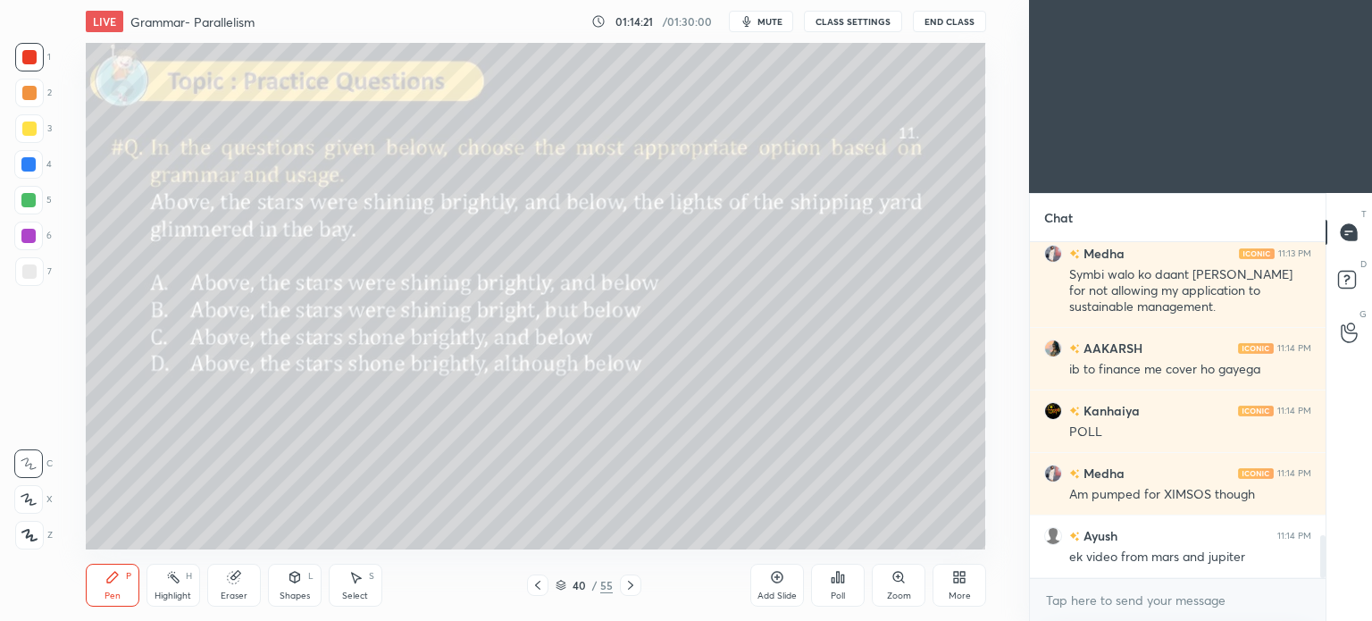
click at [961, 581] on icon at bounding box center [963, 580] width 4 height 4
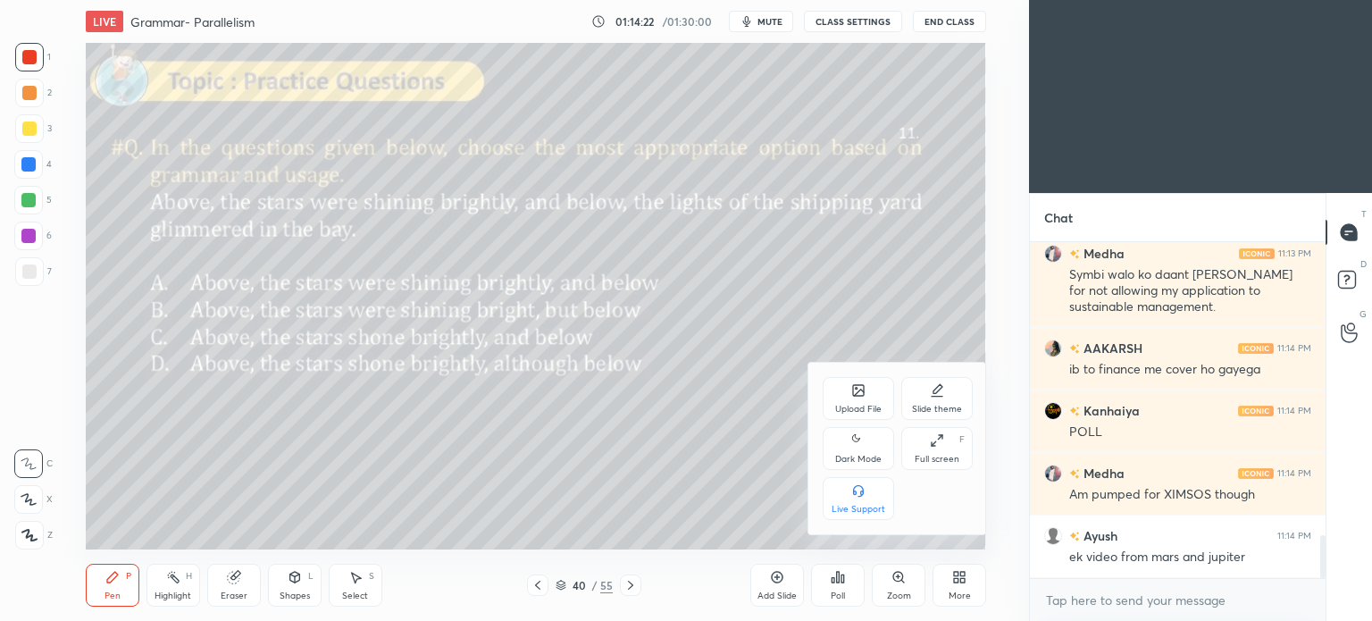
click at [847, 450] on div "Dark Mode" at bounding box center [857, 448] width 71 height 43
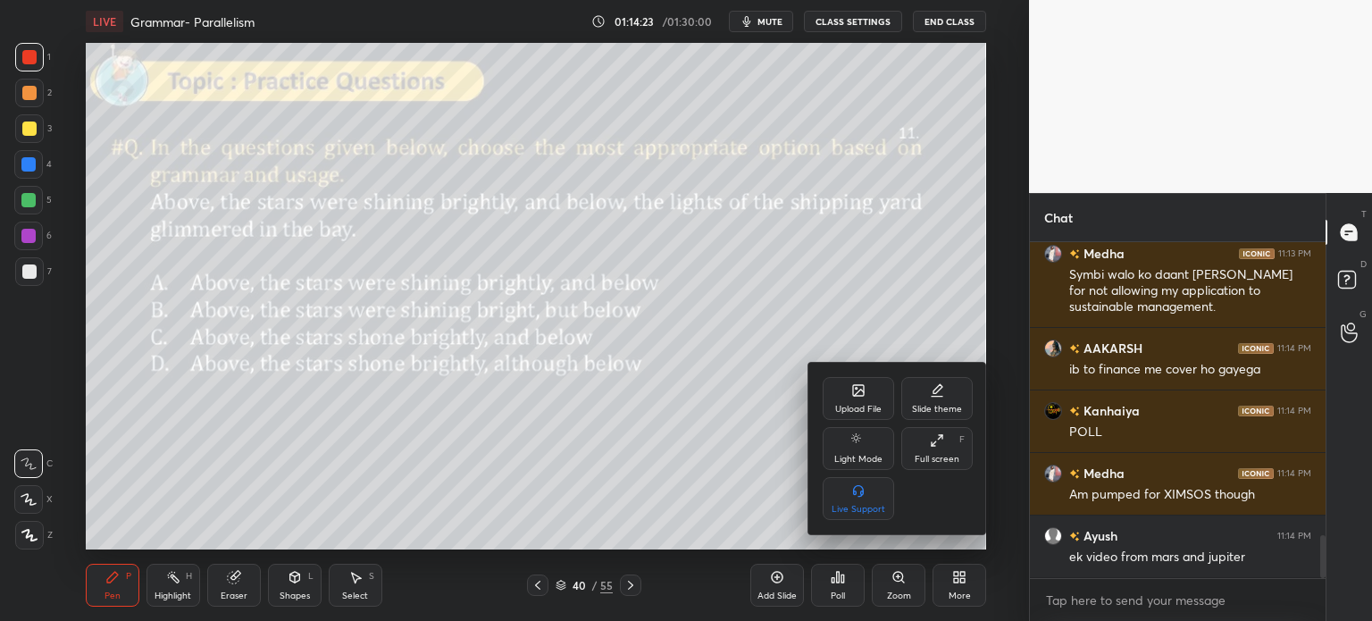
click at [966, 581] on div at bounding box center [686, 310] width 1372 height 621
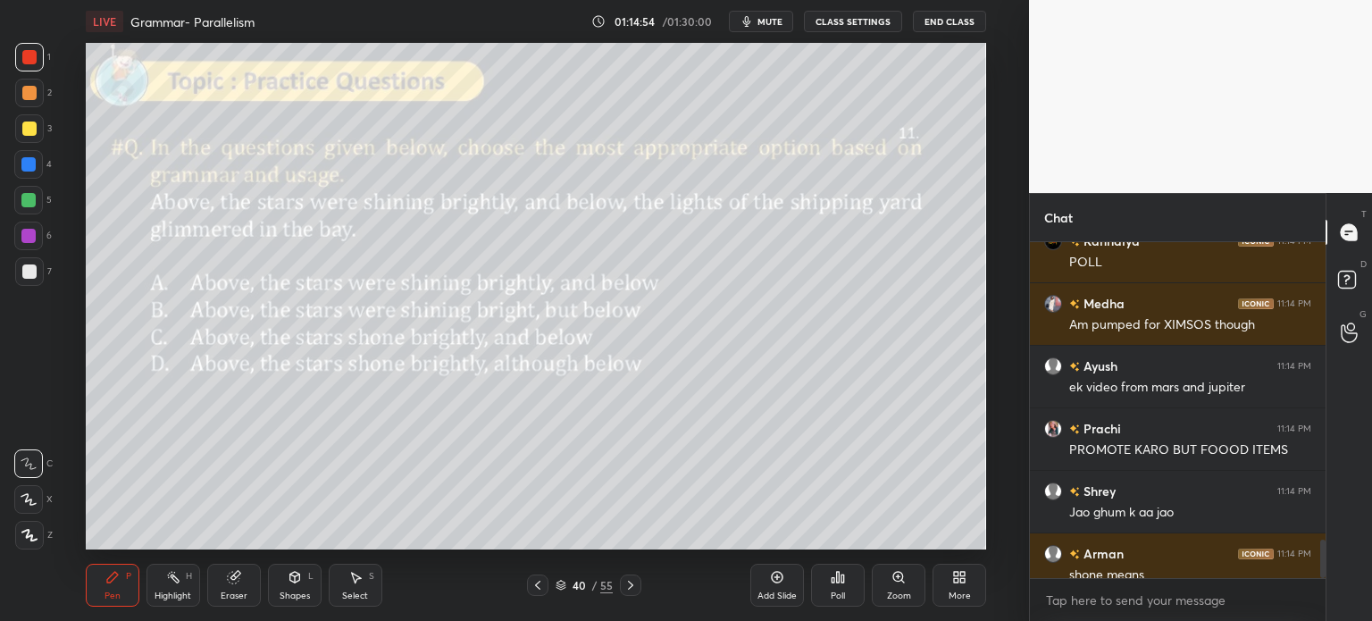
scroll to position [2584, 0]
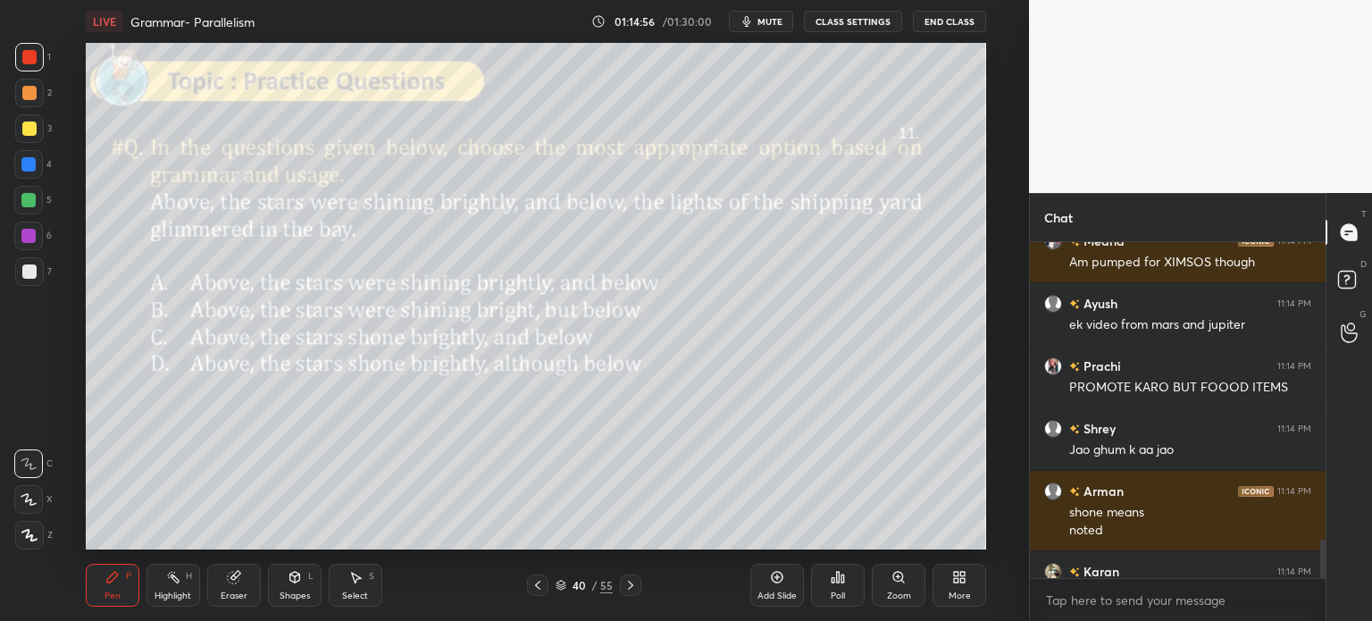
click at [238, 599] on div "Eraser" at bounding box center [234, 595] width 27 height 9
click at [31, 541] on span "Erase all" at bounding box center [28, 535] width 27 height 13
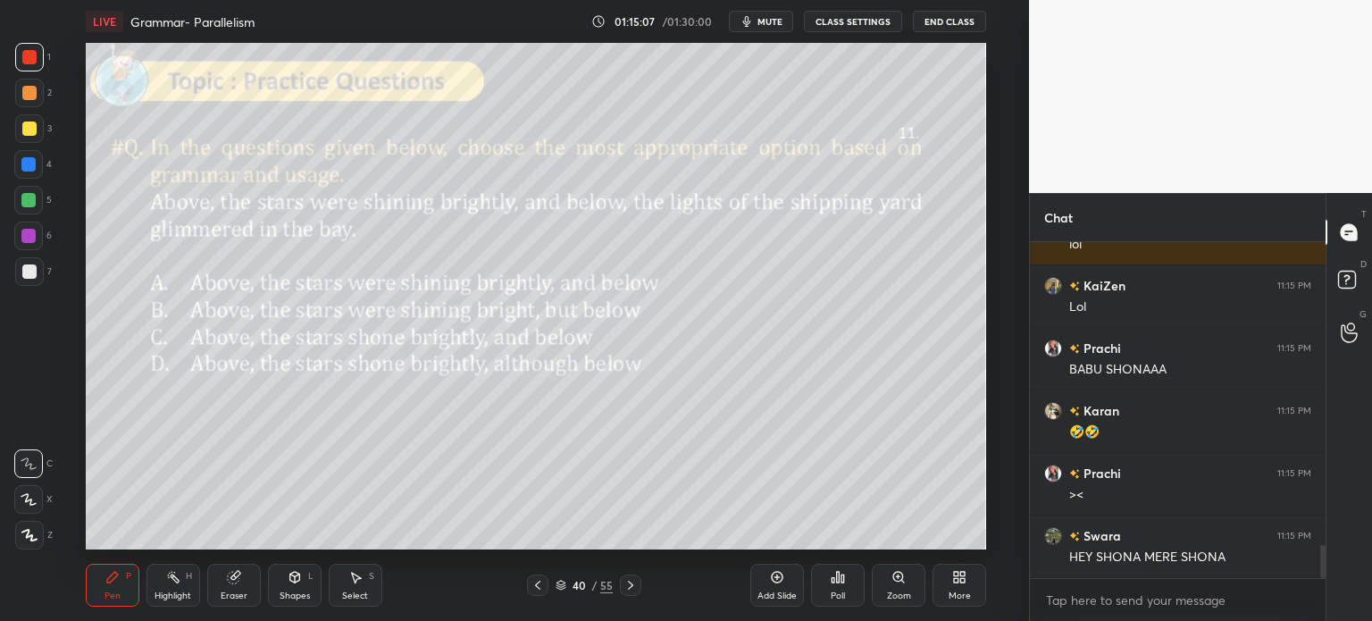
scroll to position [3057, 0]
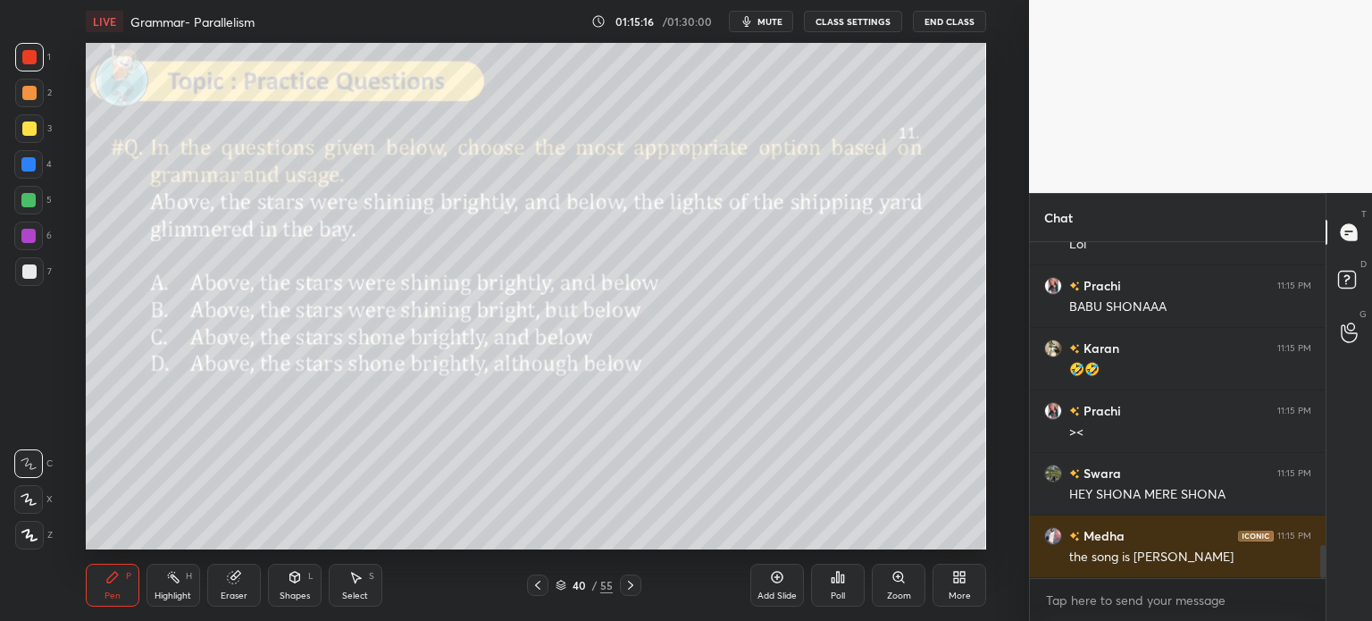
click at [838, 591] on div "Poll" at bounding box center [837, 595] width 14 height 9
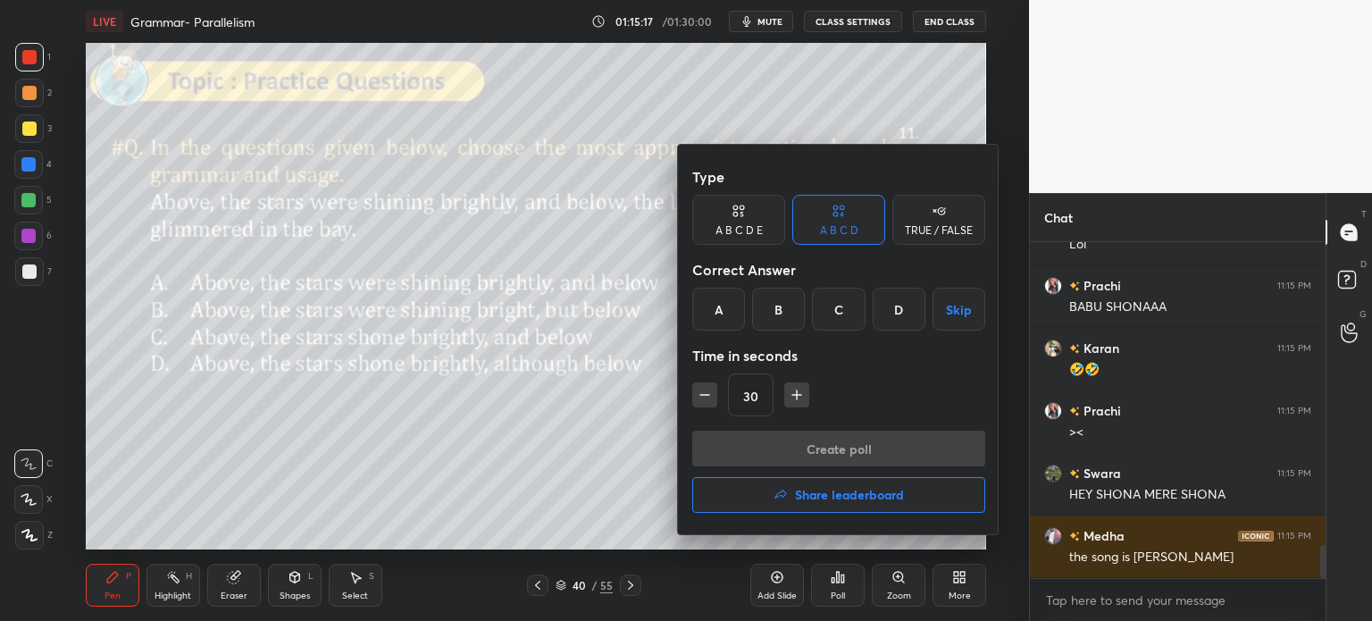
click at [836, 322] on div "C" at bounding box center [838, 309] width 53 height 43
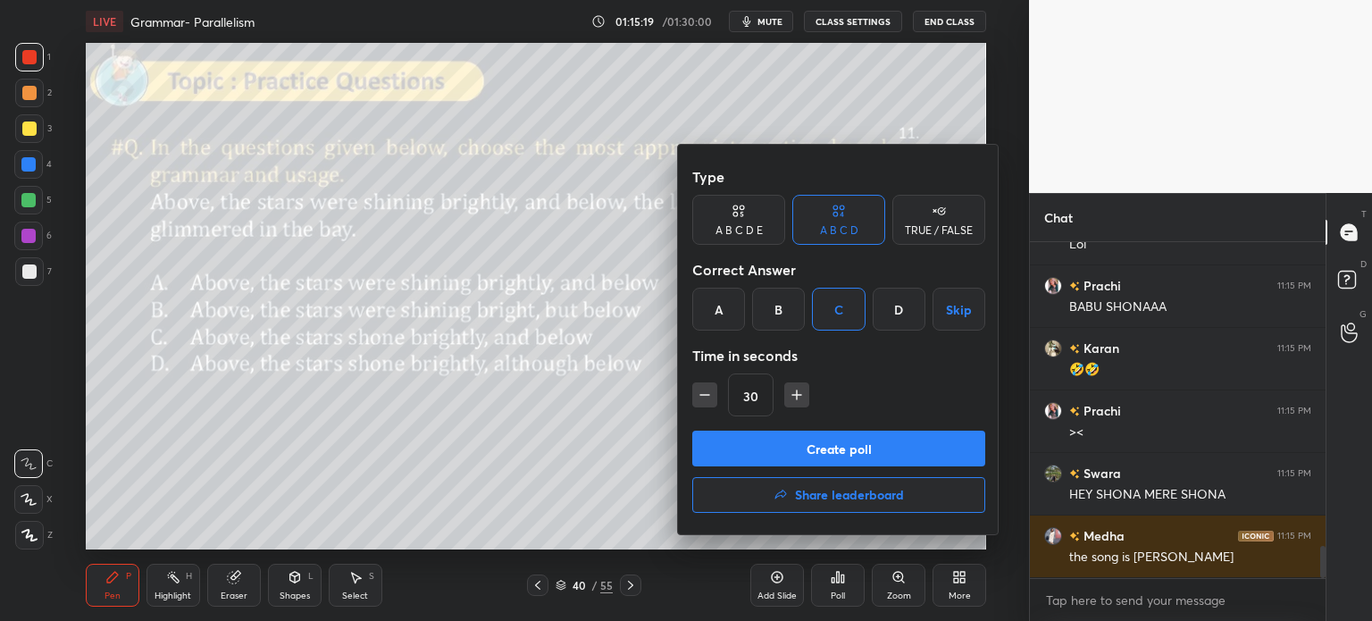
scroll to position [3120, 0]
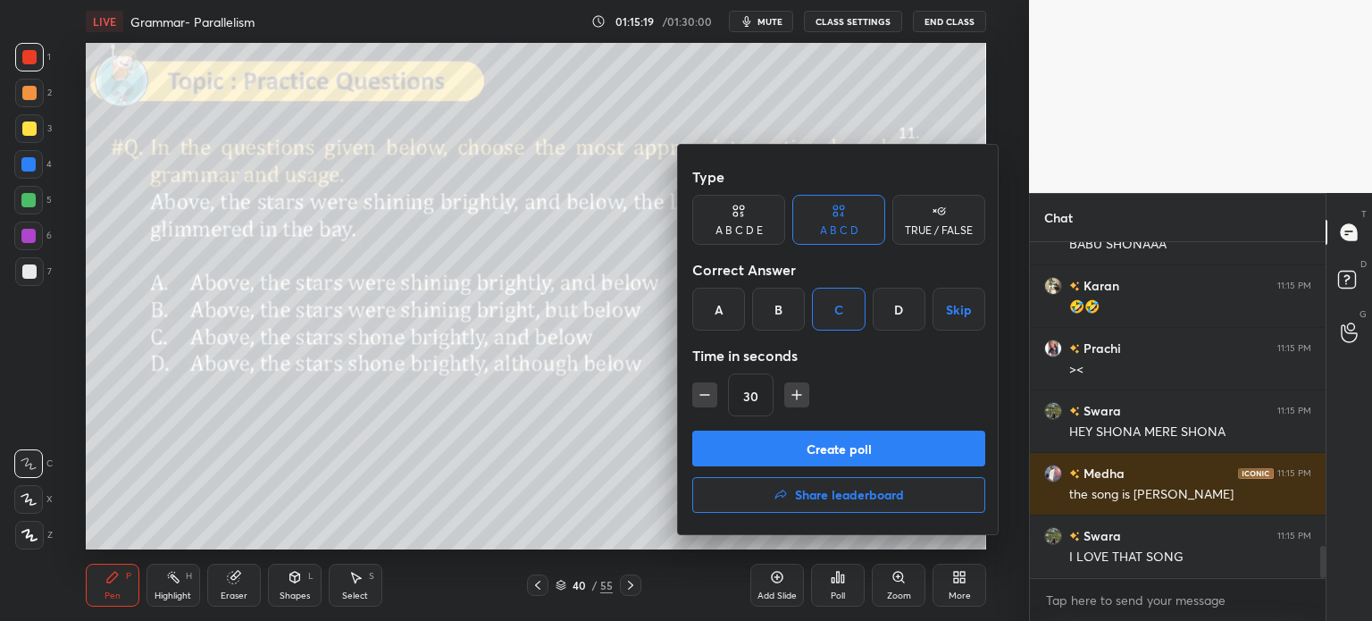
click at [898, 449] on button "Create poll" at bounding box center [838, 448] width 293 height 36
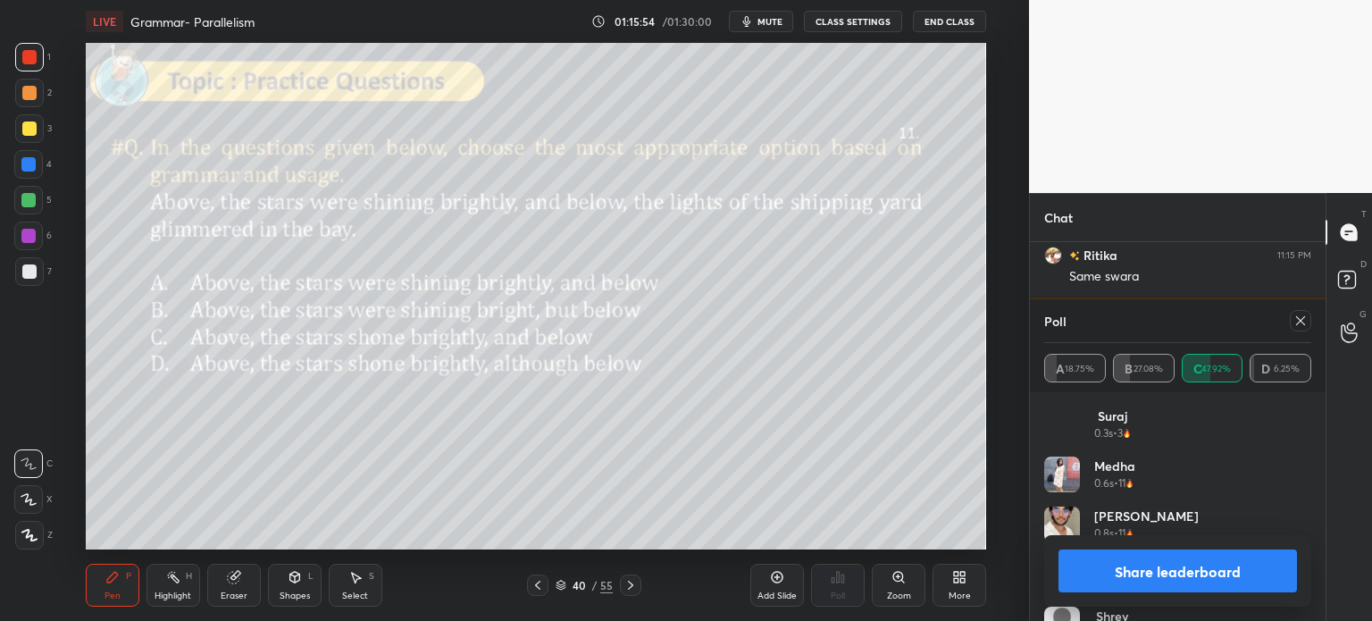
scroll to position [3713, 0]
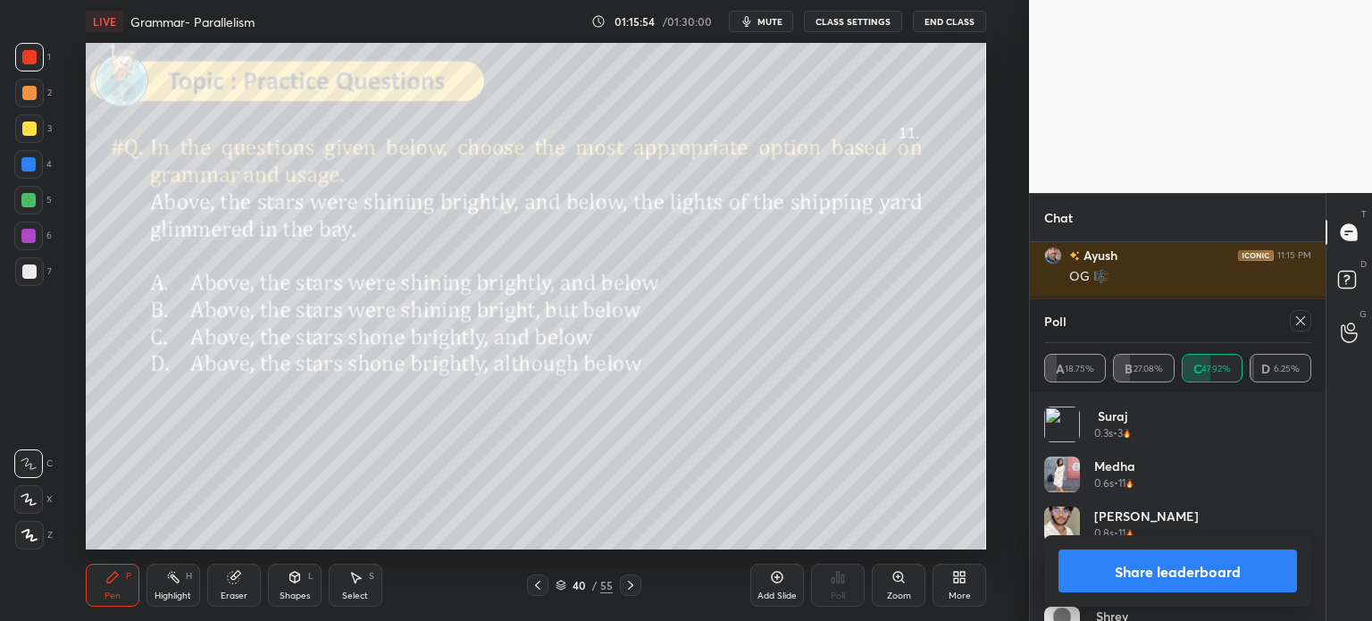
click at [1112, 568] on button "Share leaderboard" at bounding box center [1177, 570] width 238 height 43
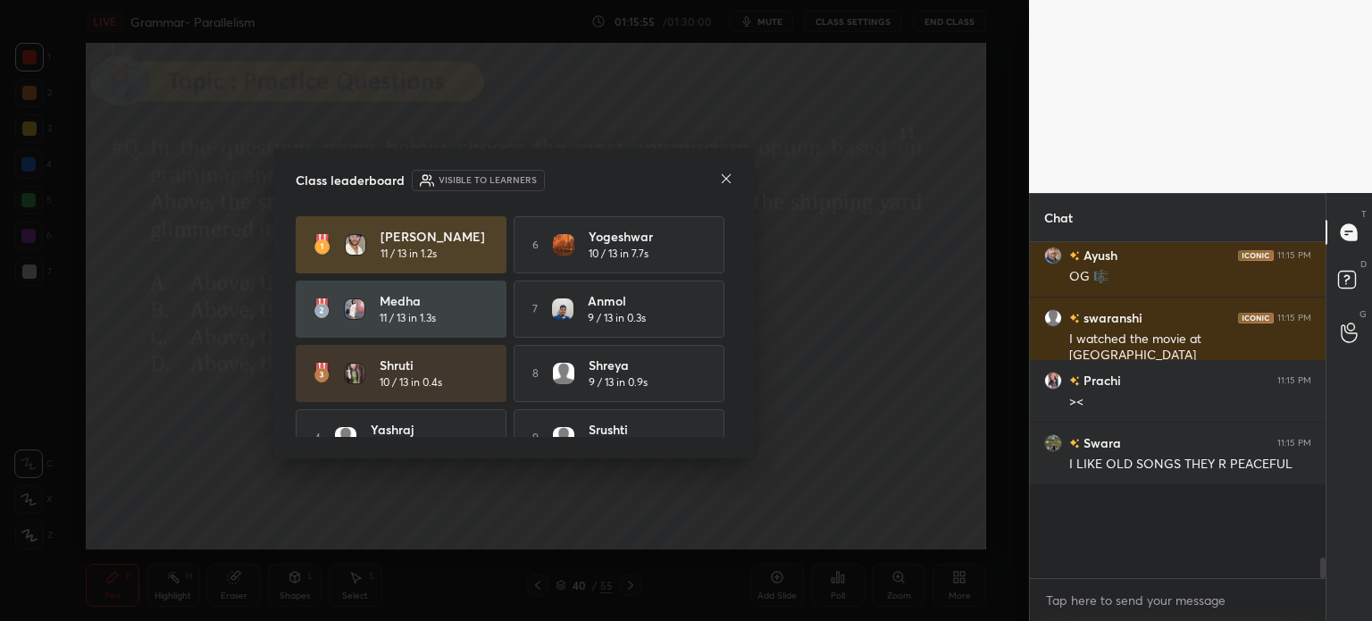
scroll to position [314, 290]
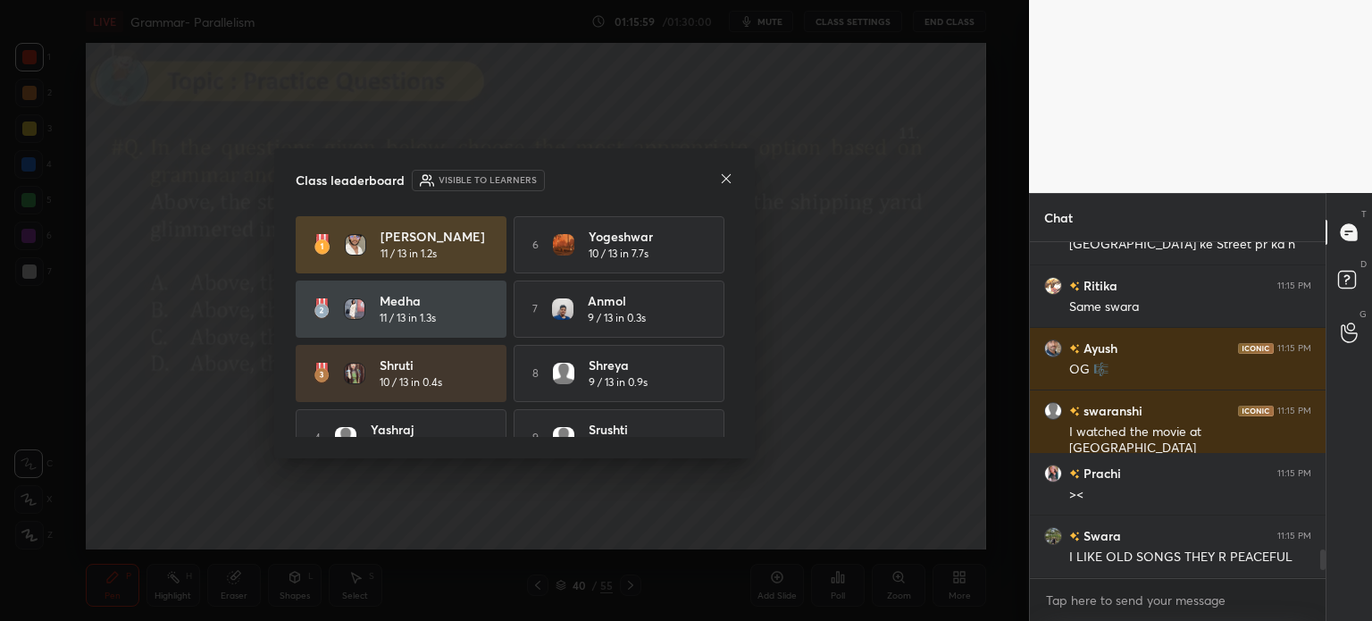
click at [719, 179] on icon at bounding box center [726, 178] width 14 height 14
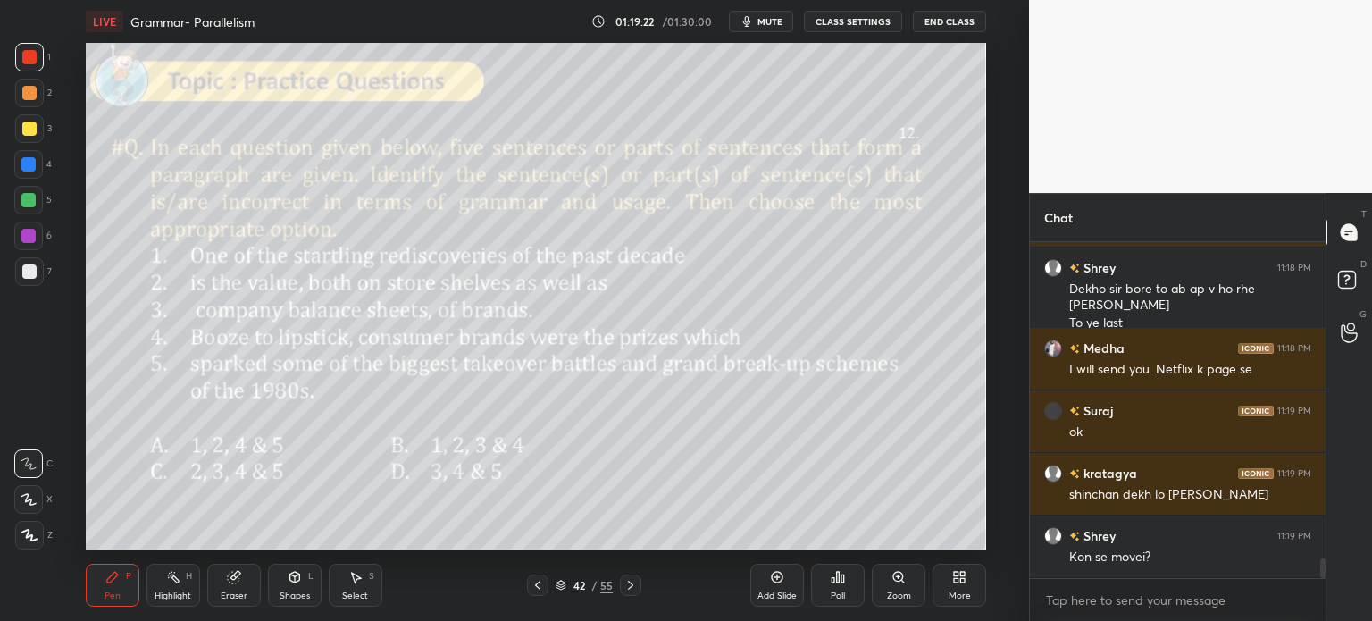
scroll to position [5581, 0]
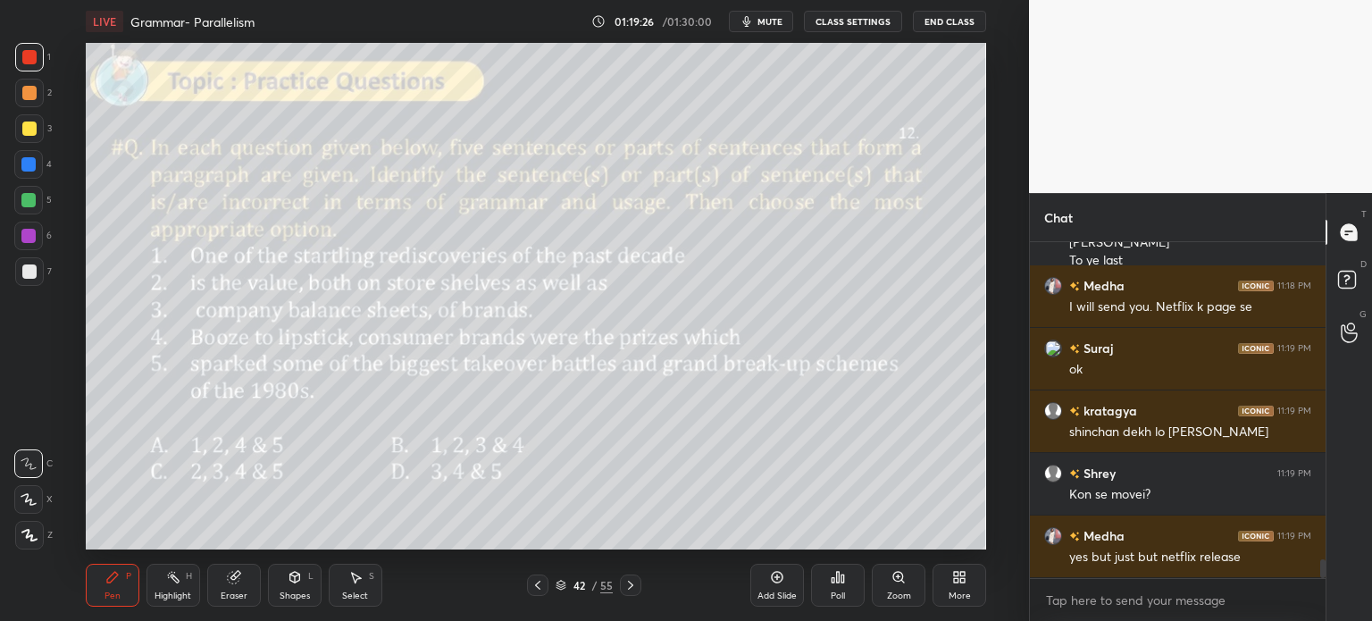
click at [226, 585] on div "Eraser" at bounding box center [234, 584] width 54 height 43
click at [29, 535] on span "Erase all" at bounding box center [28, 535] width 27 height 13
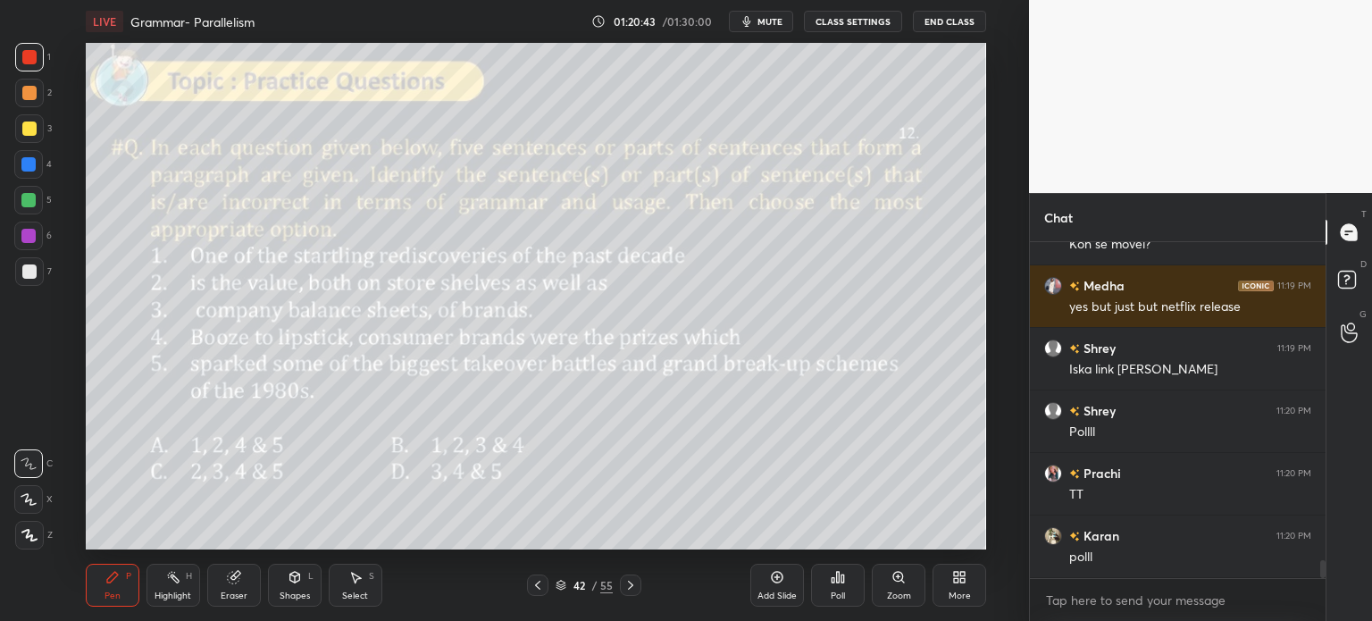
scroll to position [5893, 0]
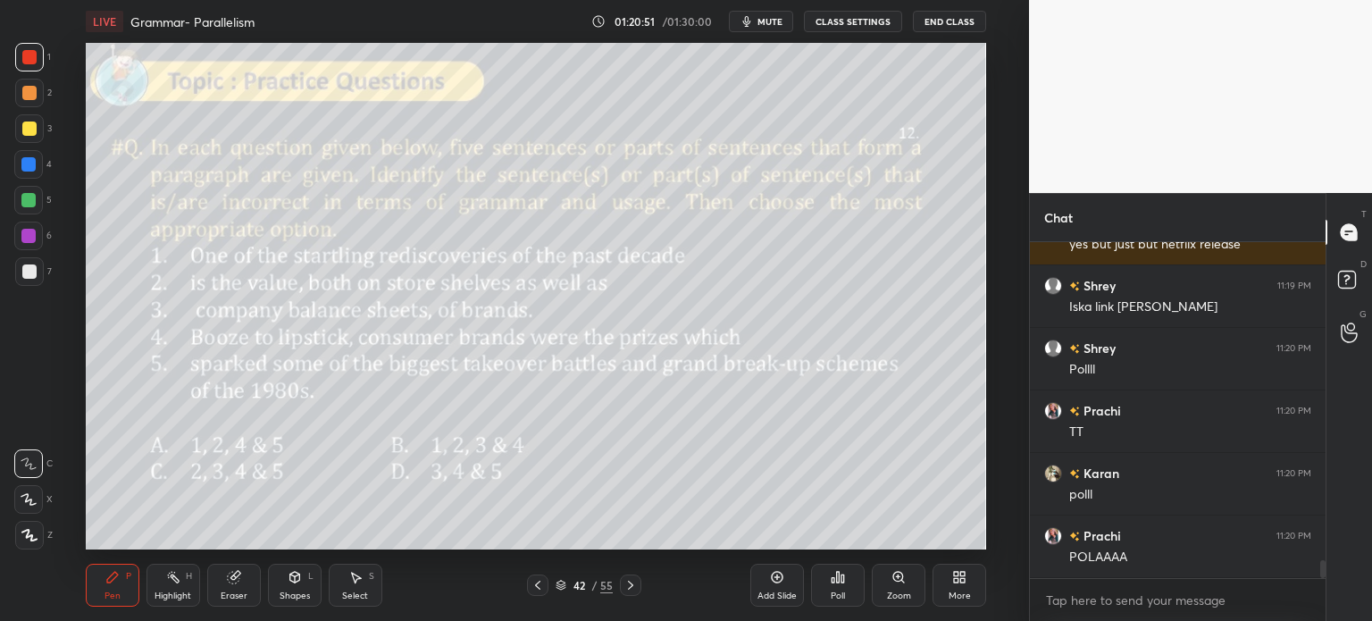
click at [840, 585] on div "Poll" at bounding box center [838, 584] width 54 height 43
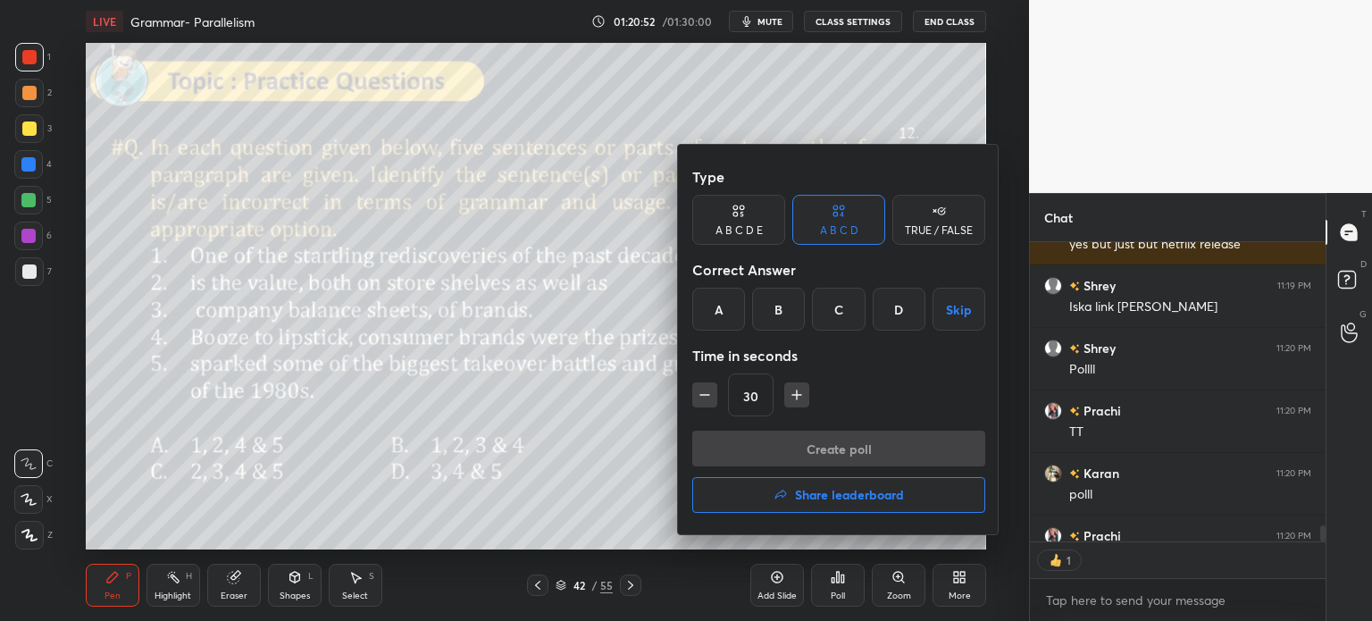
scroll to position [5, 5]
click at [833, 321] on div "C" at bounding box center [838, 309] width 53 height 43
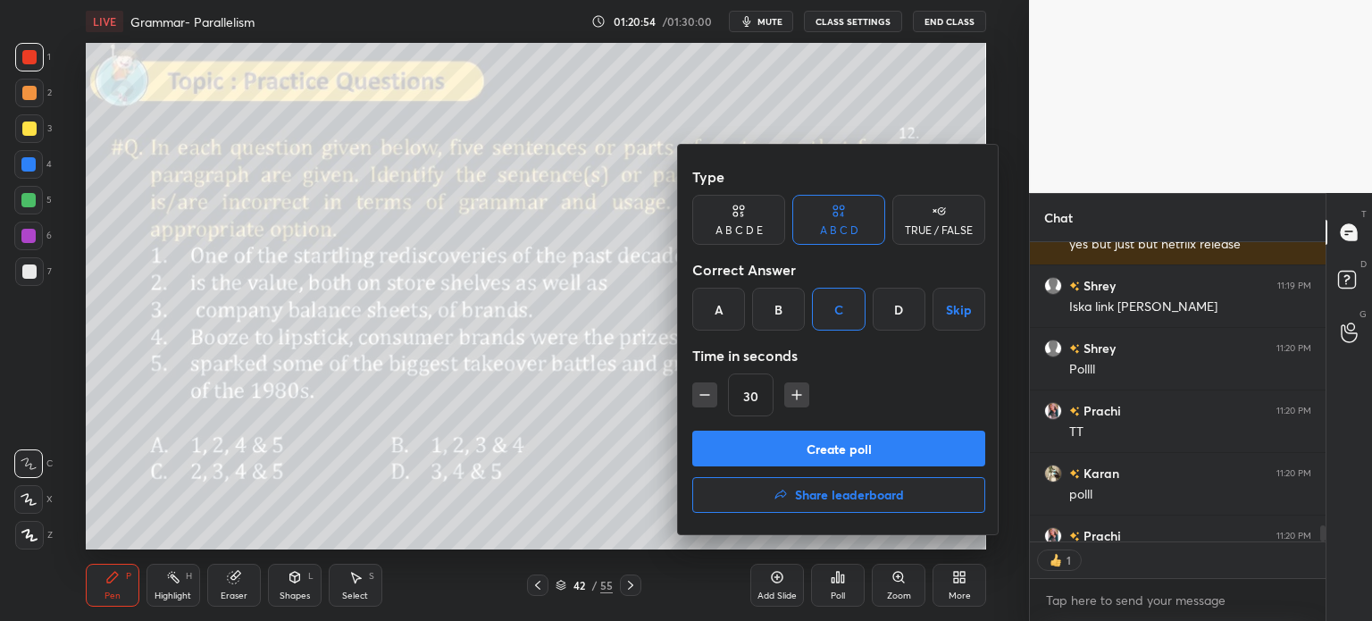
click at [851, 446] on button "Create poll" at bounding box center [838, 448] width 293 height 36
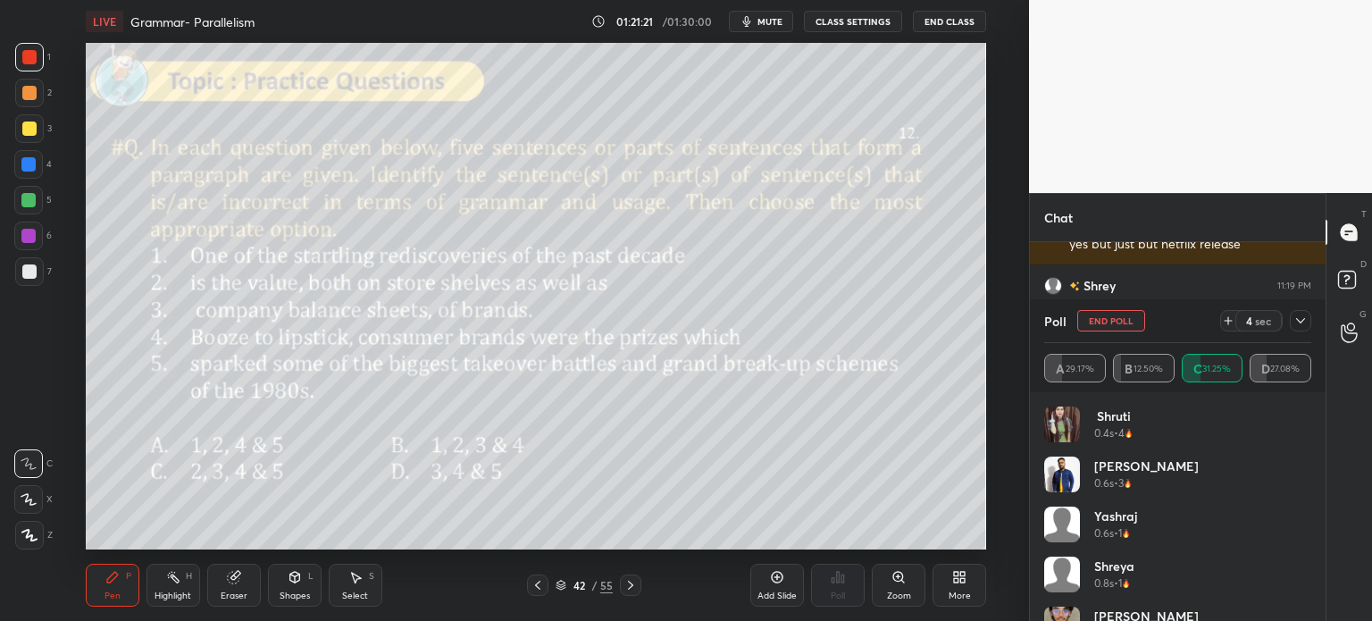
scroll to position [6085, 0]
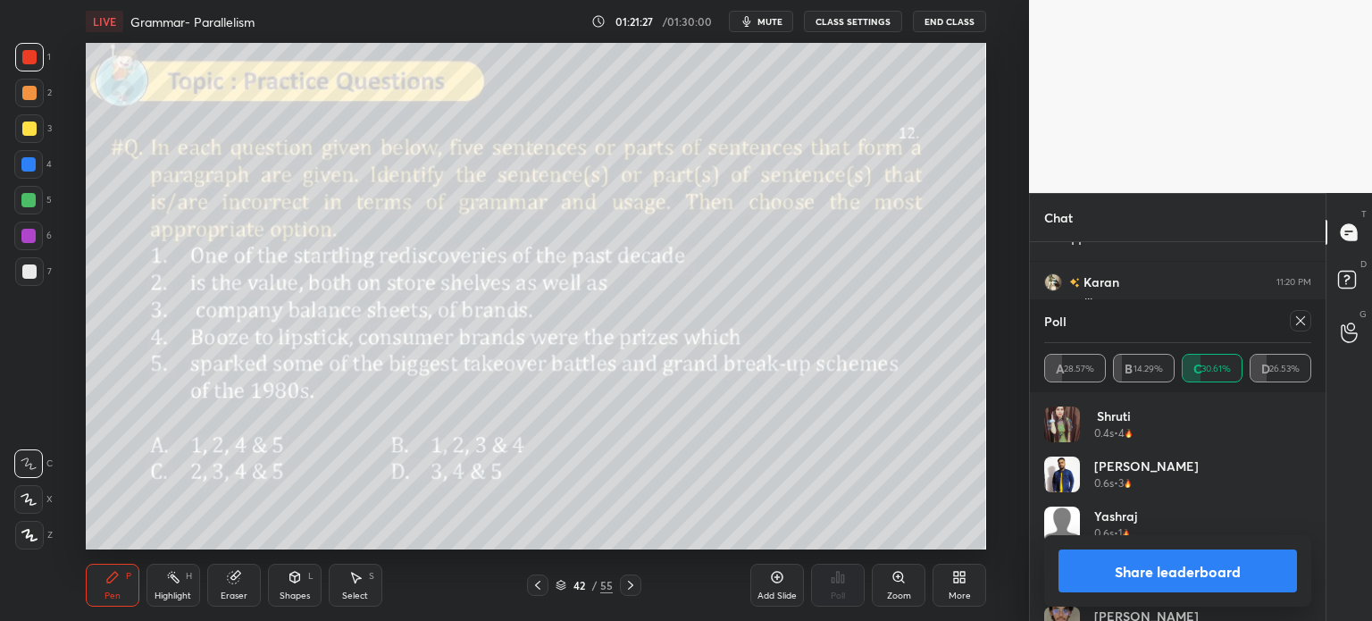
click at [1097, 563] on button "Share leaderboard" at bounding box center [1177, 570] width 238 height 43
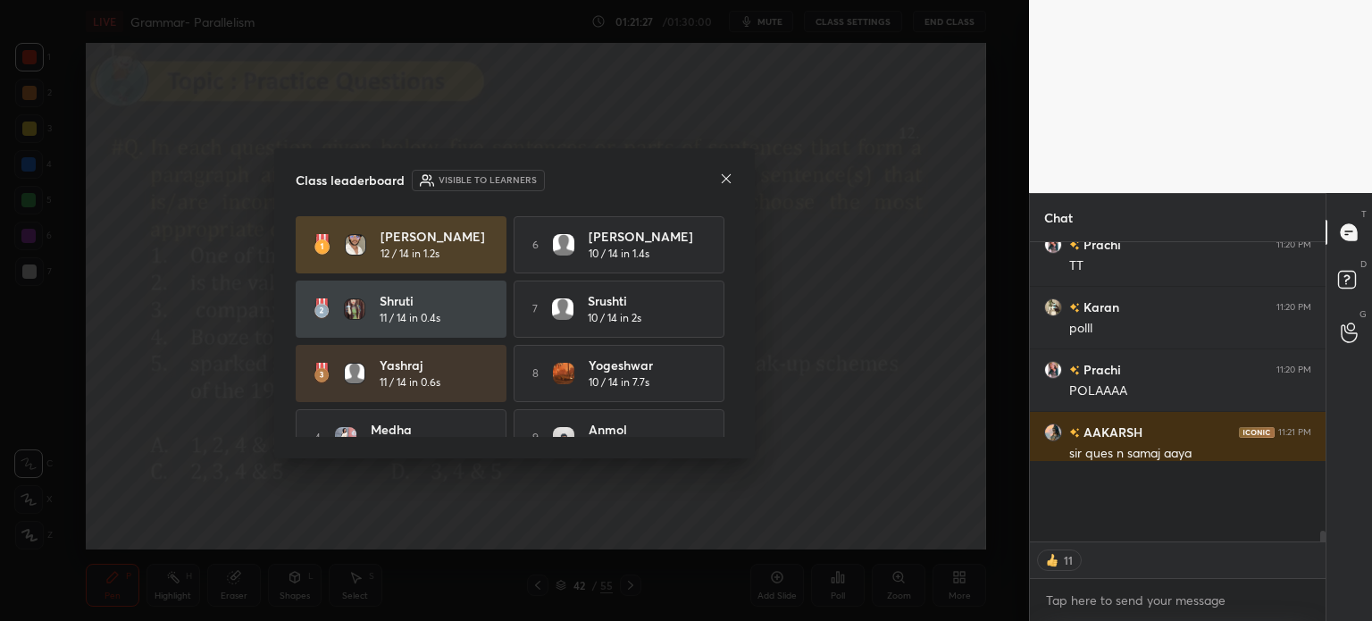
scroll to position [372, 290]
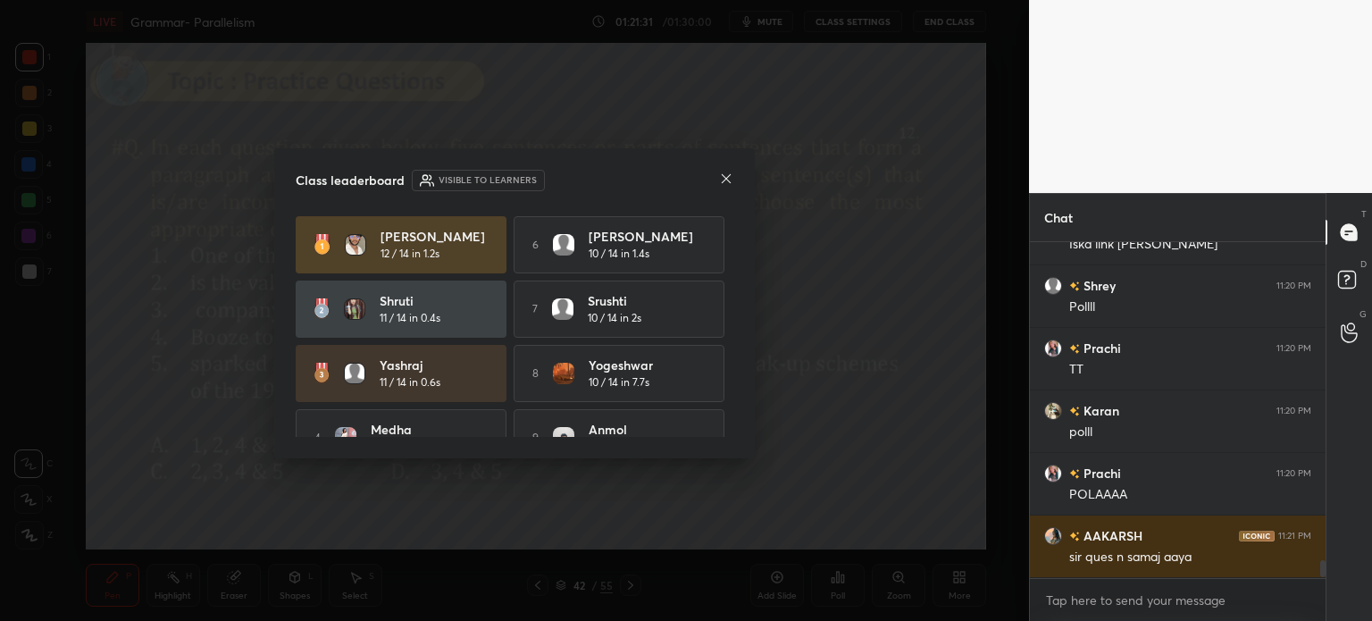
click at [722, 178] on icon at bounding box center [726, 178] width 14 height 14
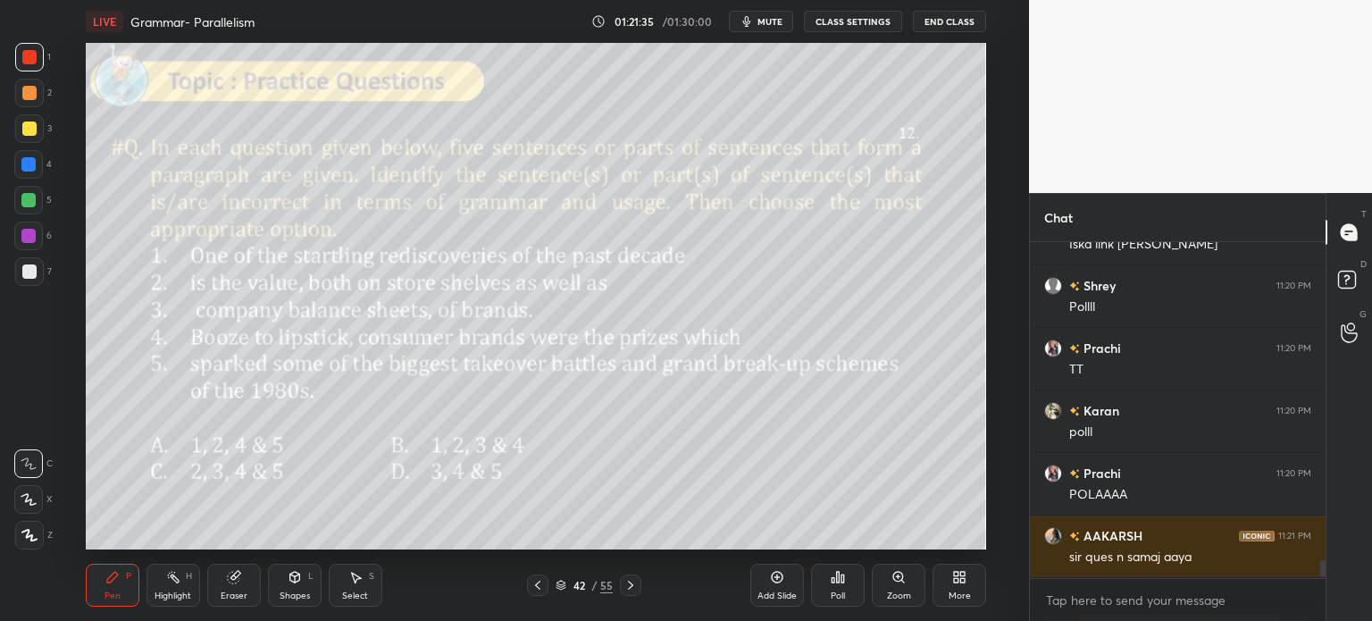
click at [230, 585] on div "Eraser" at bounding box center [234, 584] width 54 height 43
click at [37, 536] on span "Erase all" at bounding box center [28, 535] width 27 height 13
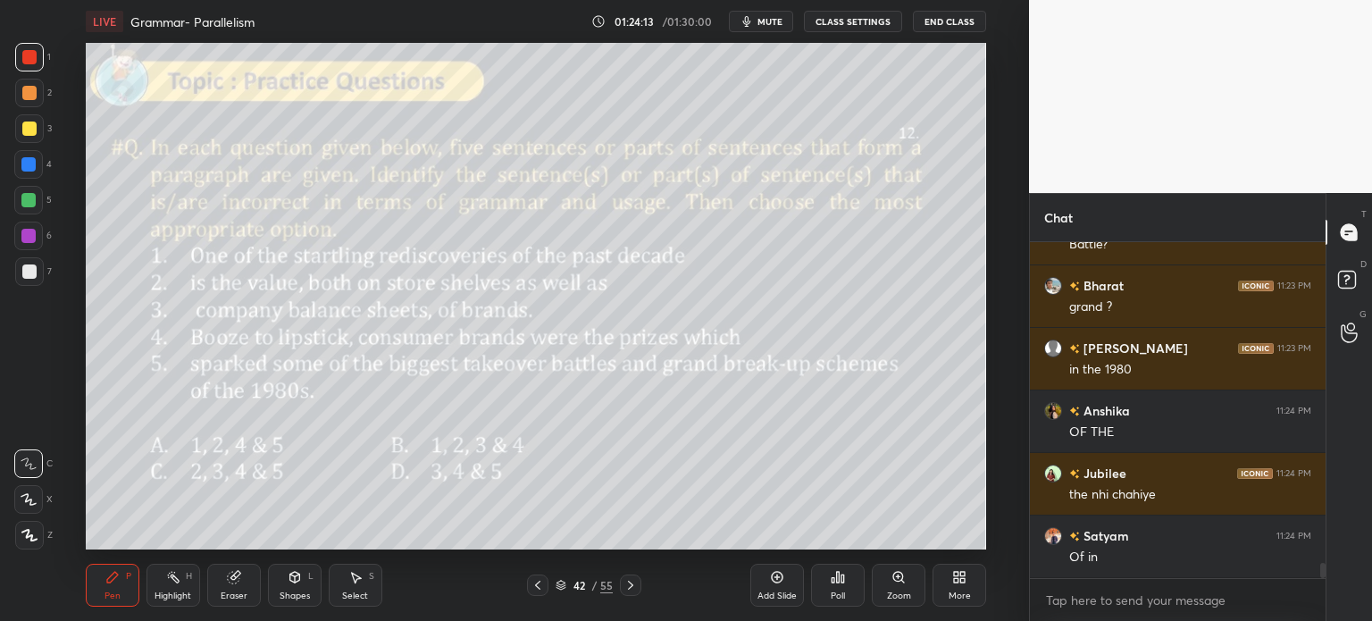
scroll to position [7176, 0]
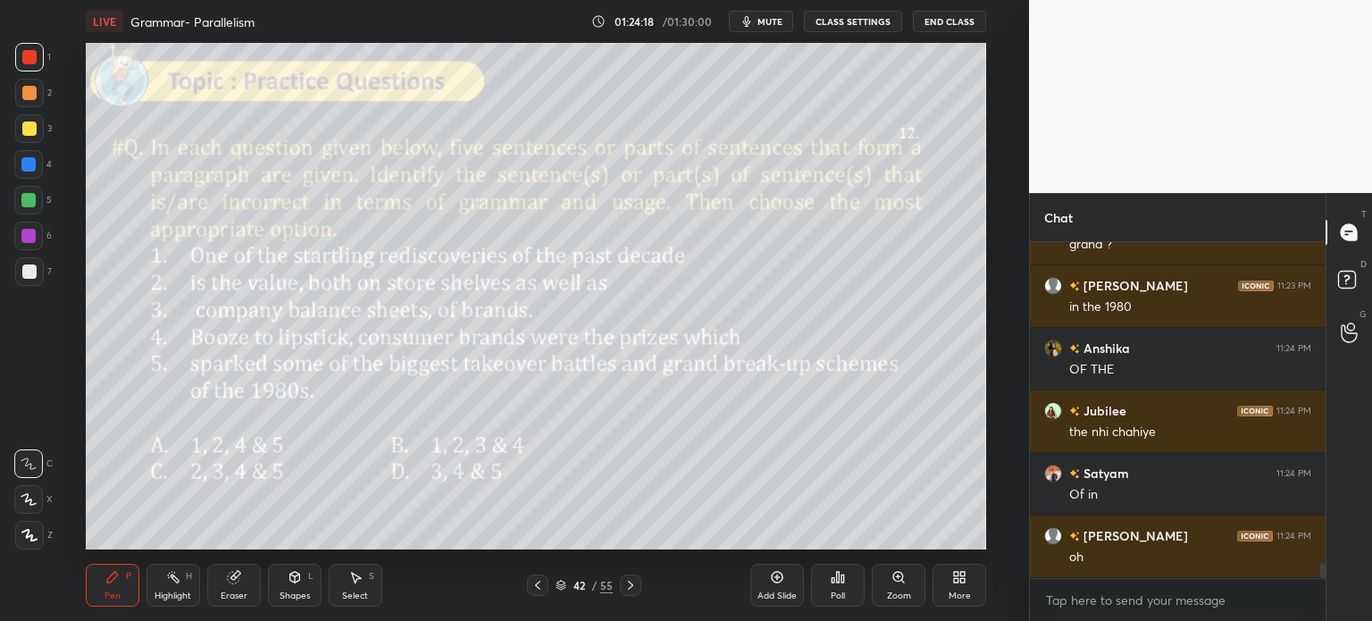
click at [235, 583] on icon at bounding box center [233, 577] width 12 height 12
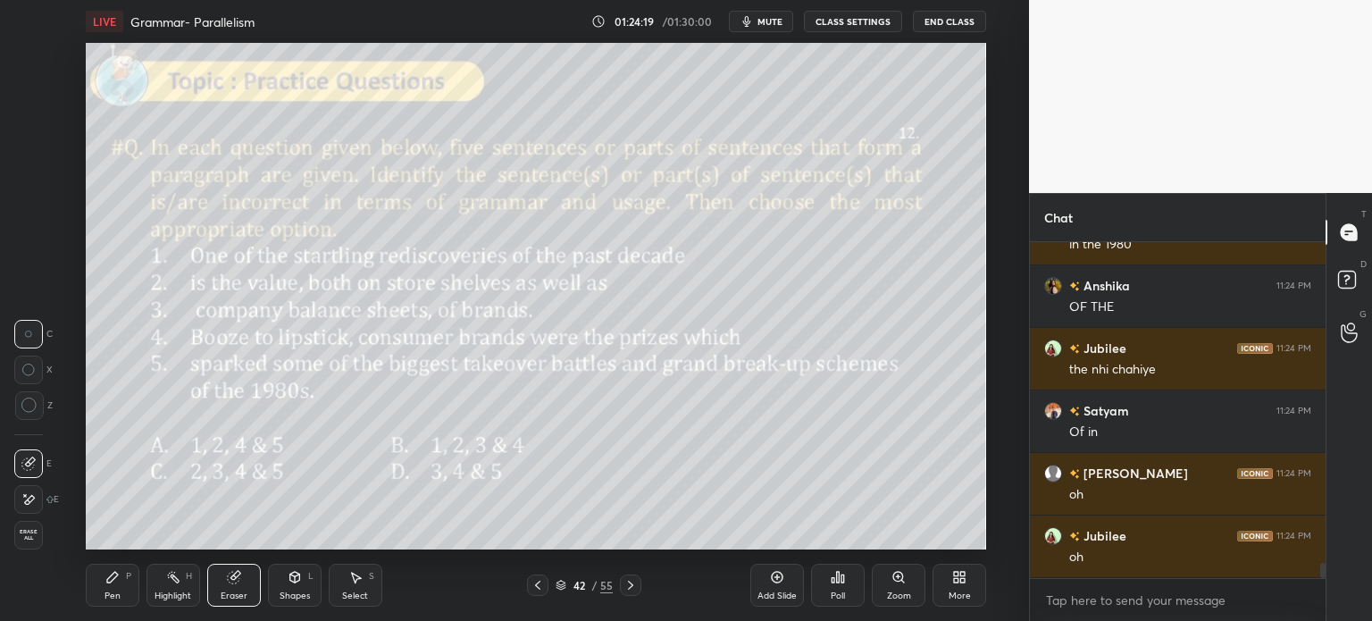
click at [28, 536] on span "Erase all" at bounding box center [28, 535] width 27 height 13
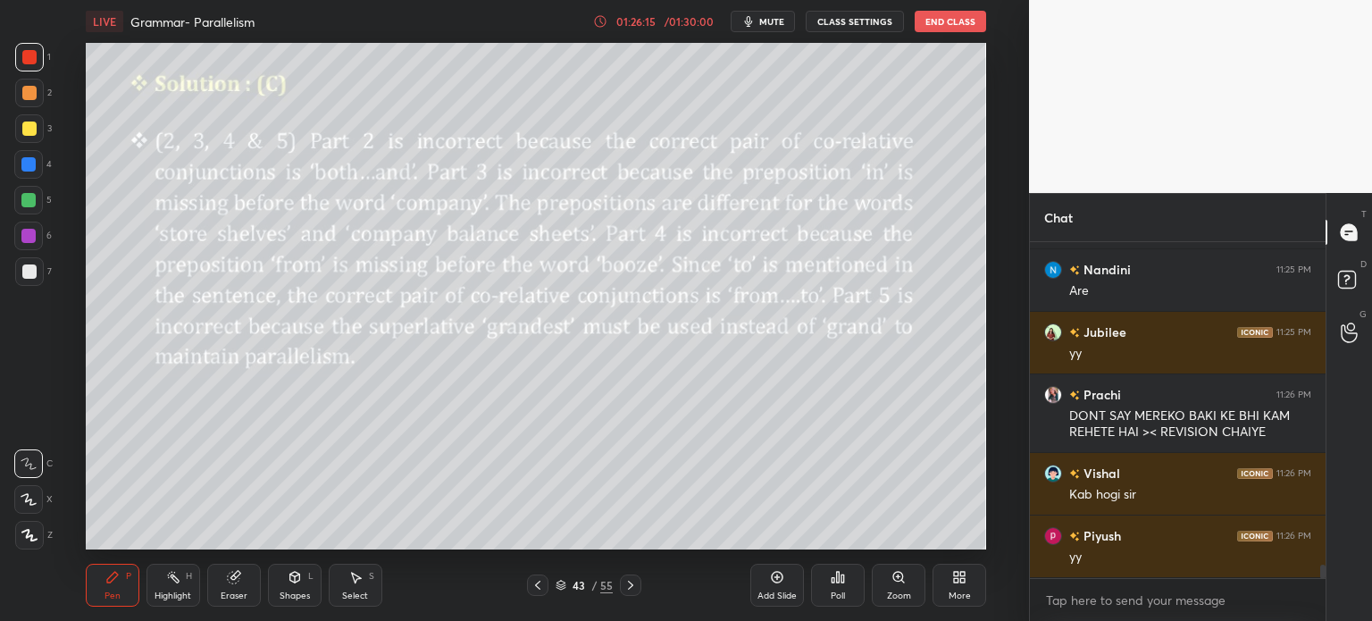
scroll to position [8162, 0]
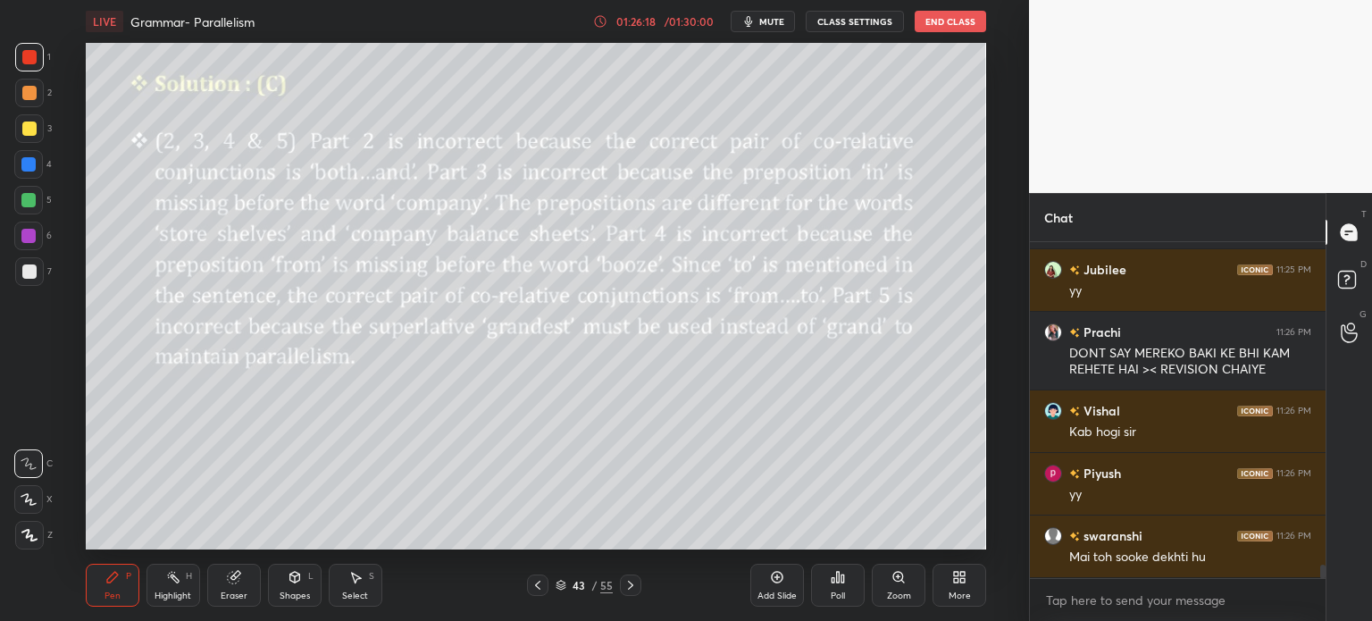
click at [592, 583] on div "/" at bounding box center [593, 585] width 5 height 11
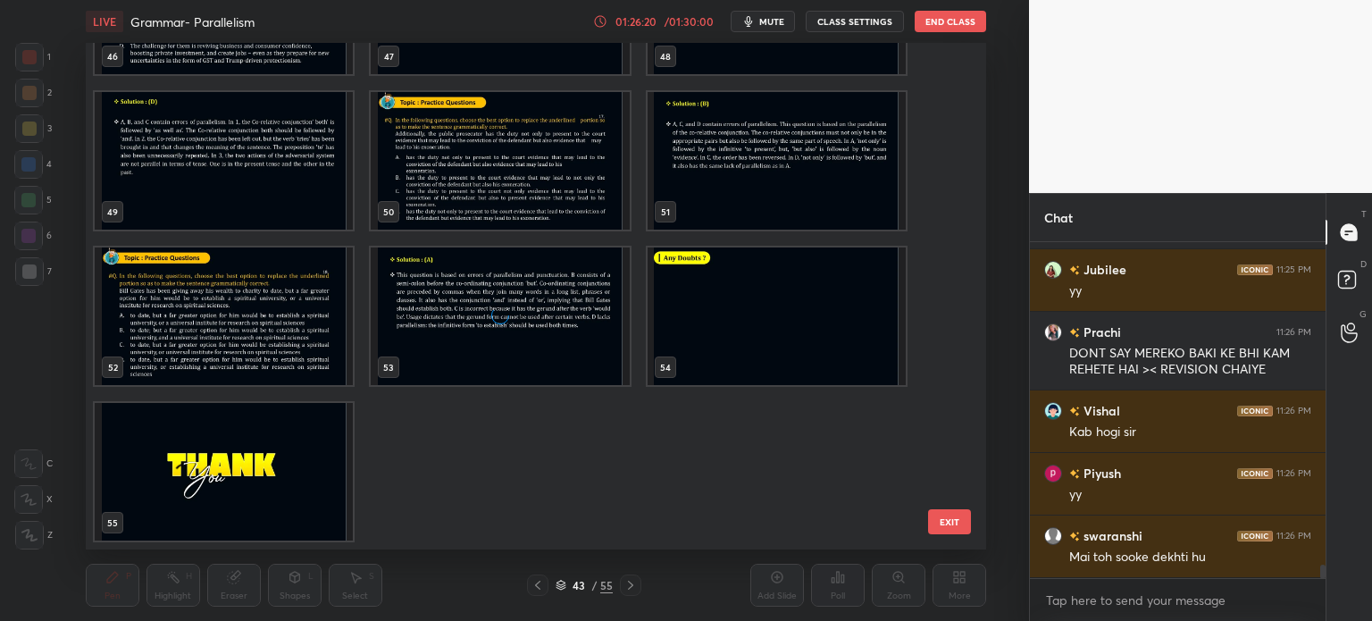
scroll to position [8224, 0]
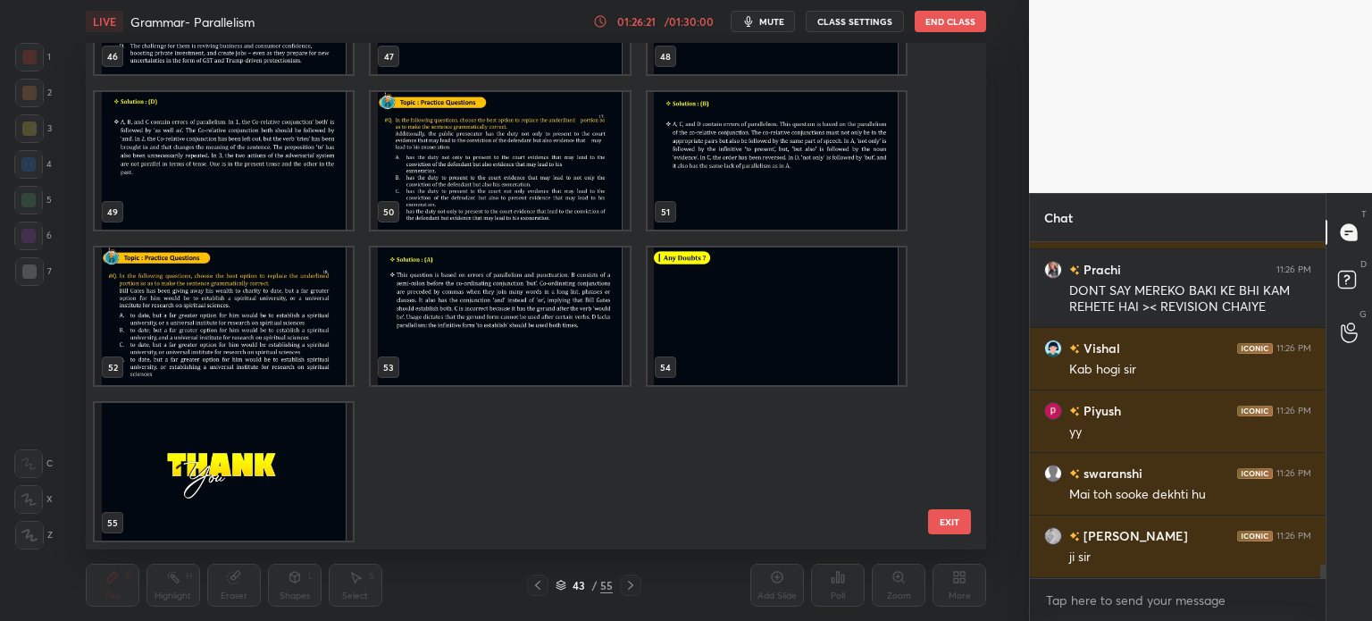
click at [256, 454] on img "grid" at bounding box center [224, 472] width 258 height 138
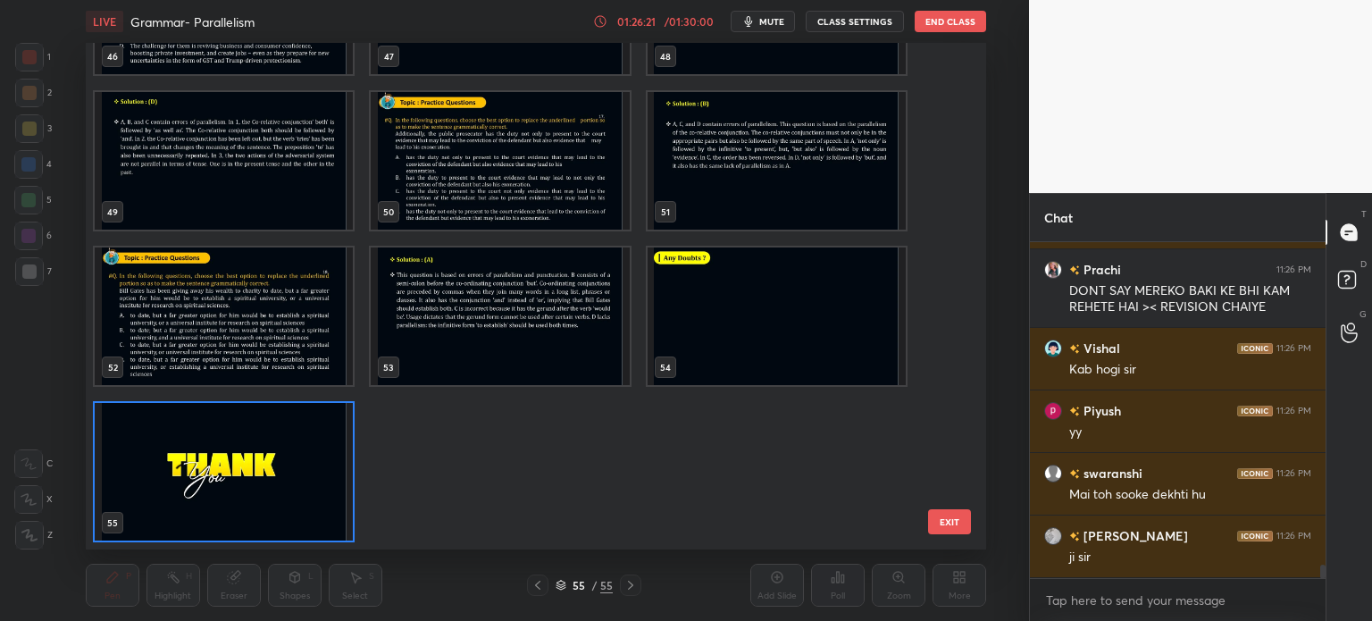
click at [265, 443] on img "grid" at bounding box center [224, 472] width 258 height 138
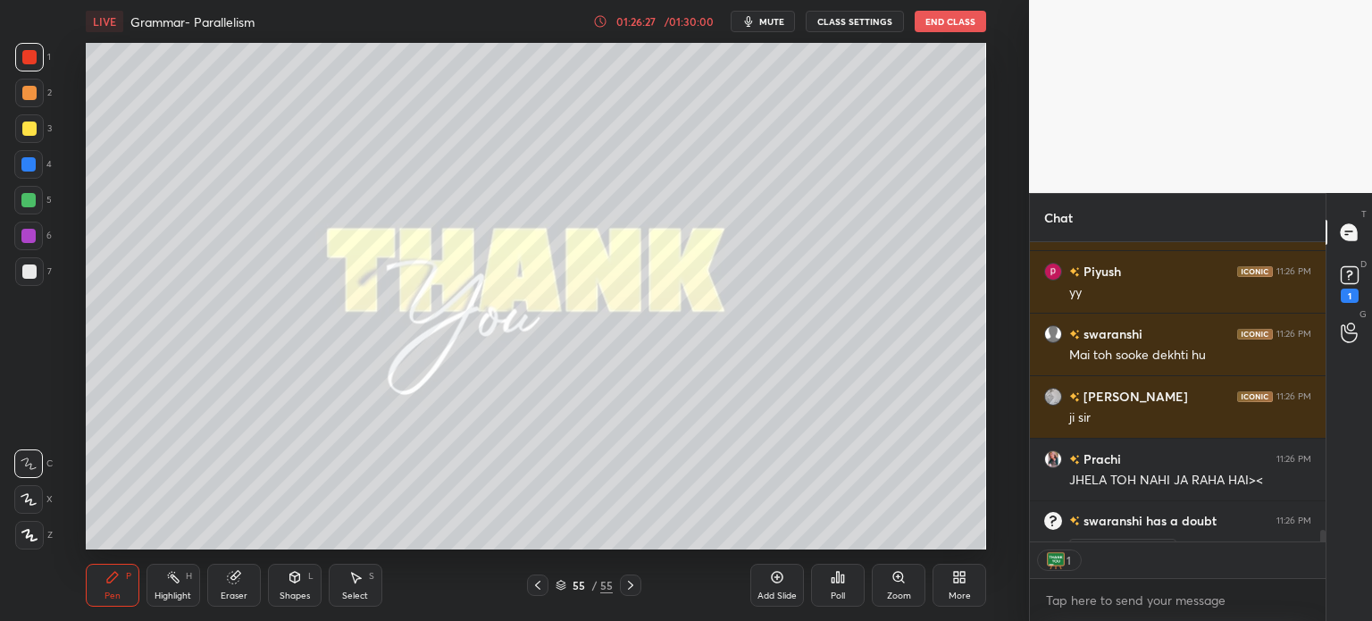
scroll to position [5, 5]
click at [1344, 275] on rect at bounding box center [1348, 275] width 17 height 17
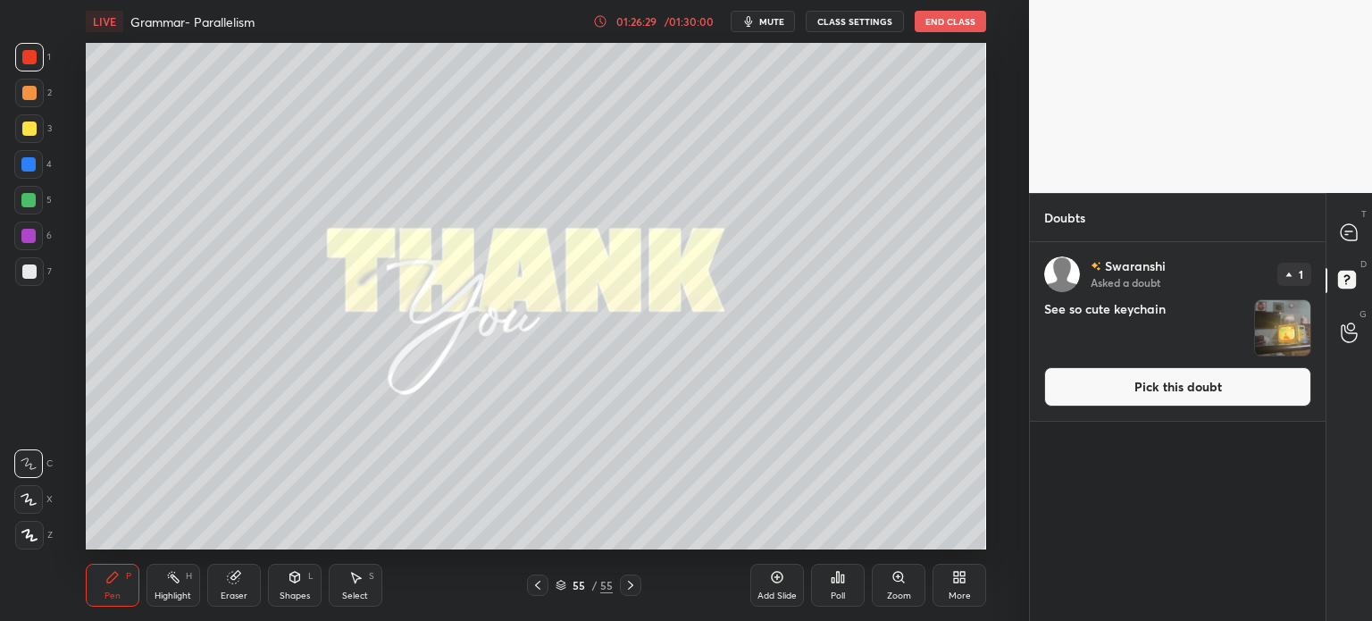
click at [1279, 328] on img "grid" at bounding box center [1282, 327] width 55 height 55
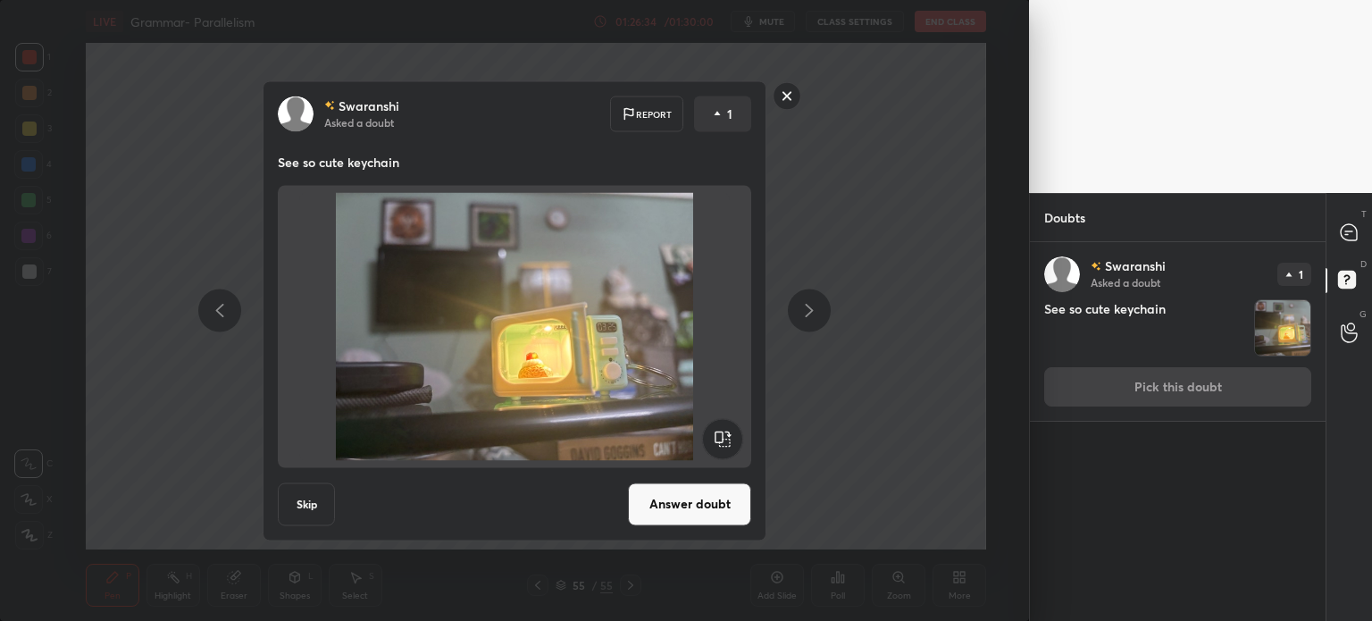
click at [683, 498] on button "Answer doubt" at bounding box center [689, 503] width 123 height 43
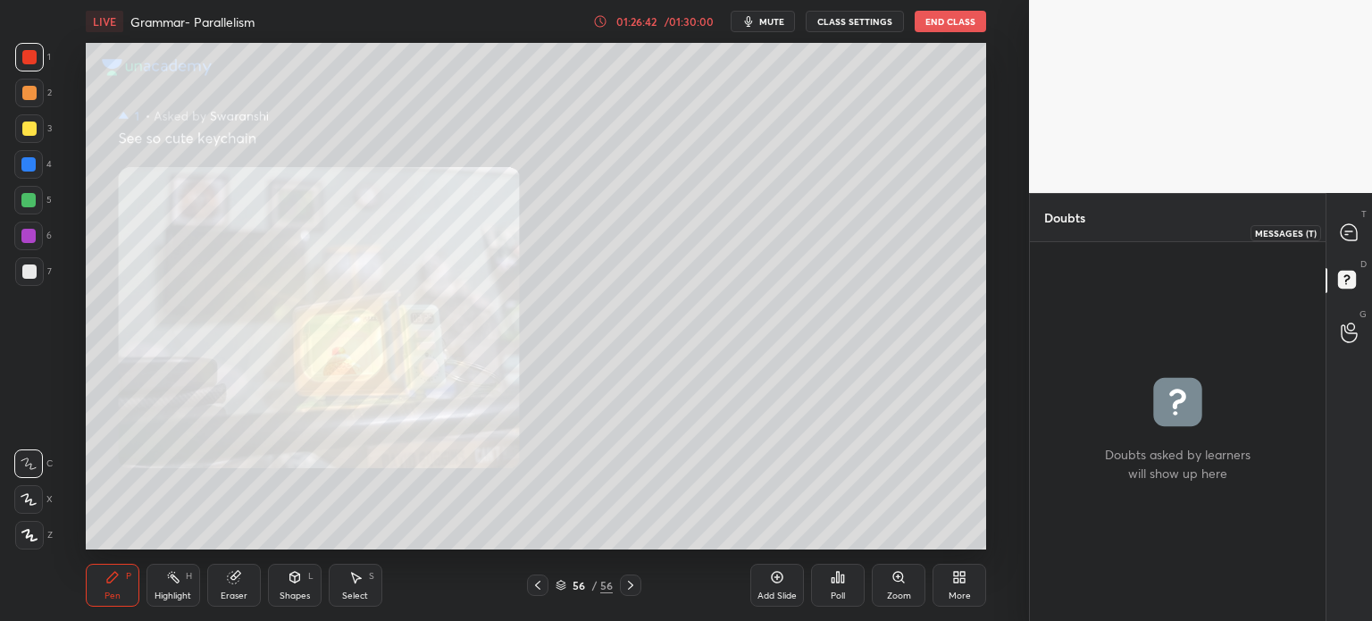
click at [1348, 229] on icon at bounding box center [1348, 232] width 16 height 16
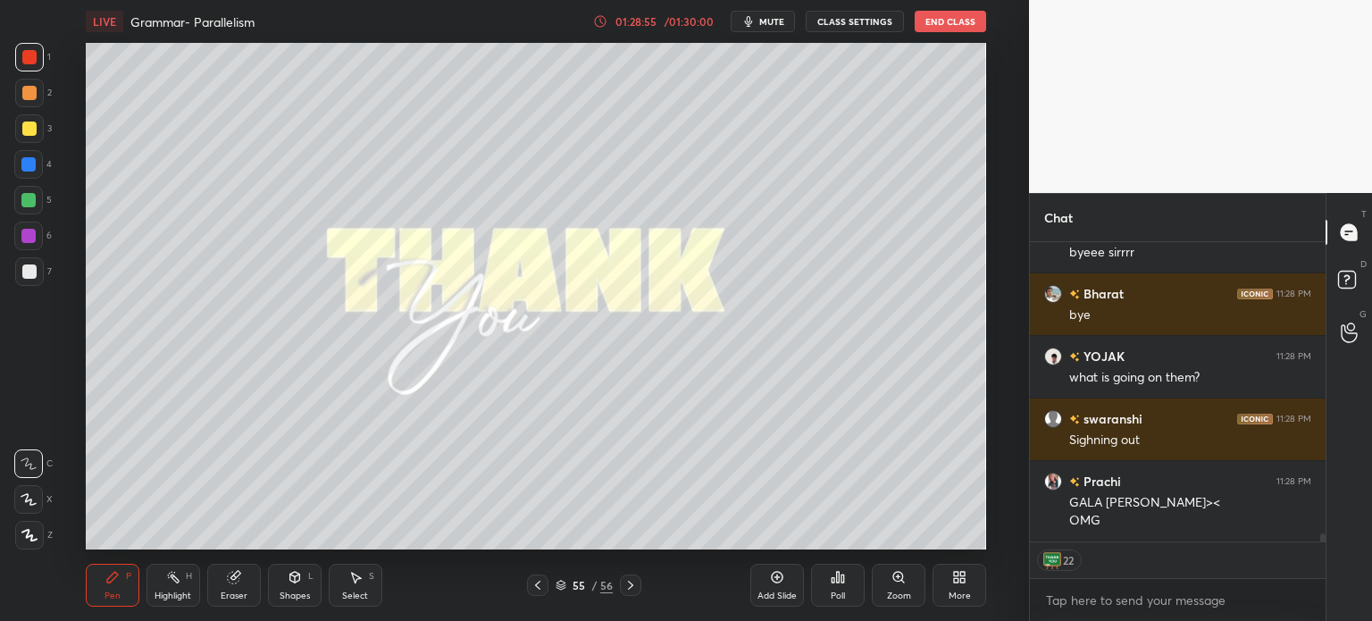
scroll to position [10426, 0]
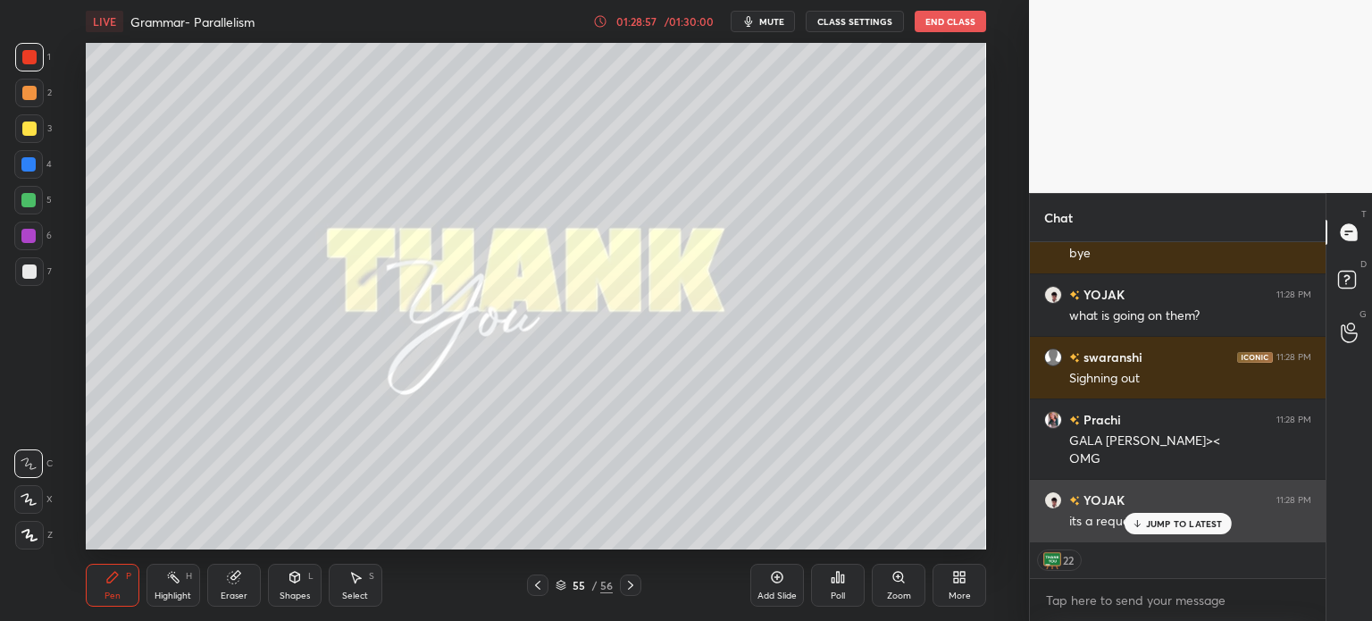
click at [1164, 521] on p "JUMP TO LATEST" at bounding box center [1184, 523] width 77 height 11
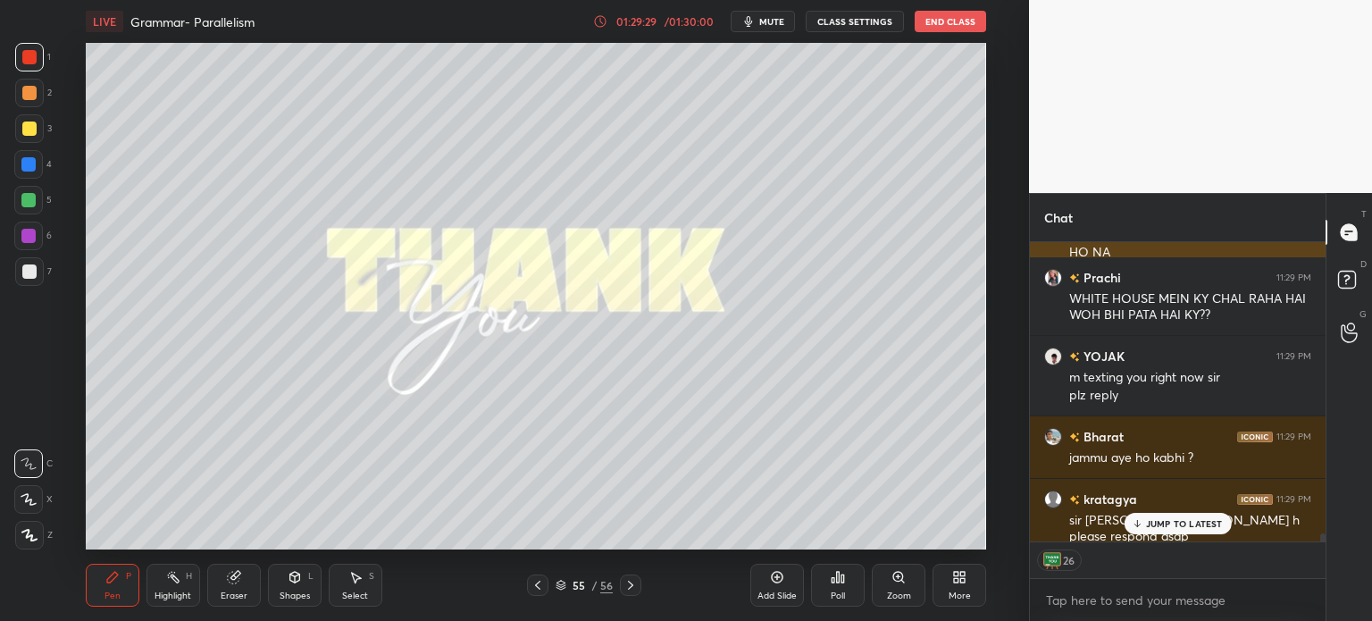
scroll to position [10898, 0]
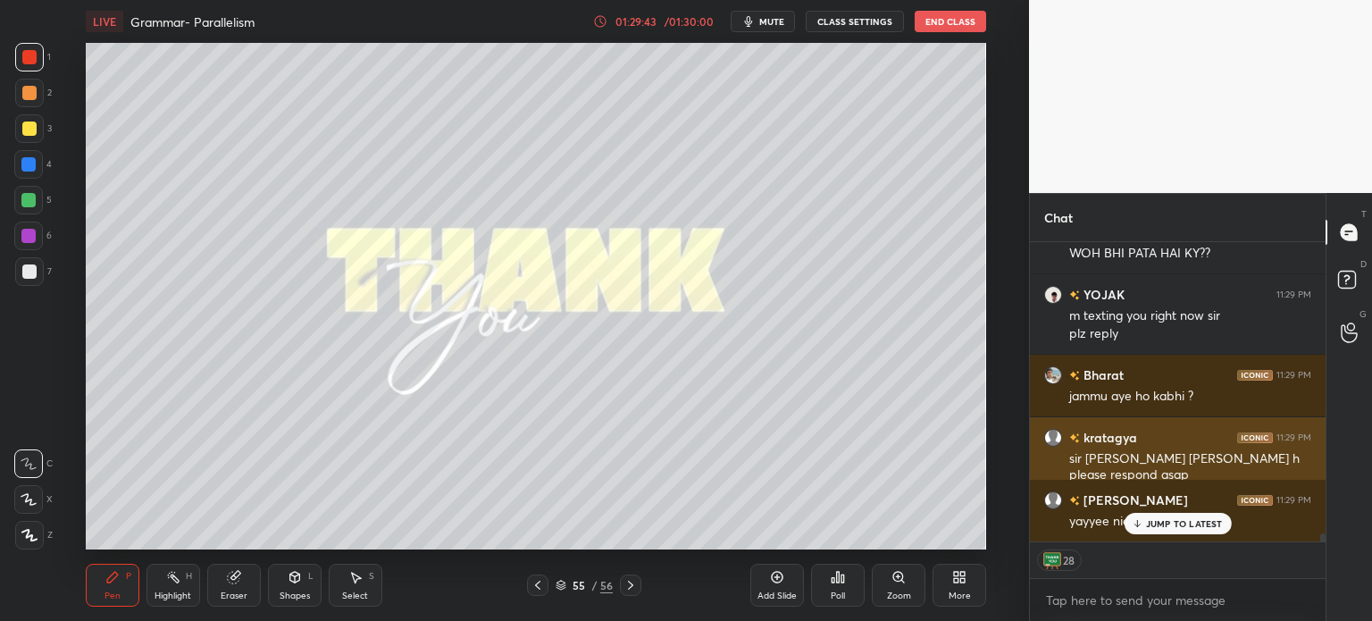
click at [1149, 521] on p "JUMP TO LATEST" at bounding box center [1184, 523] width 77 height 11
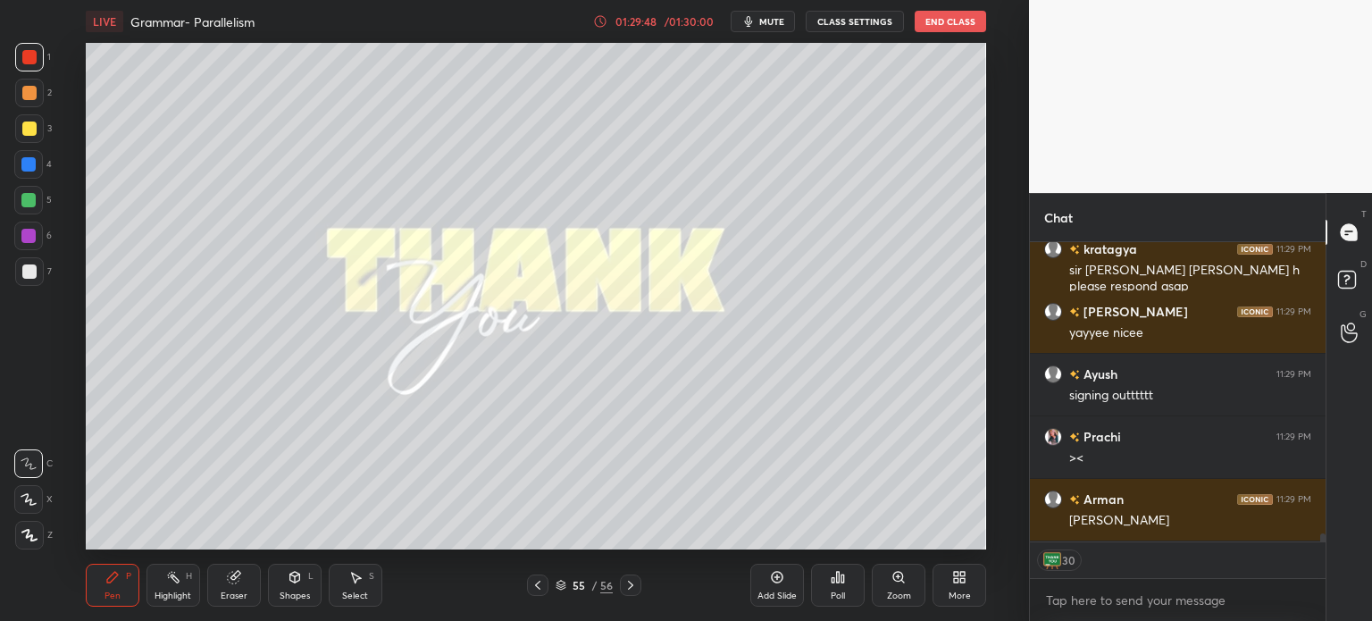
scroll to position [11148, 0]
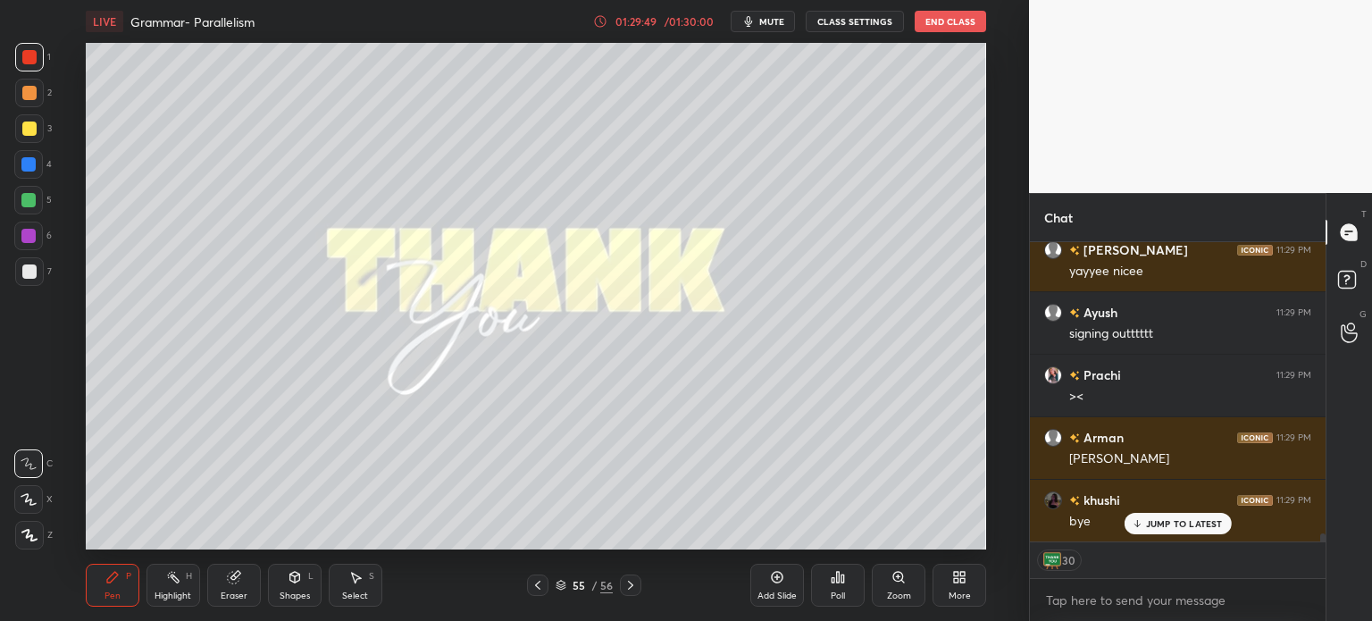
click at [950, 26] on button "End Class" at bounding box center [949, 21] width 71 height 21
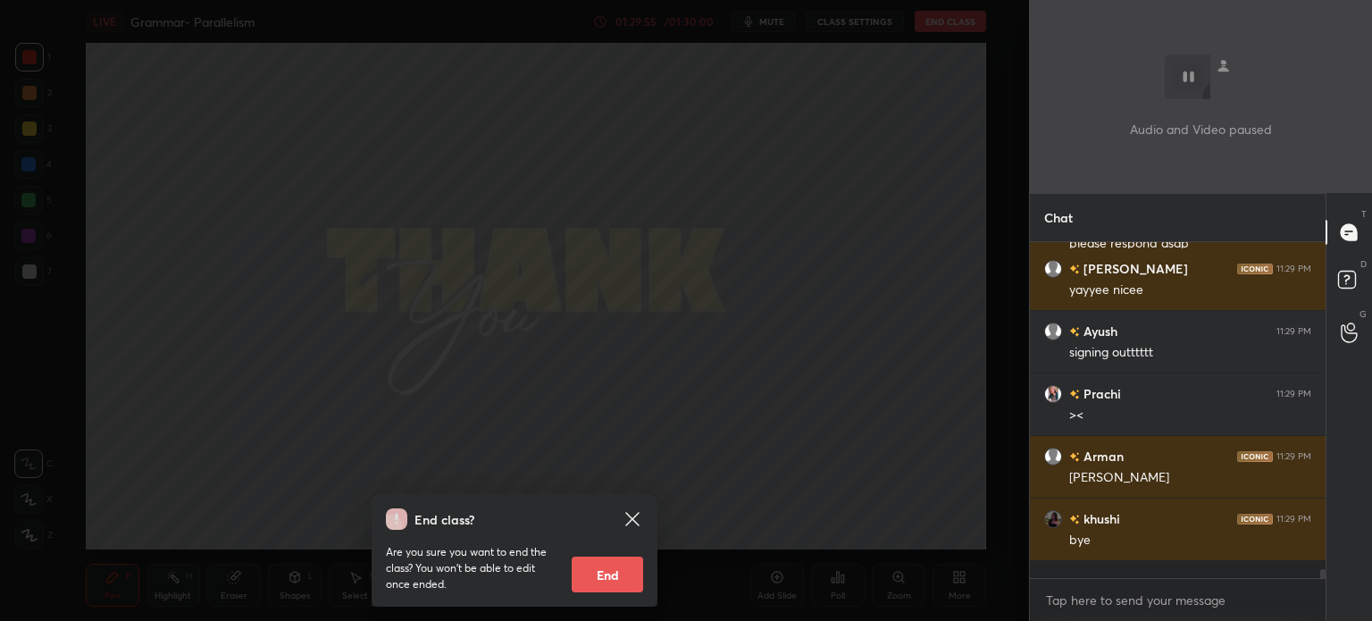
scroll to position [330, 290]
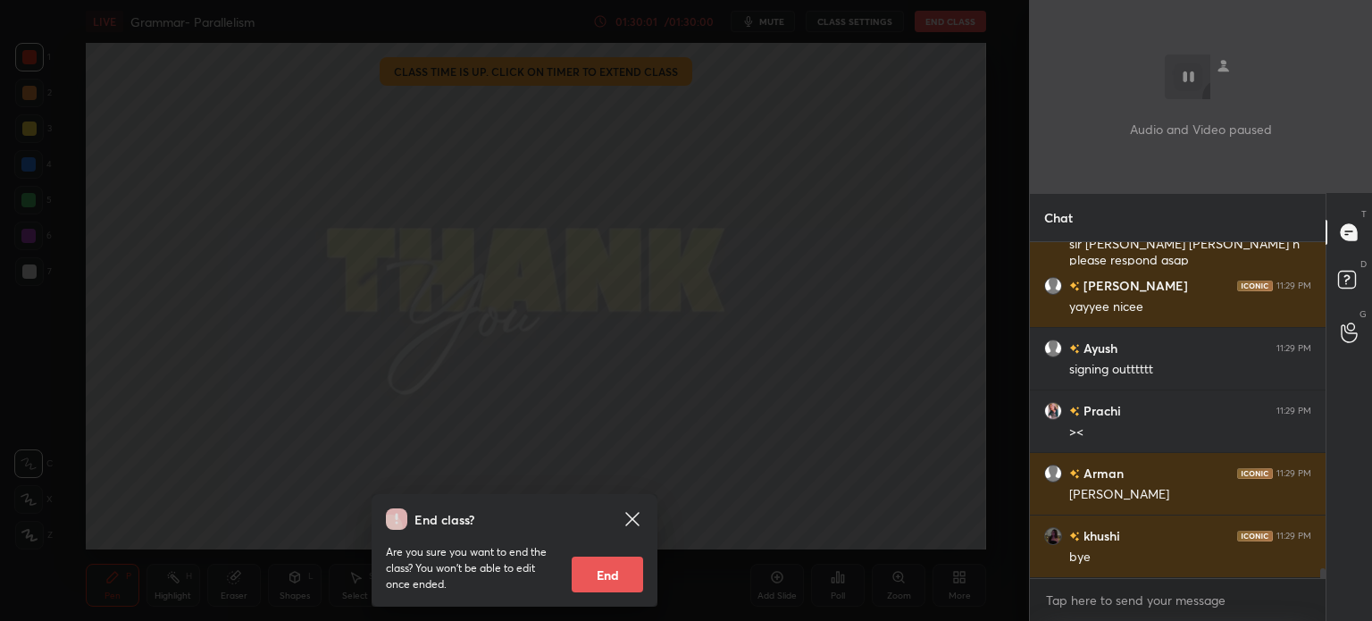
click at [611, 574] on button "End" at bounding box center [606, 574] width 71 height 36
type textarea "x"
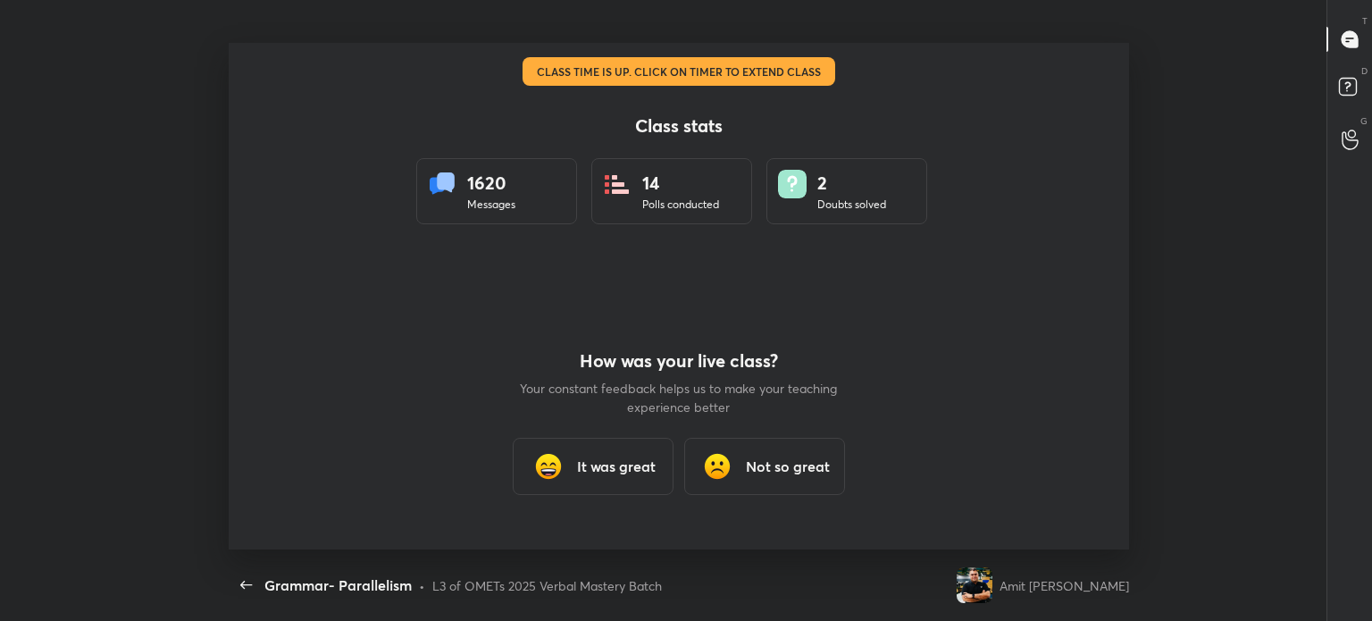
scroll to position [88788, 87982]
click at [232, 588] on span "button" at bounding box center [246, 584] width 29 height 21
